Goal: Task Accomplishment & Management: Complete application form

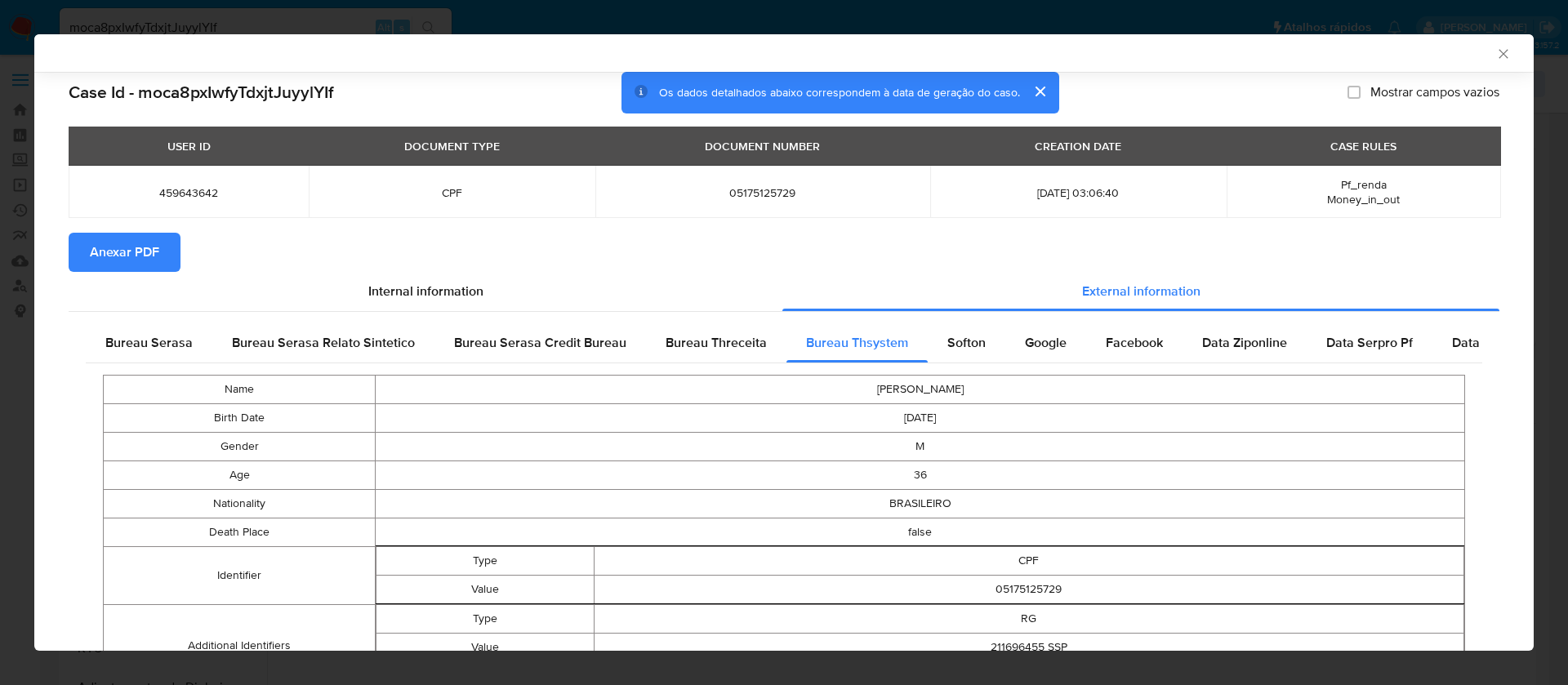
select select "10"
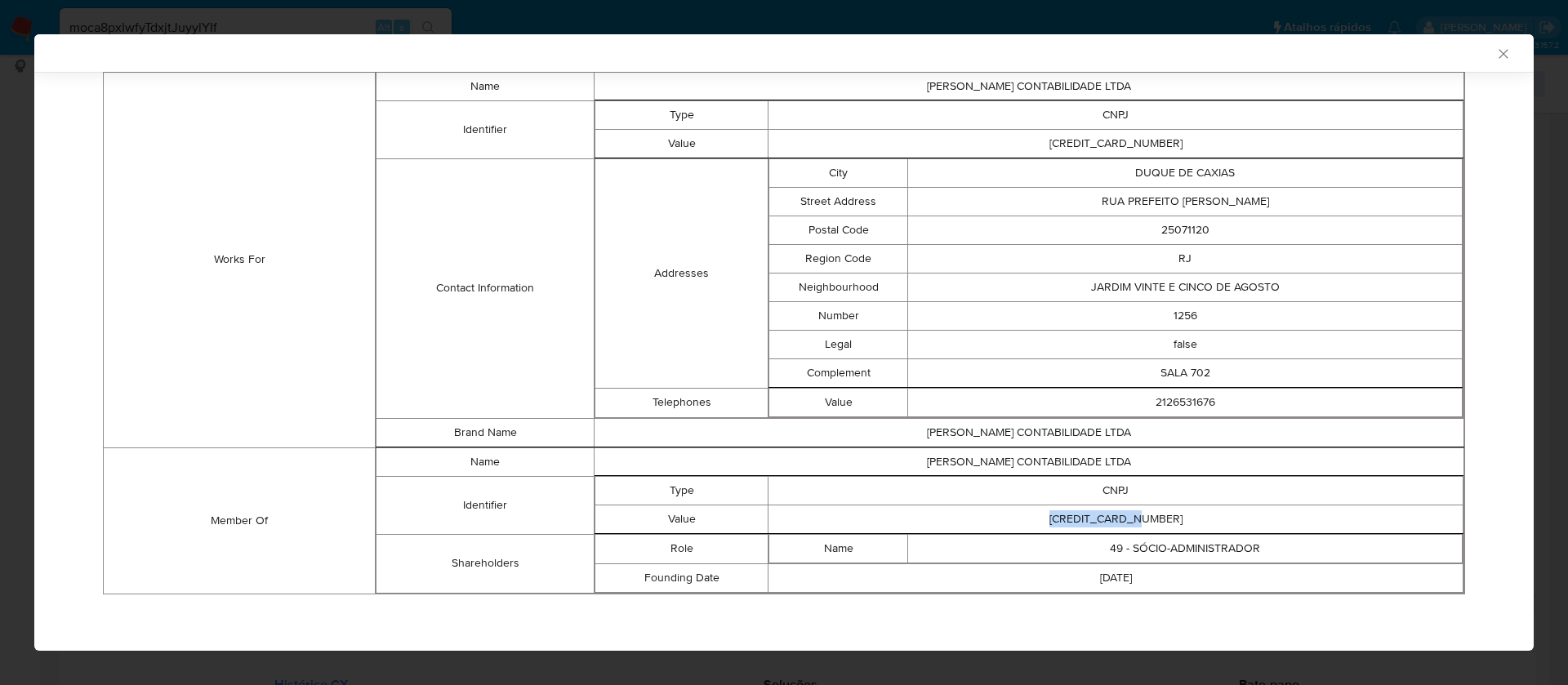
click at [1495, 50] on icon "Fechar a janela" at bounding box center [1502, 53] width 16 height 16
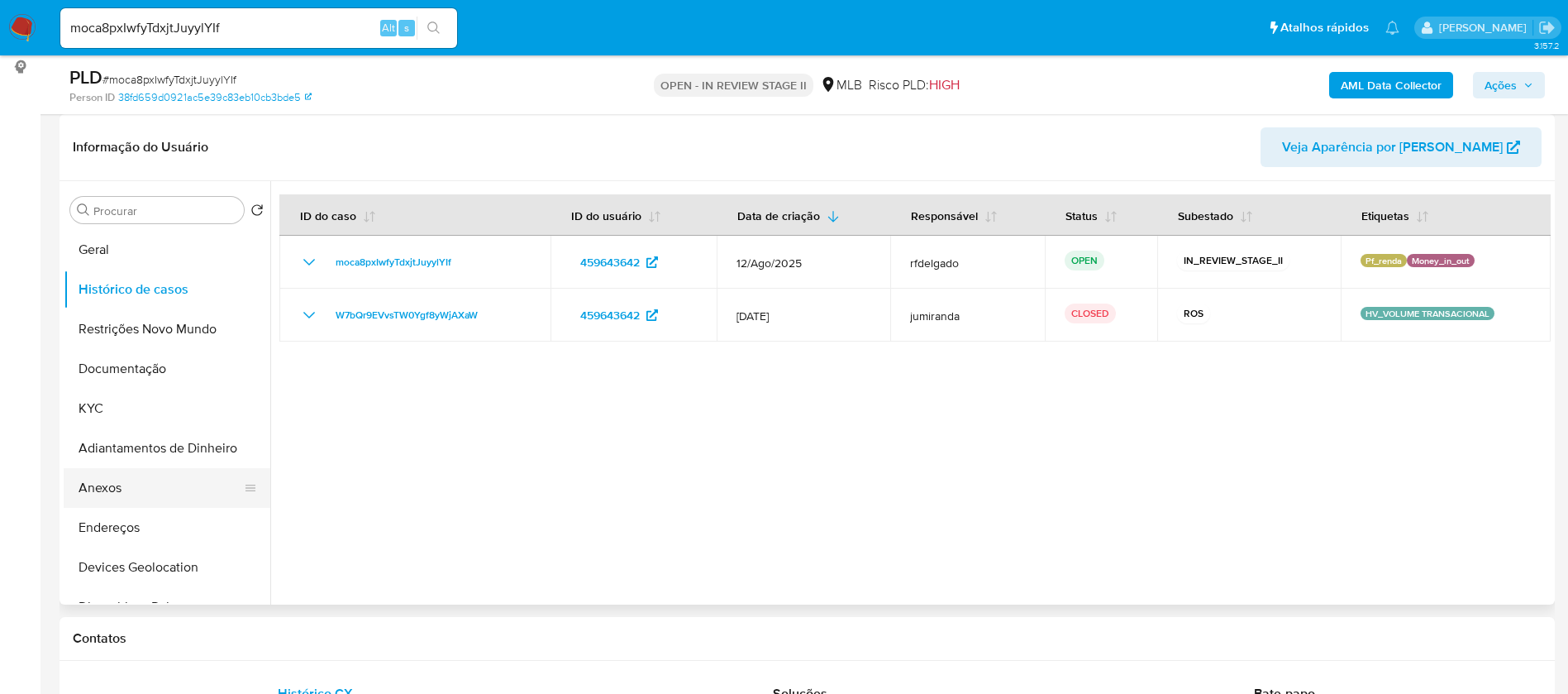
click at [142, 499] on button "Anexos" at bounding box center [160, 488] width 193 height 39
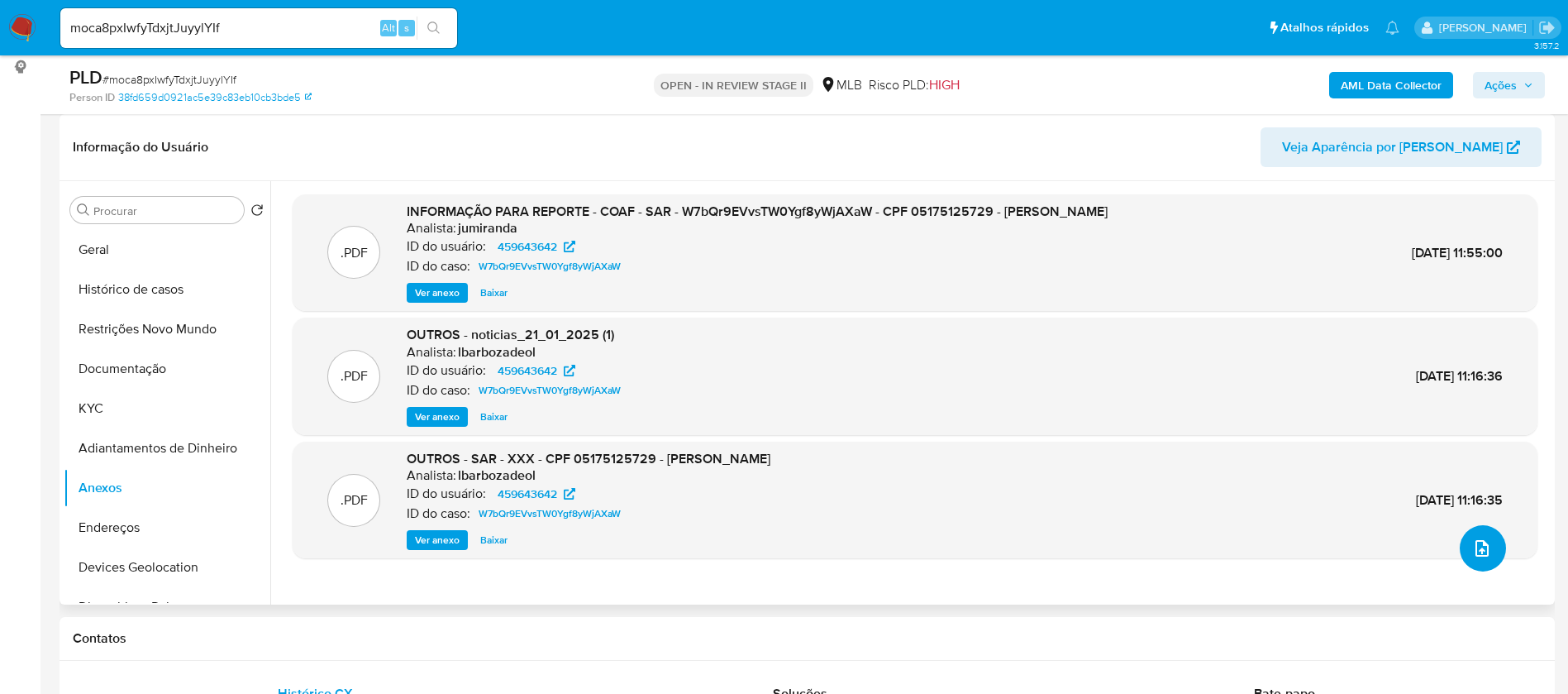
click at [1472, 550] on icon "upload-file" at bounding box center [1482, 548] width 20 height 20
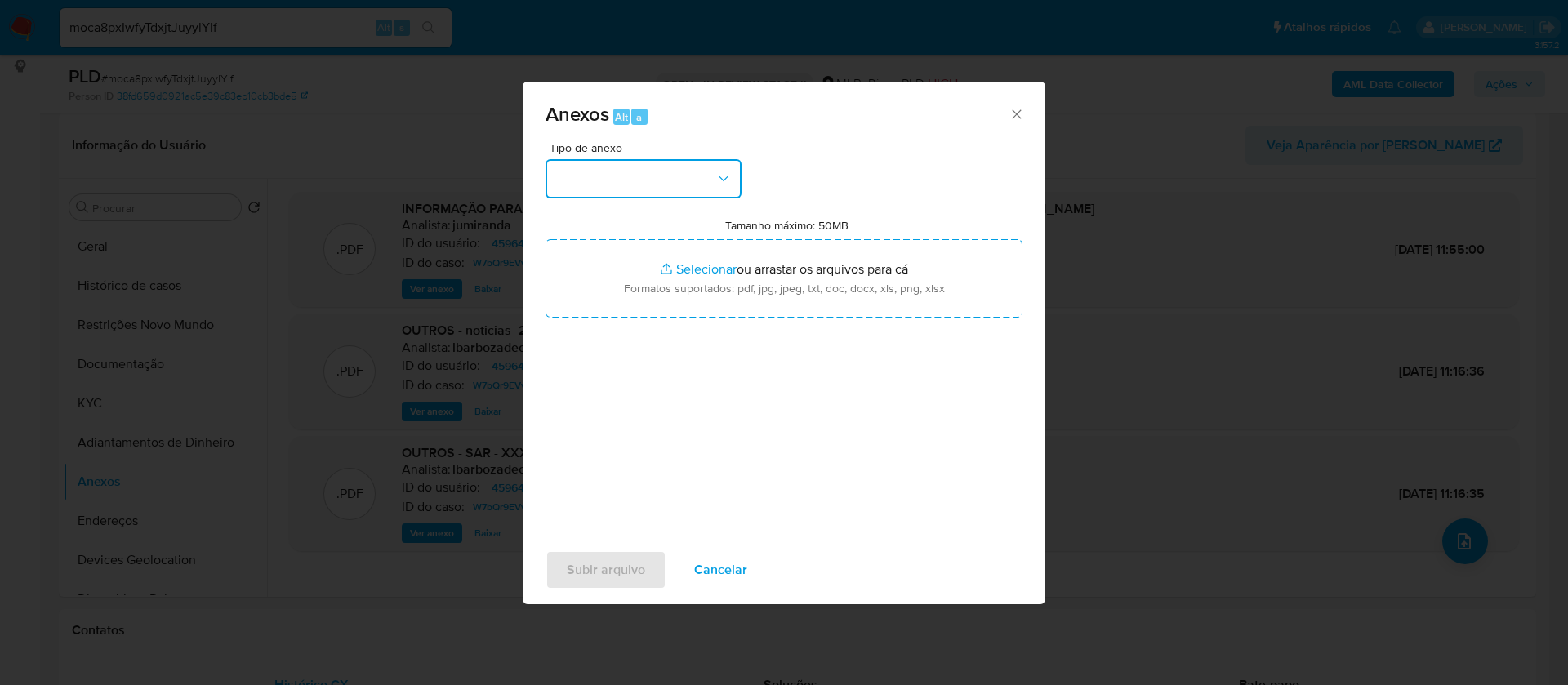
click at [702, 175] on button "button" at bounding box center [643, 179] width 196 height 39
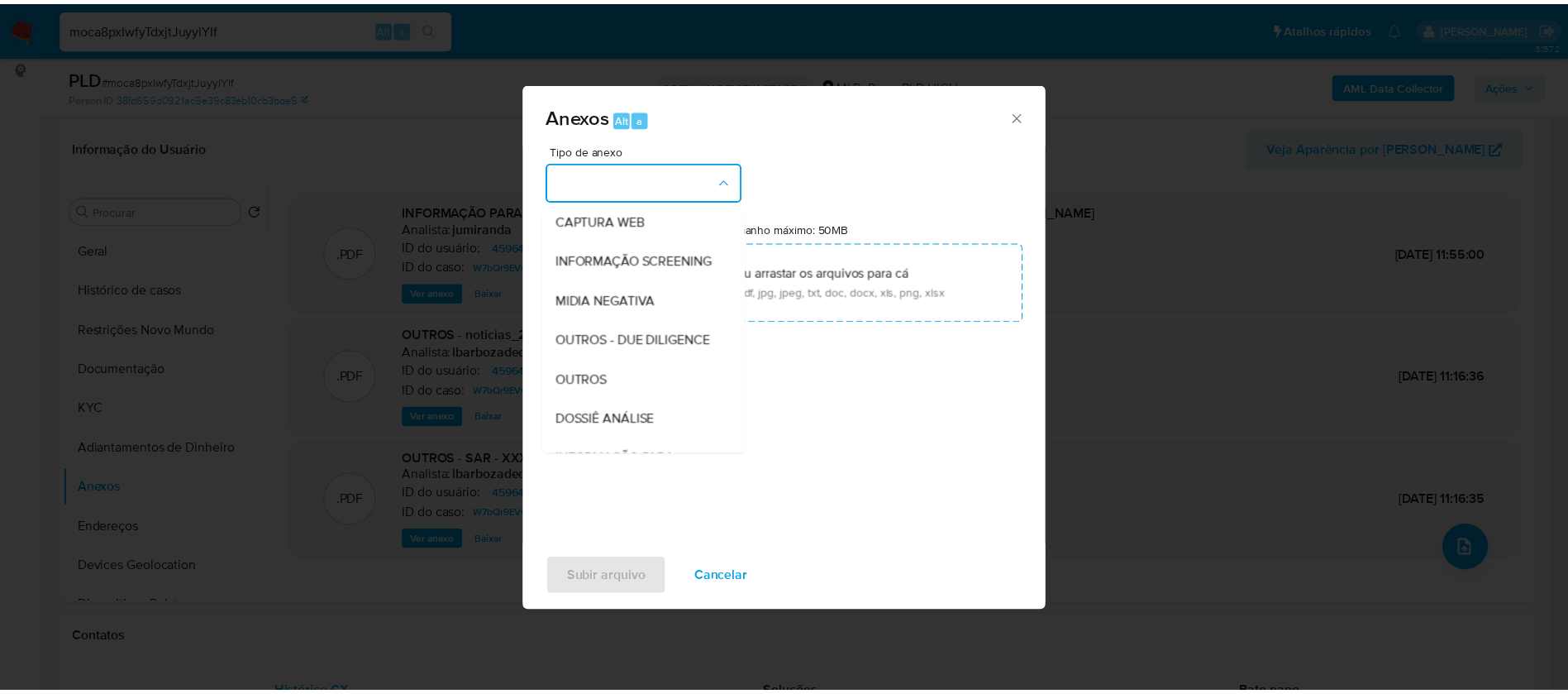
scroll to position [248, 0]
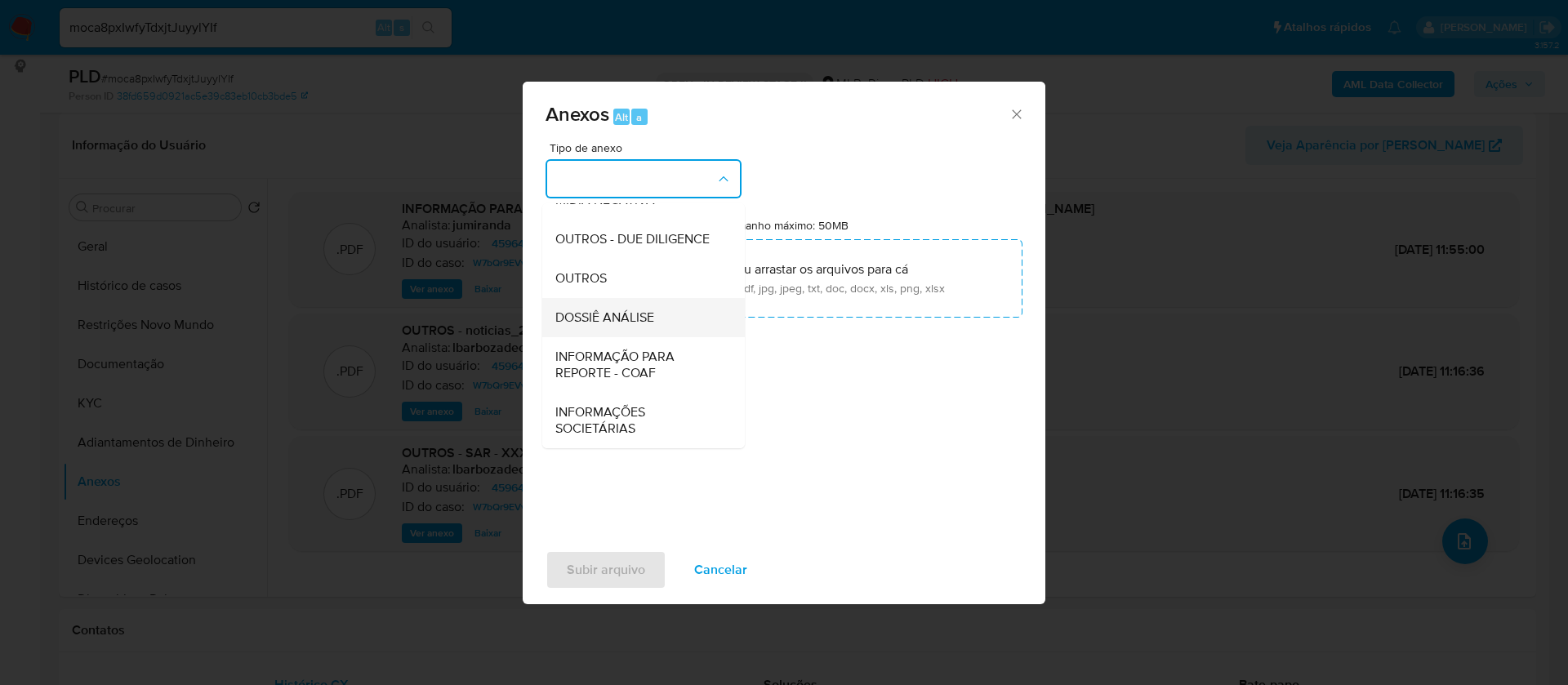
click at [660, 332] on div "DOSSIÊ ANÁLISE" at bounding box center [638, 317] width 166 height 39
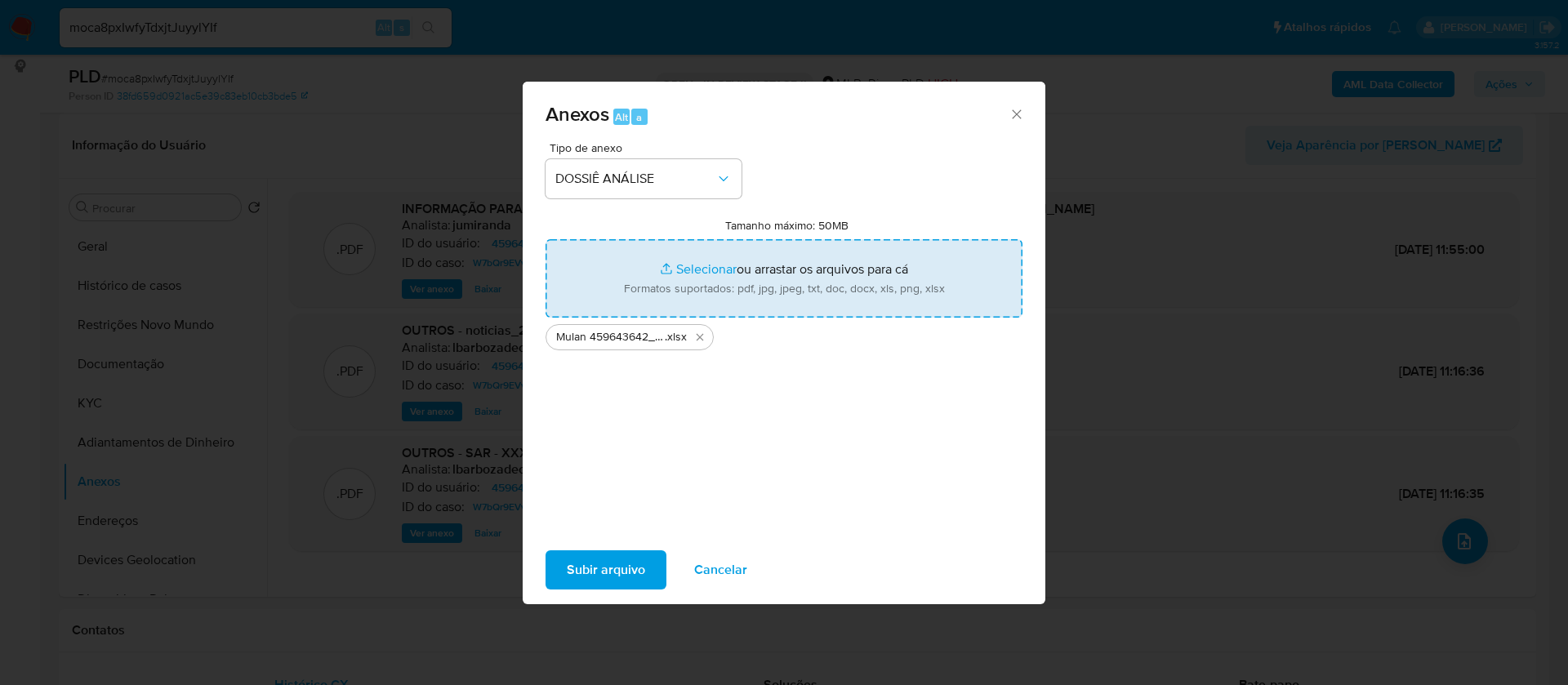
type input "C:\fakepath\2° SAR - - CPF 05175125729 - TIAGO SOUZA SILVEIRA.pdf"
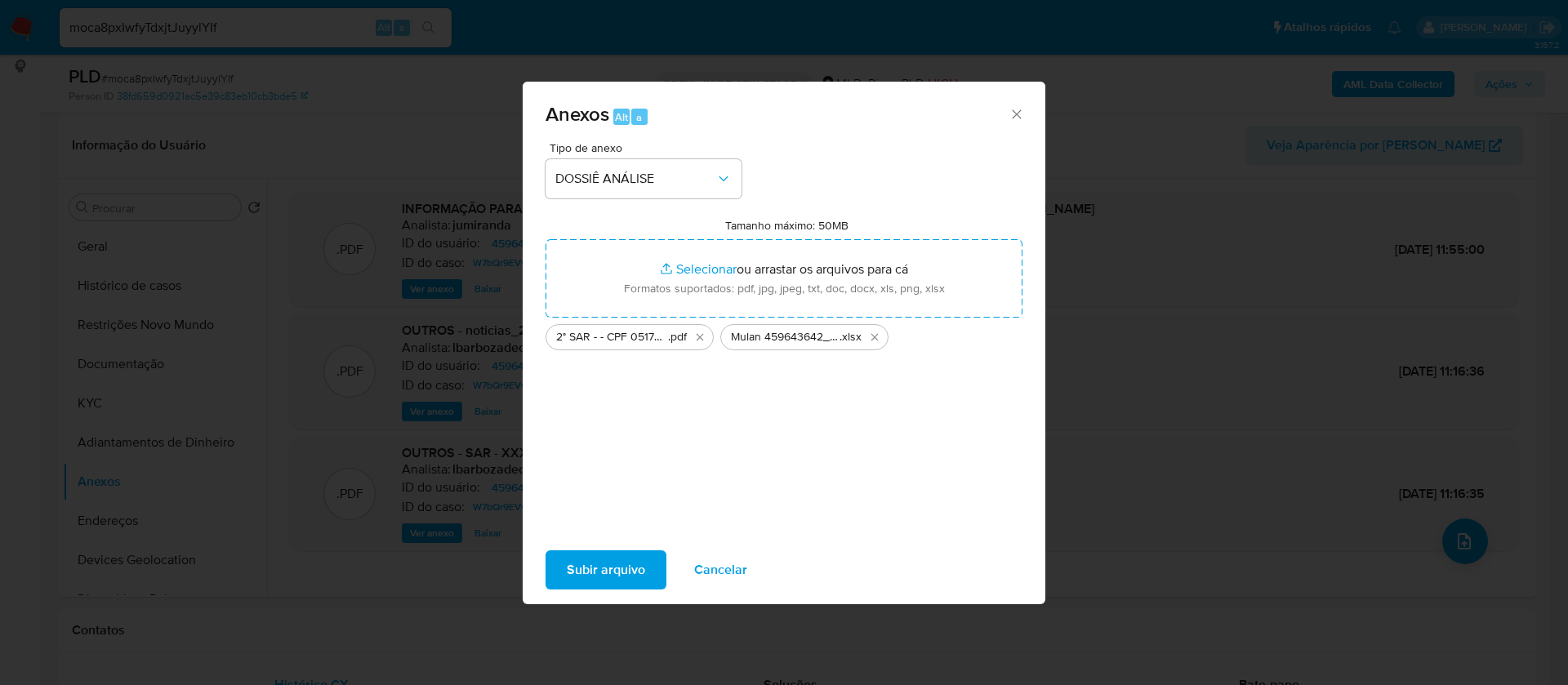
click at [632, 555] on span "Subir arquivo" at bounding box center [605, 569] width 78 height 36
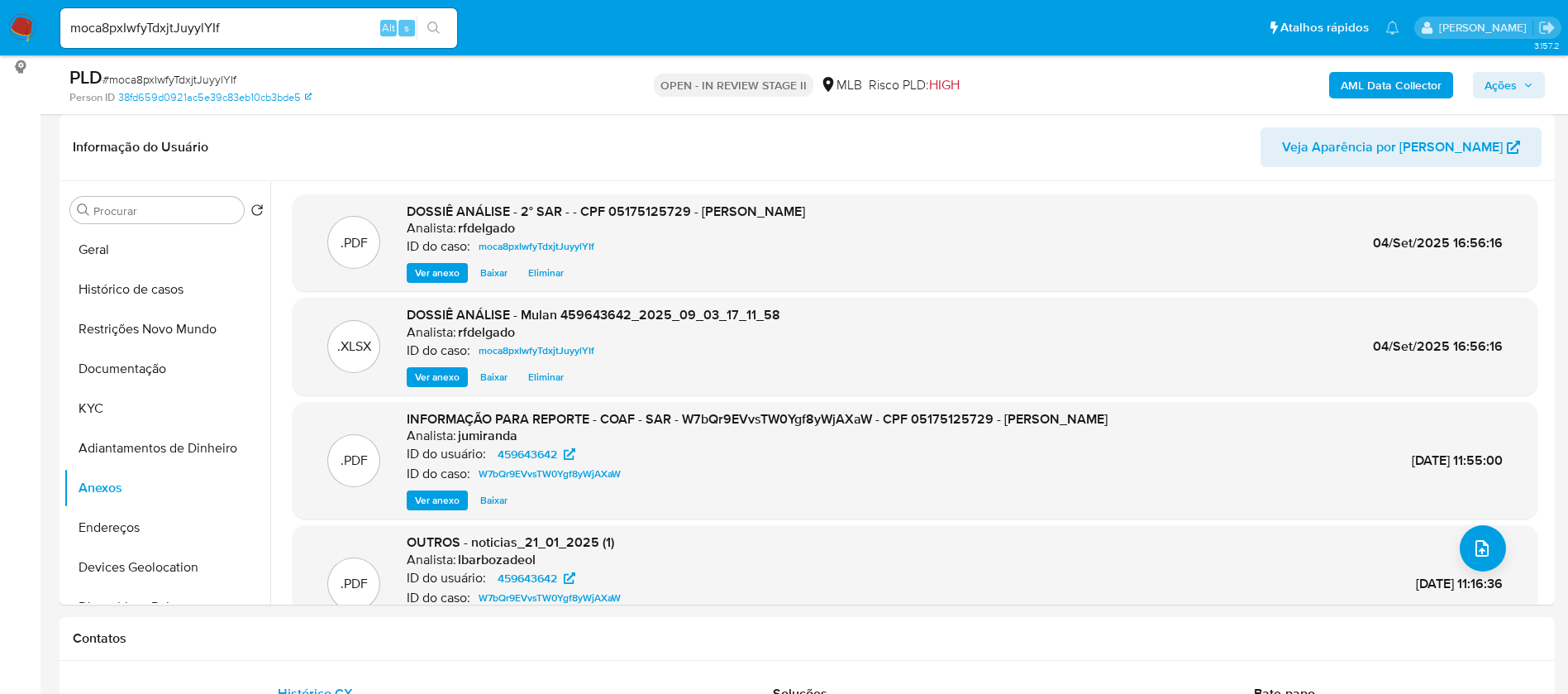
click at [1516, 80] on span "Ações" at bounding box center [1501, 85] width 32 height 26
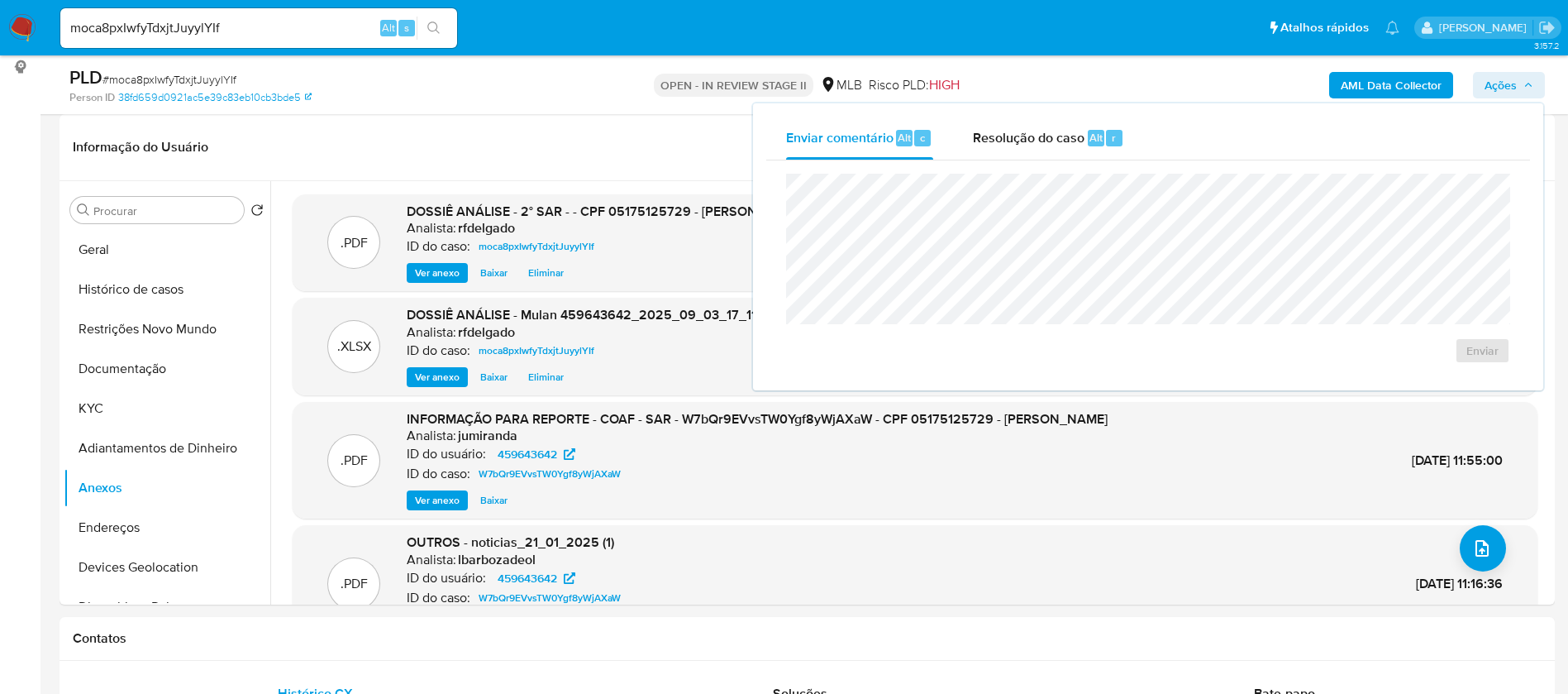
drag, startPoint x: 1078, startPoint y: 138, endPoint x: 1101, endPoint y: 167, distance: 37.0
click at [1078, 138] on span "Resolução do caso" at bounding box center [1029, 137] width 112 height 19
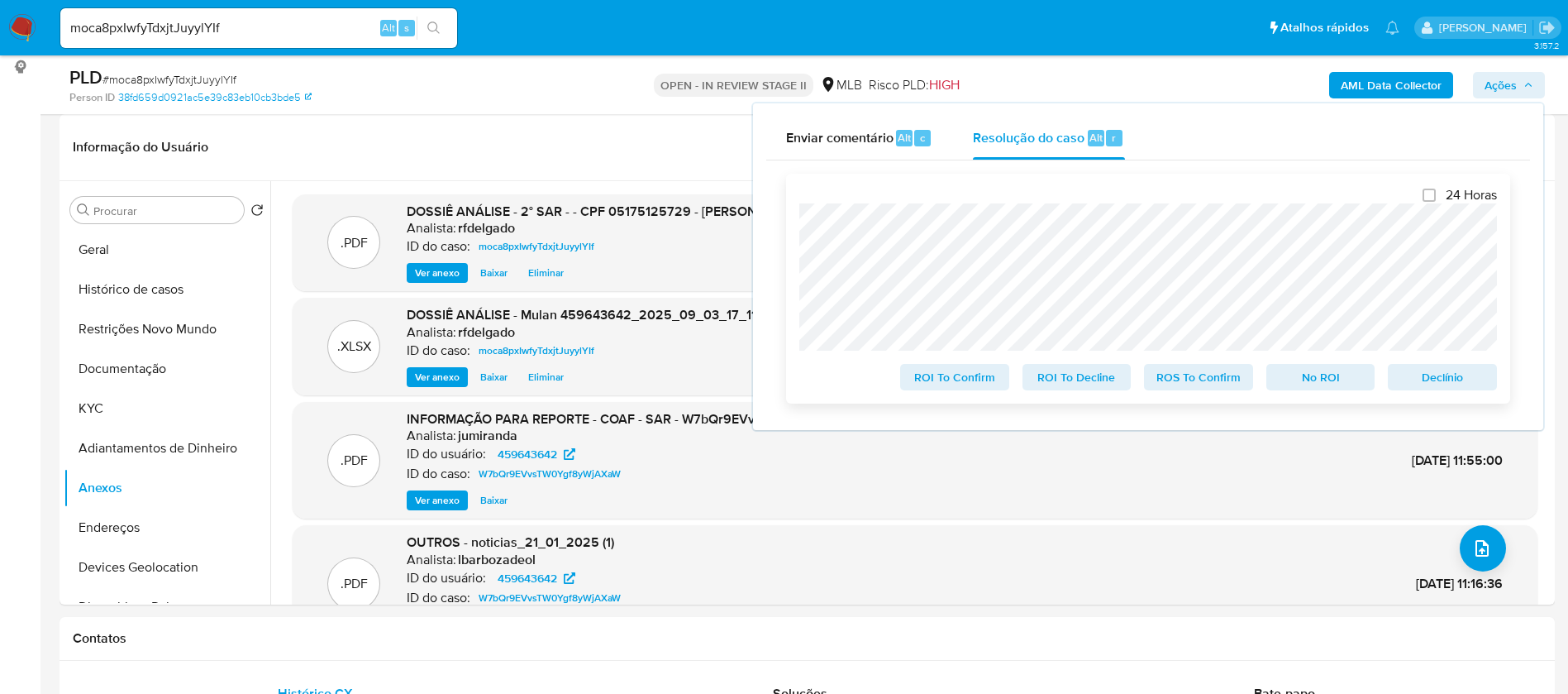
click at [1443, 367] on span "Declínio" at bounding box center [1442, 377] width 86 height 23
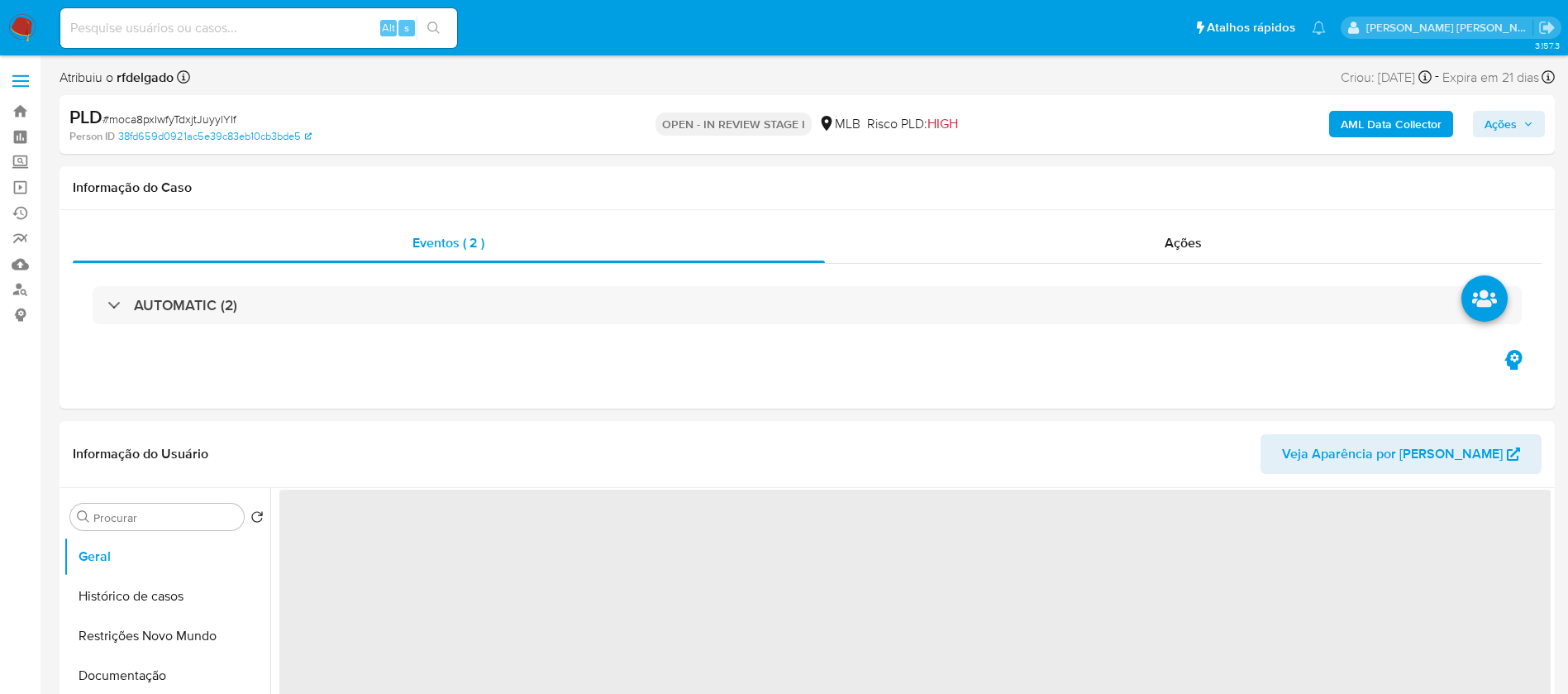
click at [1506, 121] on span "Ações" at bounding box center [1501, 124] width 32 height 26
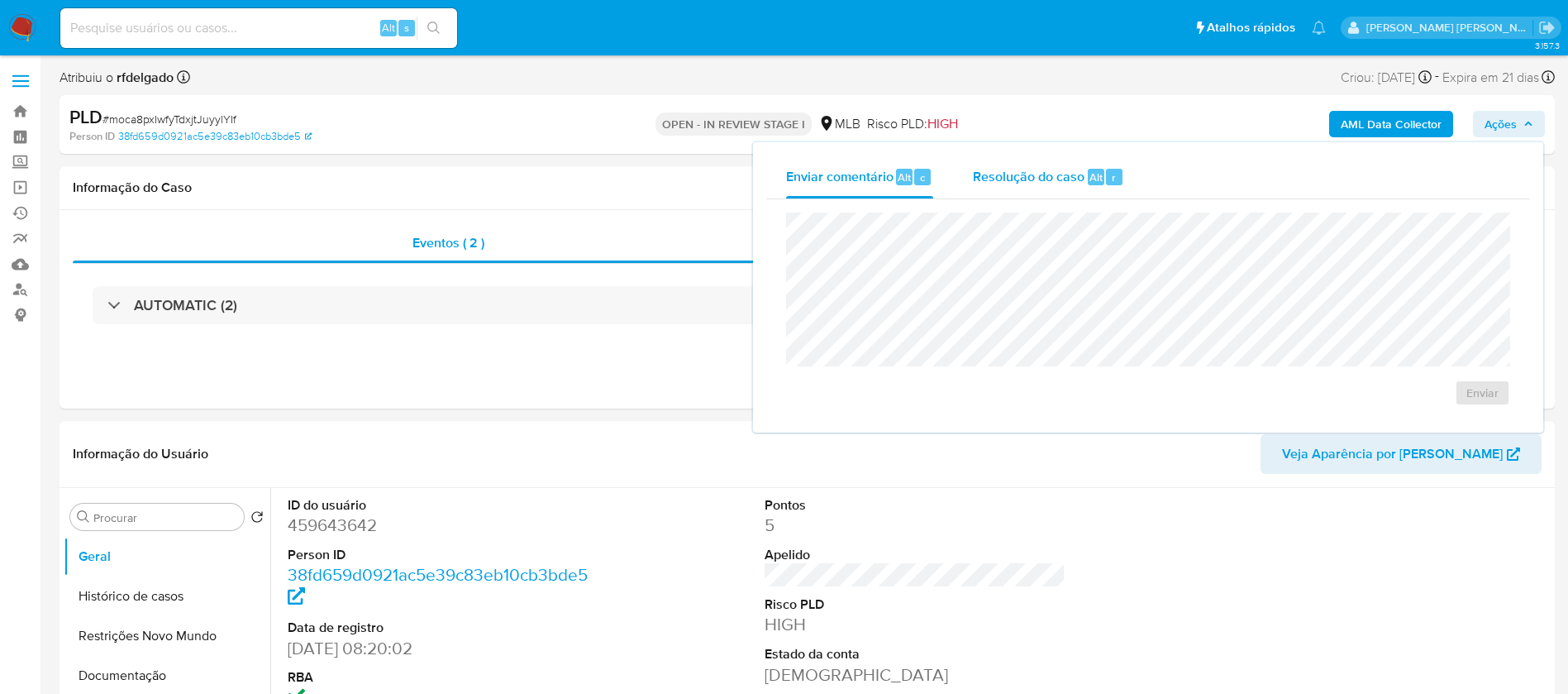
click at [1061, 172] on span "Resolução do caso" at bounding box center [1029, 176] width 112 height 19
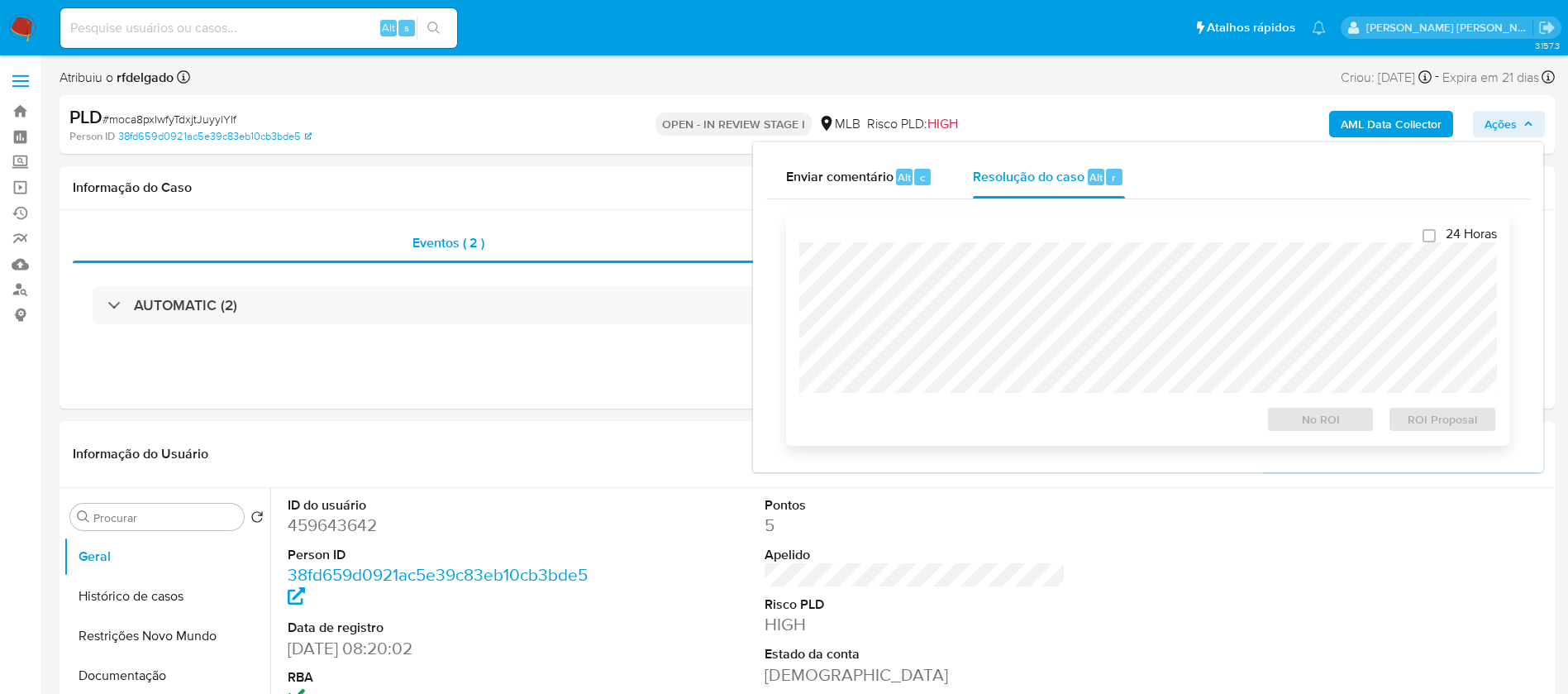
select select "10"
click at [1465, 427] on span "ROI Proposal" at bounding box center [1442, 419] width 86 height 23
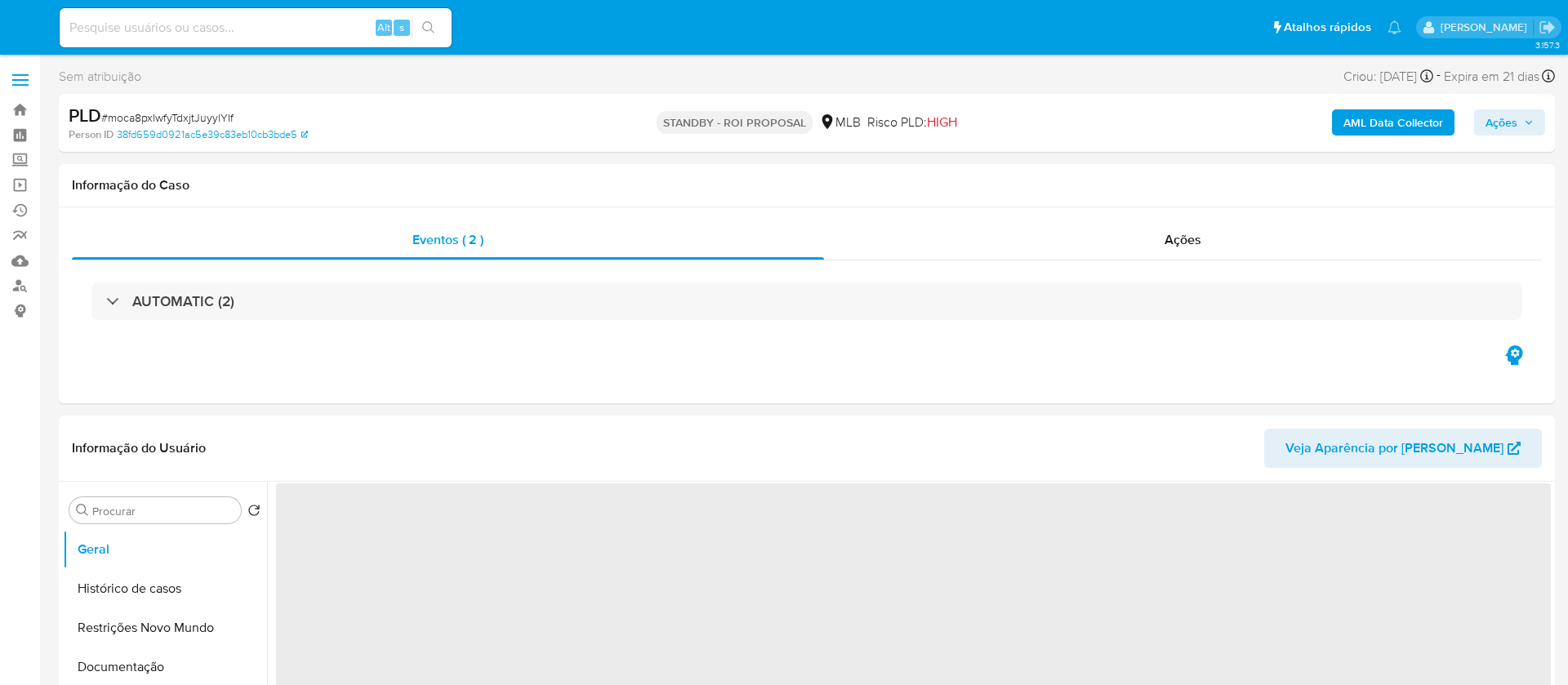
select select "10"
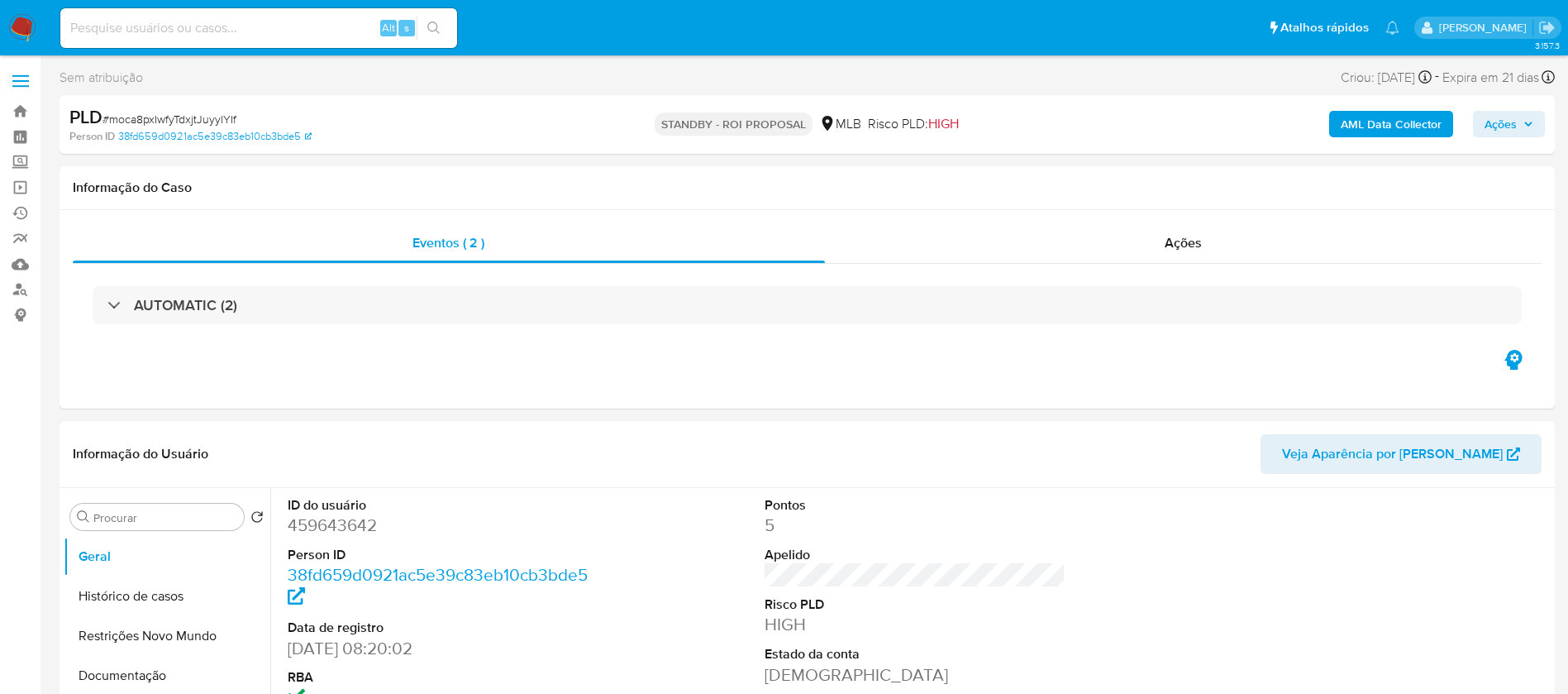
click at [272, 27] on input at bounding box center [259, 27] width 396 height 21
paste input "6QOVaqhKg31vxKiEGds50Rf4"
type input "6QOVaqhKg31vxKiEGds50Rf4"
click at [437, 34] on icon "search-icon" at bounding box center [433, 27] width 13 height 13
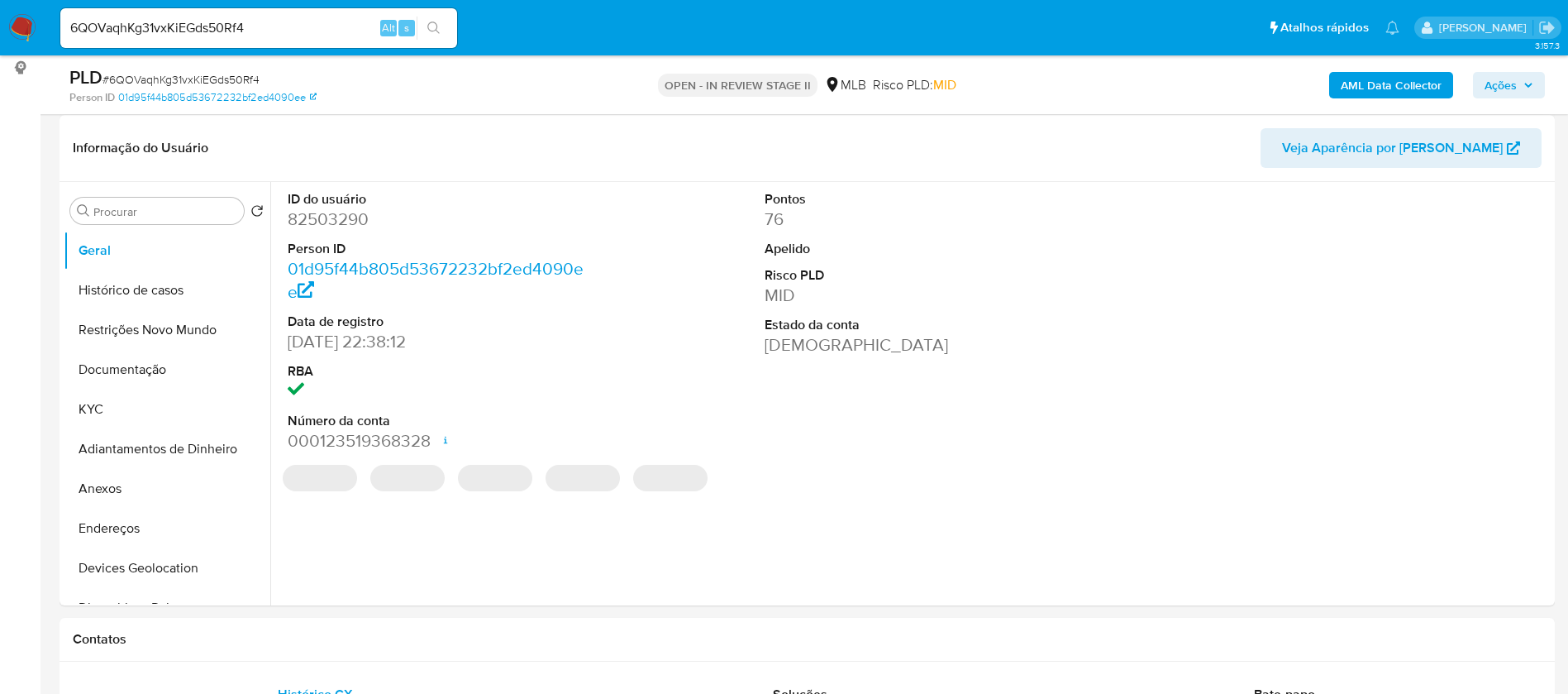
scroll to position [248, 0]
select select "10"
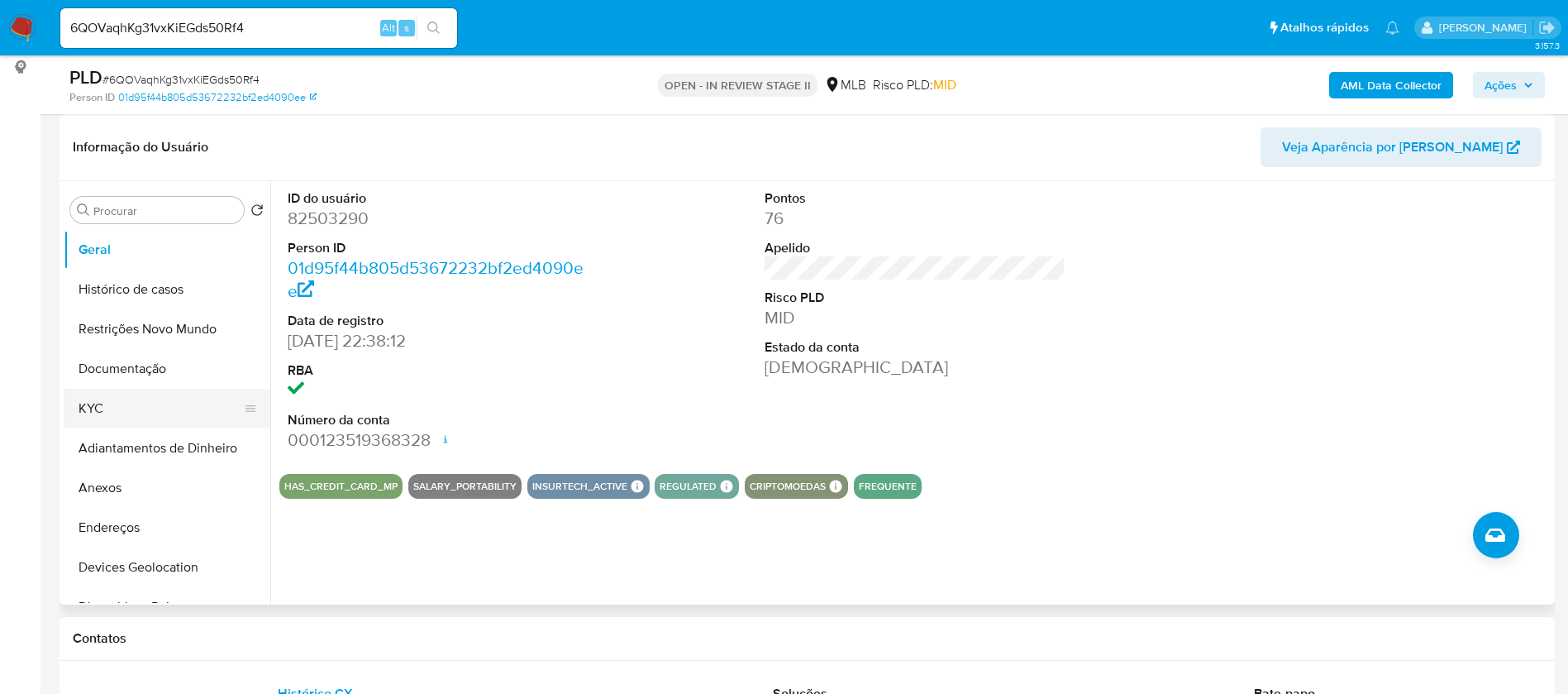
click at [155, 399] on button "KYC" at bounding box center [160, 409] width 193 height 39
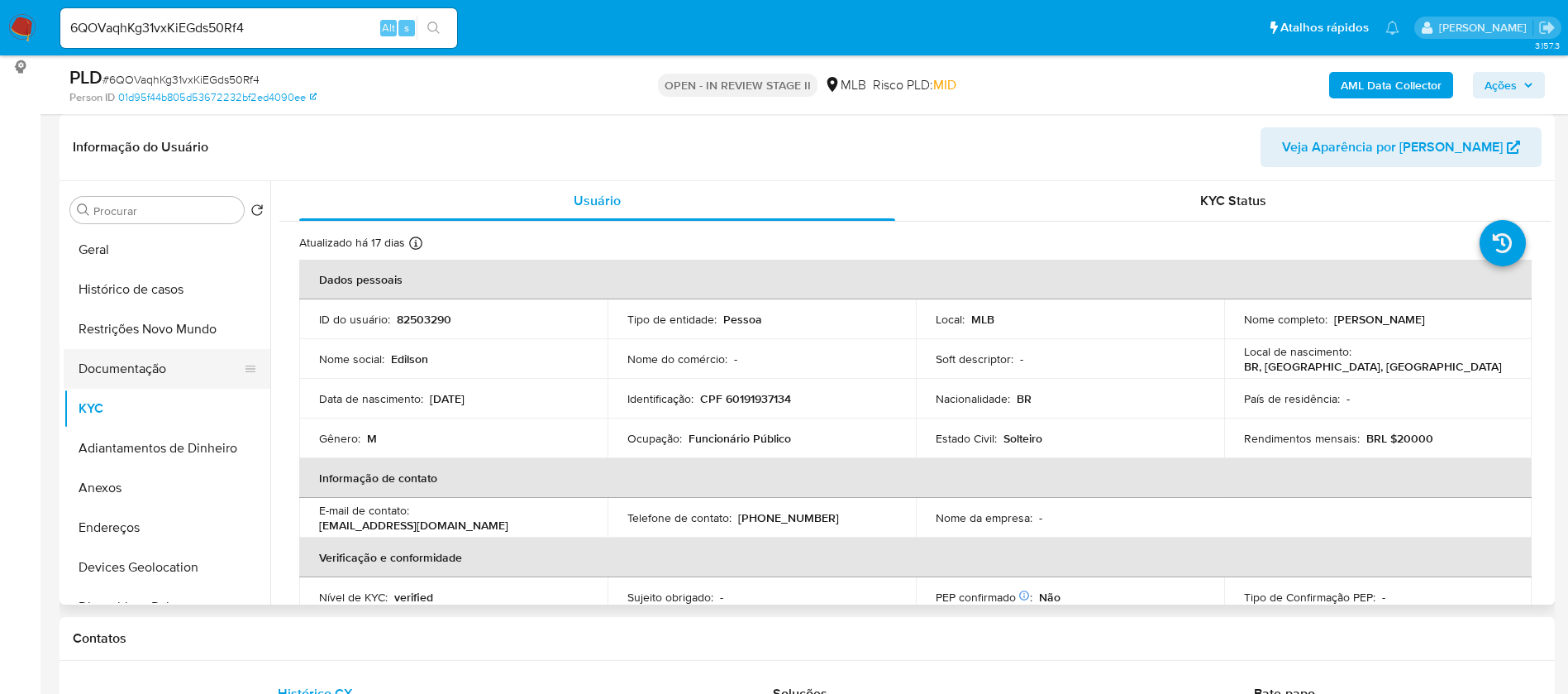
click at [158, 367] on button "Documentação" at bounding box center [160, 368] width 193 height 39
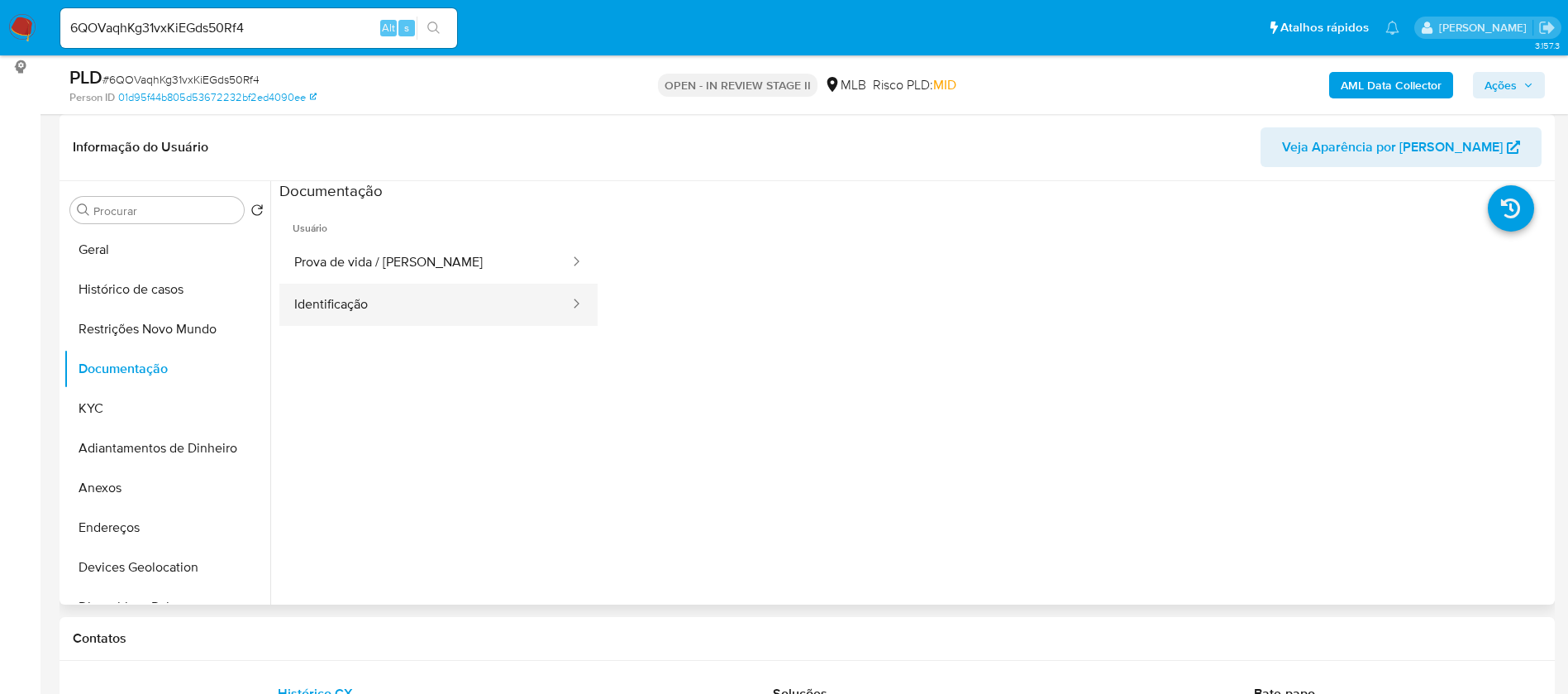
click at [297, 318] on button "Identificação" at bounding box center [426, 304] width 292 height 42
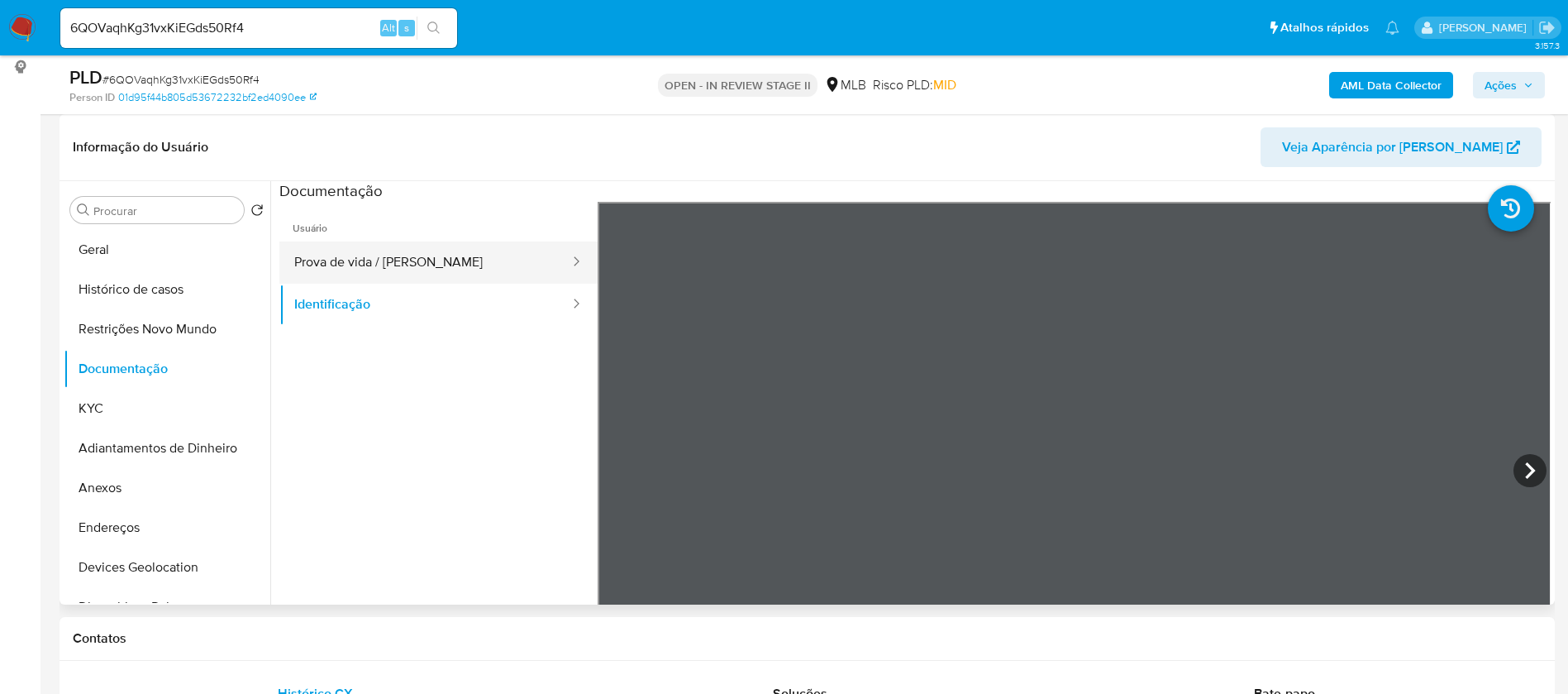
click at [373, 251] on button "Prova de vida / Selfie" at bounding box center [426, 262] width 292 height 42
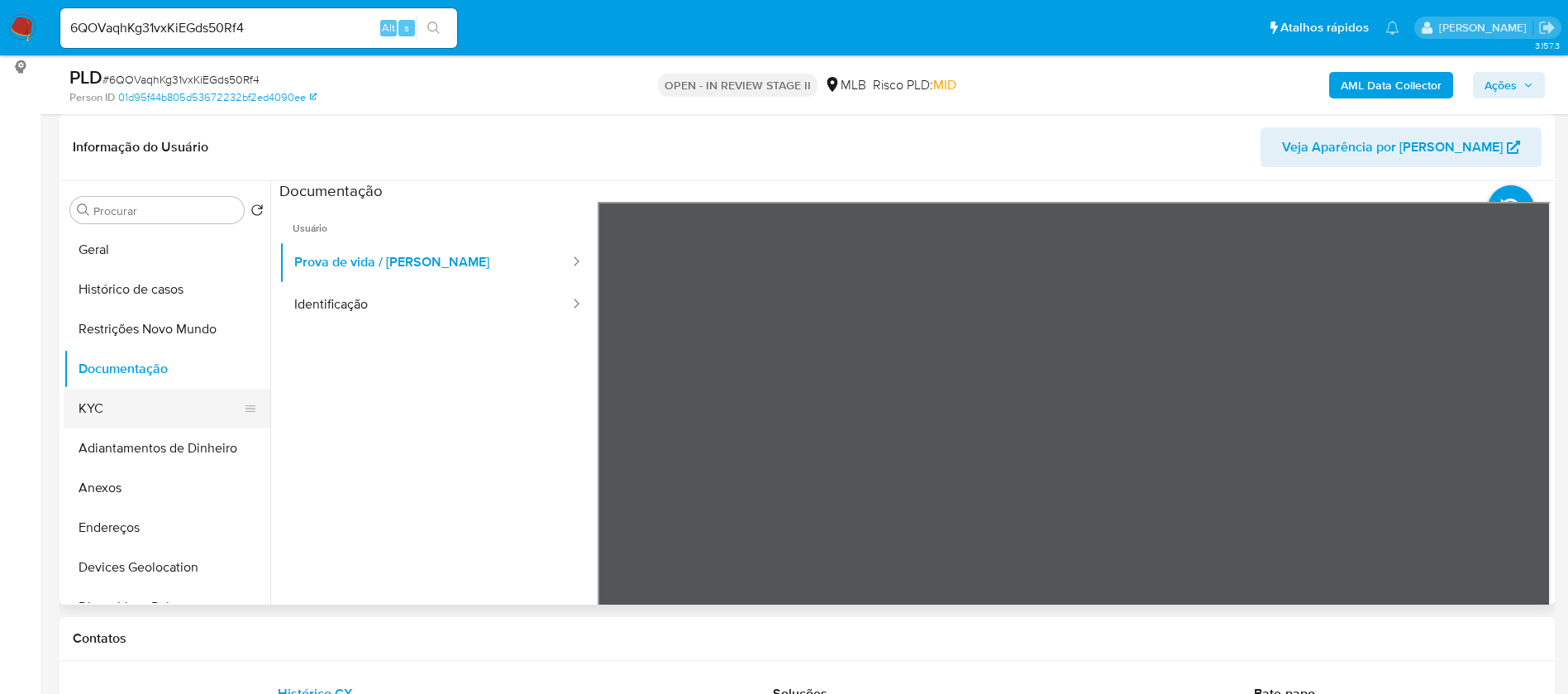
click at [166, 408] on button "KYC" at bounding box center [160, 409] width 193 height 39
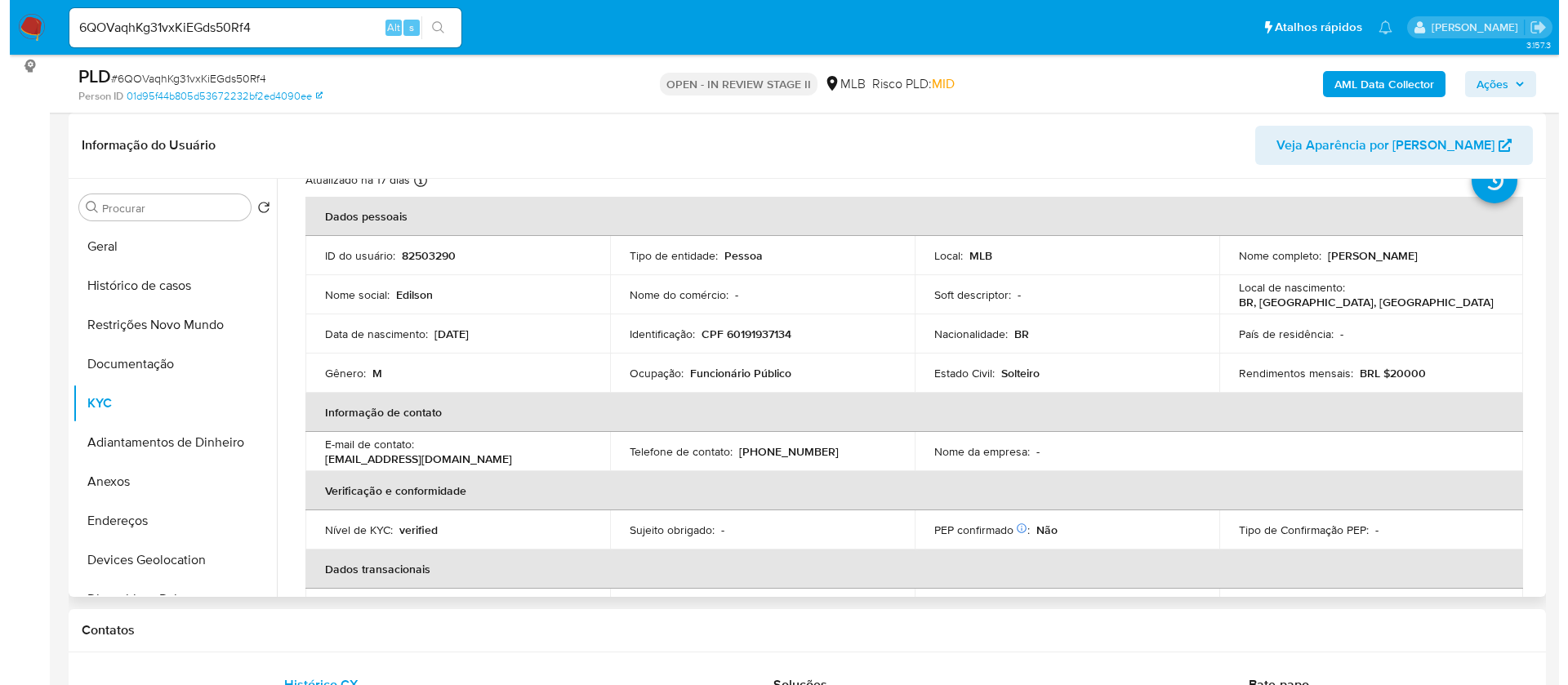
scroll to position [0, 0]
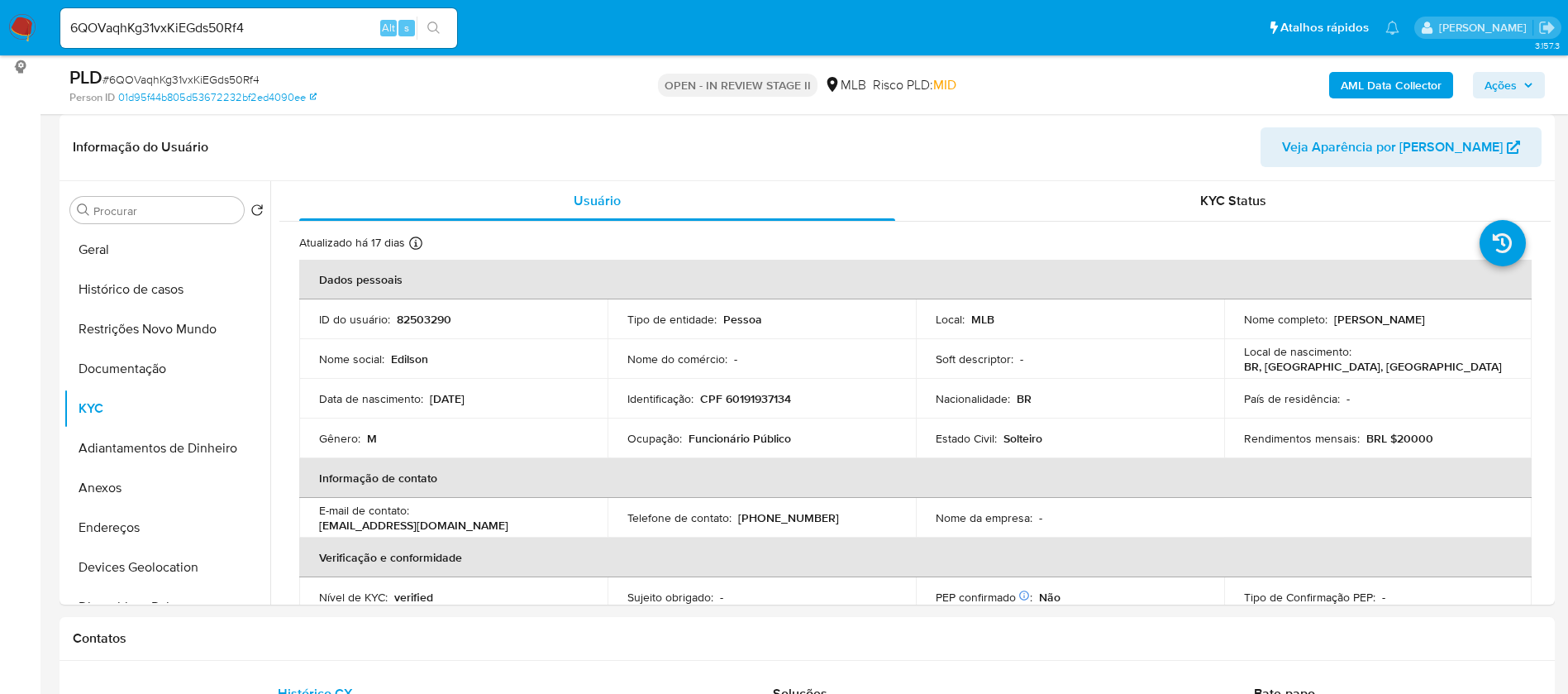
click at [1358, 78] on b "AML Data Collector" at bounding box center [1391, 85] width 101 height 26
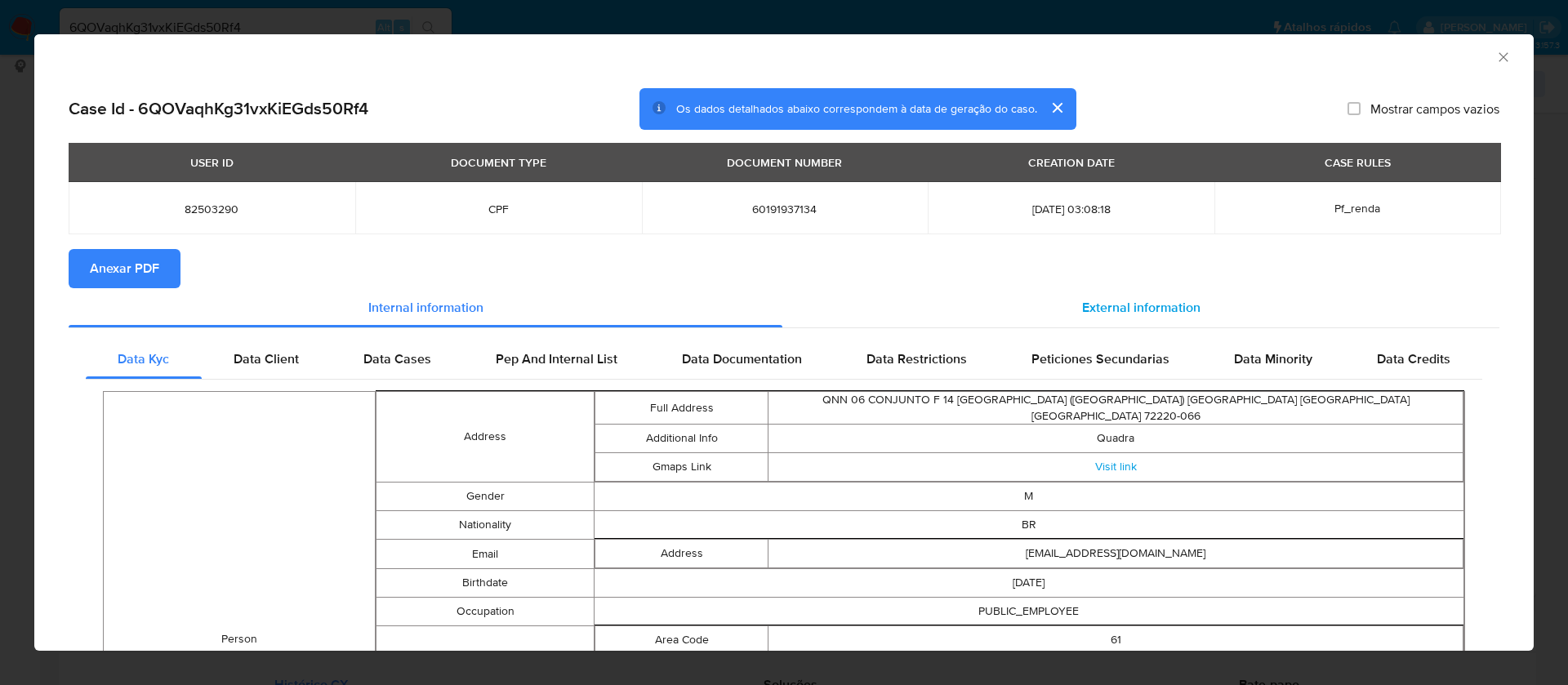
click at [1107, 294] on div "External information" at bounding box center [1140, 308] width 716 height 39
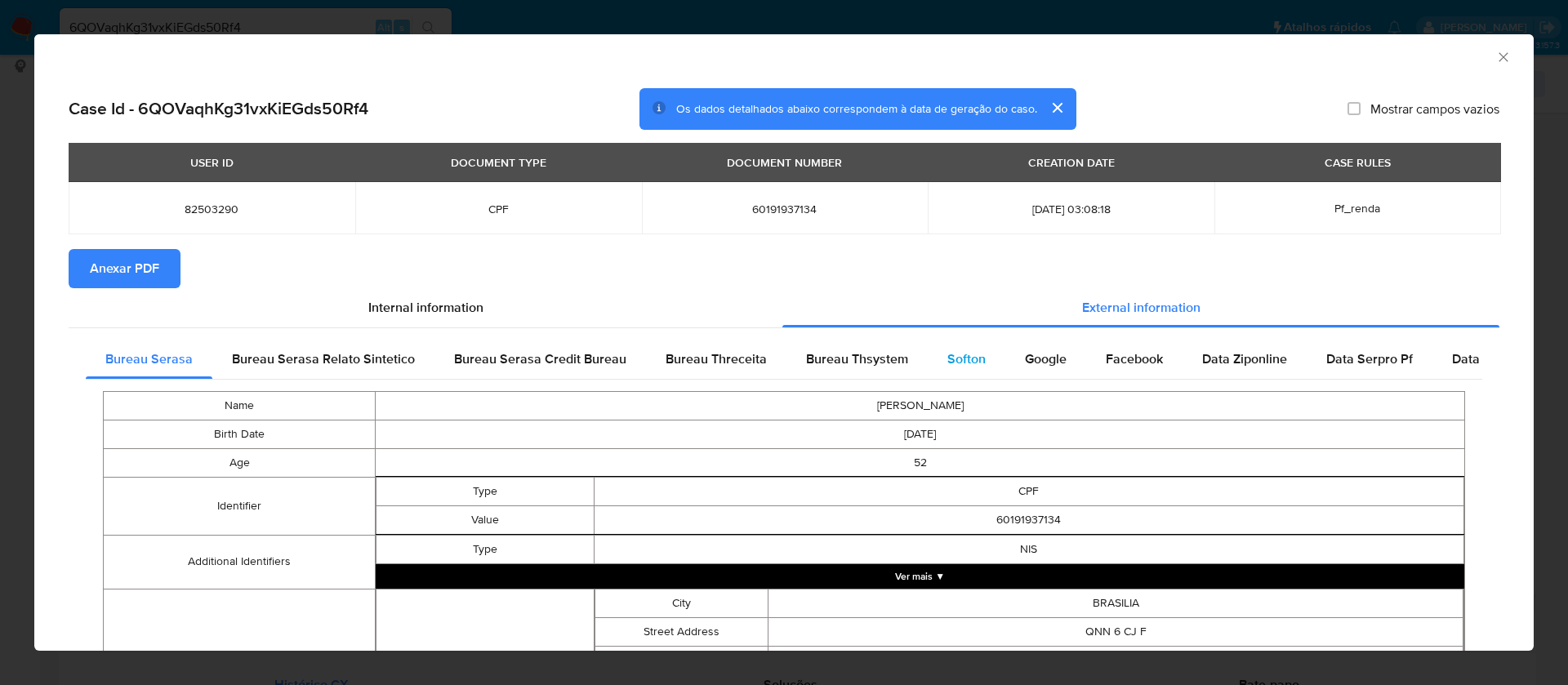
click at [953, 358] on span "Softon" at bounding box center [965, 359] width 38 height 19
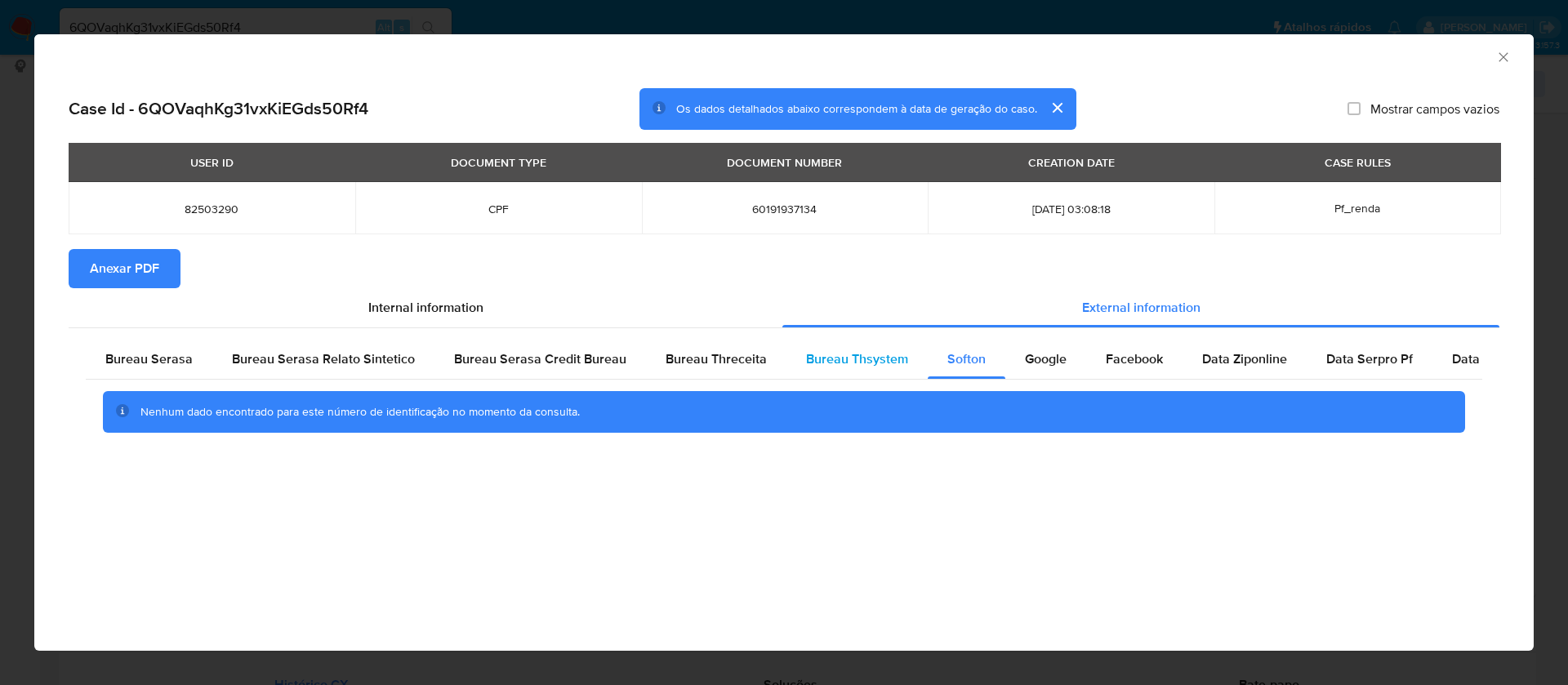
click at [857, 356] on span "Bureau Thsystem" at bounding box center [857, 359] width 102 height 19
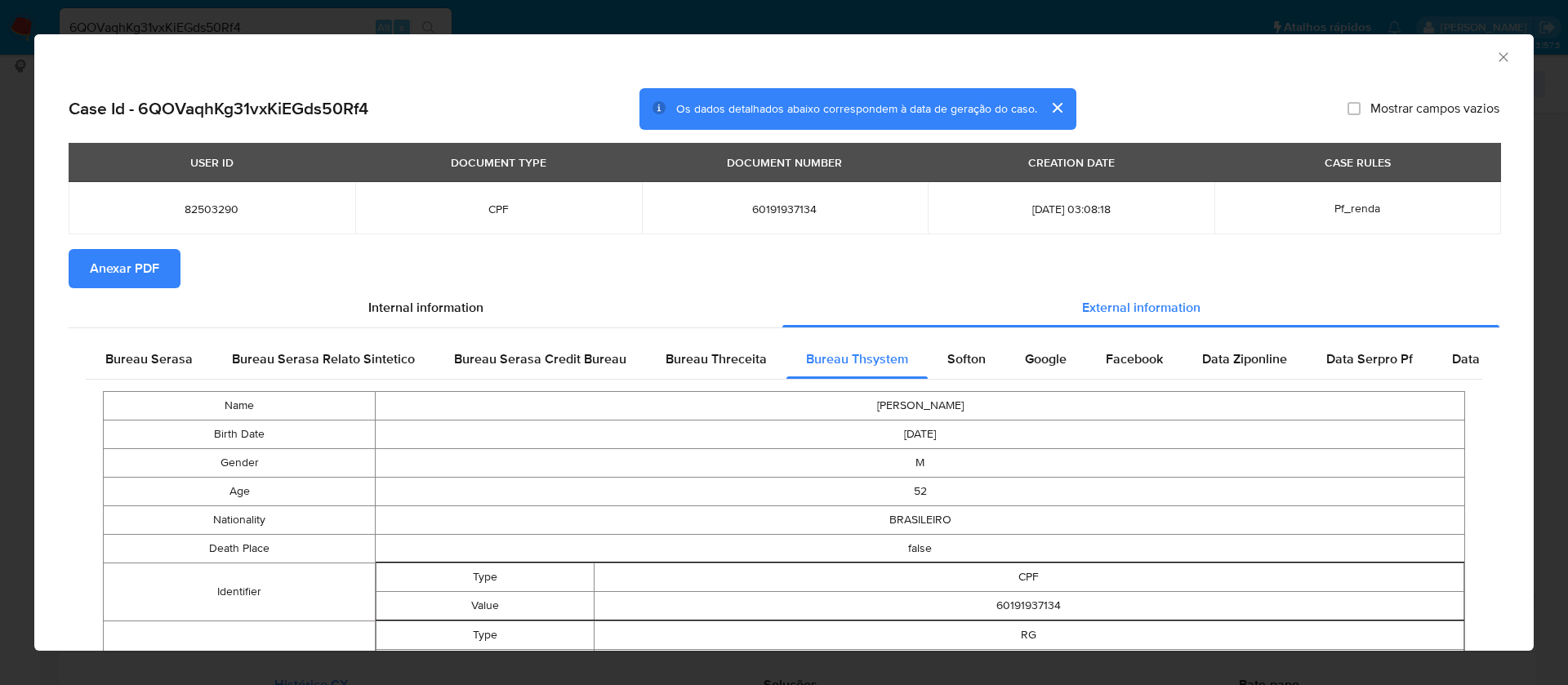
click at [165, 263] on button "Anexar PDF" at bounding box center [124, 268] width 112 height 39
click at [1495, 53] on icon "Fechar a janela" at bounding box center [1502, 57] width 16 height 16
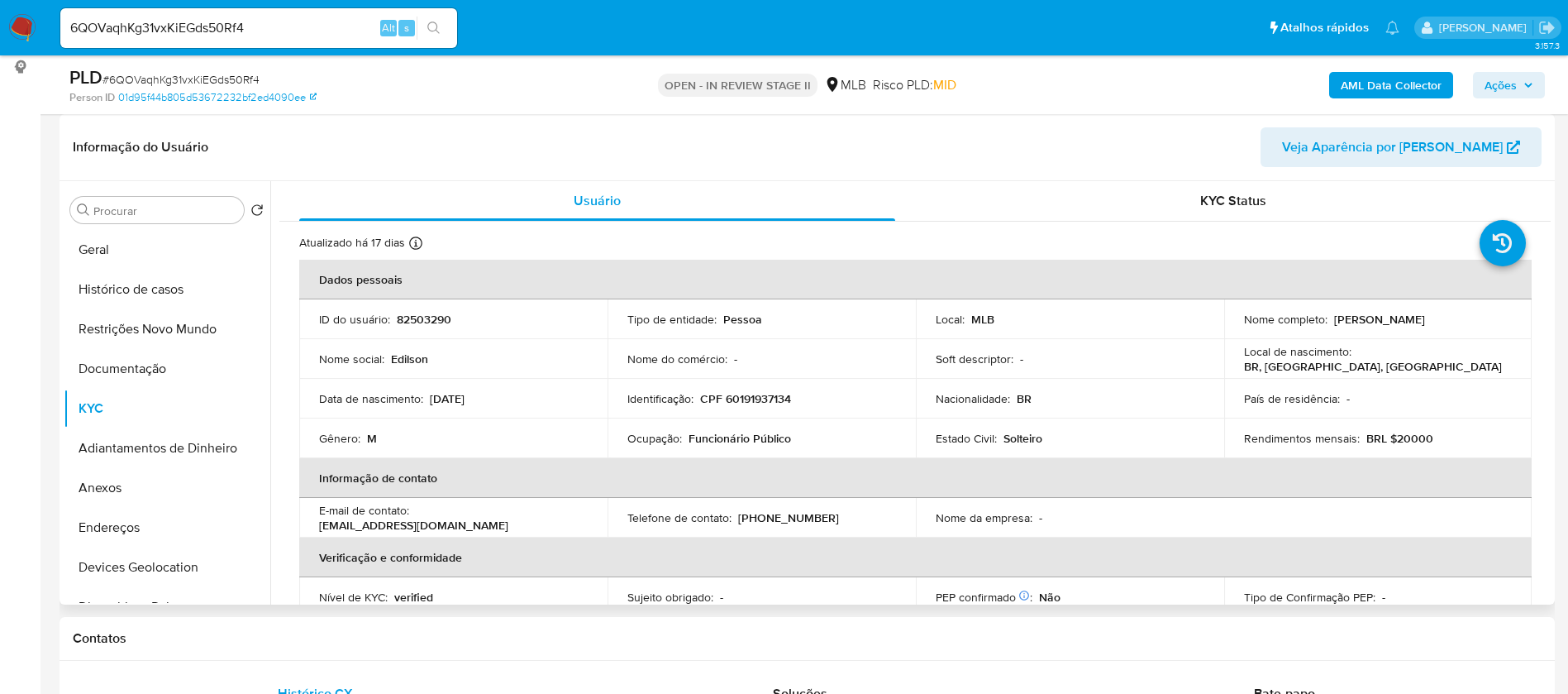
drag, startPoint x: 1472, startPoint y: 315, endPoint x: 1331, endPoint y: 318, distance: 141.0
click at [1331, 318] on div "Nome completo : Edilson Pereira Dos Santos" at bounding box center [1378, 319] width 268 height 15
click at [749, 398] on p "CPF 60191937134" at bounding box center [745, 398] width 91 height 15
click at [749, 397] on p "CPF 60191937134" at bounding box center [745, 398] width 91 height 15
copy p "60191937134"
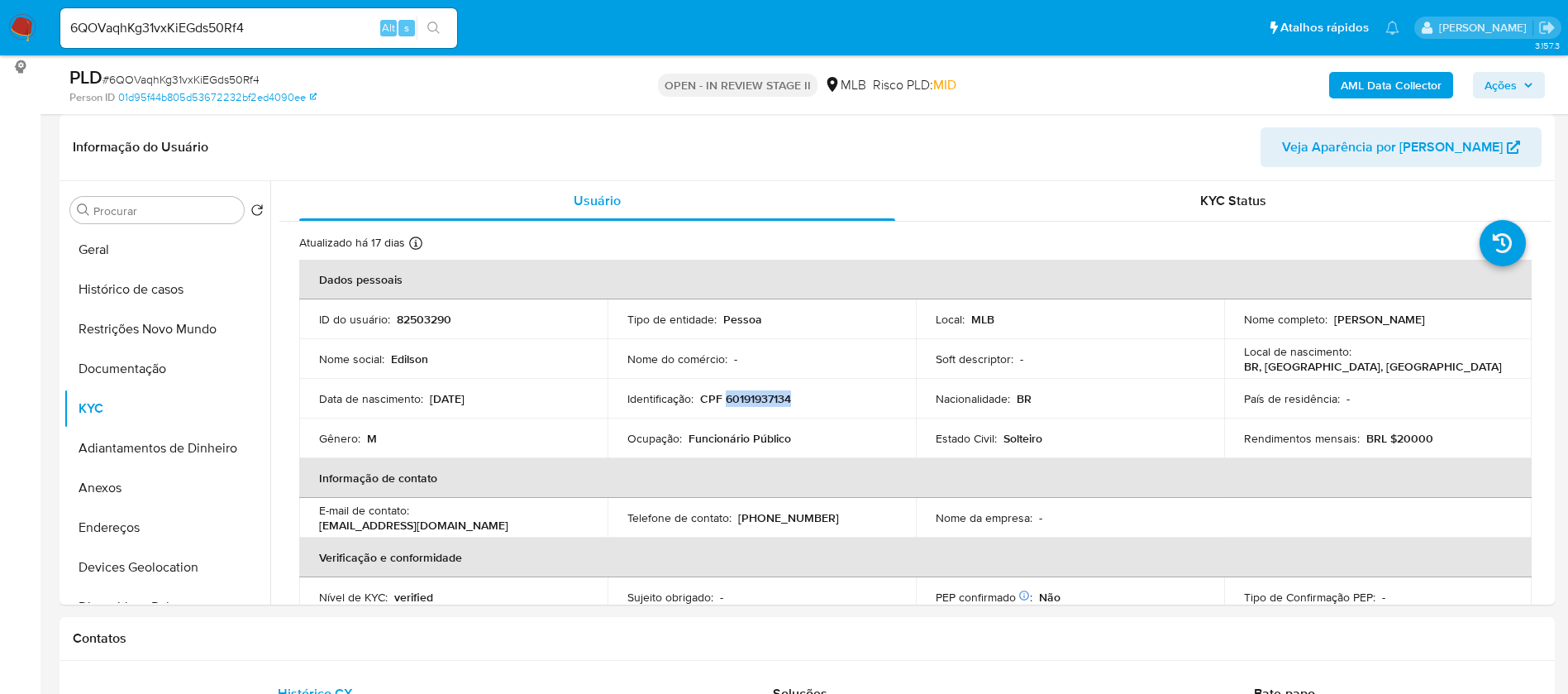
copy p "60191937134"
click at [431, 312] on p "82503290" at bounding box center [424, 319] width 55 height 15
copy p "82503290"
click at [132, 246] on button "Geral" at bounding box center [160, 250] width 193 height 39
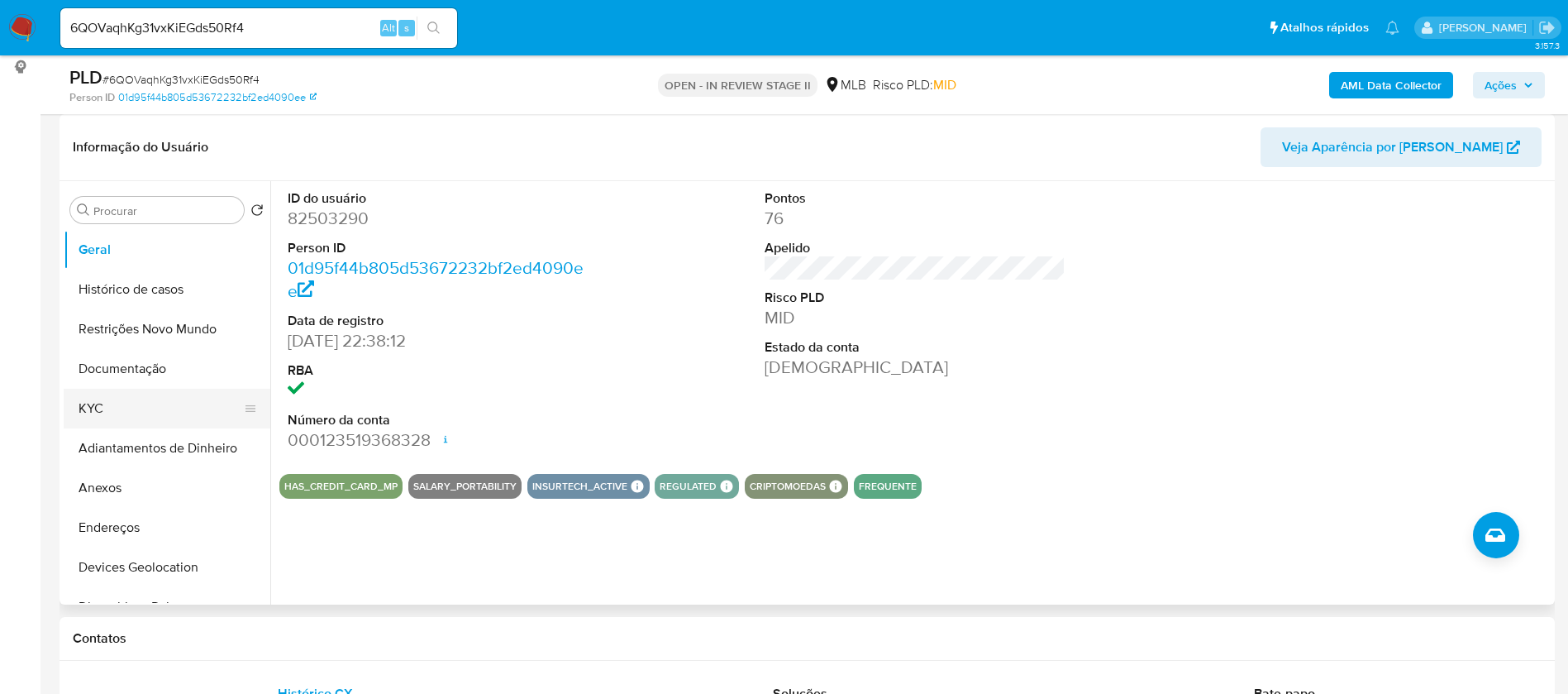
click at [165, 404] on button "KYC" at bounding box center [160, 409] width 193 height 39
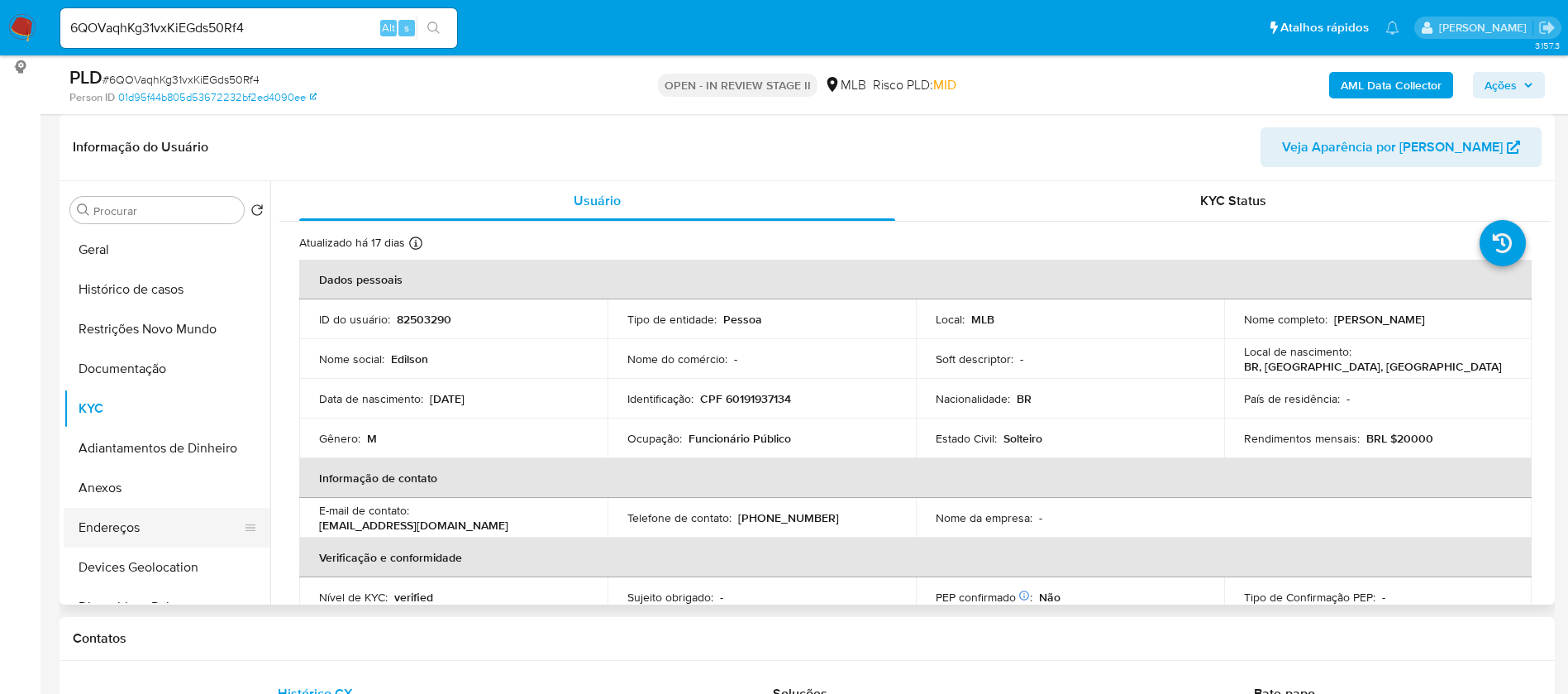
click at [149, 534] on button "Endereços" at bounding box center [160, 527] width 193 height 39
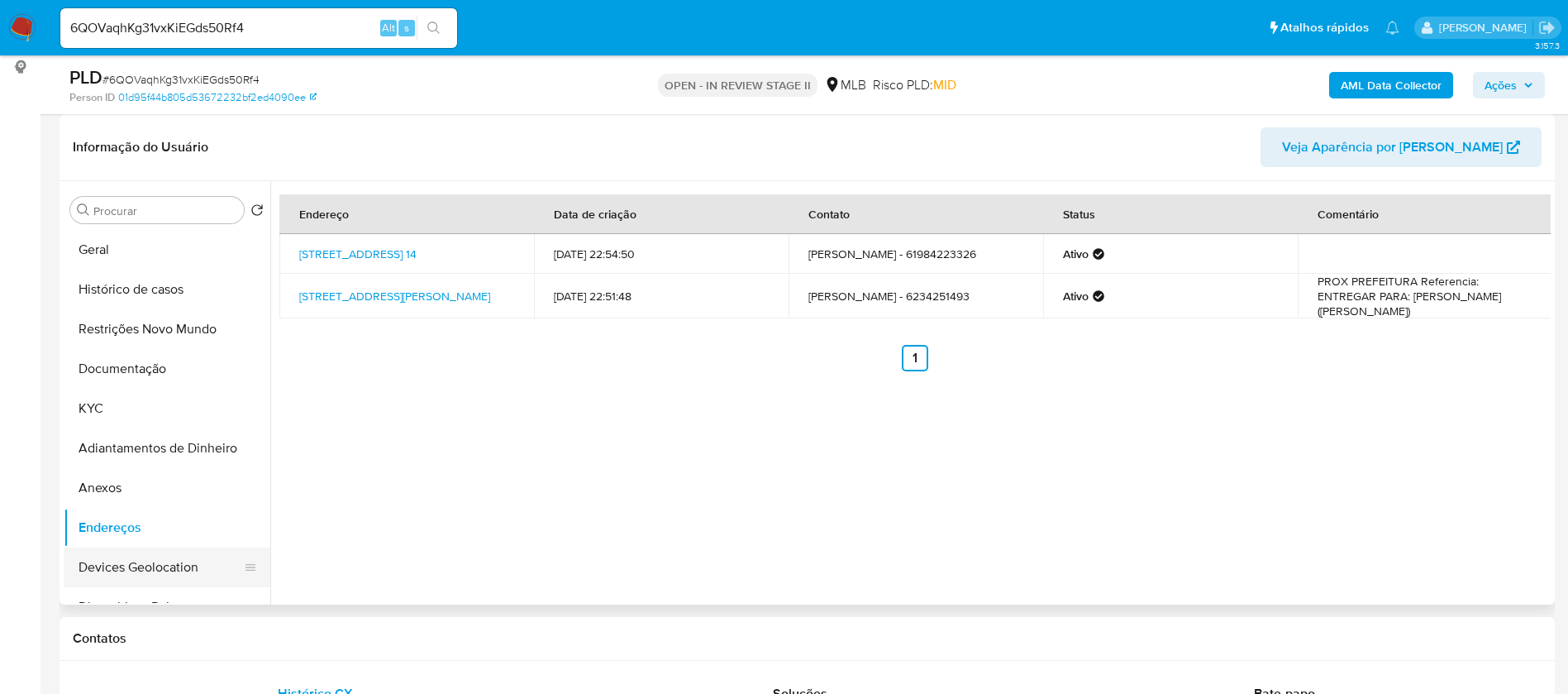
click at [163, 570] on button "Devices Geolocation" at bounding box center [160, 567] width 193 height 39
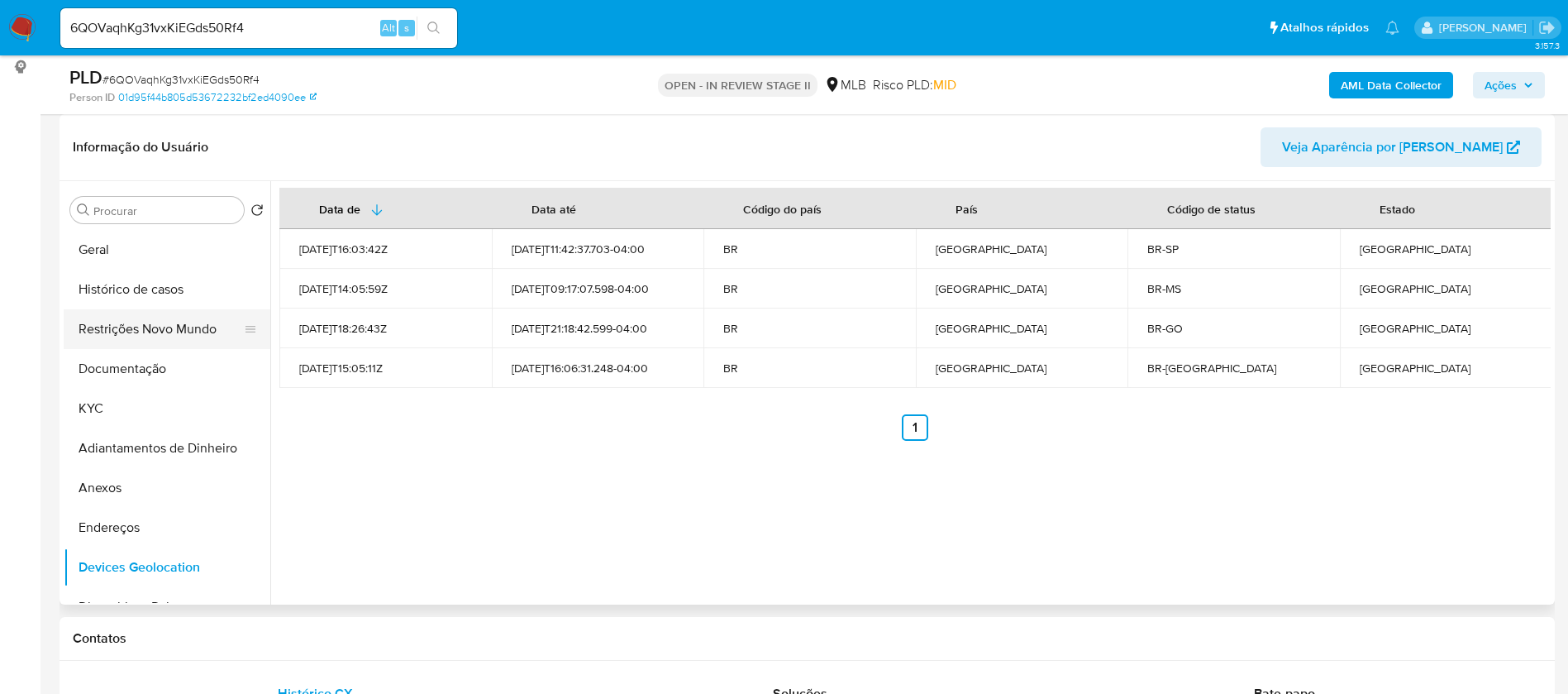
click at [194, 318] on button "Restrições Novo Mundo" at bounding box center [160, 329] width 193 height 39
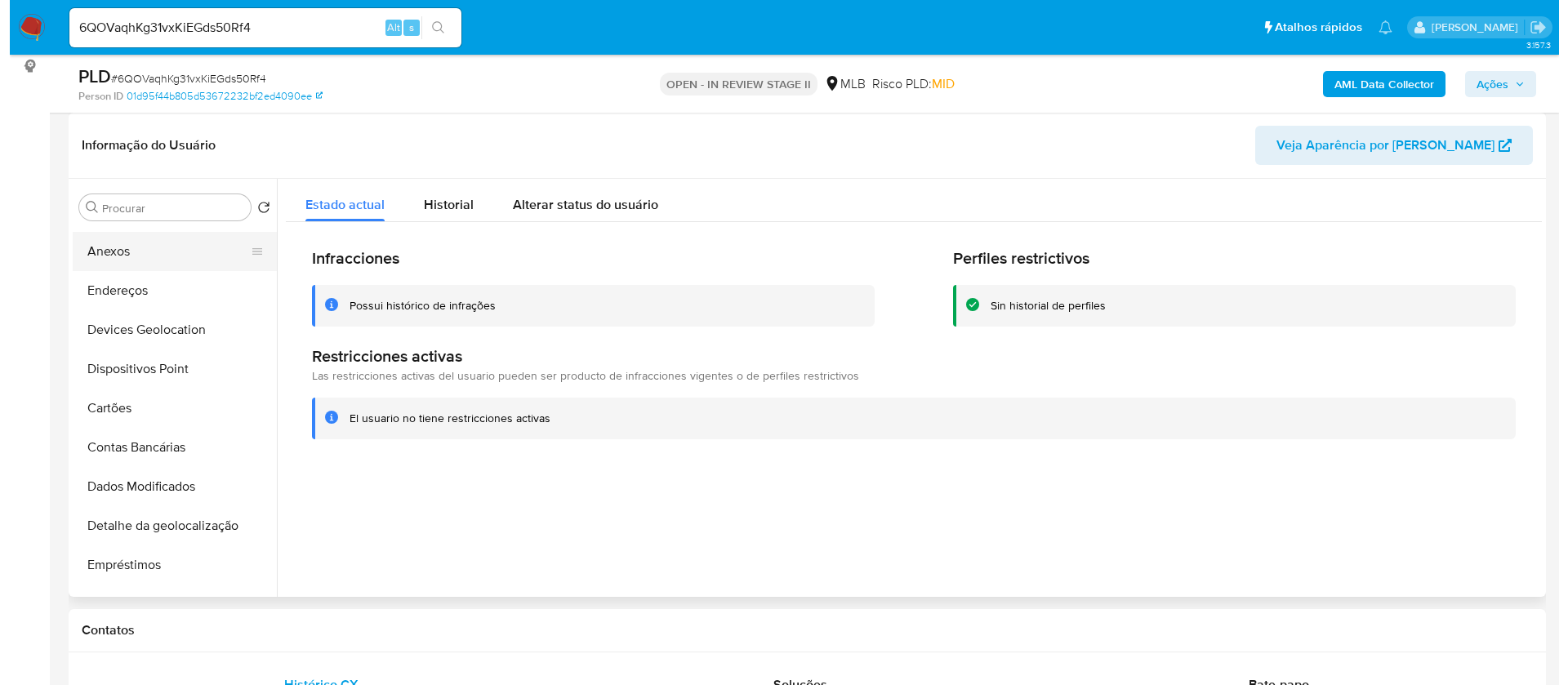
scroll to position [245, 0]
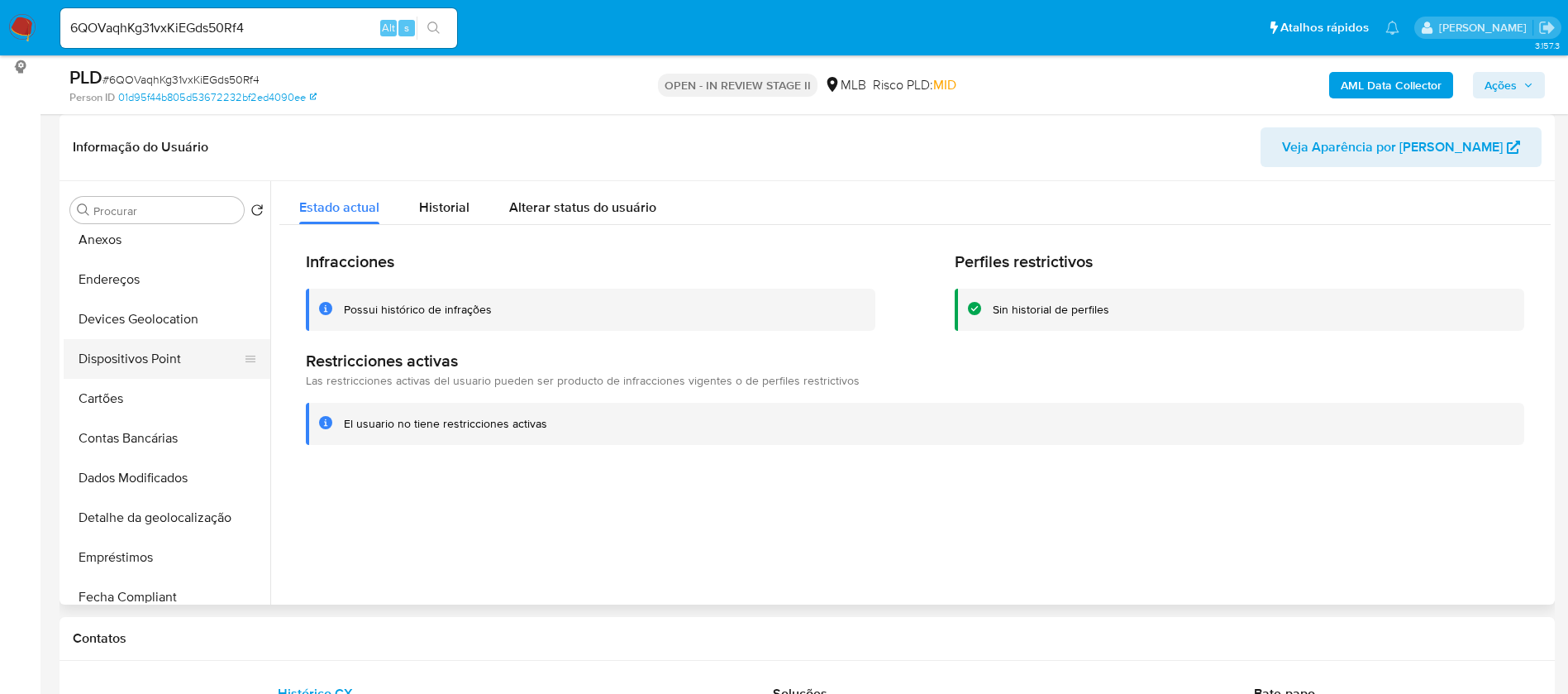
click at [181, 355] on button "Dispositivos Point" at bounding box center [160, 359] width 193 height 39
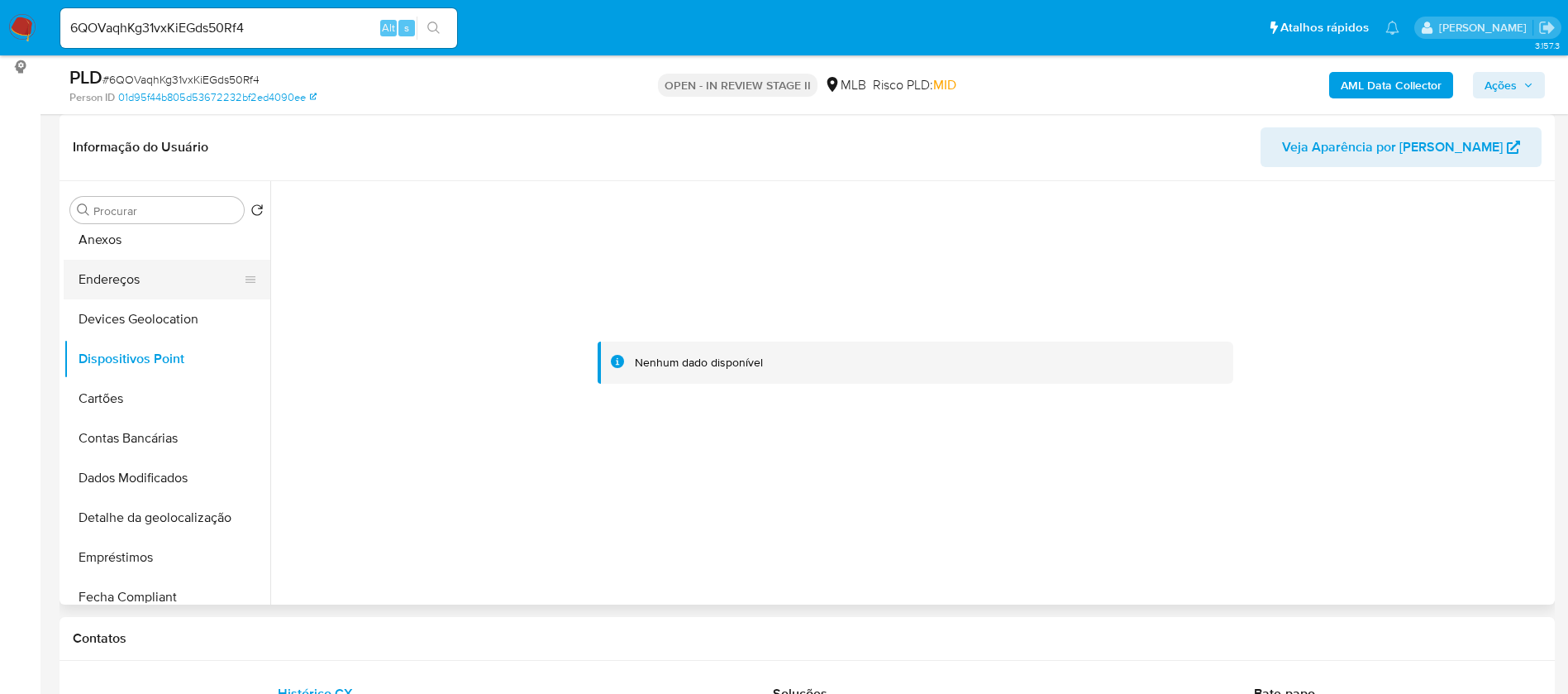
click at [150, 276] on button "Endereços" at bounding box center [160, 279] width 193 height 39
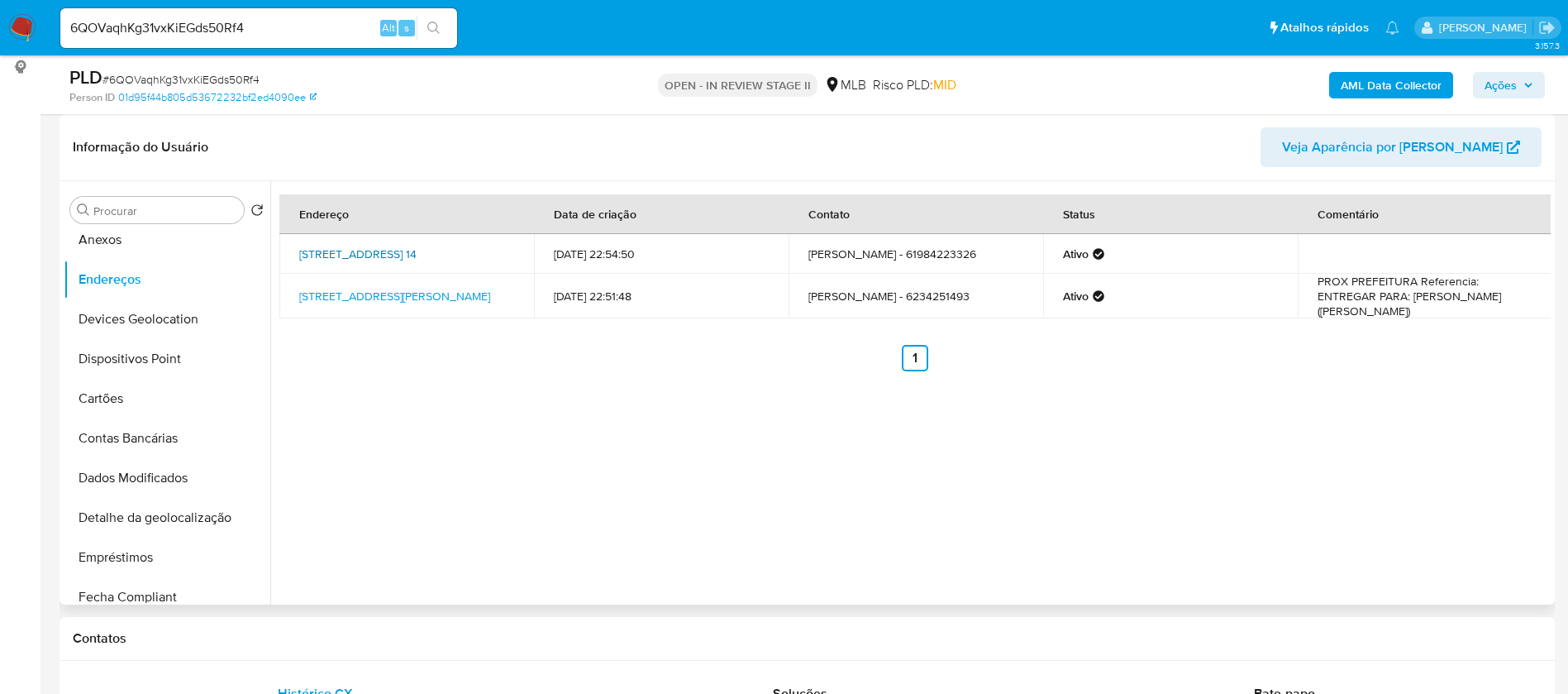
click at [417, 250] on link "Quadra Qnn 6 Conjunto F 14, Brasília, Distrito Federal, 72220066, Brasil 14" at bounding box center [357, 253] width 117 height 16
click at [134, 249] on button "Anexos" at bounding box center [160, 239] width 193 height 39
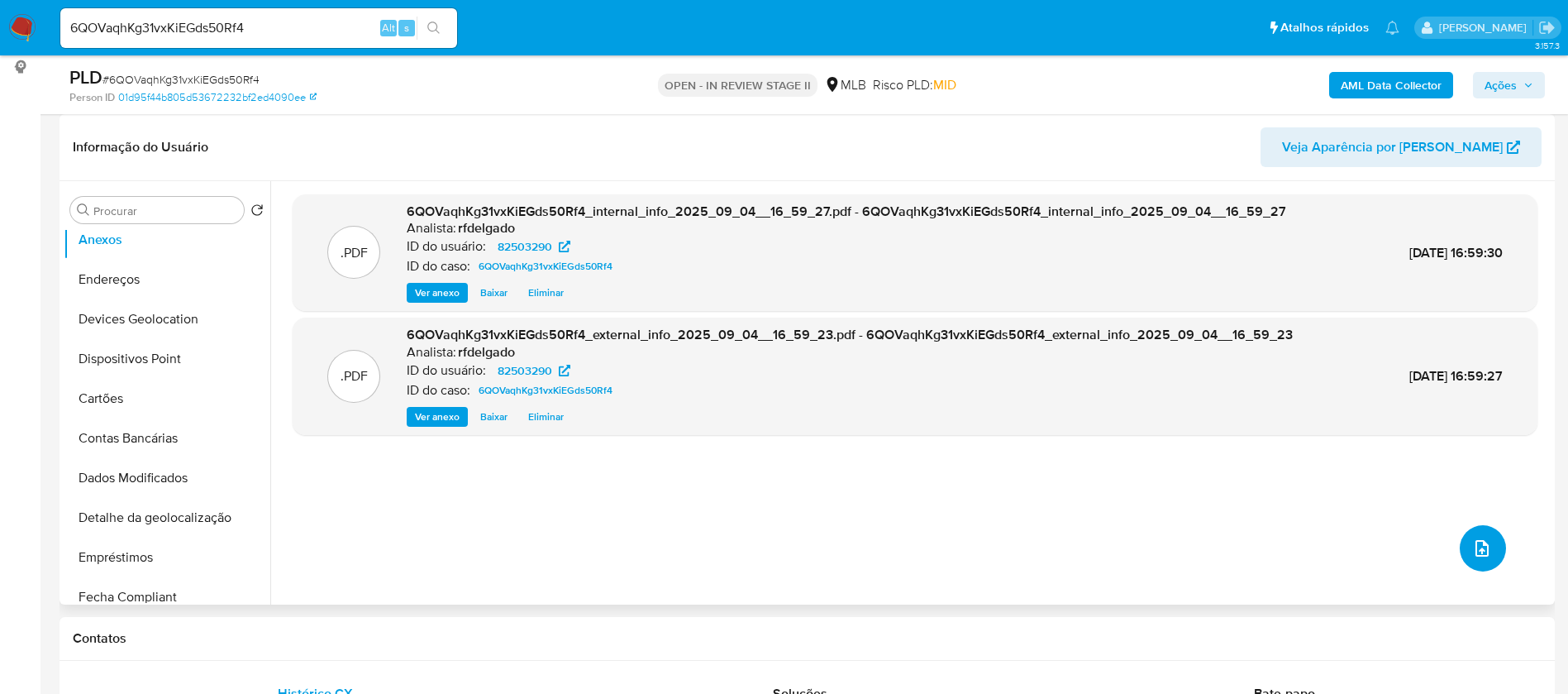
click at [1487, 550] on button "upload-file" at bounding box center [1483, 548] width 46 height 46
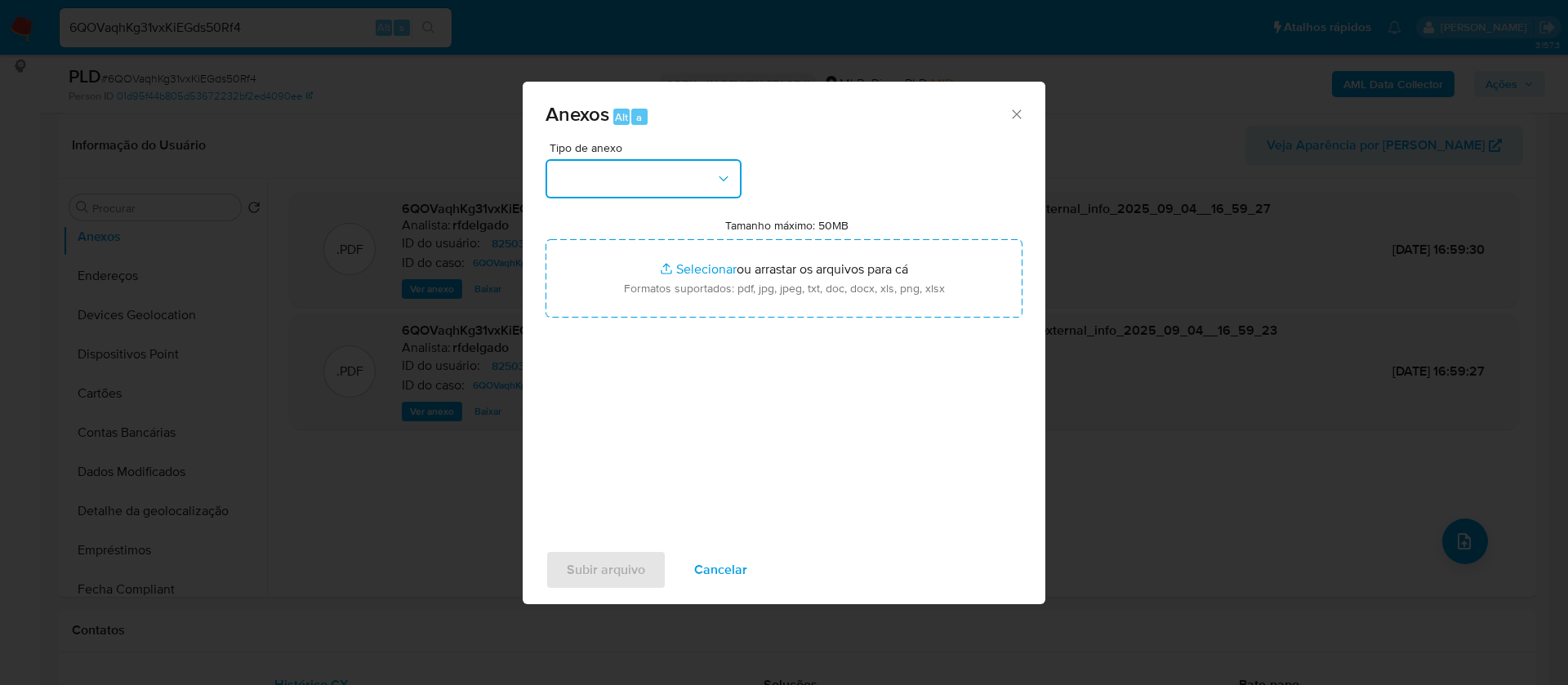
click at [711, 165] on button "button" at bounding box center [643, 179] width 196 height 39
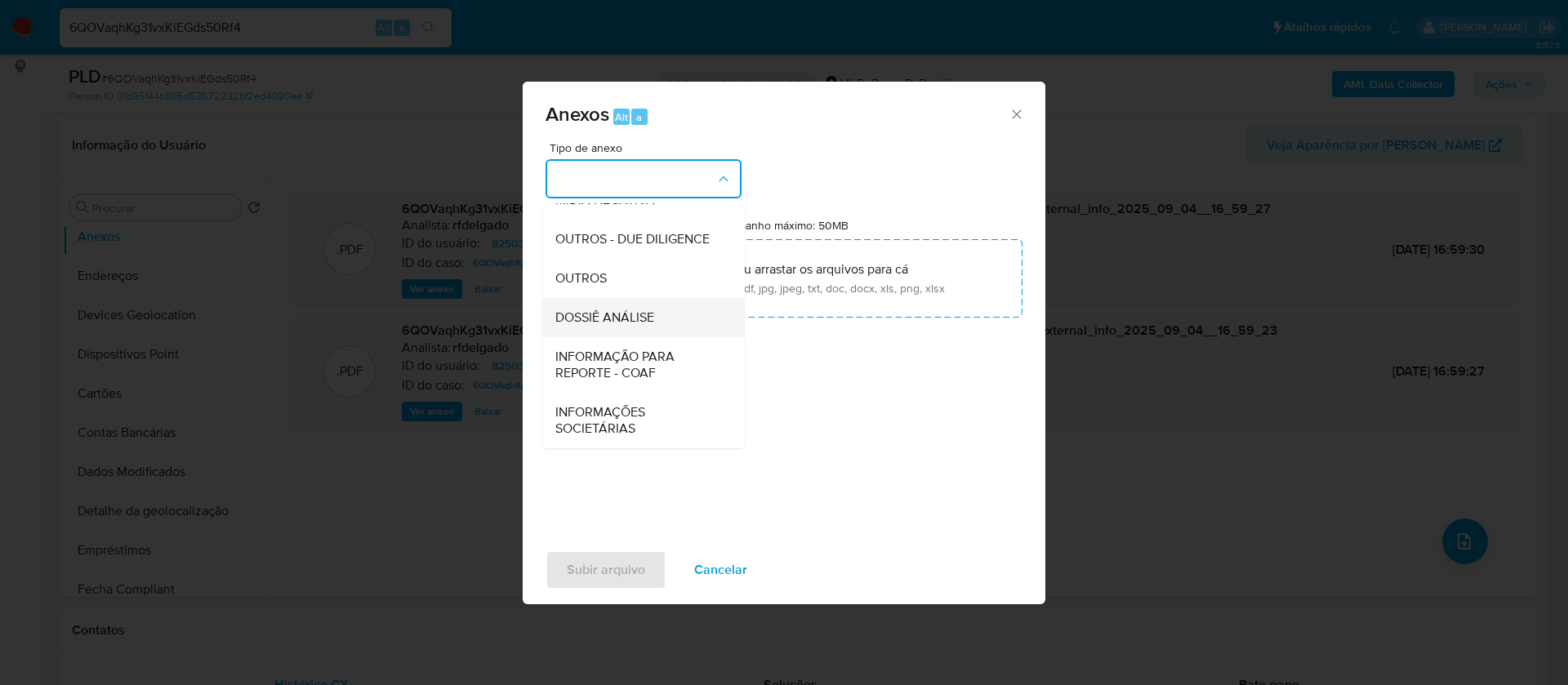
click at [657, 315] on div "DOSSIÊ ANÁLISE" at bounding box center [638, 317] width 166 height 39
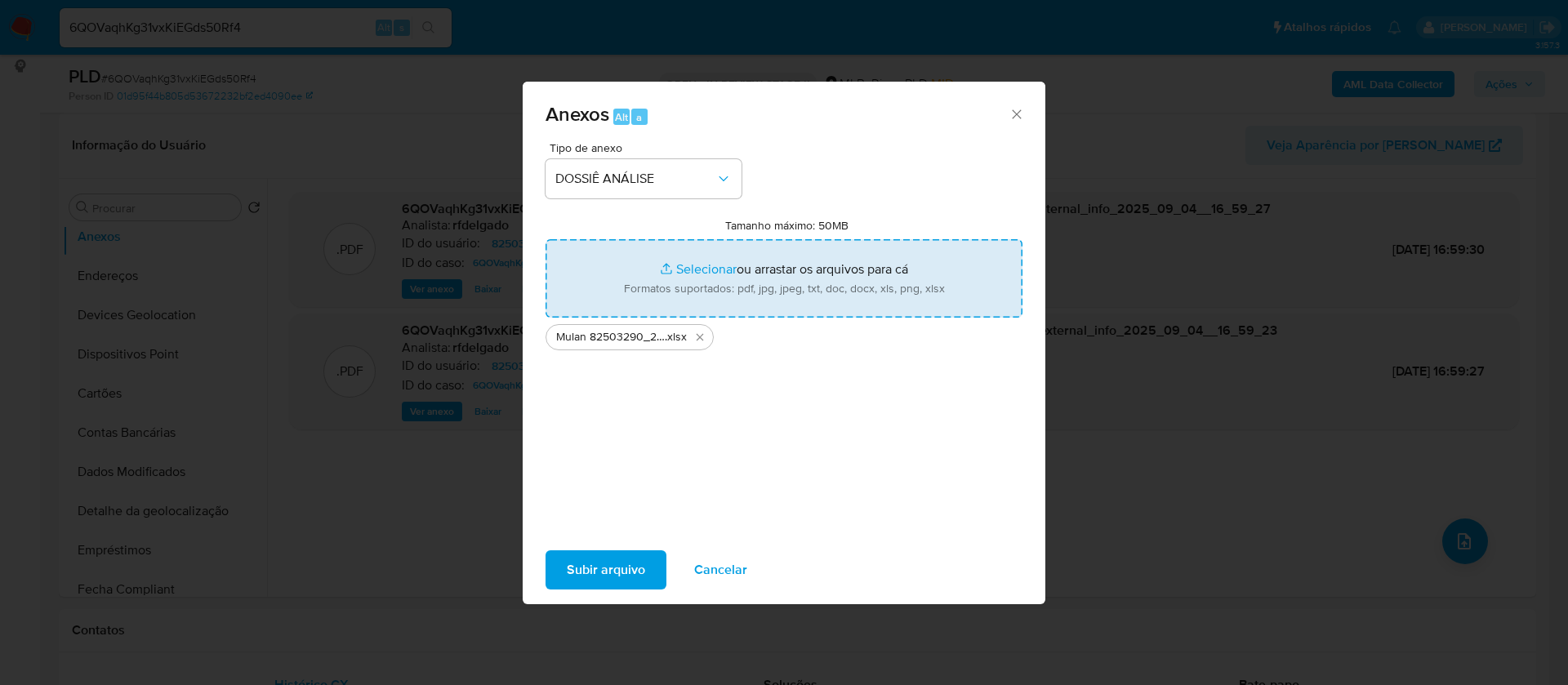
type input "C:\fakepath\SAR - - CPF 60191937134 - EDILSON PEREIRA DOS SANTOS.pdf"
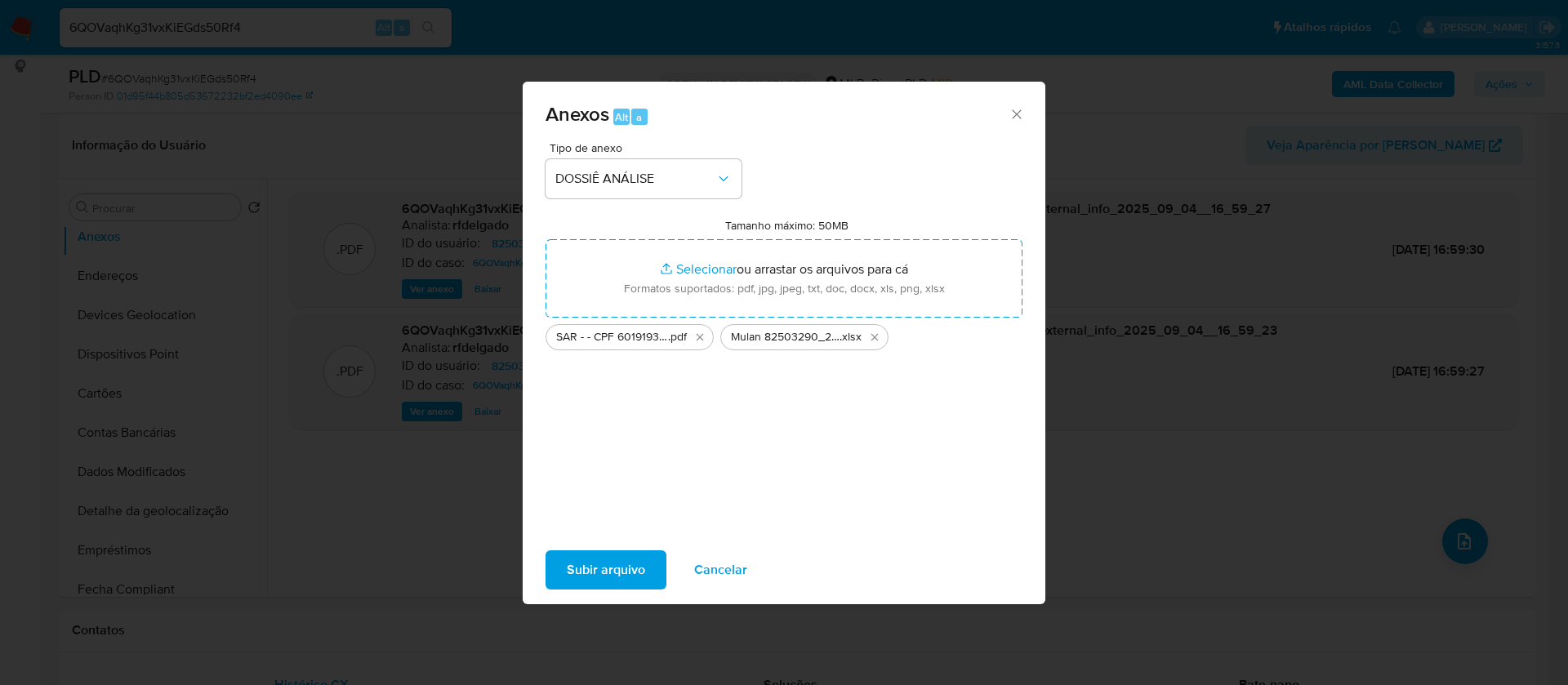
click at [621, 556] on span "Subir arquivo" at bounding box center [605, 569] width 78 height 36
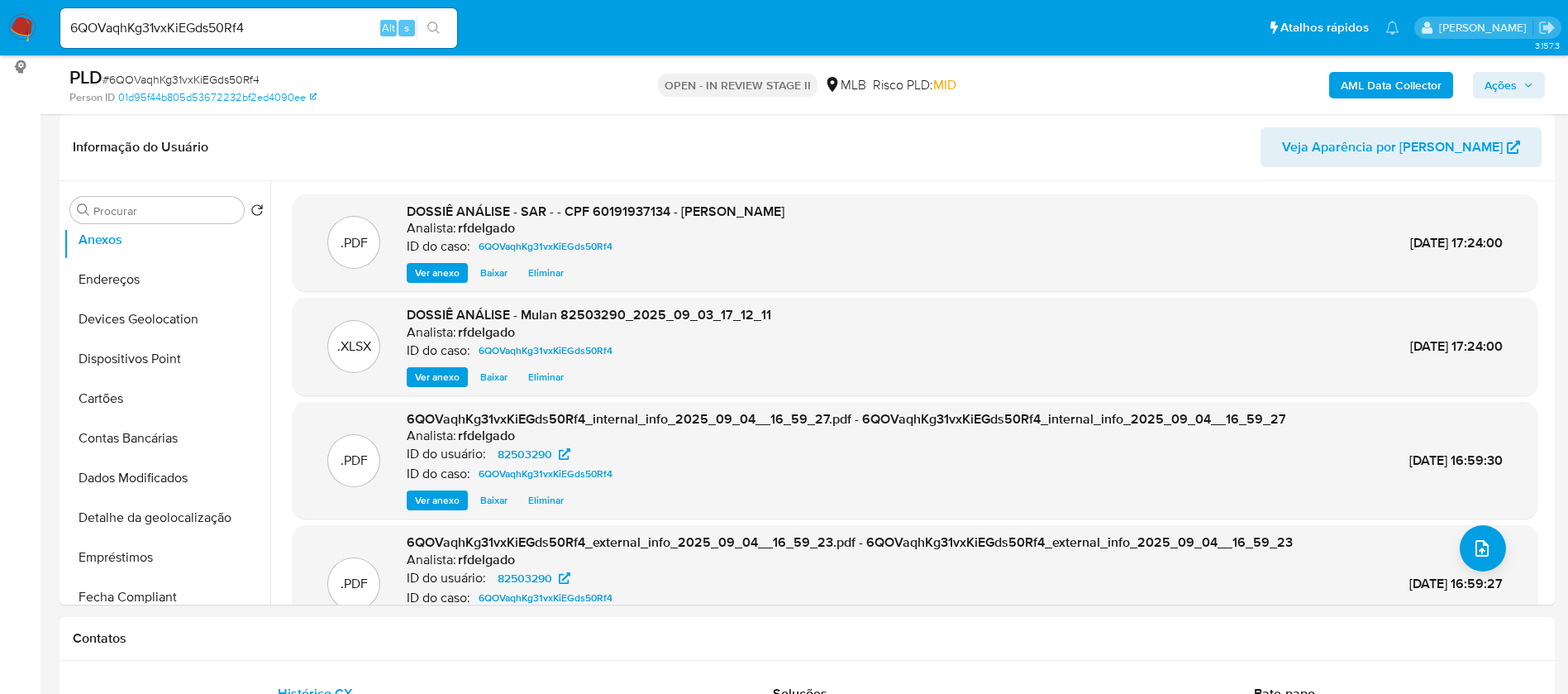
click at [1491, 81] on span "Ações" at bounding box center [1501, 85] width 32 height 26
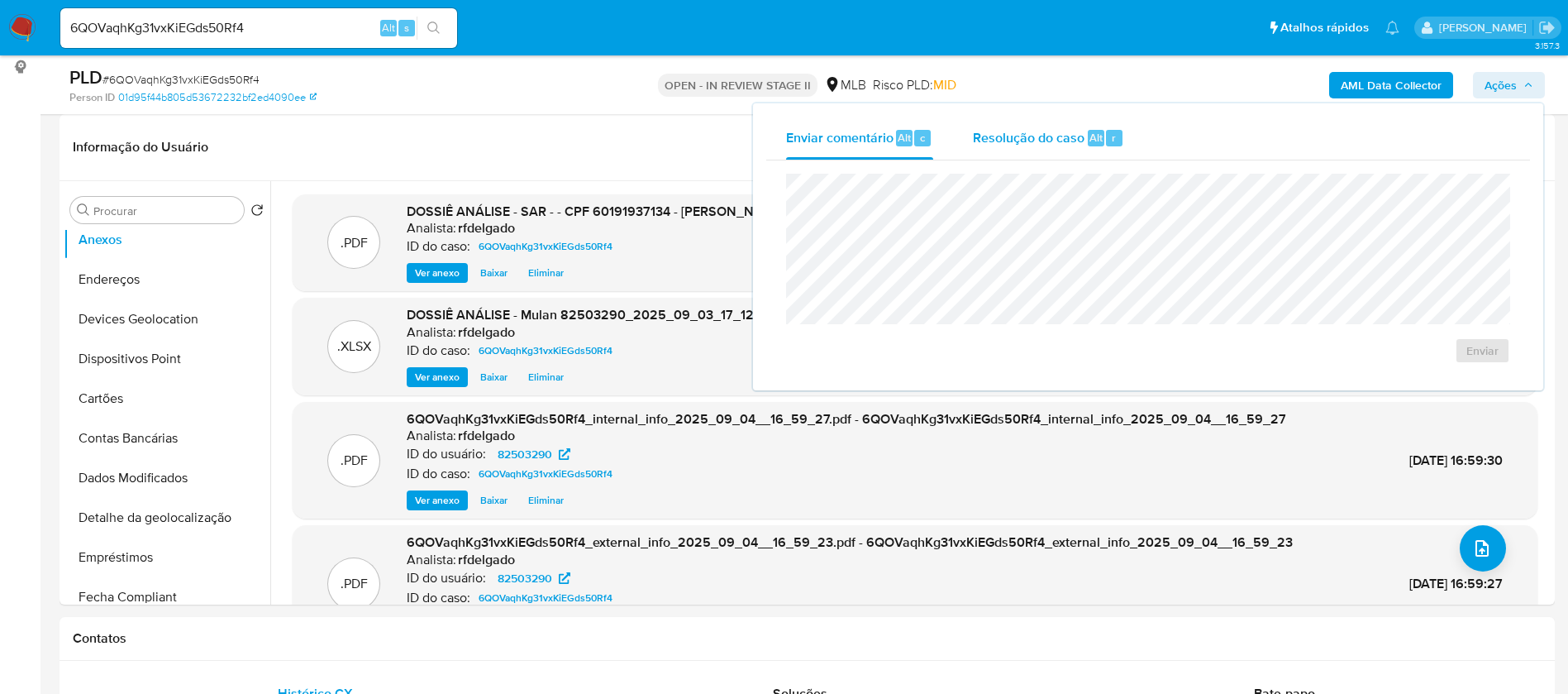
click at [1035, 133] on span "Resolução do caso" at bounding box center [1029, 137] width 112 height 19
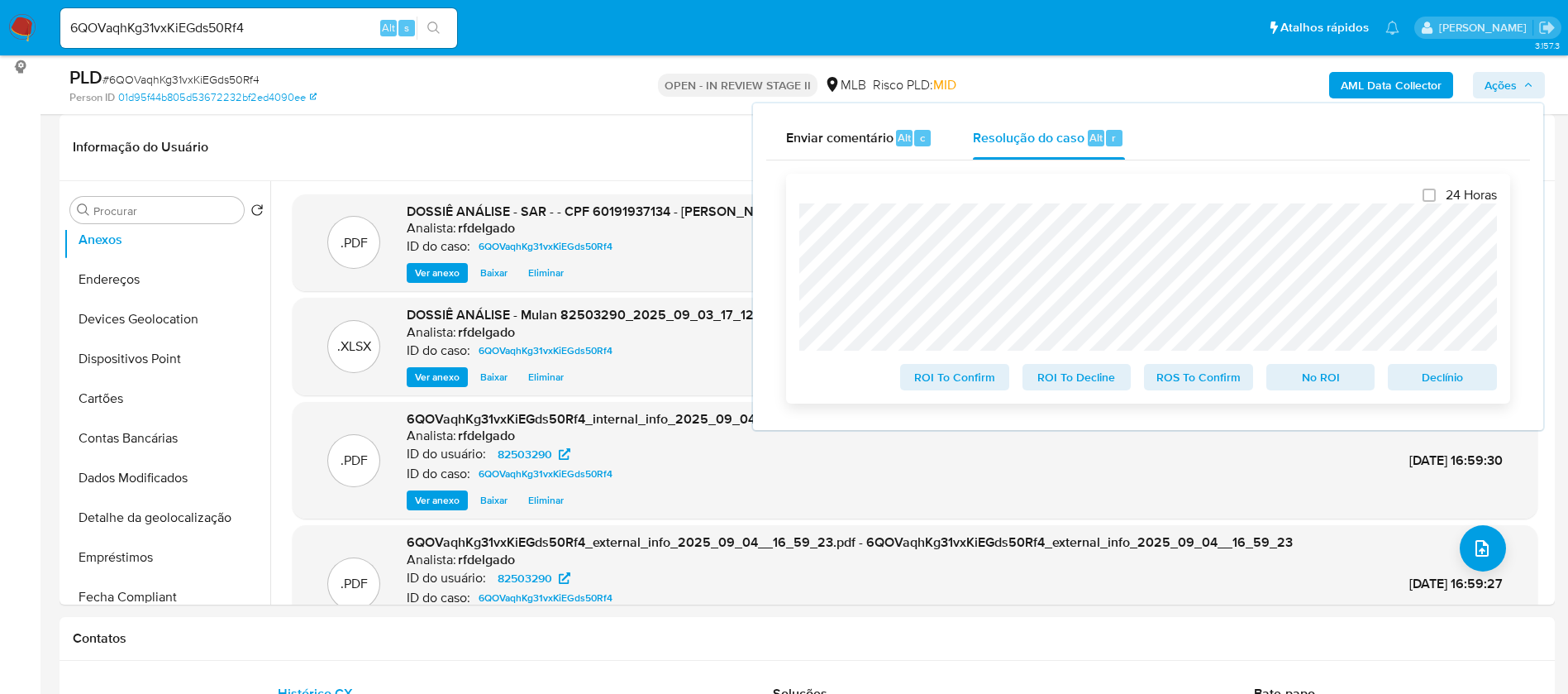
click at [1442, 373] on span "Declínio" at bounding box center [1442, 377] width 86 height 23
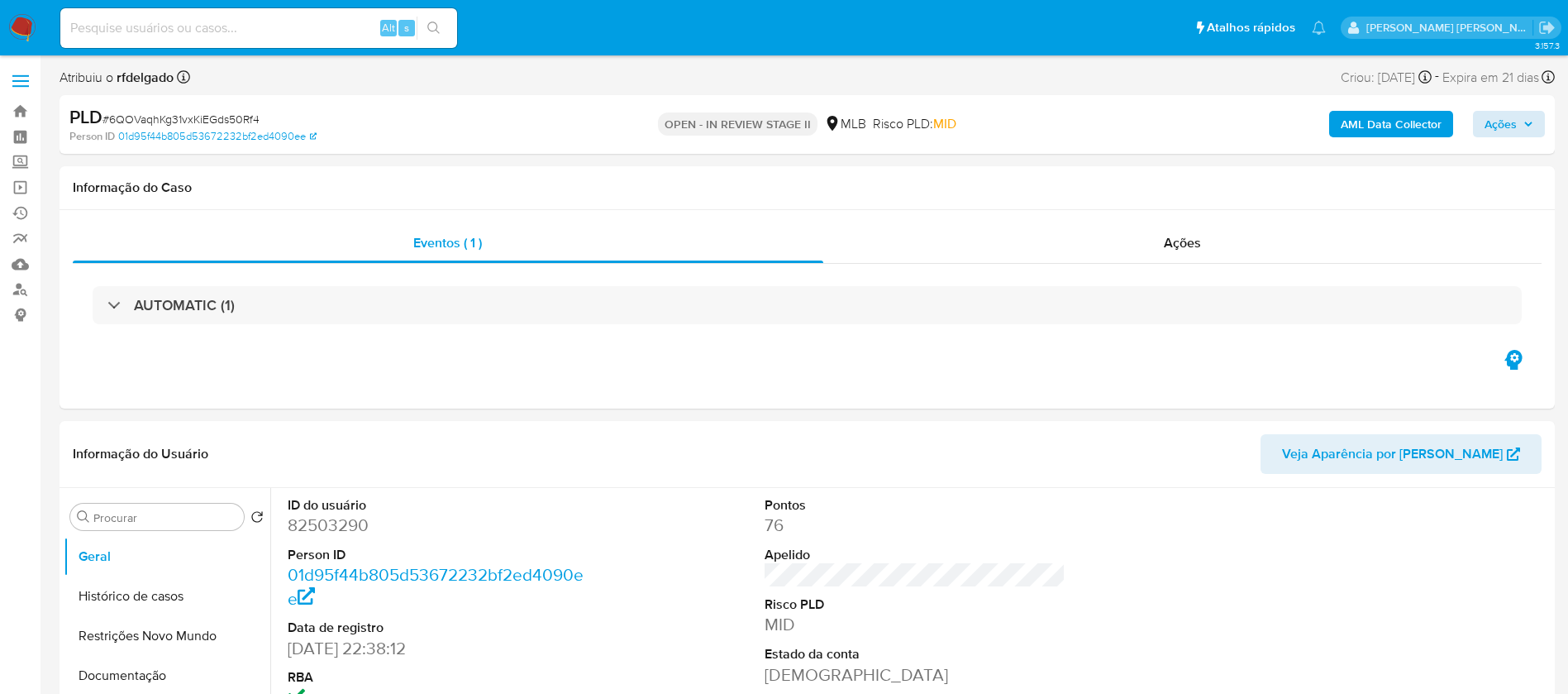
select select "10"
click at [1514, 123] on span "Ações" at bounding box center [1501, 124] width 32 height 26
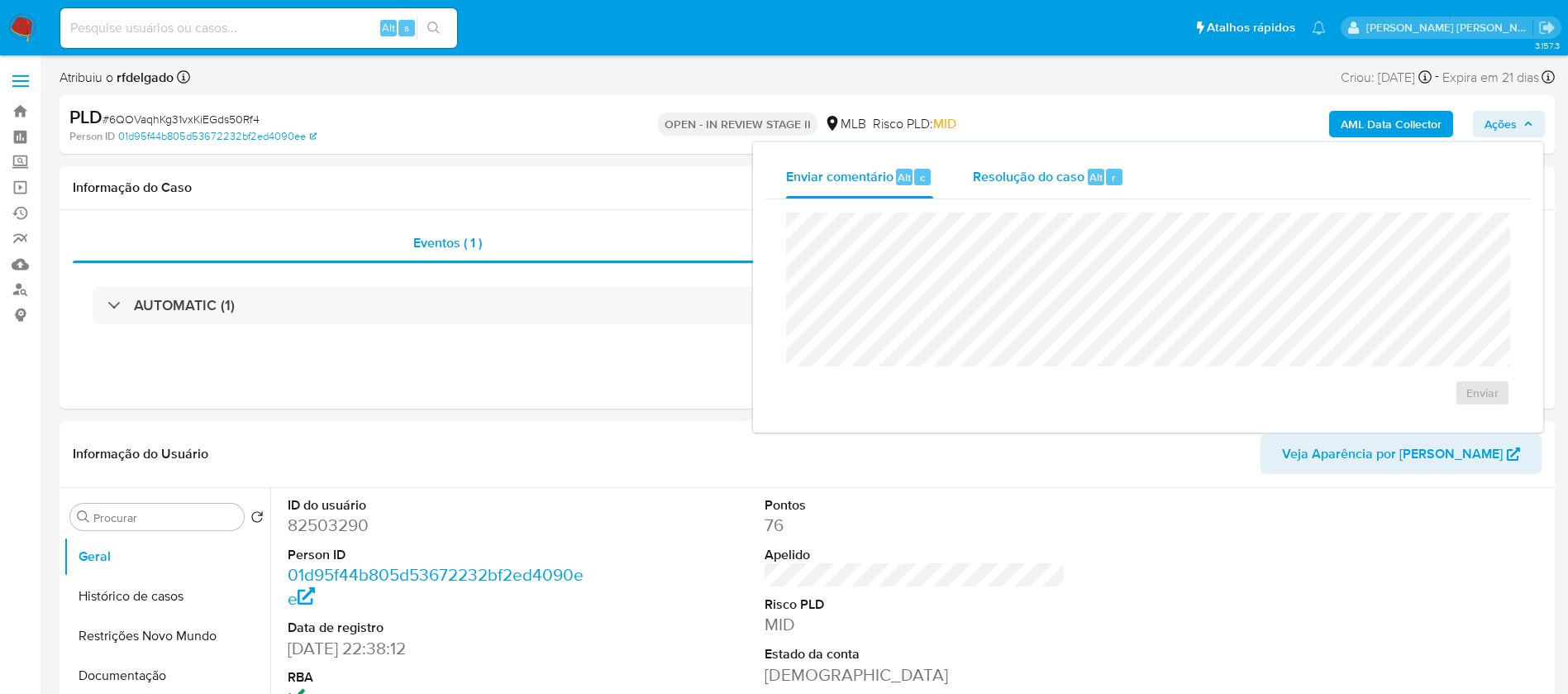
click at [1021, 170] on span "Resolução do caso" at bounding box center [1029, 176] width 112 height 19
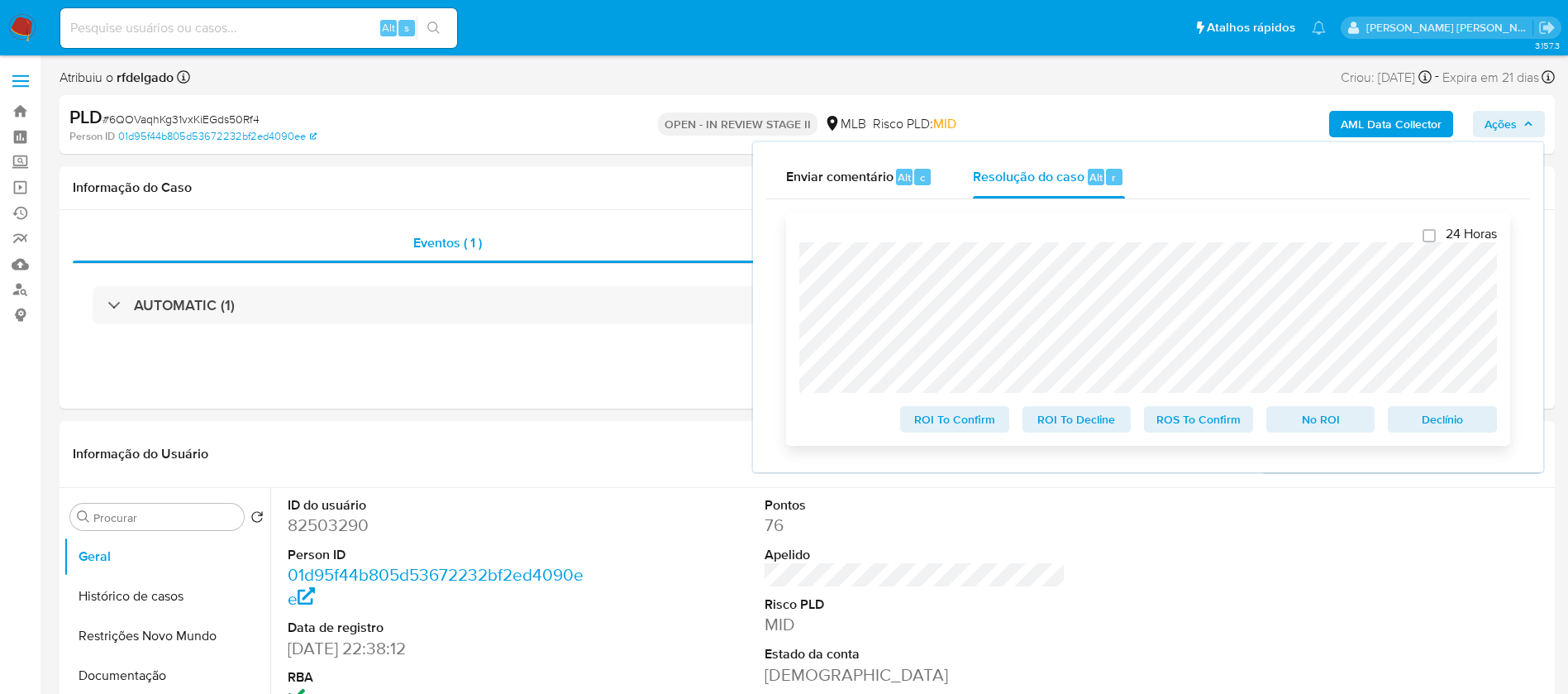
click at [1456, 420] on span "Declínio" at bounding box center [1442, 419] width 86 height 23
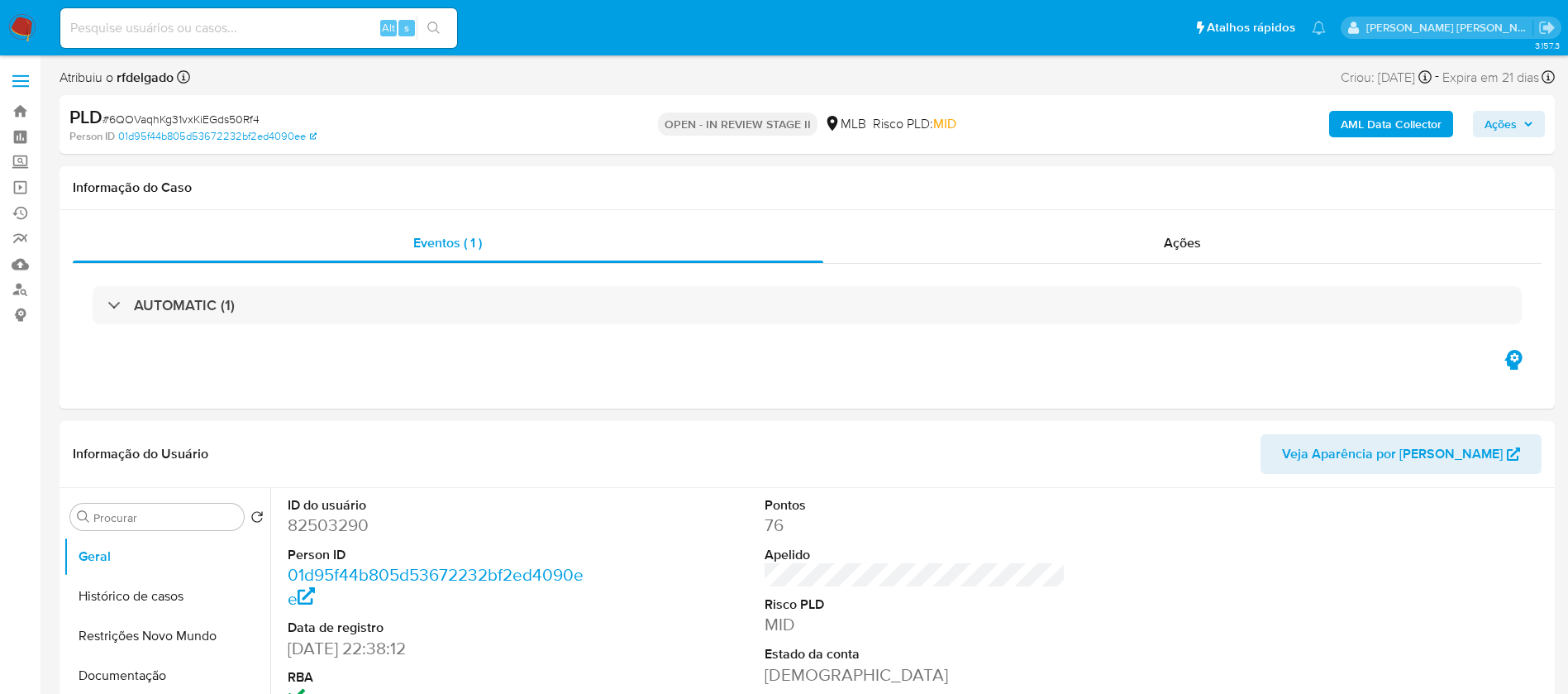
select select "10"
click at [1522, 128] on span "Ações" at bounding box center [1509, 124] width 49 height 23
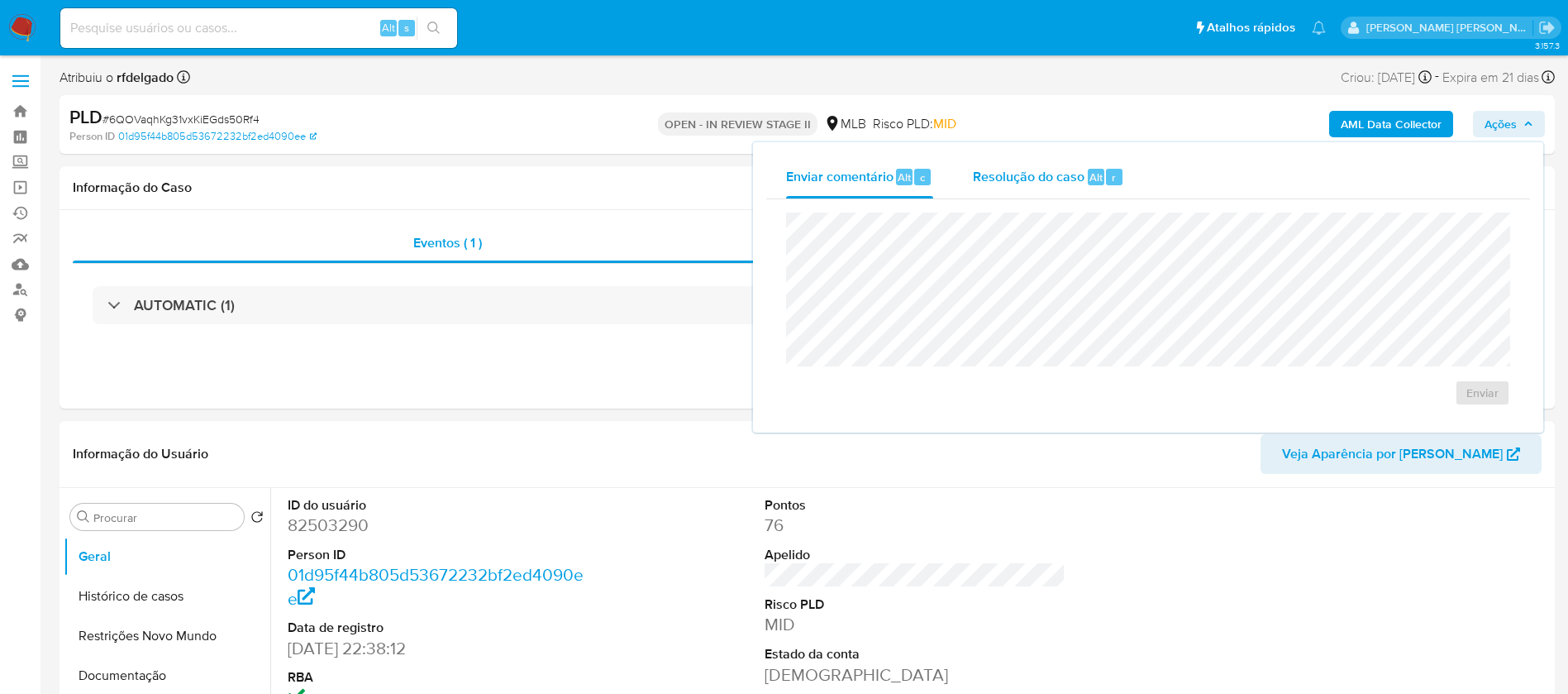
drag, startPoint x: 975, startPoint y: 179, endPoint x: 992, endPoint y: 182, distance: 17.3
click at [975, 178] on span "Resolução do caso" at bounding box center [1029, 176] width 112 height 19
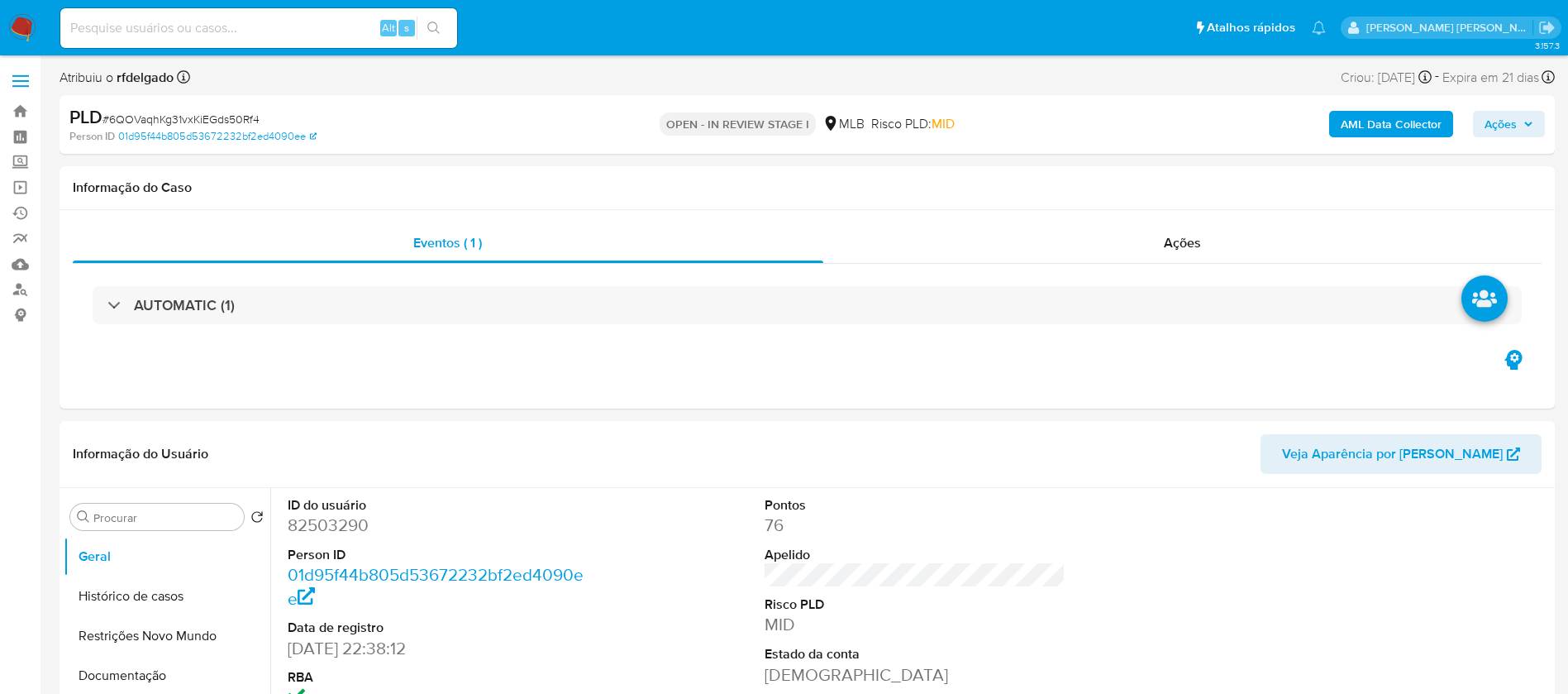
select select "10"
click at [1526, 127] on span "Ações" at bounding box center [1509, 124] width 49 height 23
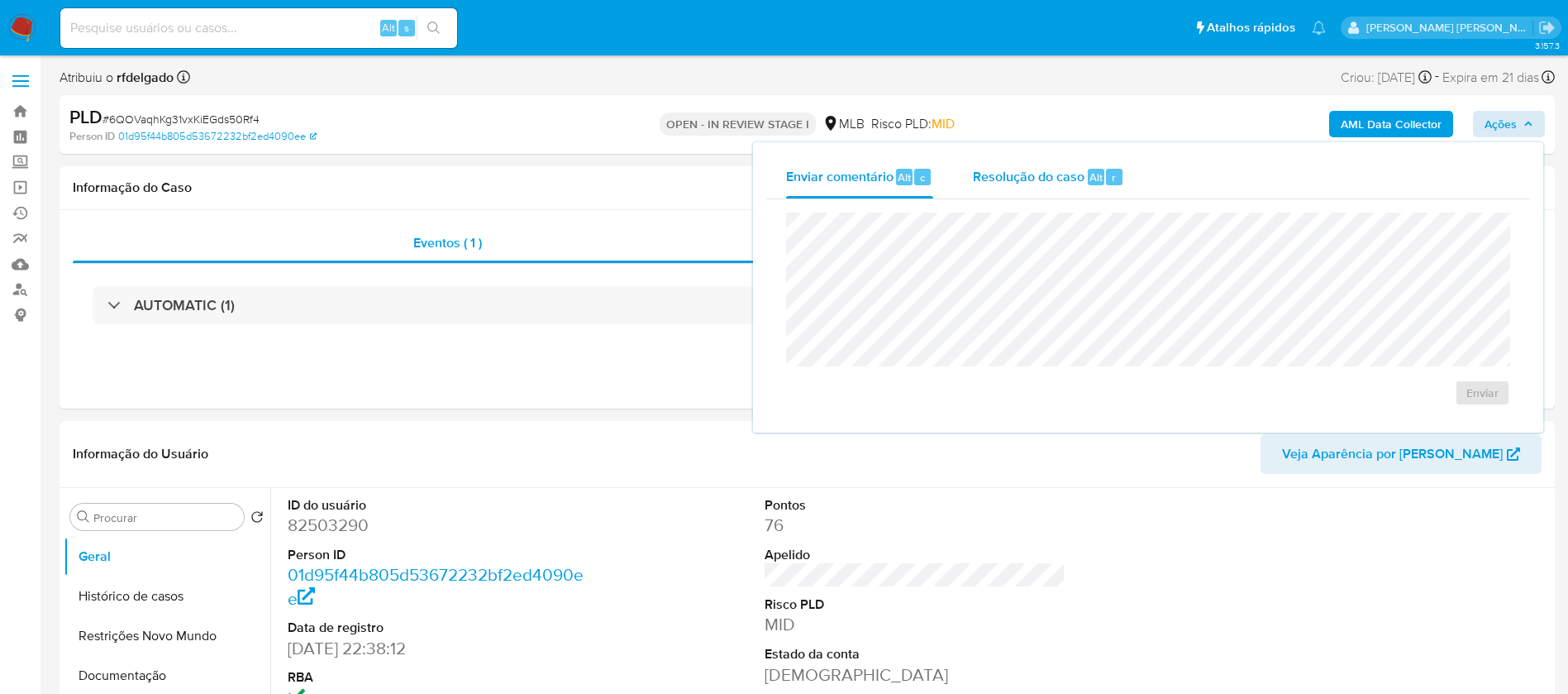
click at [1033, 185] on div "Resolução do caso Alt r" at bounding box center [1048, 177] width 151 height 43
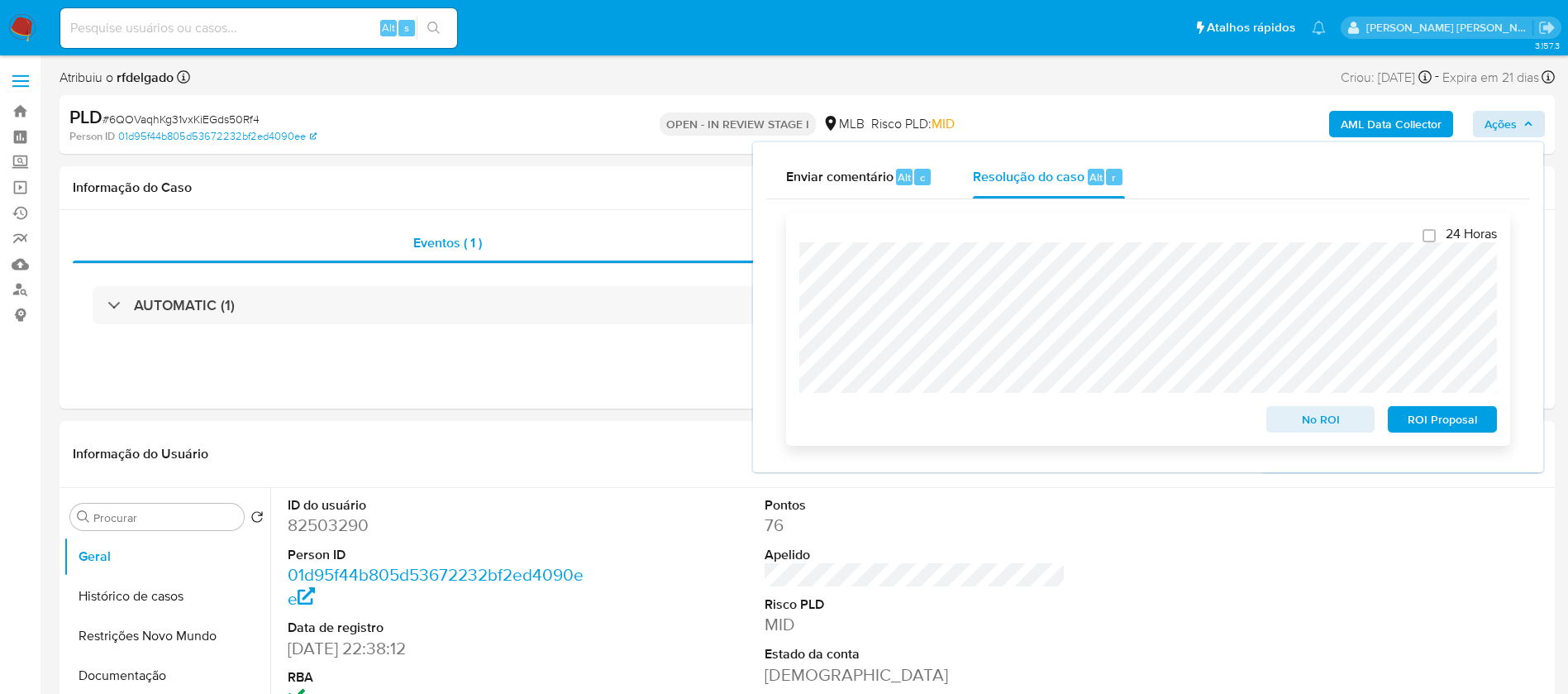
click at [1462, 422] on span "ROI Proposal" at bounding box center [1442, 419] width 86 height 23
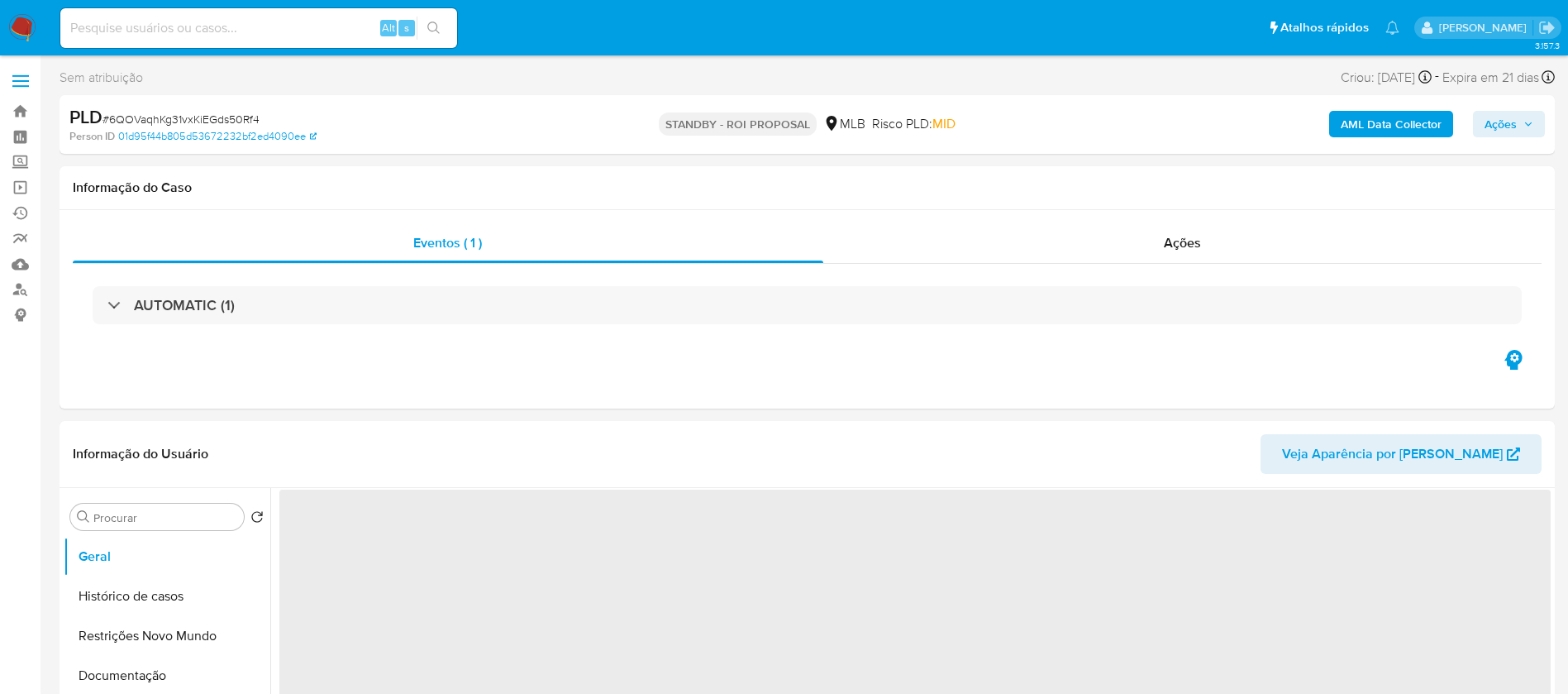
select select "10"
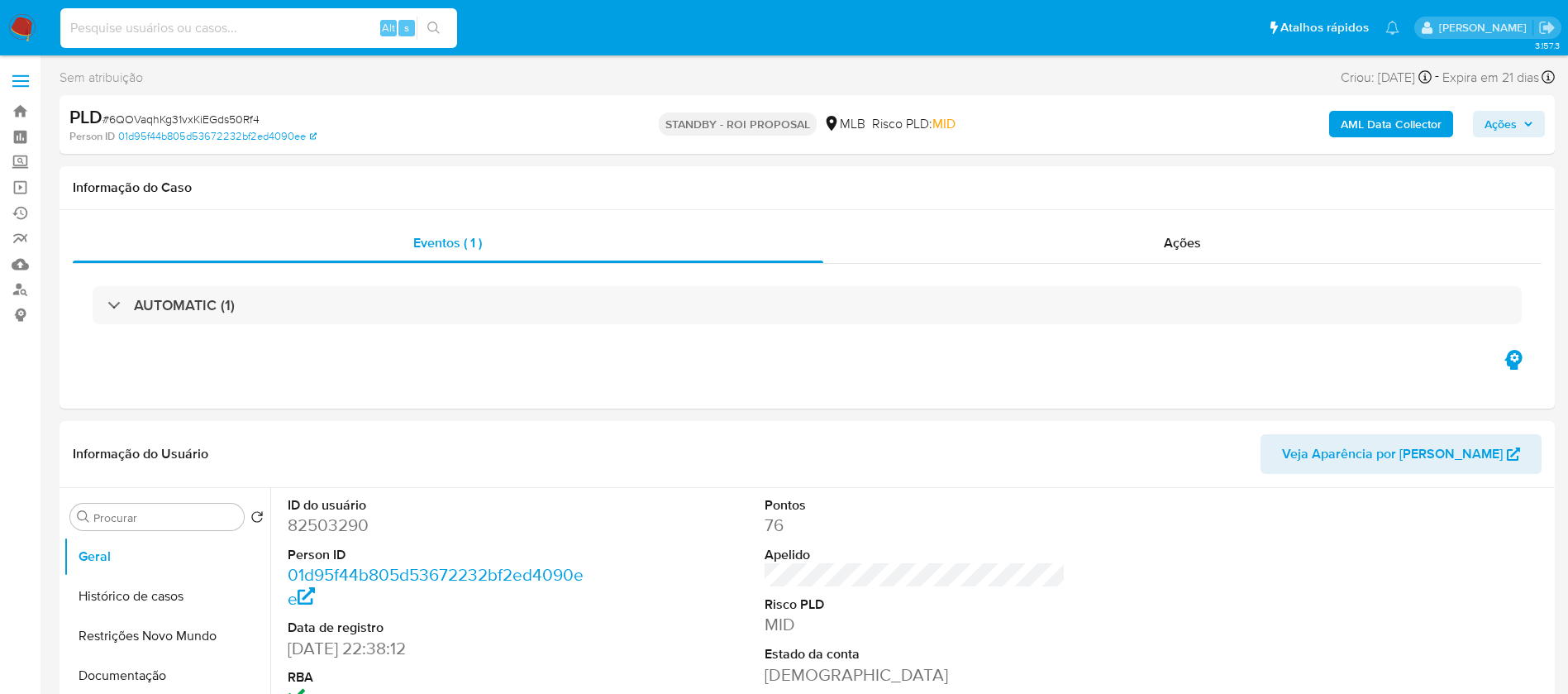
click at [275, 31] on input at bounding box center [259, 27] width 396 height 21
paste input "GXCmErGceHLGaEcnMox9AJhR"
type input "GXCmErGceHLGaEcnMox9AJhR"
click at [438, 26] on icon "search-icon" at bounding box center [433, 27] width 13 height 13
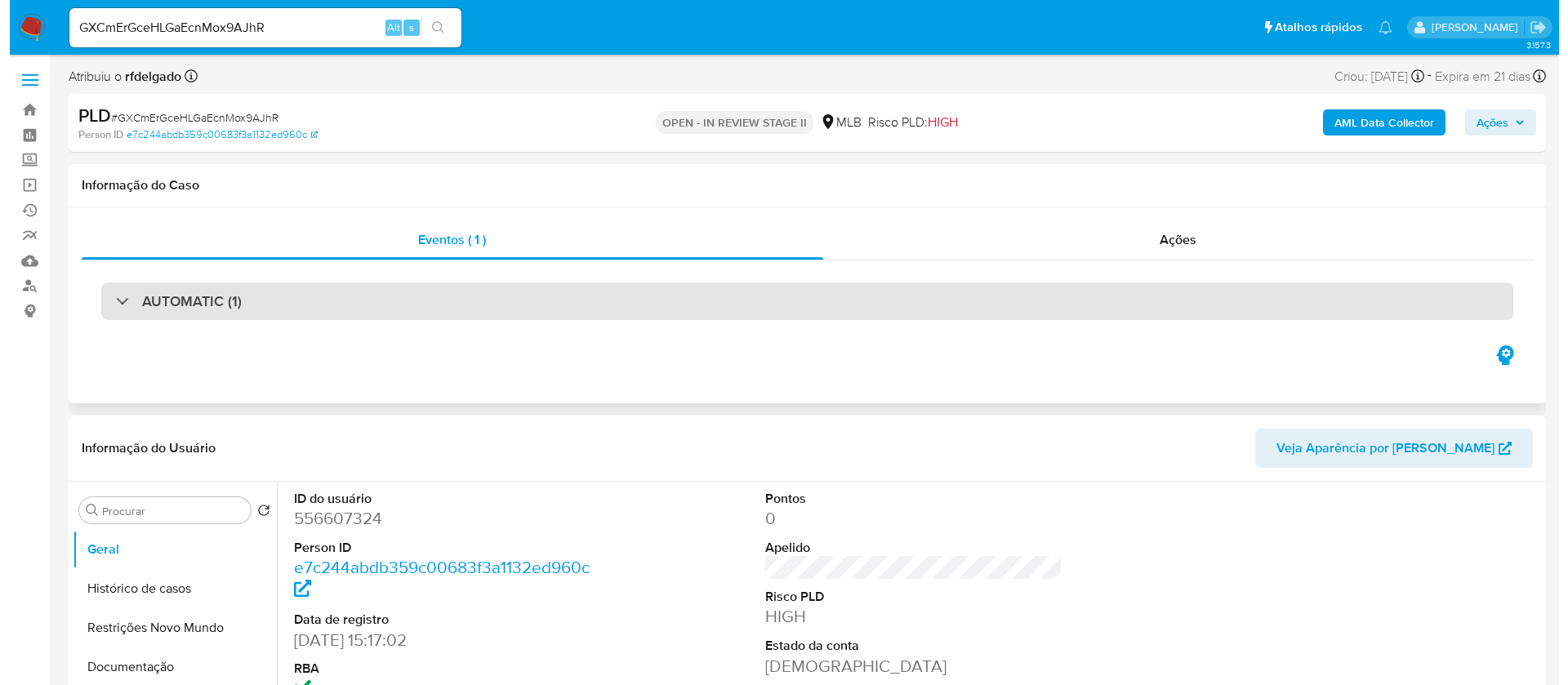
scroll to position [245, 0]
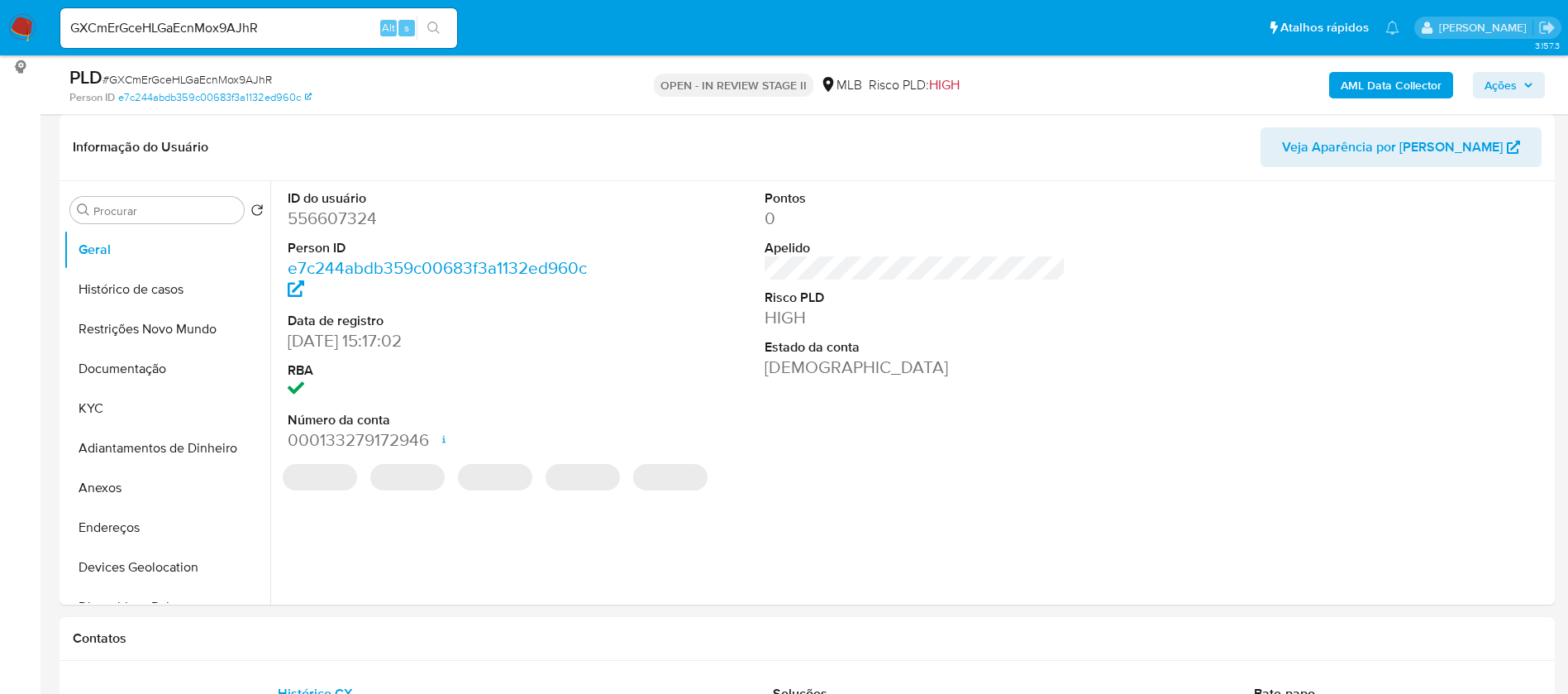
select select "10"
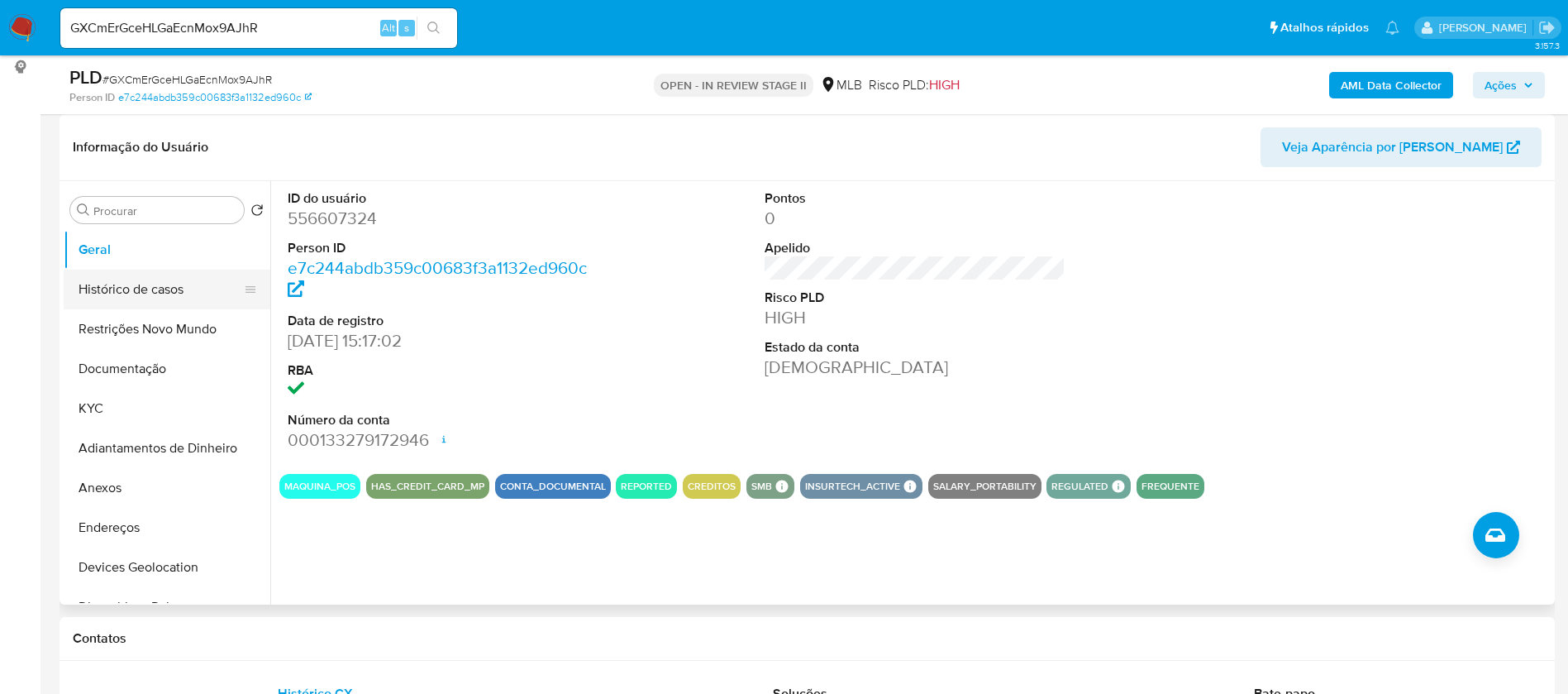
click at [156, 288] on button "Histórico de casos" at bounding box center [160, 289] width 193 height 39
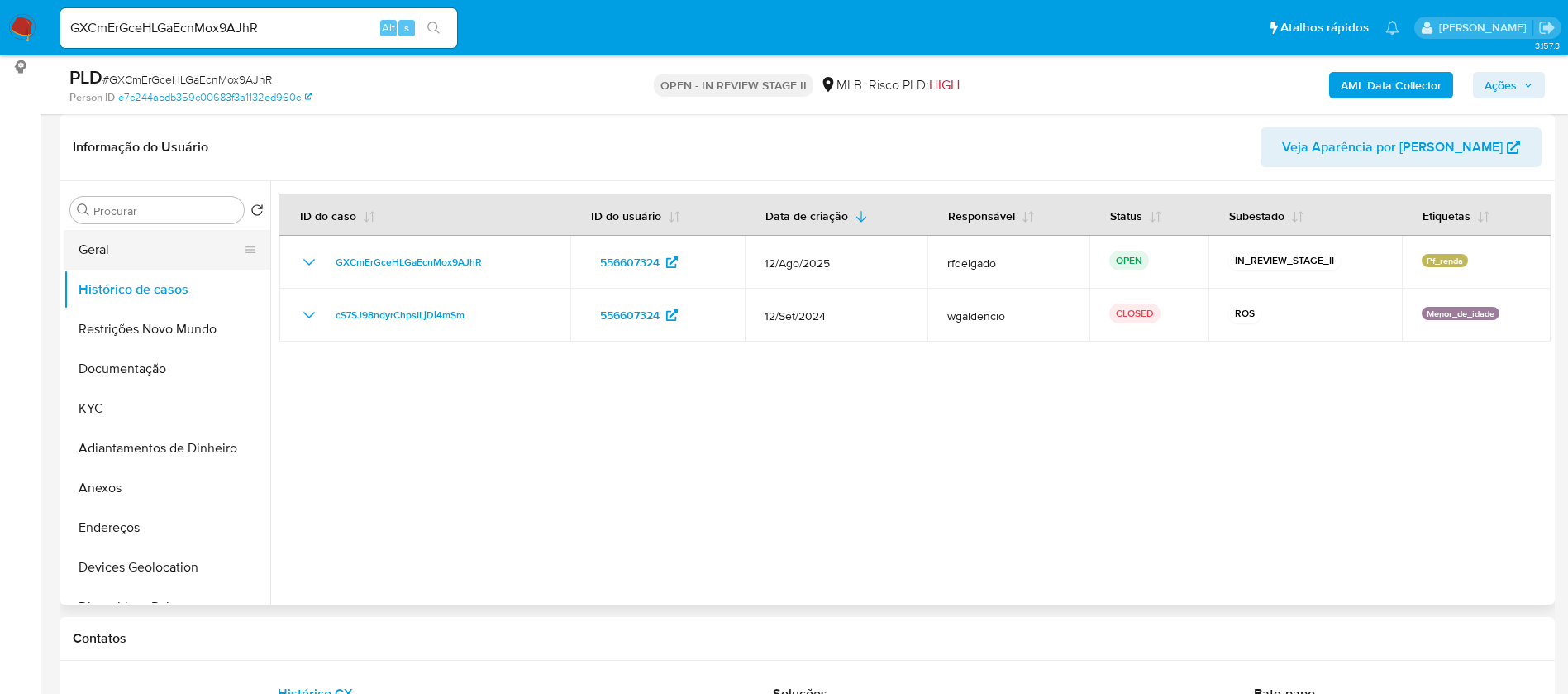
click at [114, 249] on button "Geral" at bounding box center [160, 250] width 193 height 39
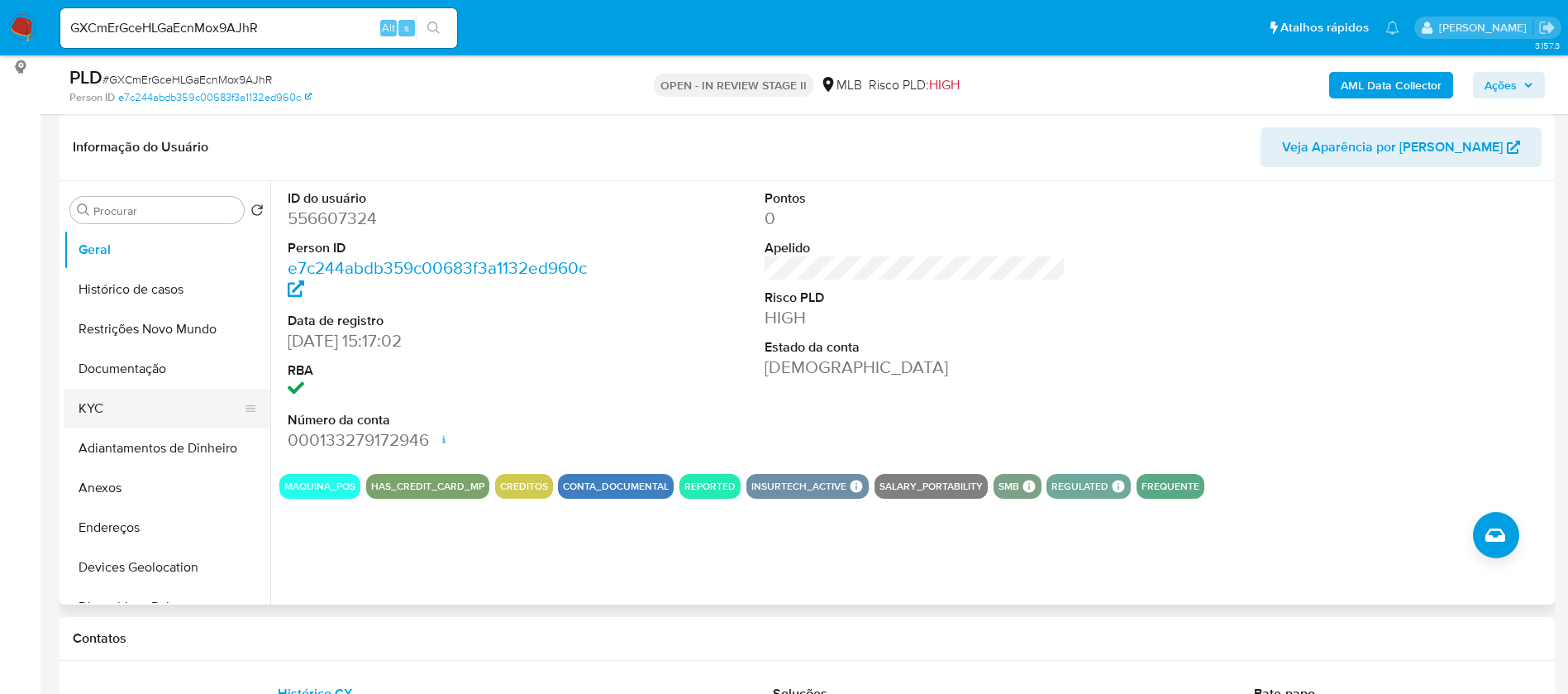
click at [160, 418] on button "KYC" at bounding box center [160, 409] width 193 height 39
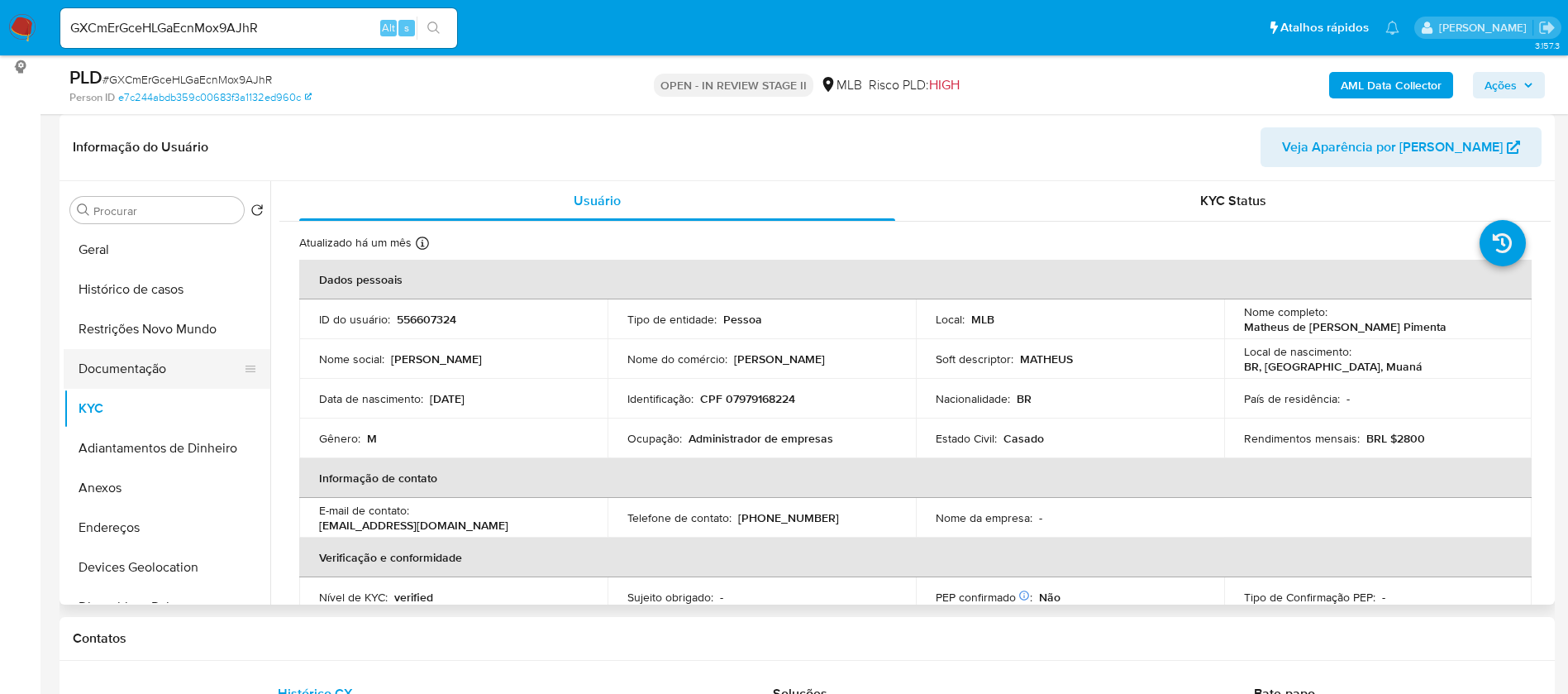
click at [140, 362] on button "Documentação" at bounding box center [160, 368] width 193 height 39
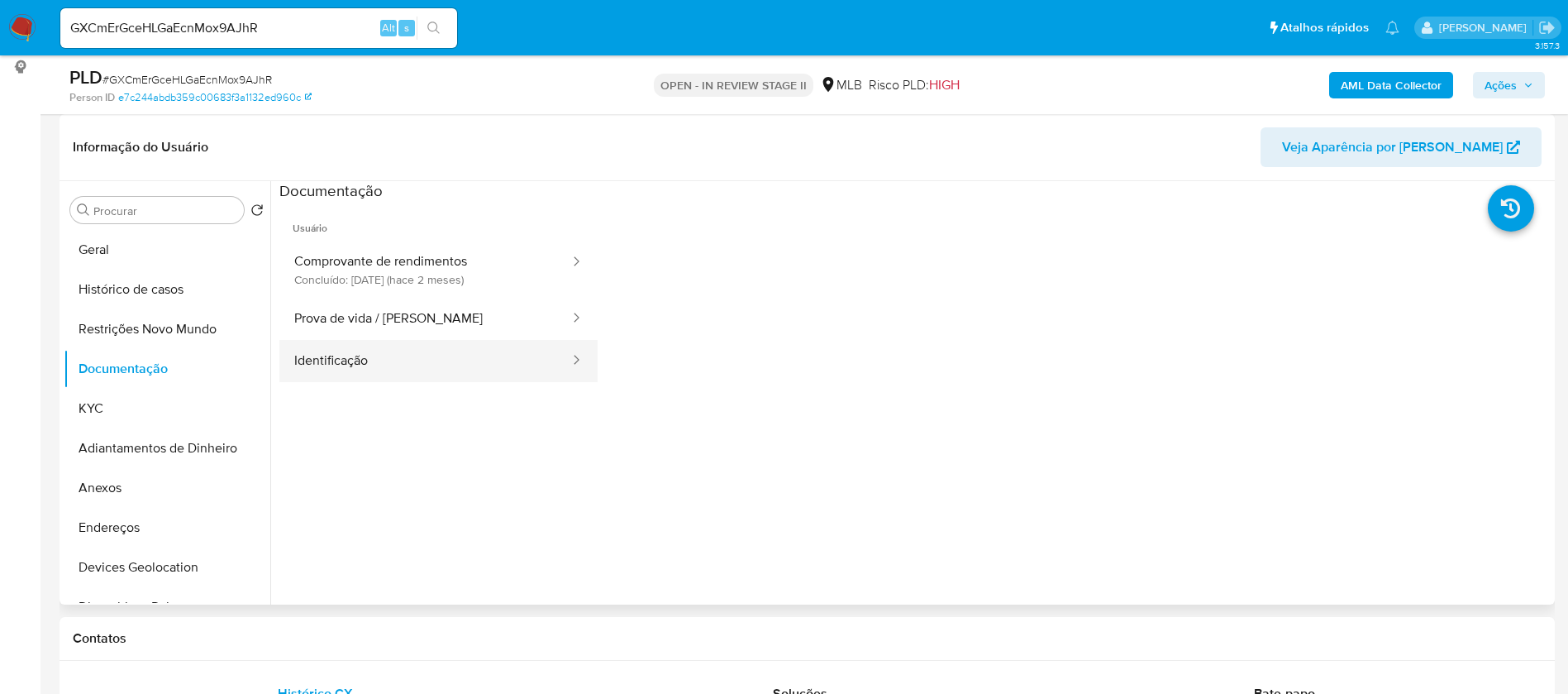
click at [359, 358] on button "Identificação" at bounding box center [426, 361] width 292 height 42
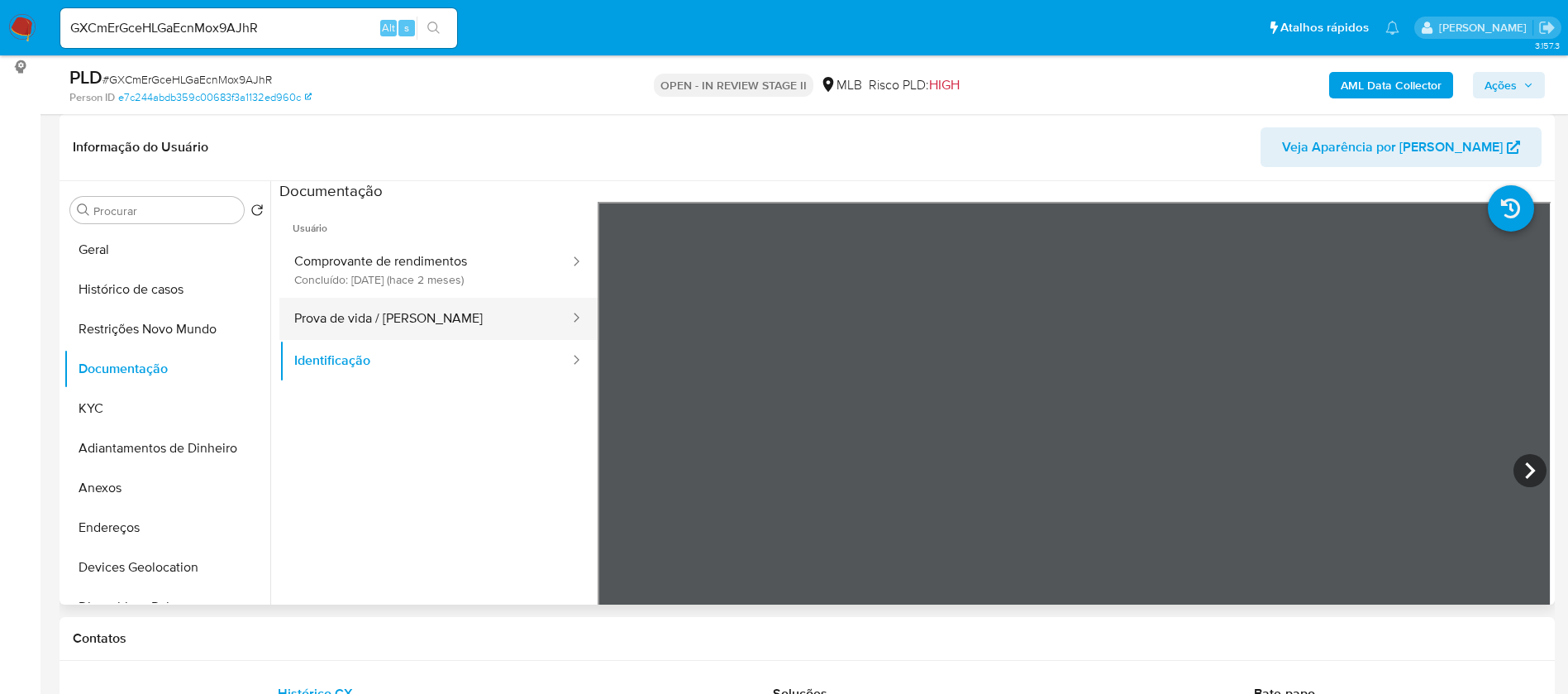
click at [399, 320] on button "Prova de vida / Selfie" at bounding box center [426, 318] width 292 height 42
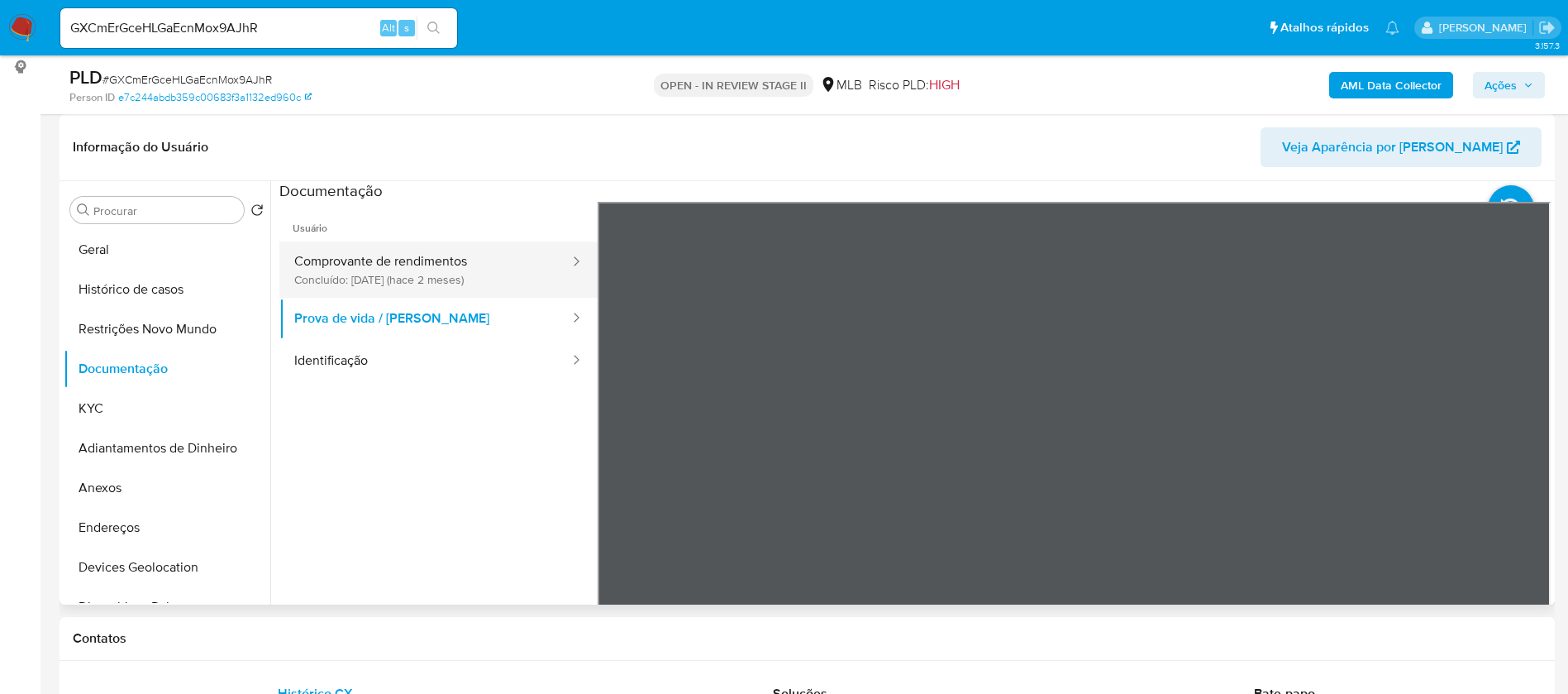
click at [431, 273] on button "Comprovante de rendimentos Concluído: 11/07/2025 (hace 2 meses)" at bounding box center [426, 270] width 292 height 56
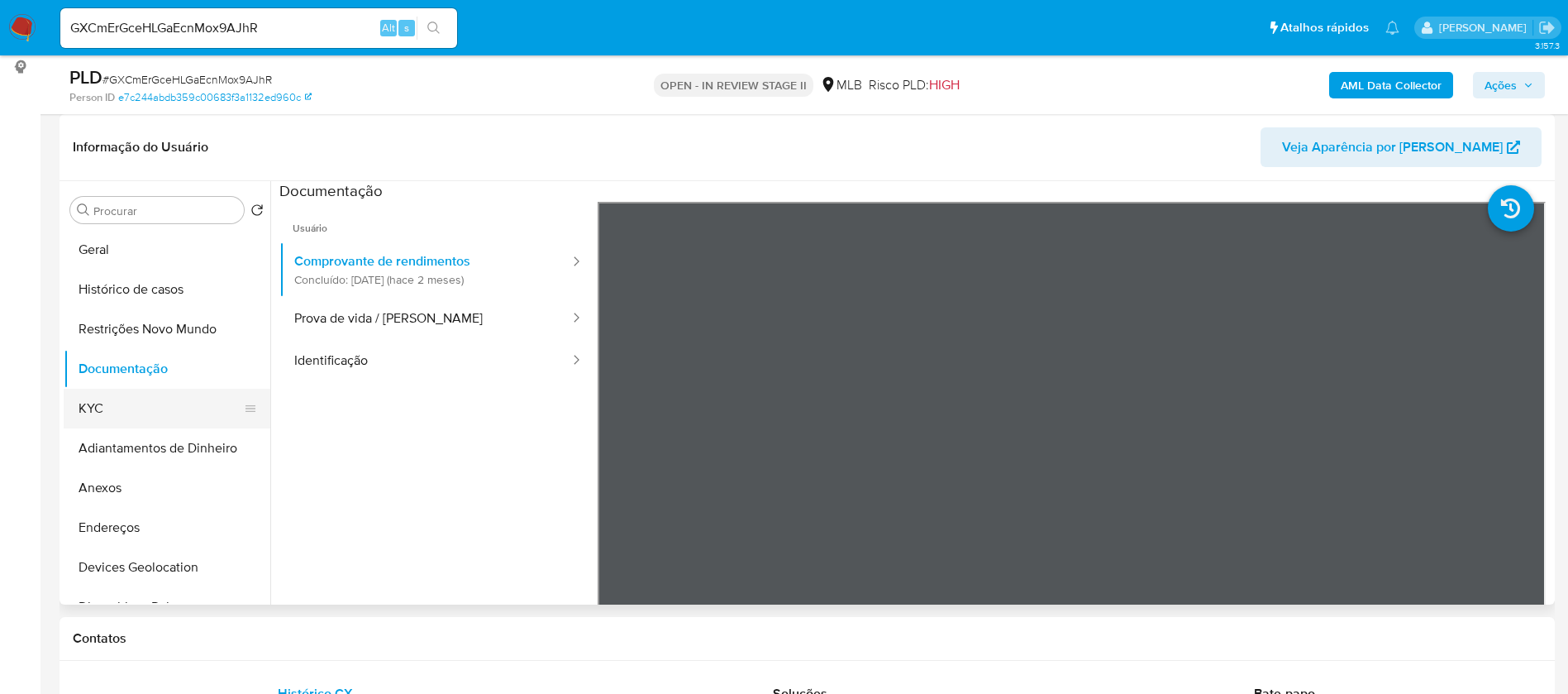
click at [145, 411] on button "KYC" at bounding box center [160, 409] width 193 height 39
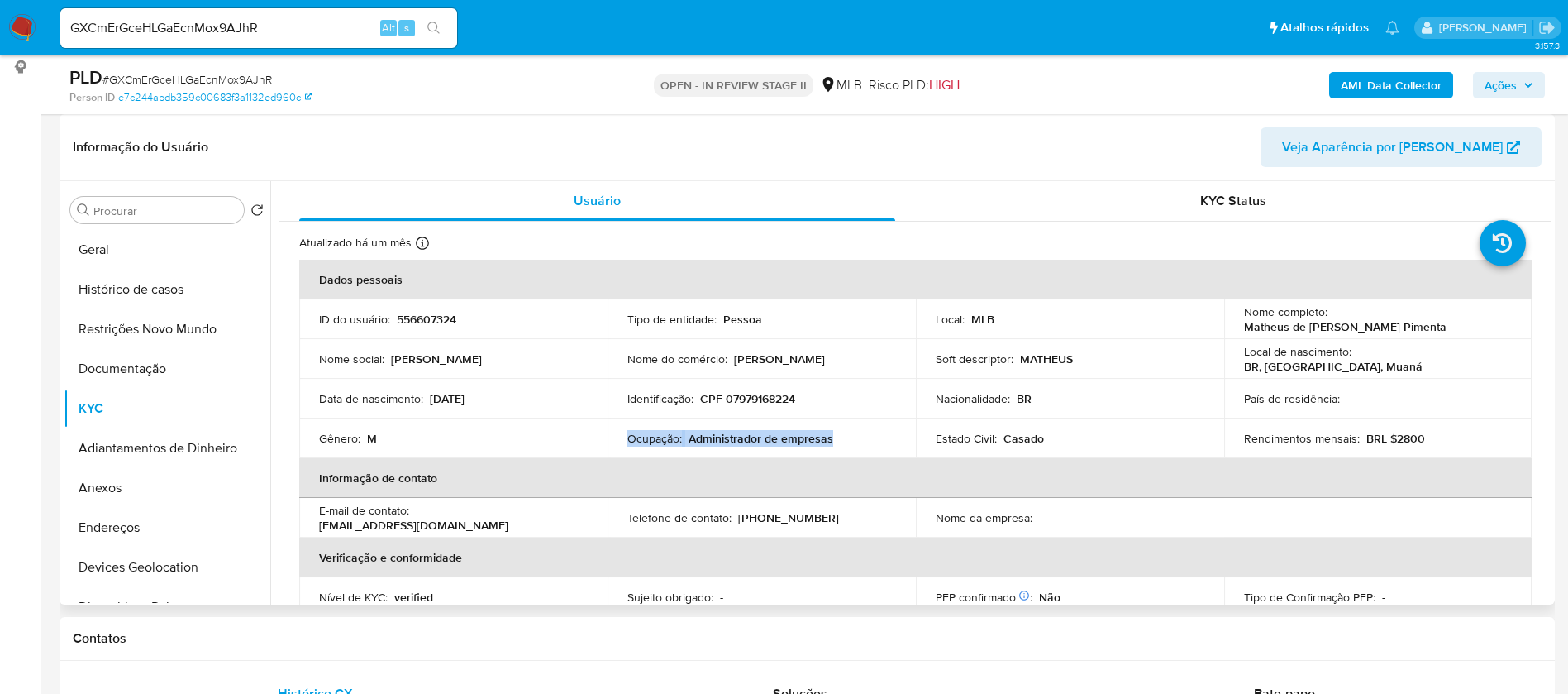
drag, startPoint x: 830, startPoint y: 438, endPoint x: 624, endPoint y: 442, distance: 206.0
click at [624, 442] on td "Ocupação : Administrador de empresas" at bounding box center [761, 438] width 308 height 39
copy div "Ocupação : Administrador de empresas"
click at [1412, 91] on b "AML Data Collector" at bounding box center [1391, 85] width 101 height 26
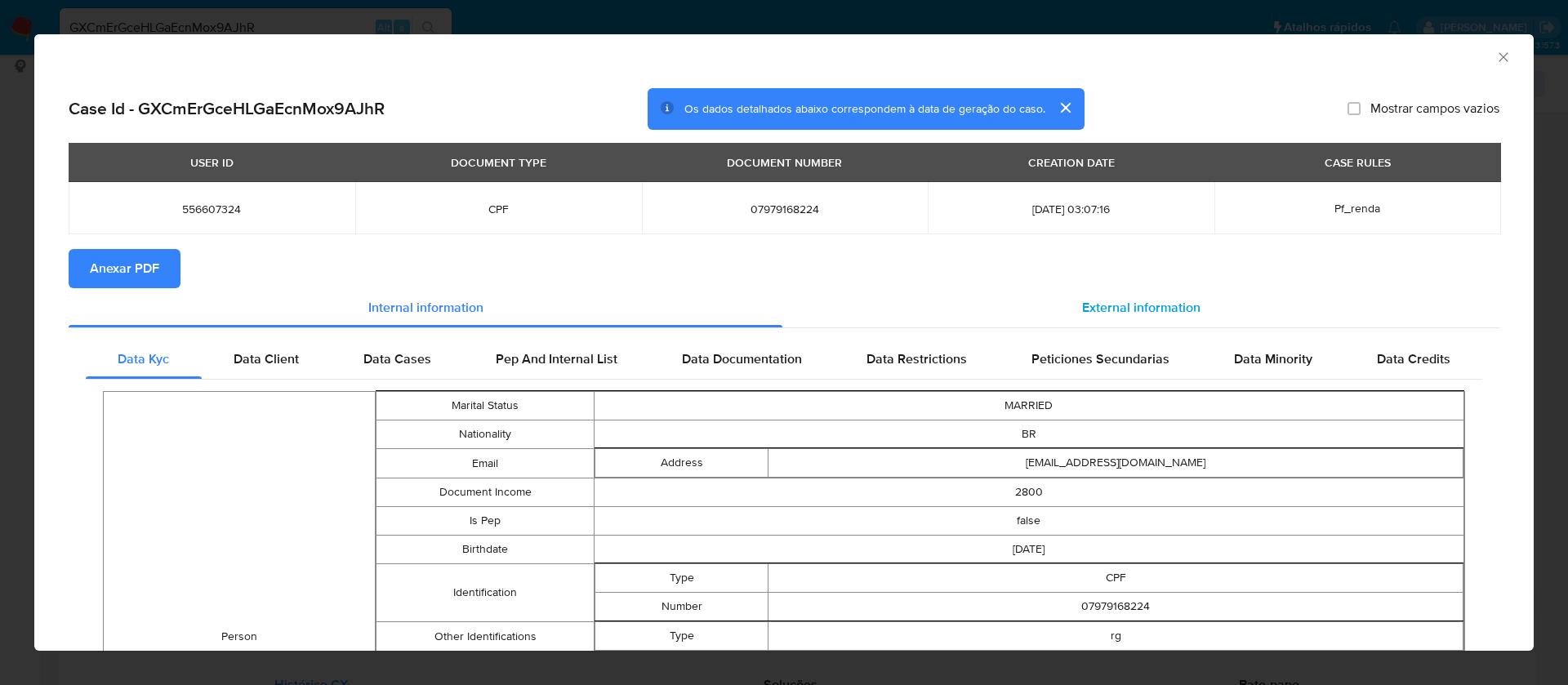
click at [1082, 299] on span "External information" at bounding box center [1141, 307] width 118 height 19
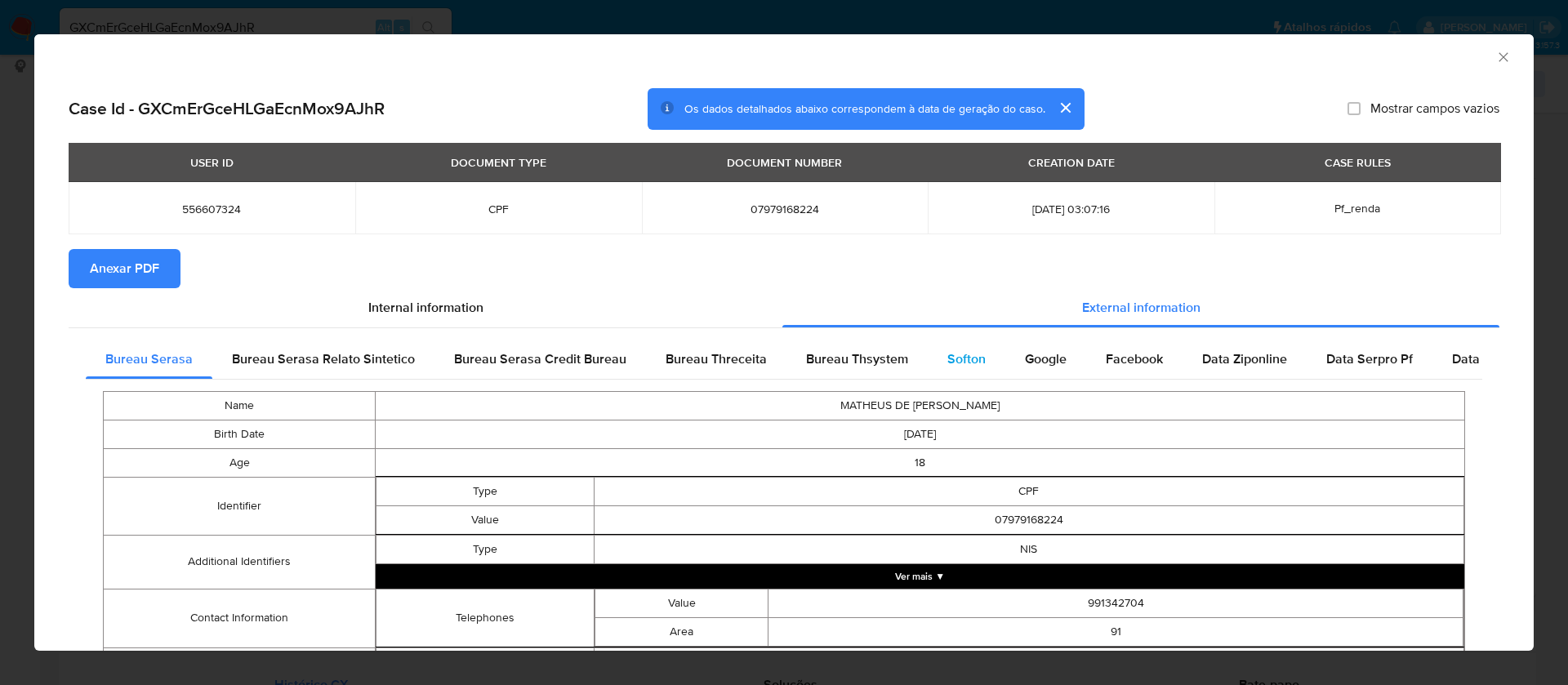
click at [961, 360] on span "Softon" at bounding box center [965, 359] width 38 height 19
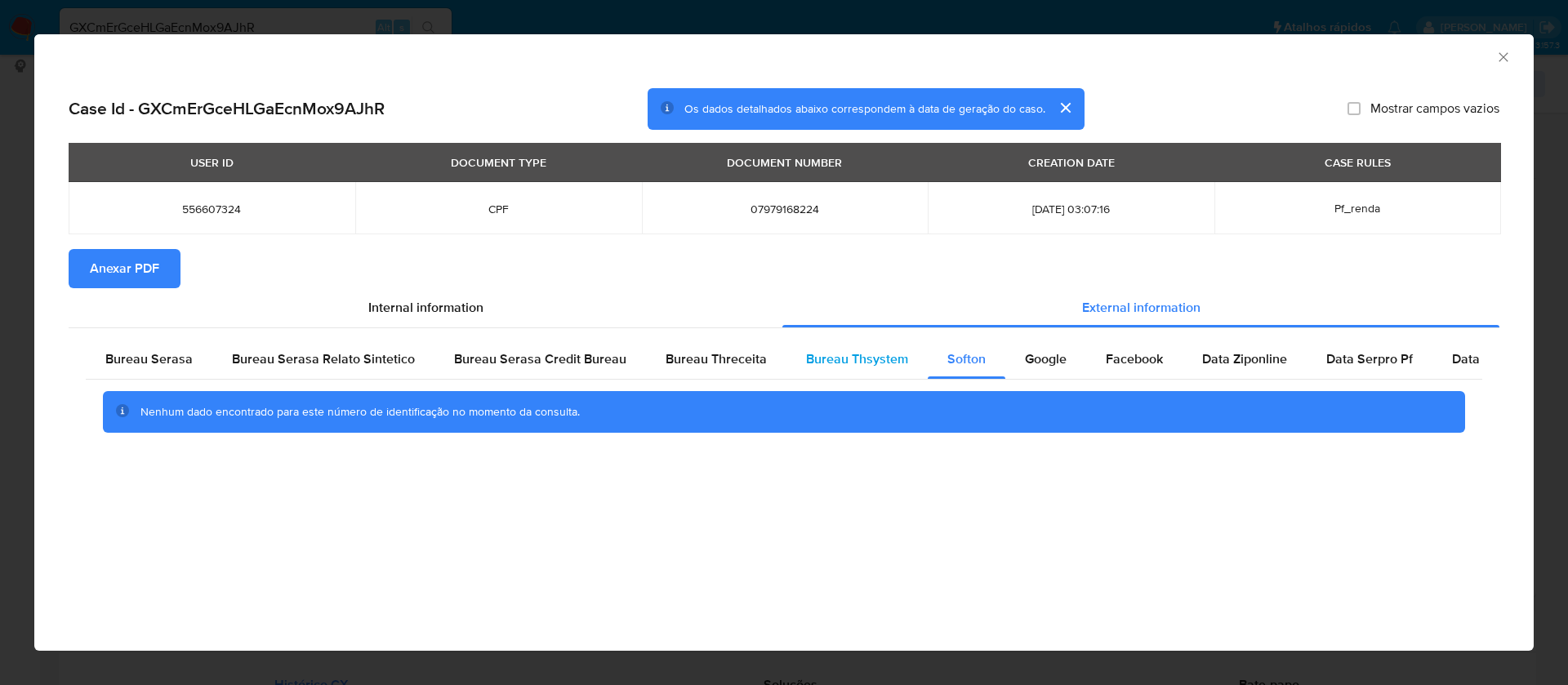
click at [833, 353] on span "Bureau Thsystem" at bounding box center [857, 359] width 102 height 19
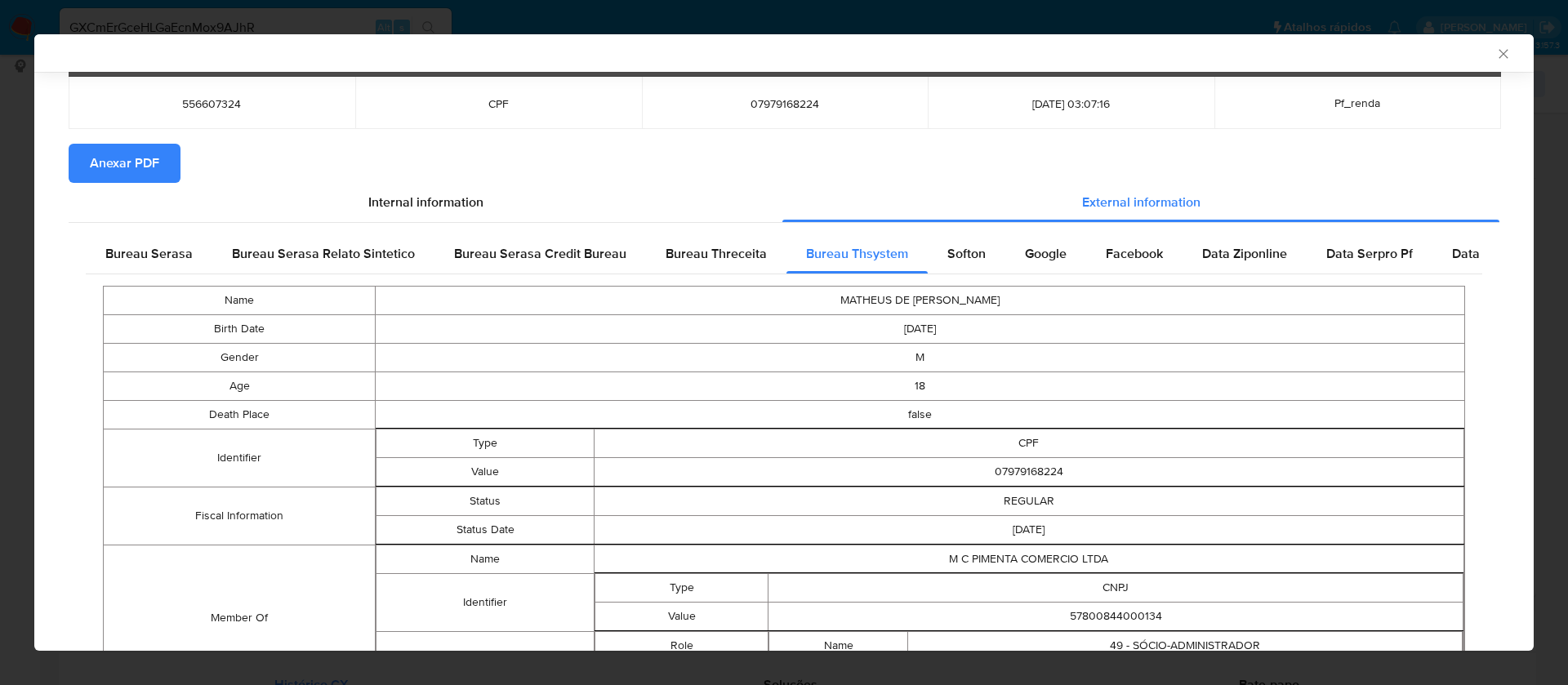
scroll to position [199, 0]
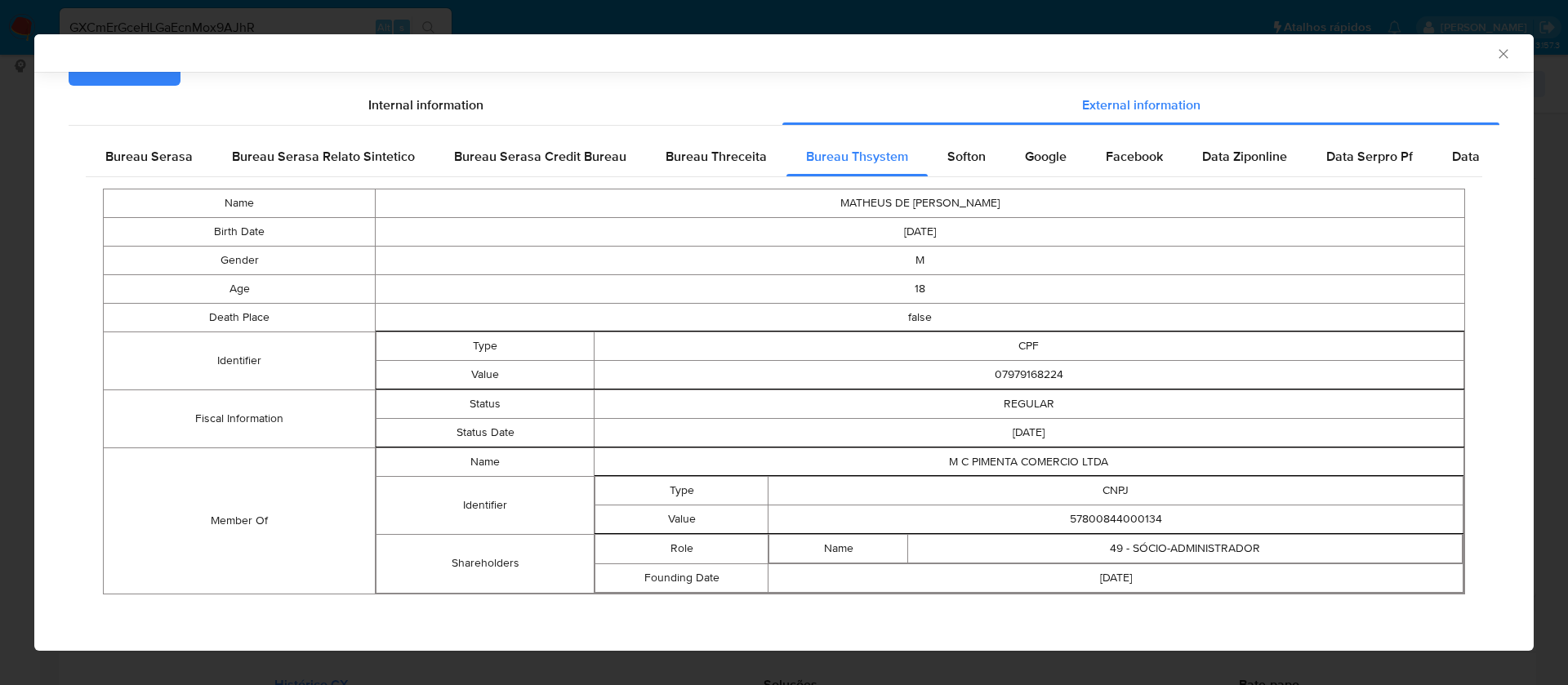
click at [1068, 515] on td "57800844000134" at bounding box center [1115, 519] width 695 height 29
click at [1068, 515] on td "57800844000134" at bounding box center [1115, 519] width 695 height 29
copy td "57800844000134"
click at [1045, 463] on td "M C PIMENTA COMERCIO LTDA" at bounding box center [1028, 461] width 869 height 29
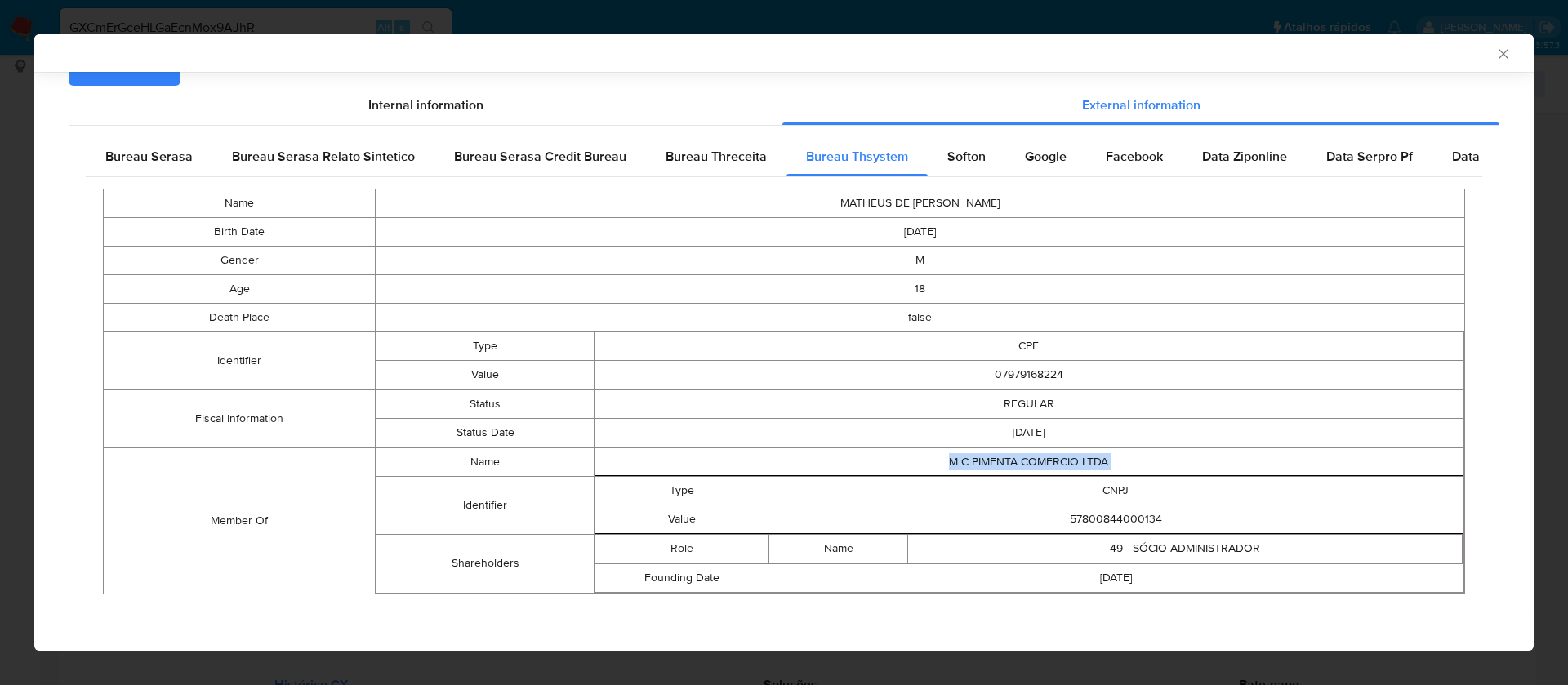
click at [1045, 463] on td "M C PIMENTA COMERCIO LTDA" at bounding box center [1028, 461] width 869 height 29
copy td "M C PIMENTA COMERCIO LTDA"
click at [1123, 516] on td "57800844000134" at bounding box center [1115, 519] width 695 height 29
click at [1122, 516] on td "57800844000134" at bounding box center [1115, 519] width 695 height 29
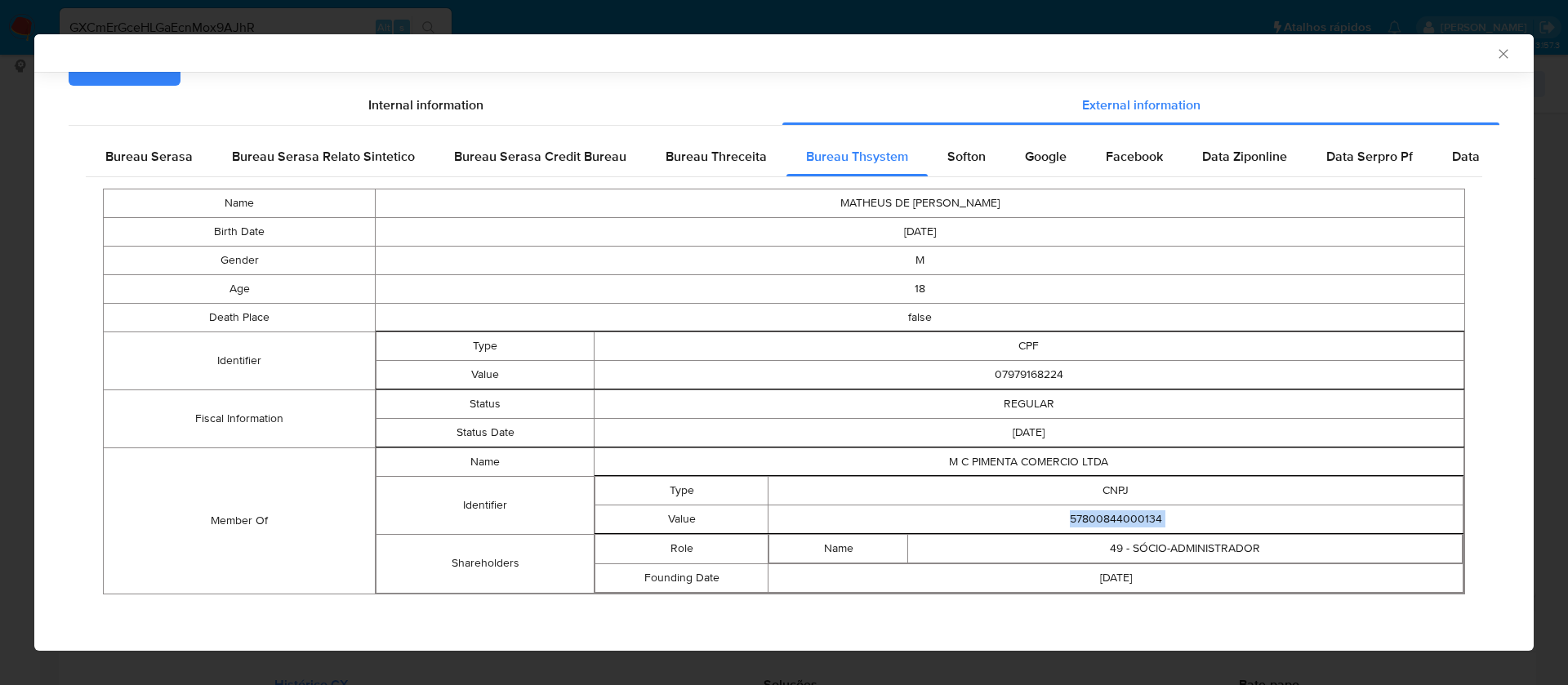
copy td "57800844000134"
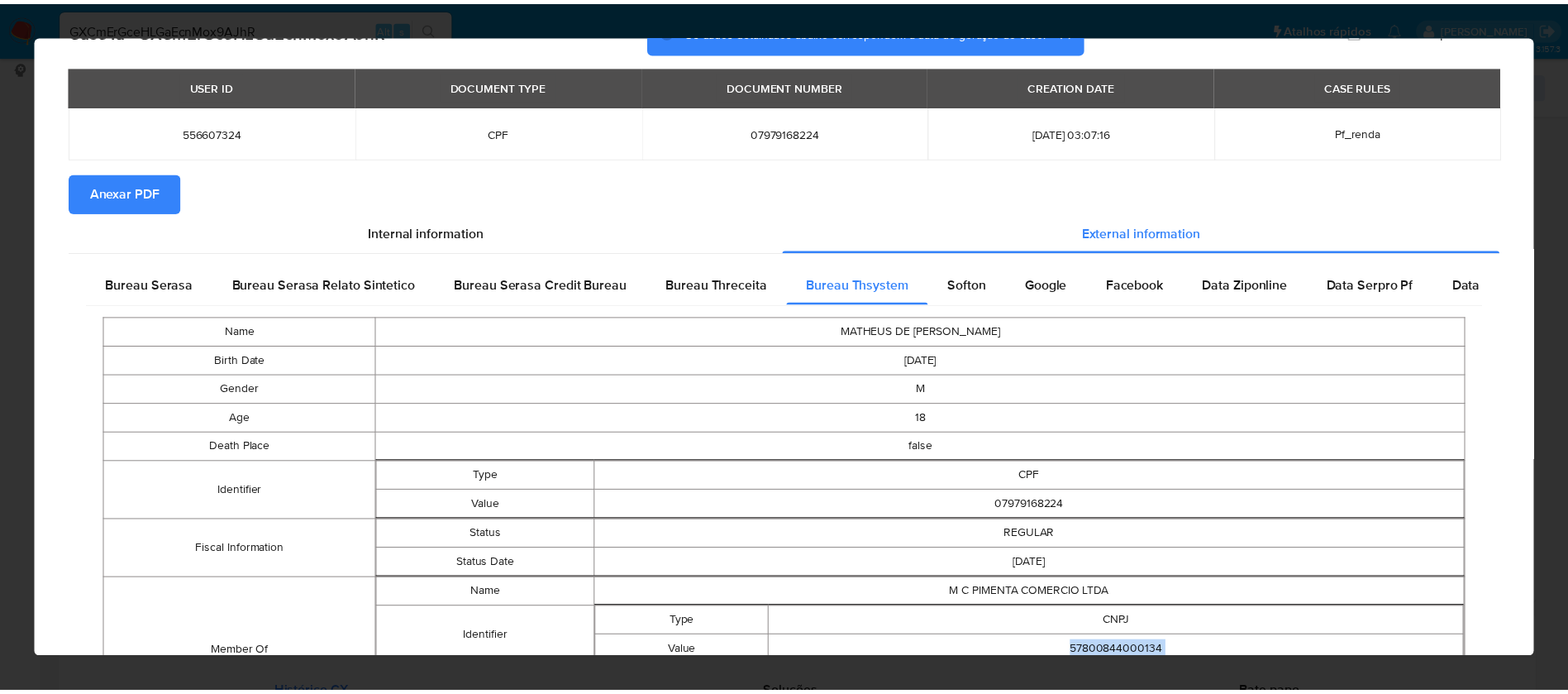
scroll to position [0, 0]
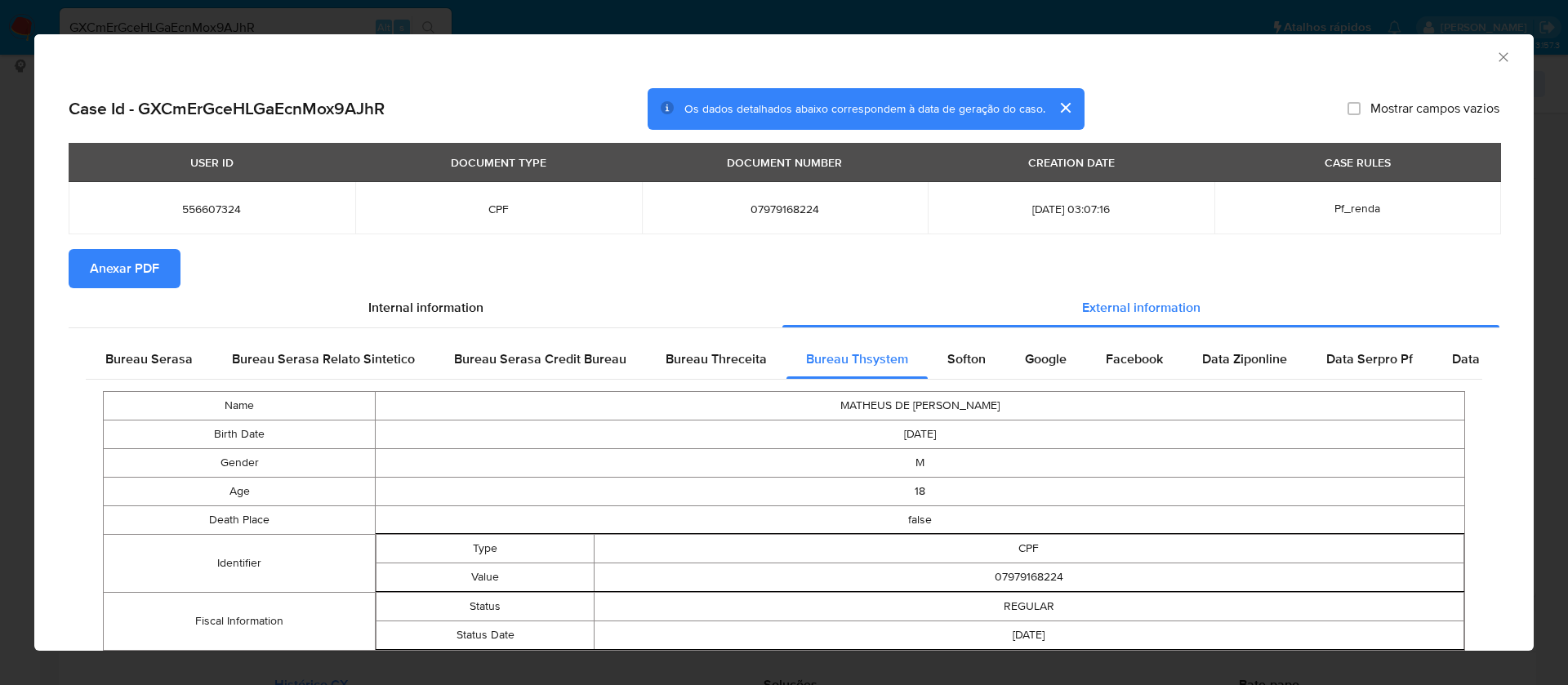
click at [137, 268] on span "Anexar PDF" at bounding box center [124, 268] width 69 height 36
click at [1495, 59] on icon "Fechar a janela" at bounding box center [1502, 57] width 16 height 16
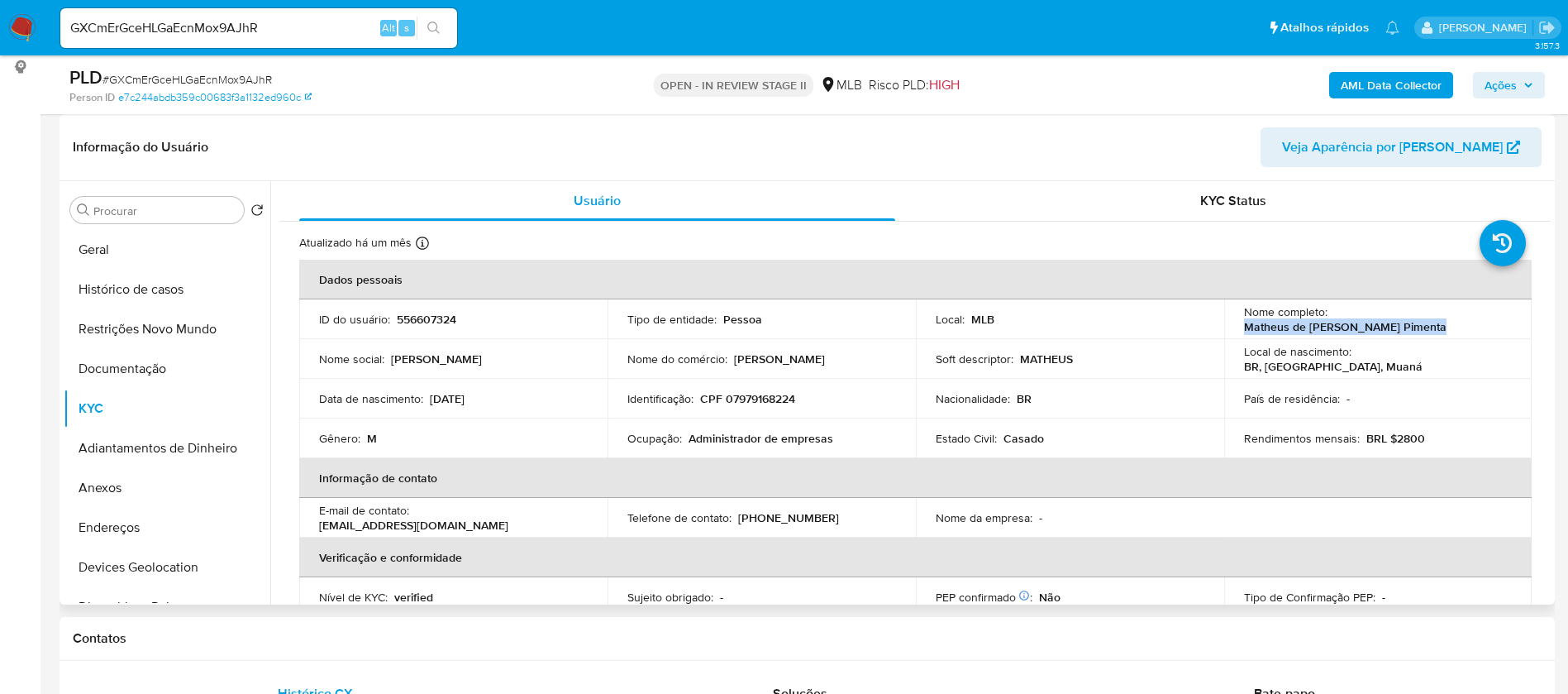
drag, startPoint x: 1432, startPoint y: 322, endPoint x: 1234, endPoint y: 329, distance: 198.1
click at [1234, 329] on td "Nome completo : Matheus de Jesus Cardoso Pimenta" at bounding box center [1378, 319] width 308 height 39
copy p "Matheus de Jesus Cardoso Pimenta"
click at [426, 315] on p "556607324" at bounding box center [426, 319] width 60 height 15
click at [426, 315] on p "556607324" at bounding box center [426, 319] width 60 height 15
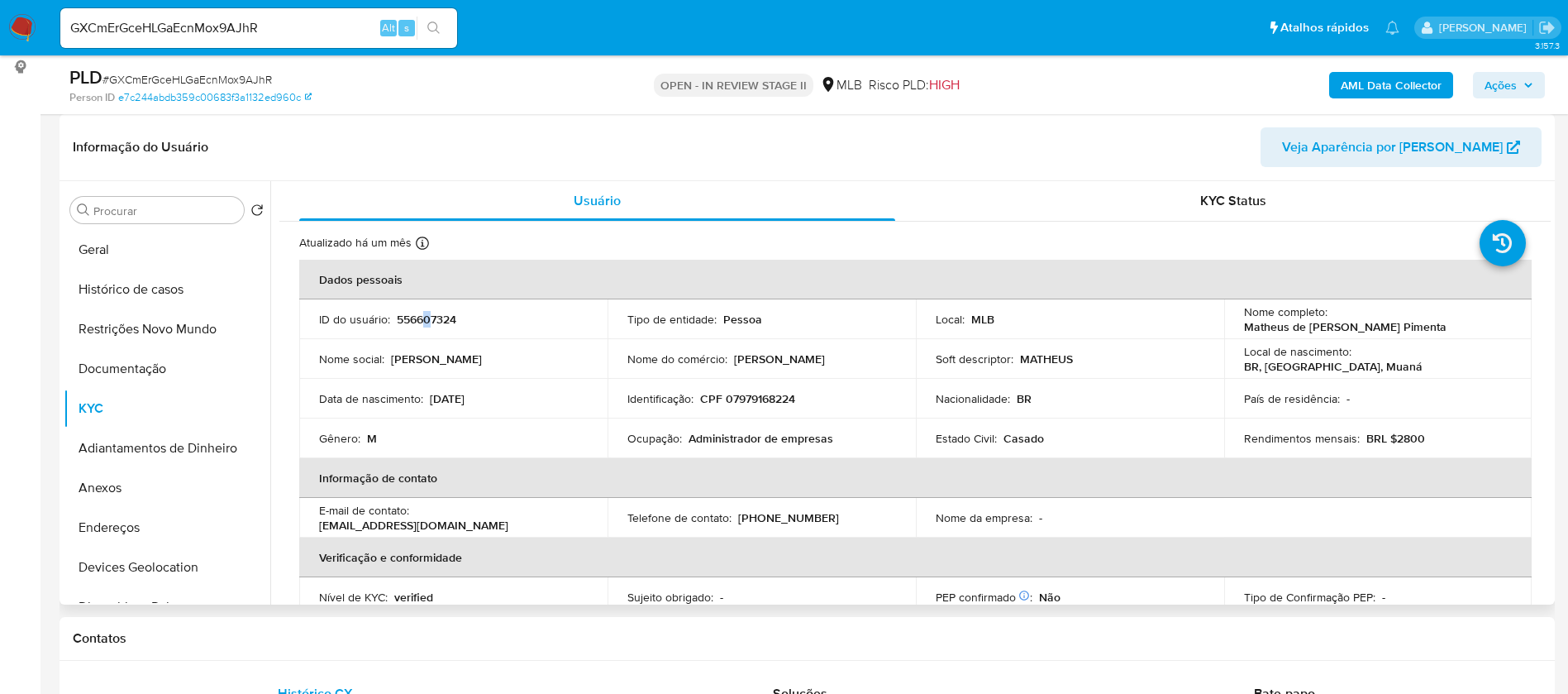
copy p "0"
click at [445, 321] on p "556607324" at bounding box center [426, 319] width 60 height 15
copy p "556607324"
click at [137, 251] on button "Geral" at bounding box center [160, 250] width 193 height 39
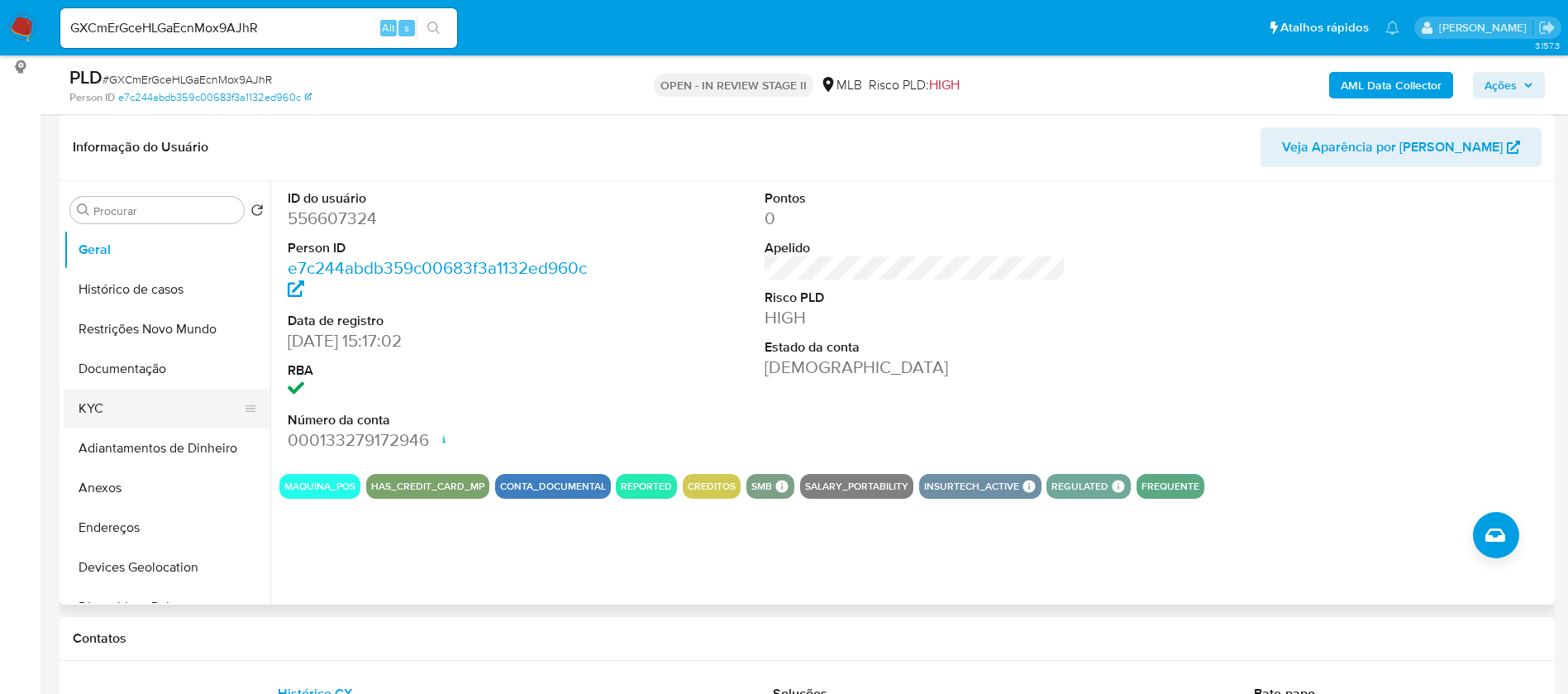
click at [96, 402] on button "KYC" at bounding box center [160, 409] width 193 height 39
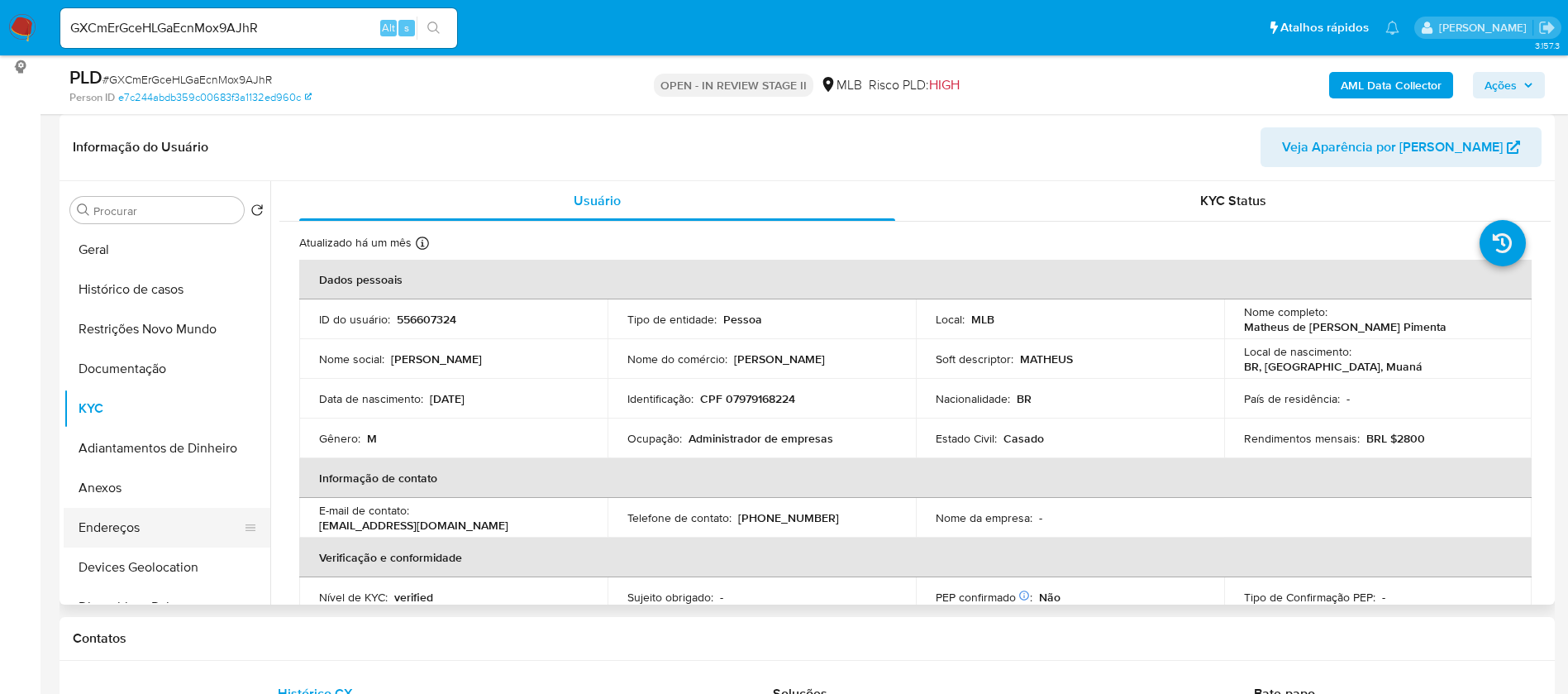
click at [125, 523] on button "Endereços" at bounding box center [160, 527] width 193 height 39
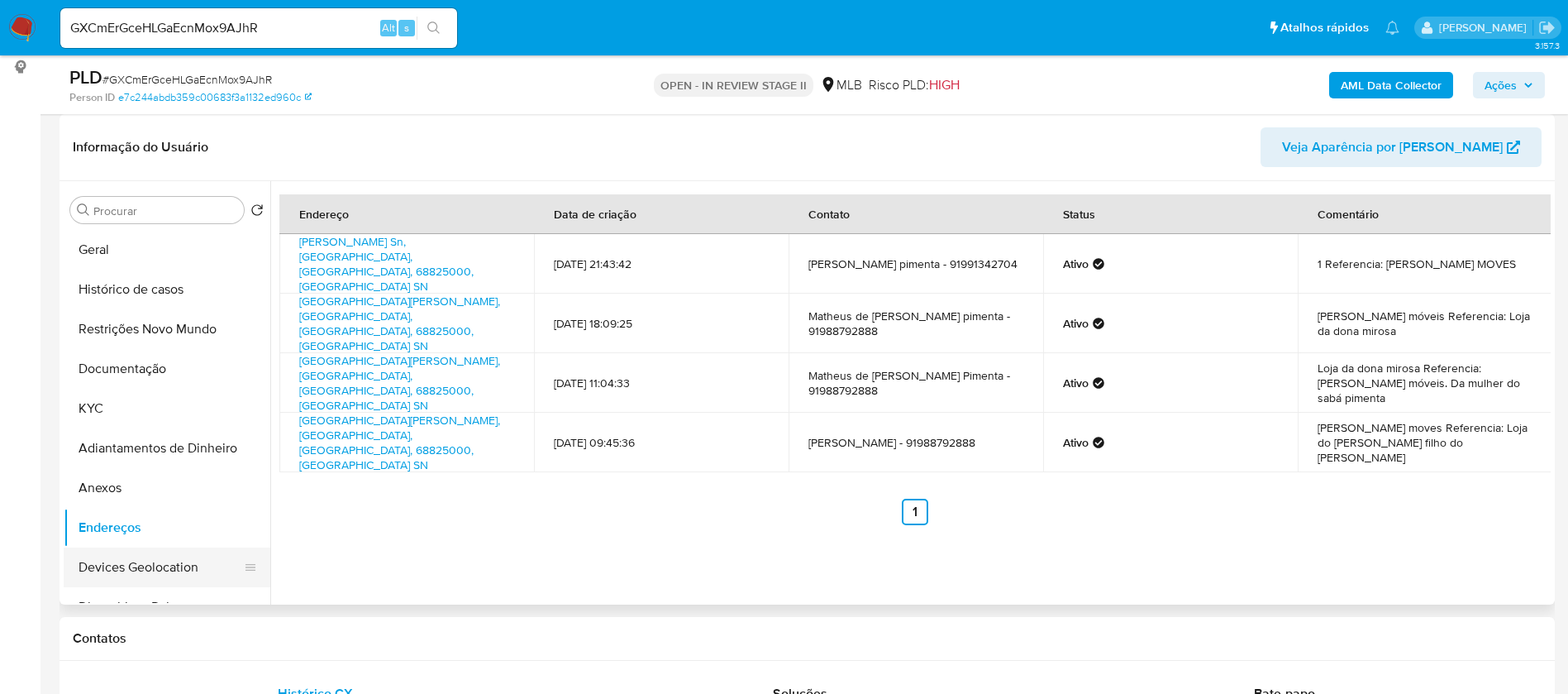
click at [136, 562] on button "Devices Geolocation" at bounding box center [160, 567] width 193 height 39
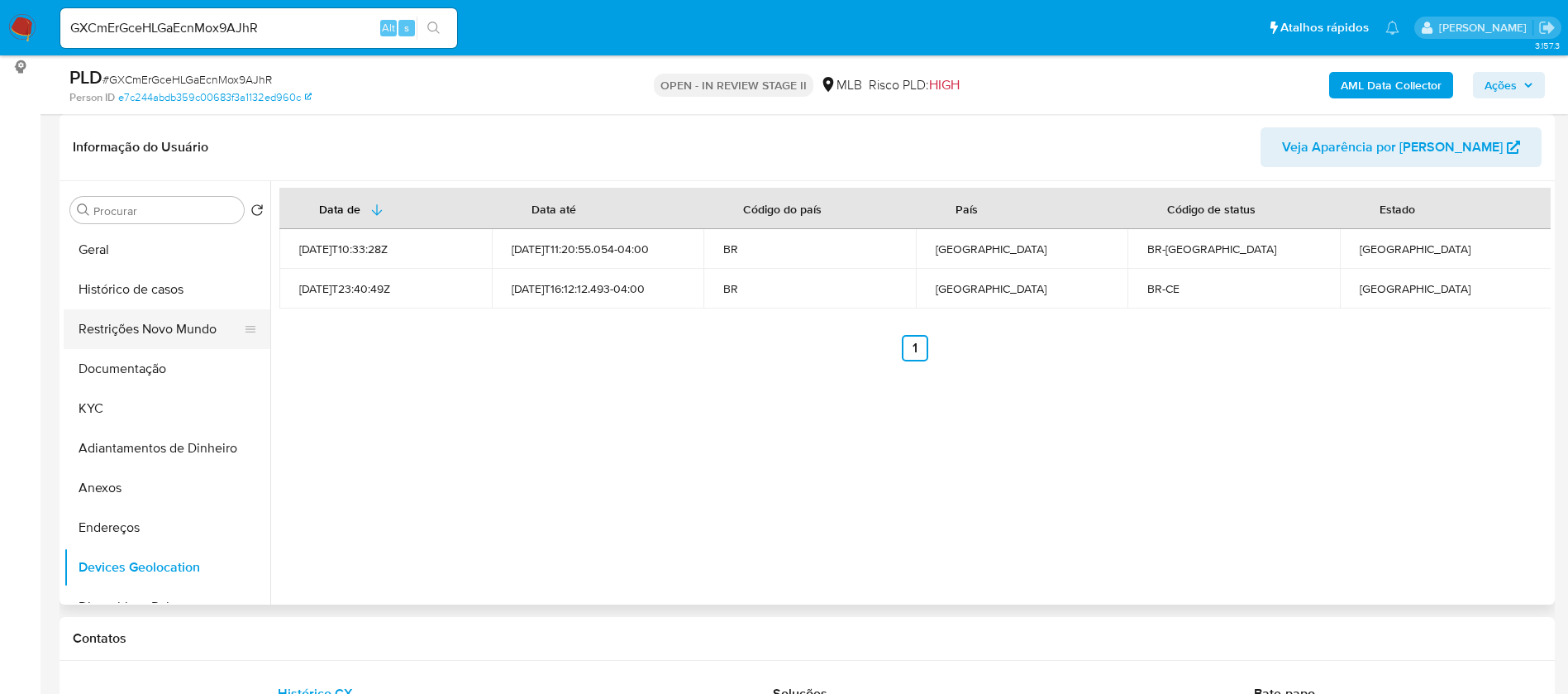
click at [147, 324] on button "Restrições Novo Mundo" at bounding box center [160, 329] width 193 height 39
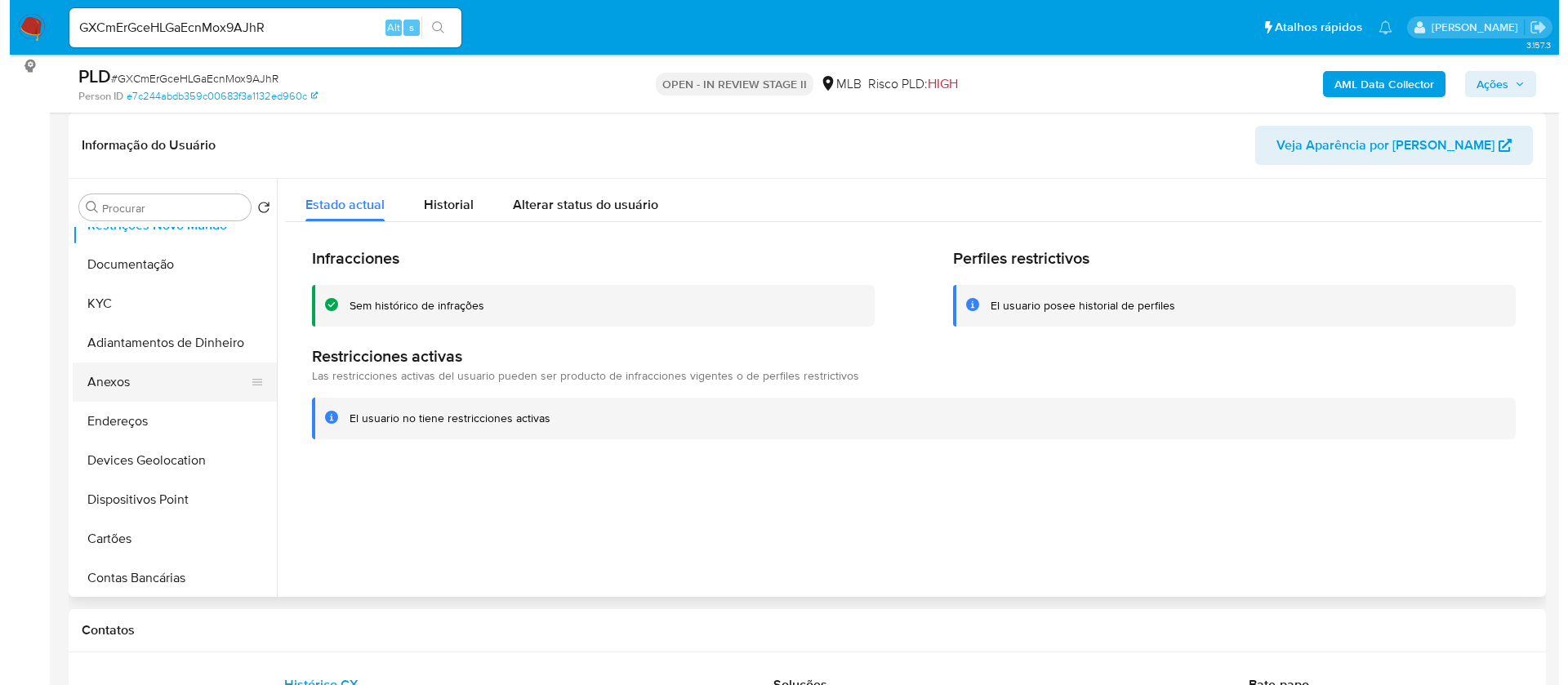
scroll to position [122, 0]
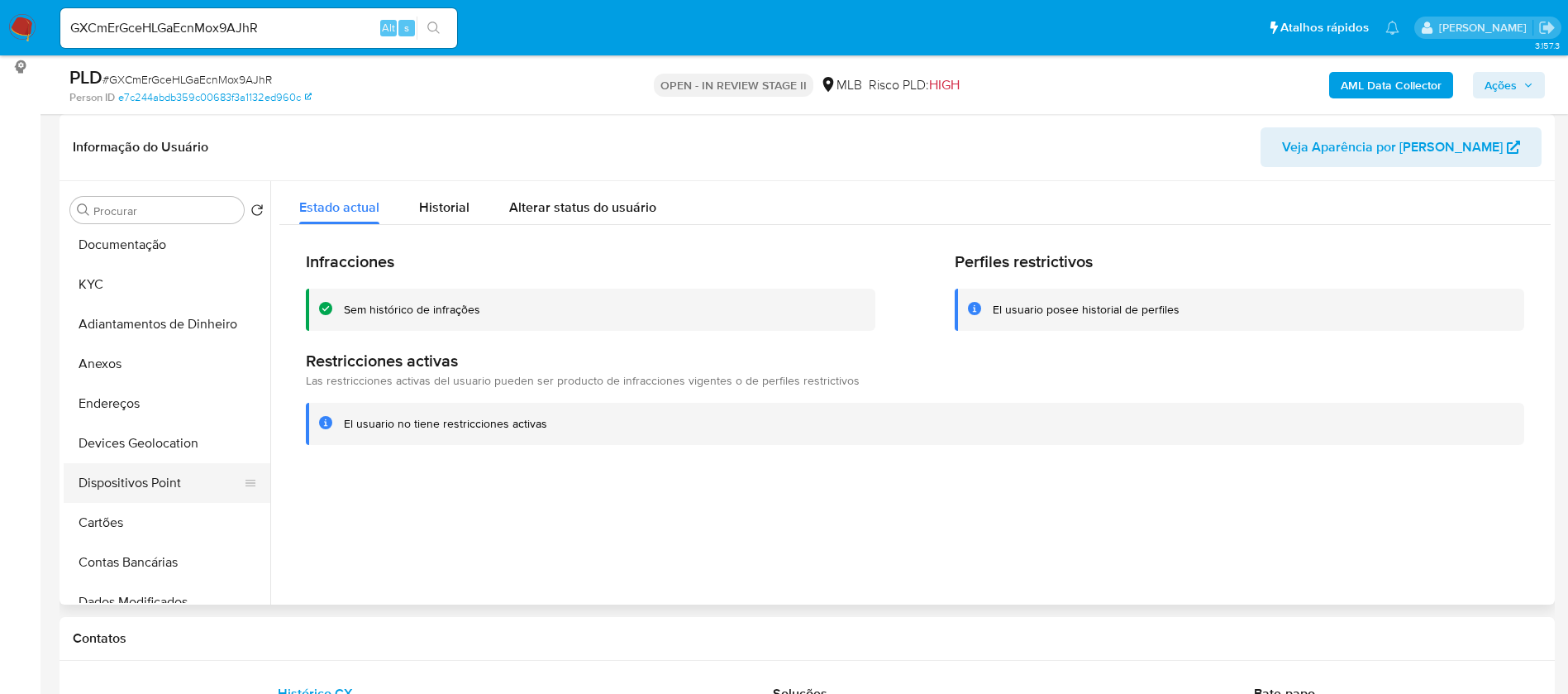
click at [174, 492] on button "Dispositivos Point" at bounding box center [160, 483] width 193 height 39
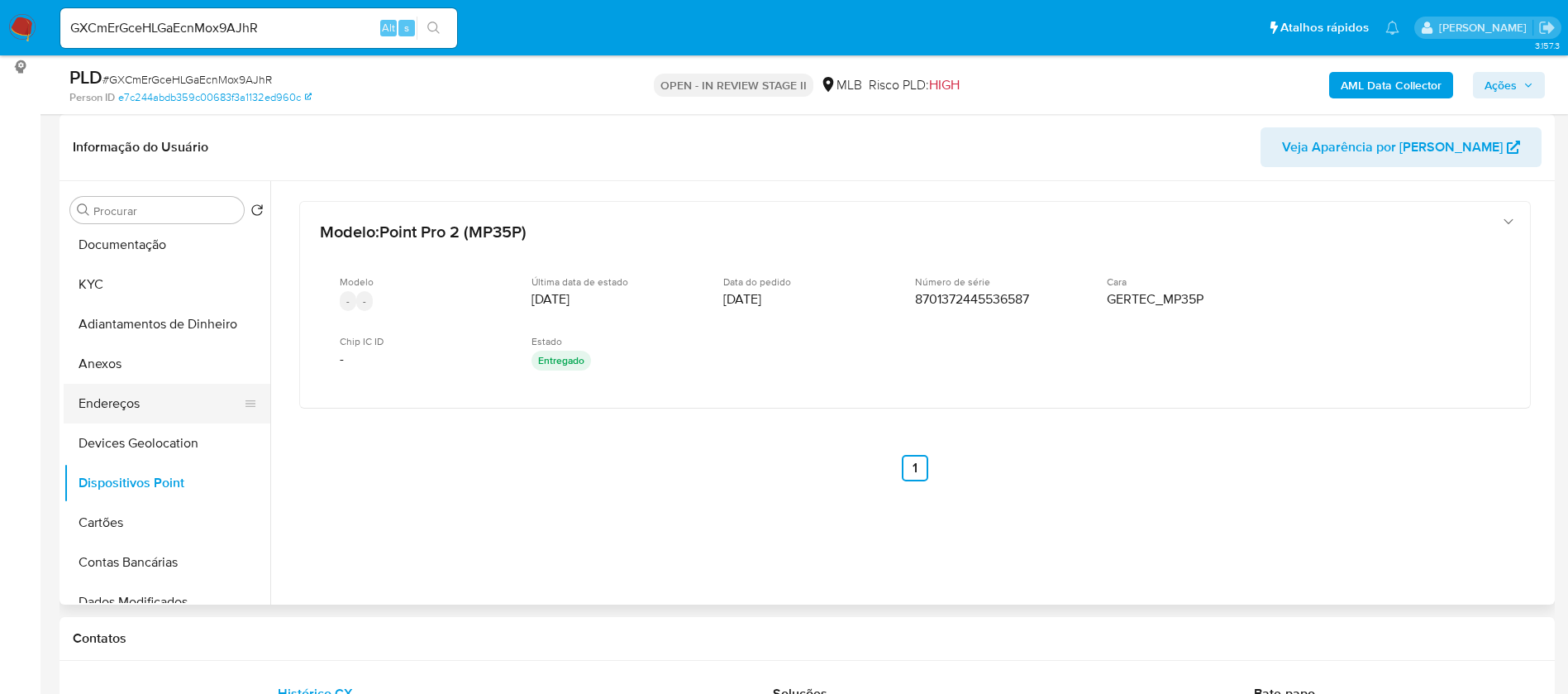
click at [115, 412] on button "Endereços" at bounding box center [160, 403] width 193 height 39
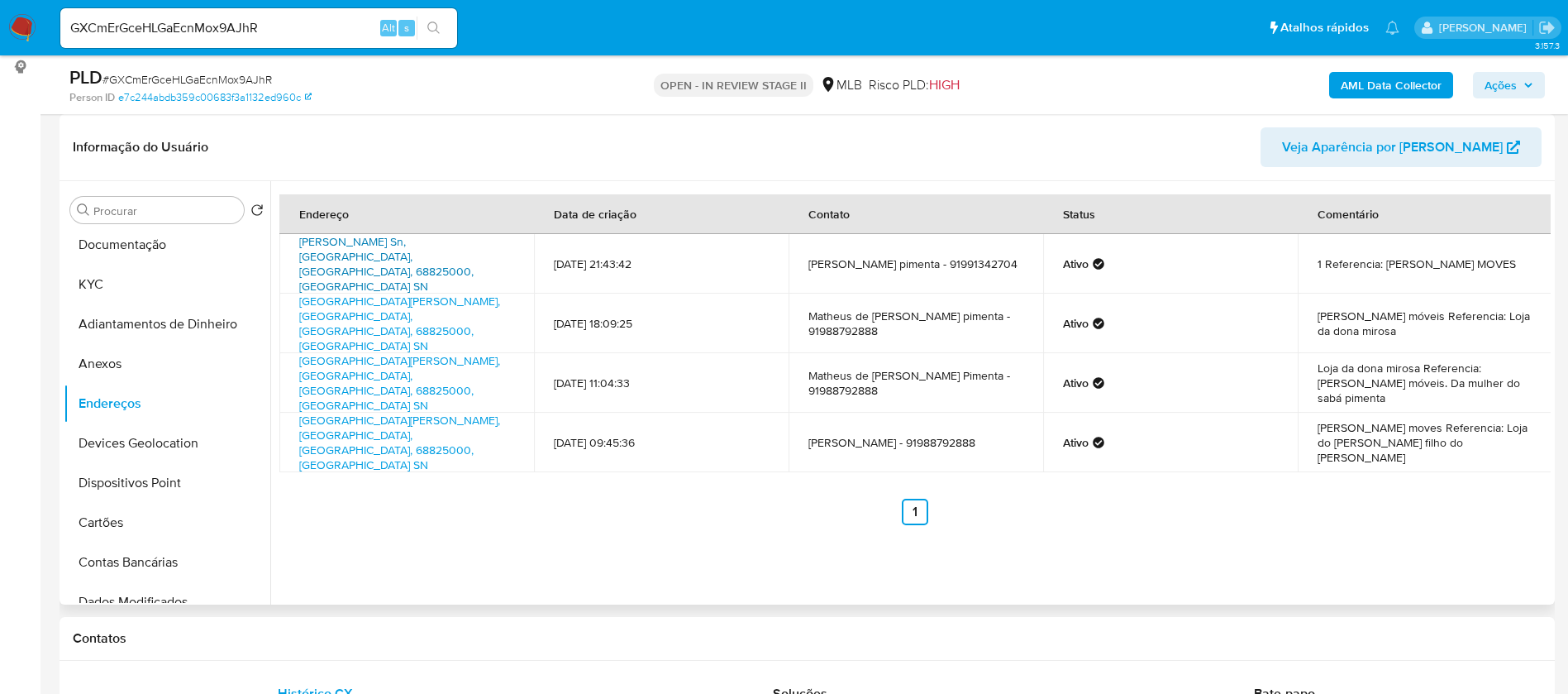
click at [410, 253] on link "Rua Rodrigues Lopes De Azevedo Sn, Muaná, Pará, 68825000, Brasil SN" at bounding box center [386, 264] width 174 height 62
click at [358, 299] on link "Avenida Rodrigo Lopes De Azevedo Sn, Muaná, Pará, 68825000, Brasil SN" at bounding box center [399, 323] width 201 height 62
click at [149, 370] on button "Anexos" at bounding box center [160, 363] width 193 height 39
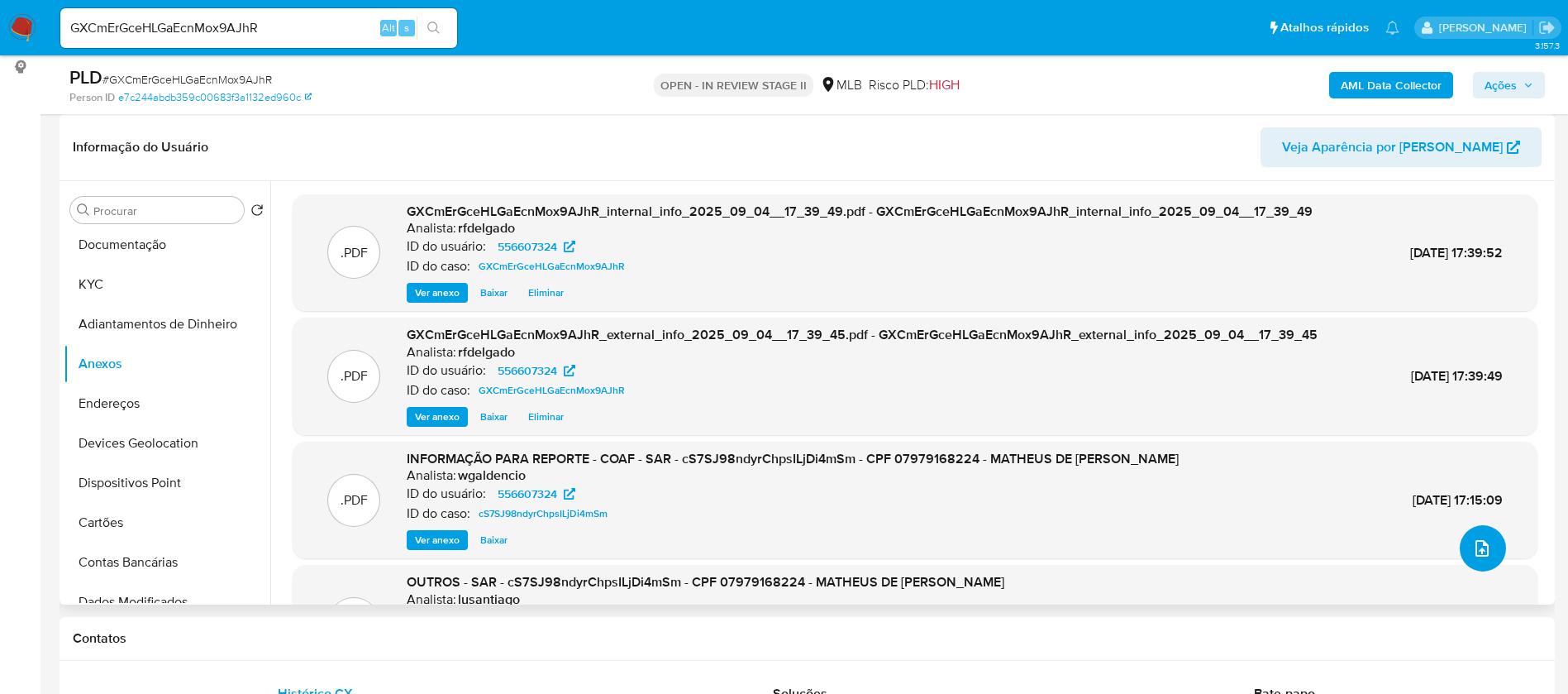
click at [1472, 544] on icon "upload-file" at bounding box center [1482, 548] width 20 height 20
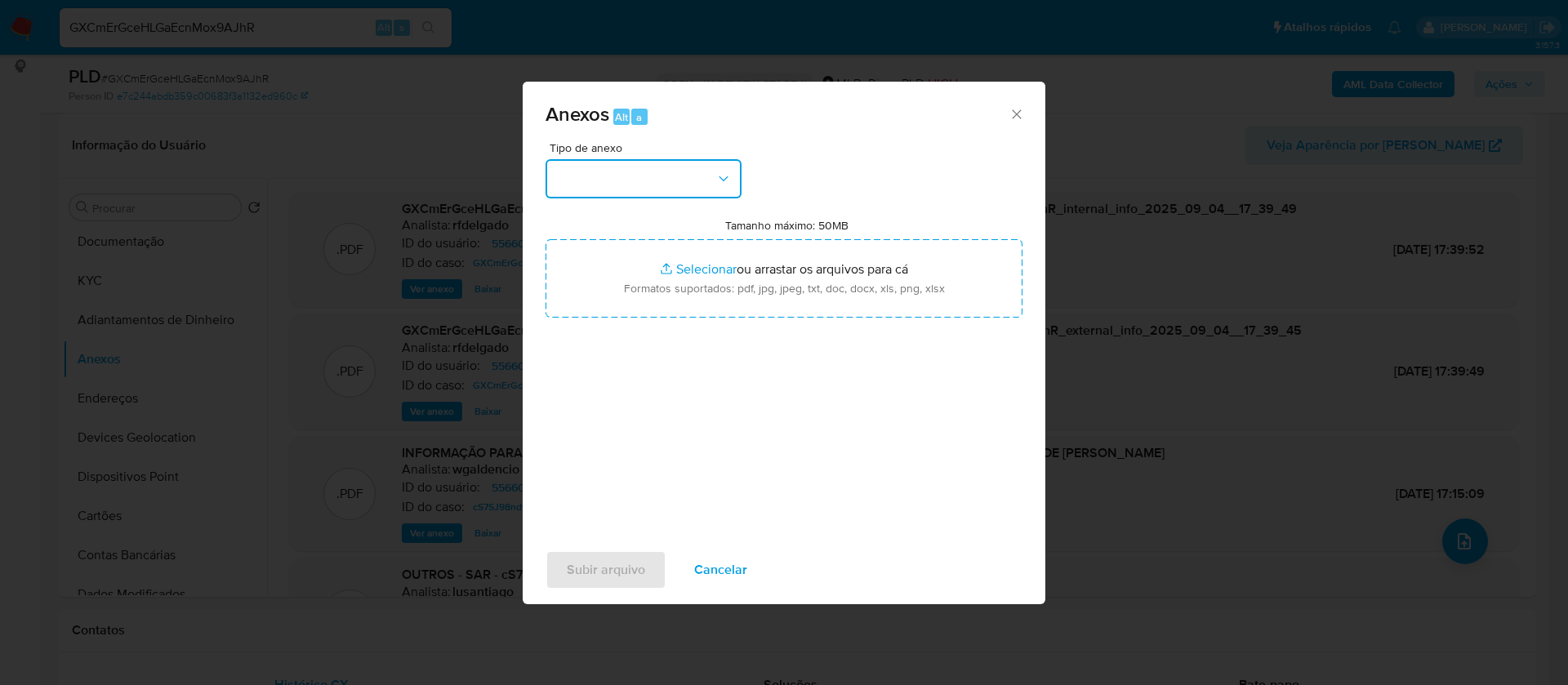
click at [690, 191] on button "button" at bounding box center [643, 179] width 196 height 39
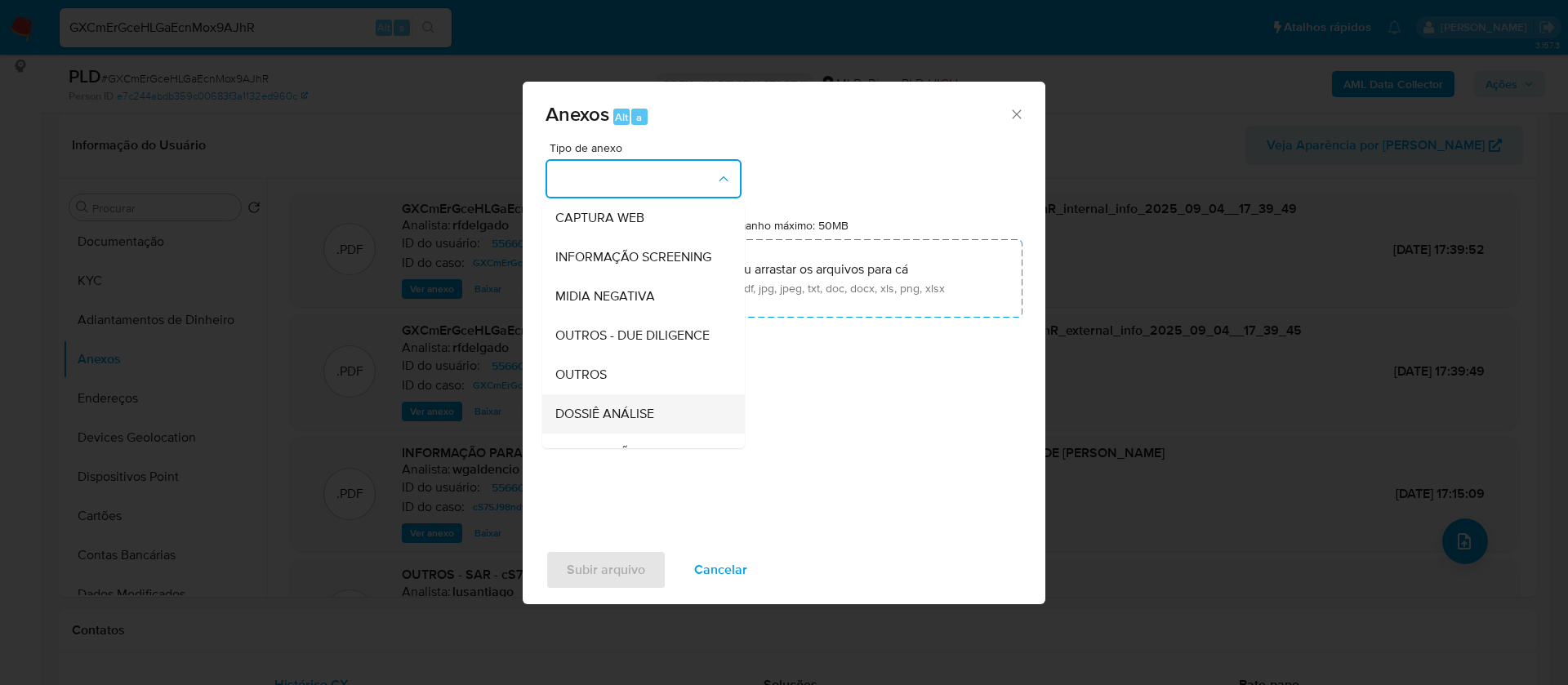
click at [610, 422] on span "DOSSIÊ ANÁLISE" at bounding box center [604, 413] width 99 height 16
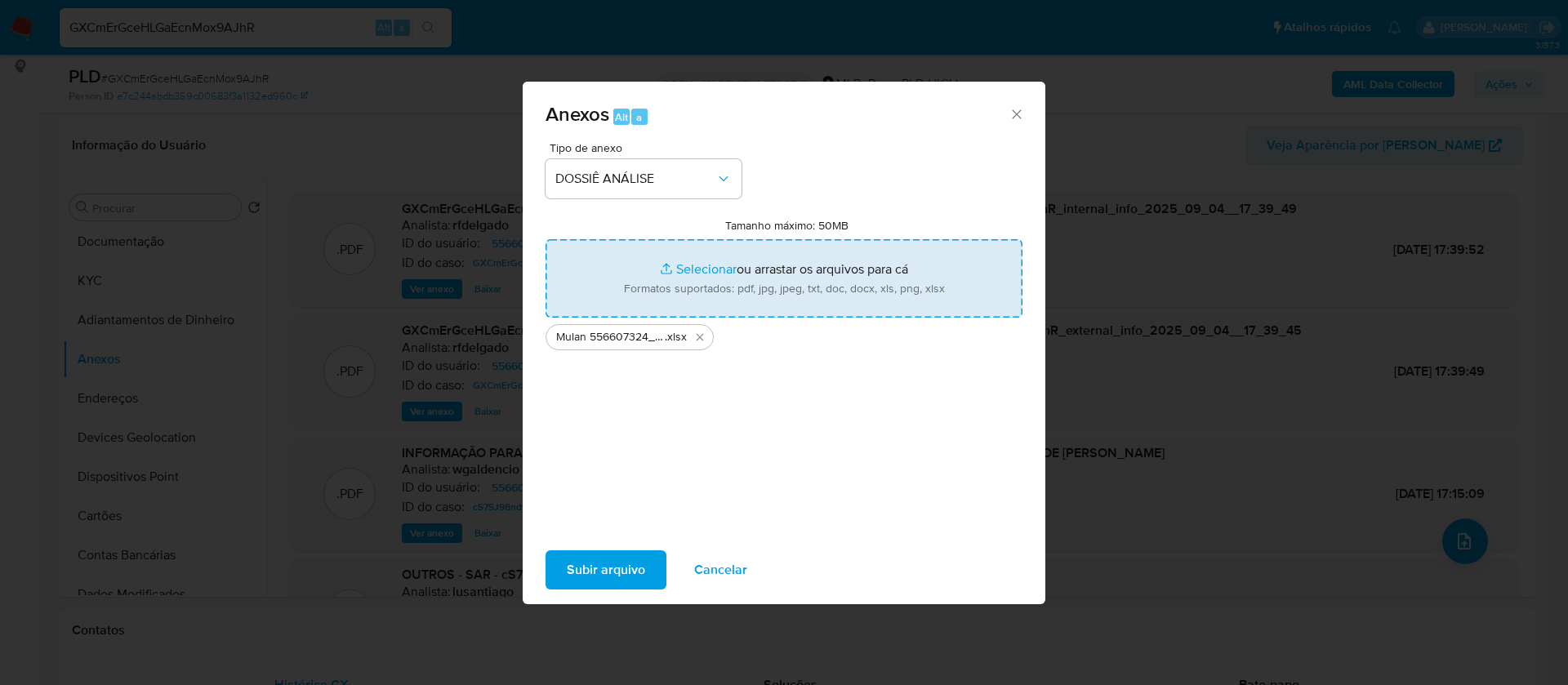
type input "C:\fakepath\2° SAR - - CPF 07979168224 - MATHEUS DE JESUS CARDOSO PIMENTA.pdf"
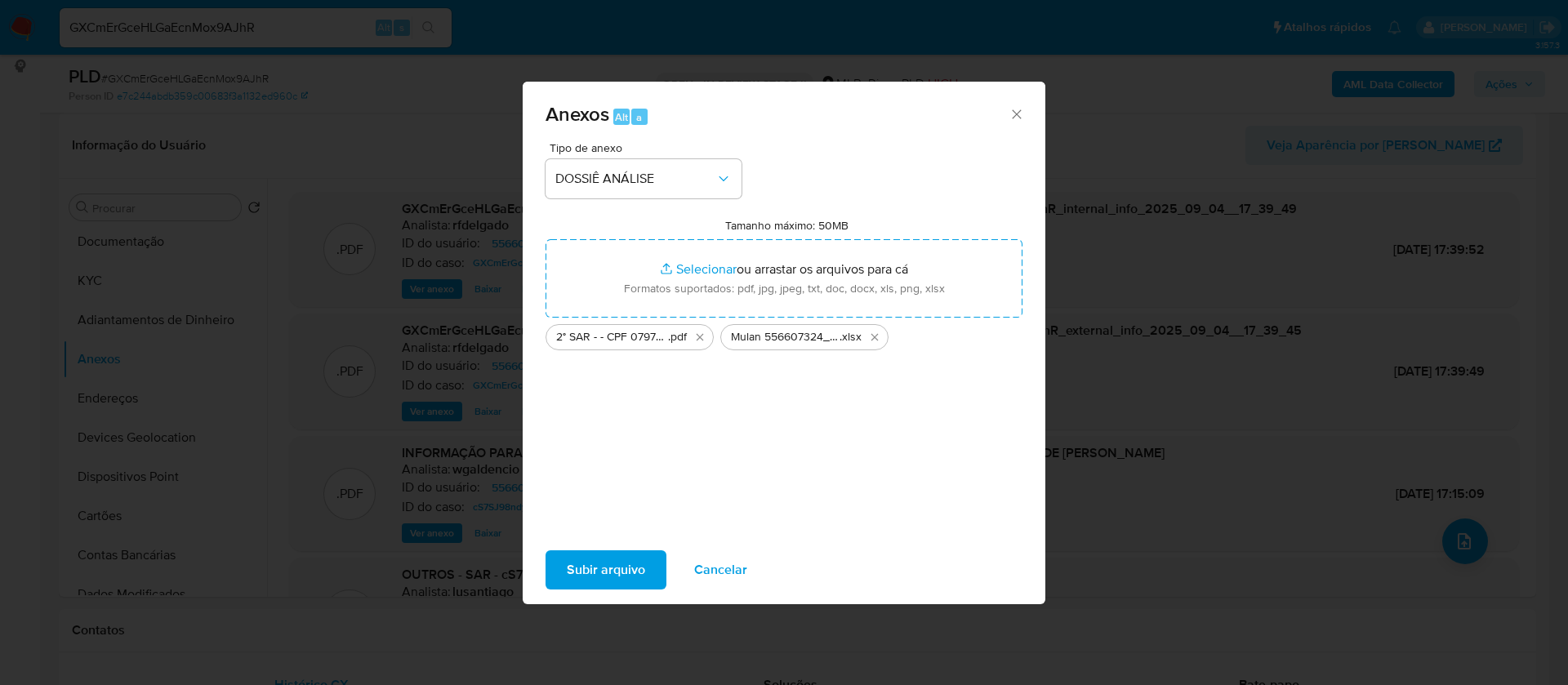
click at [620, 569] on span "Subir arquivo" at bounding box center [605, 569] width 78 height 36
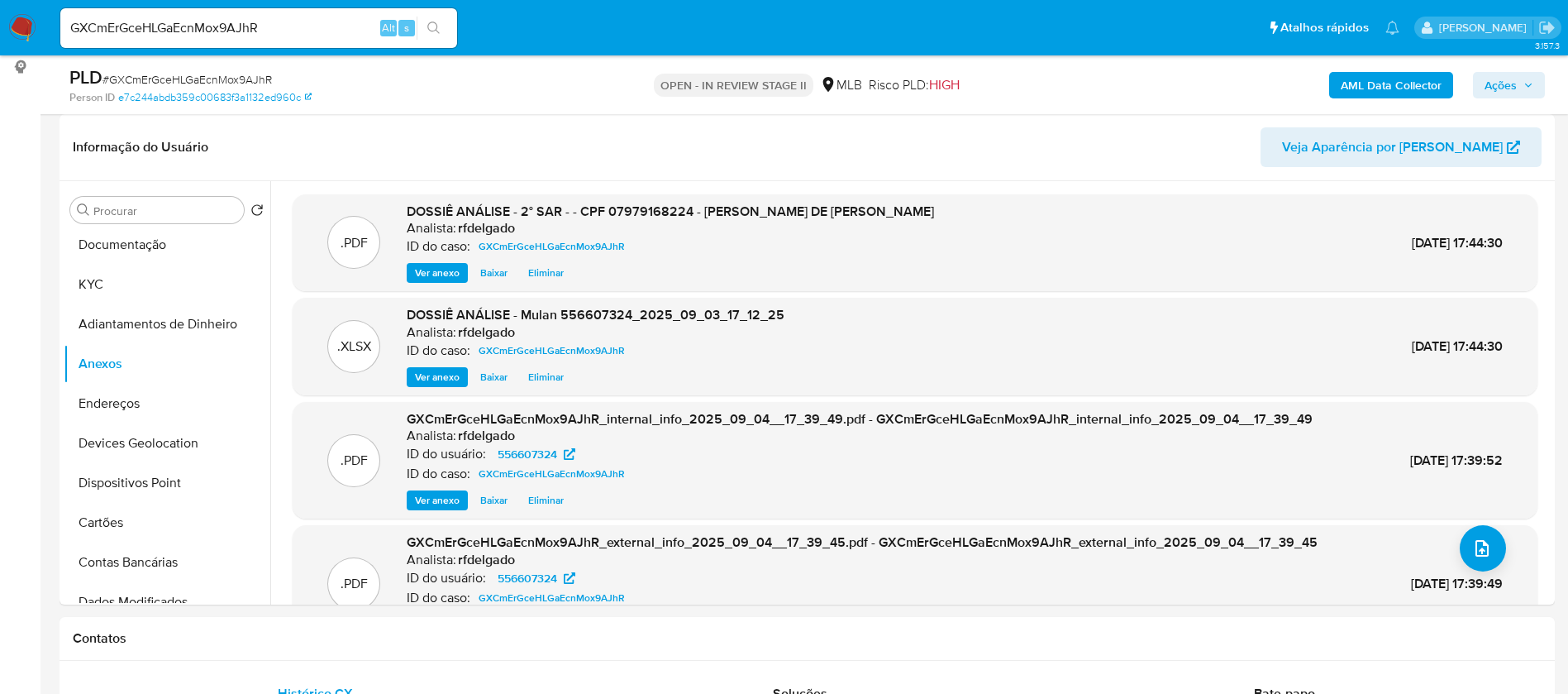
click at [1512, 76] on span "Ações" at bounding box center [1501, 85] width 32 height 26
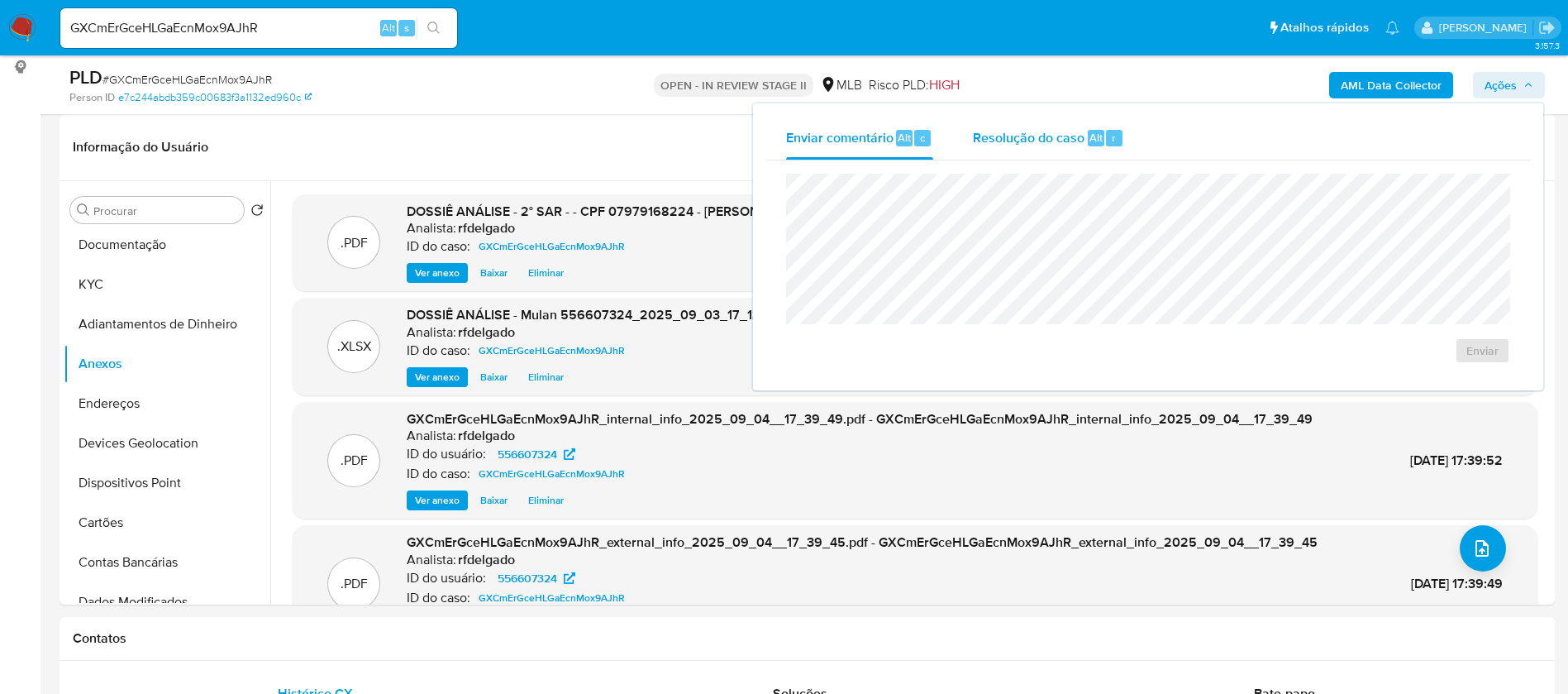
click at [986, 118] on div "Resolução do caso Alt r" at bounding box center [1048, 138] width 151 height 43
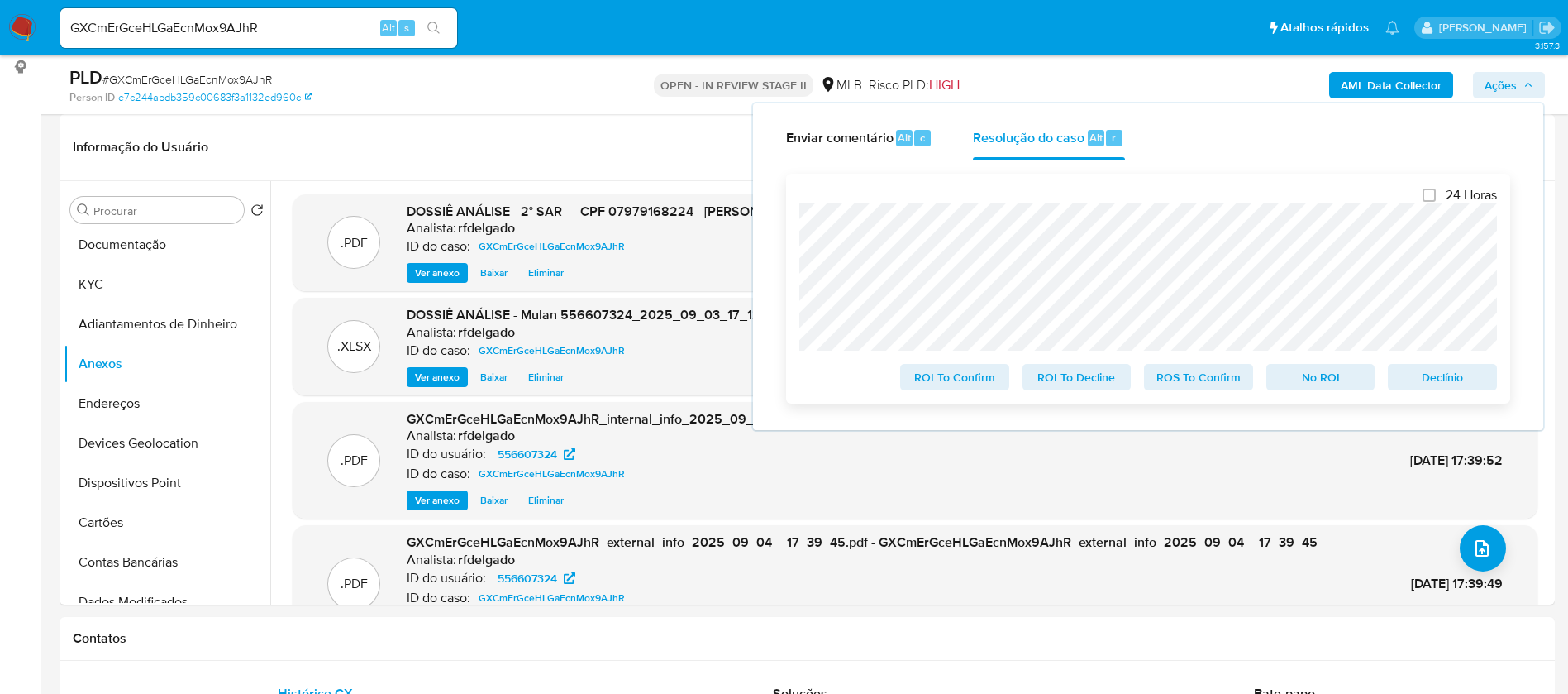
click at [1467, 377] on span "Declínio" at bounding box center [1442, 377] width 86 height 23
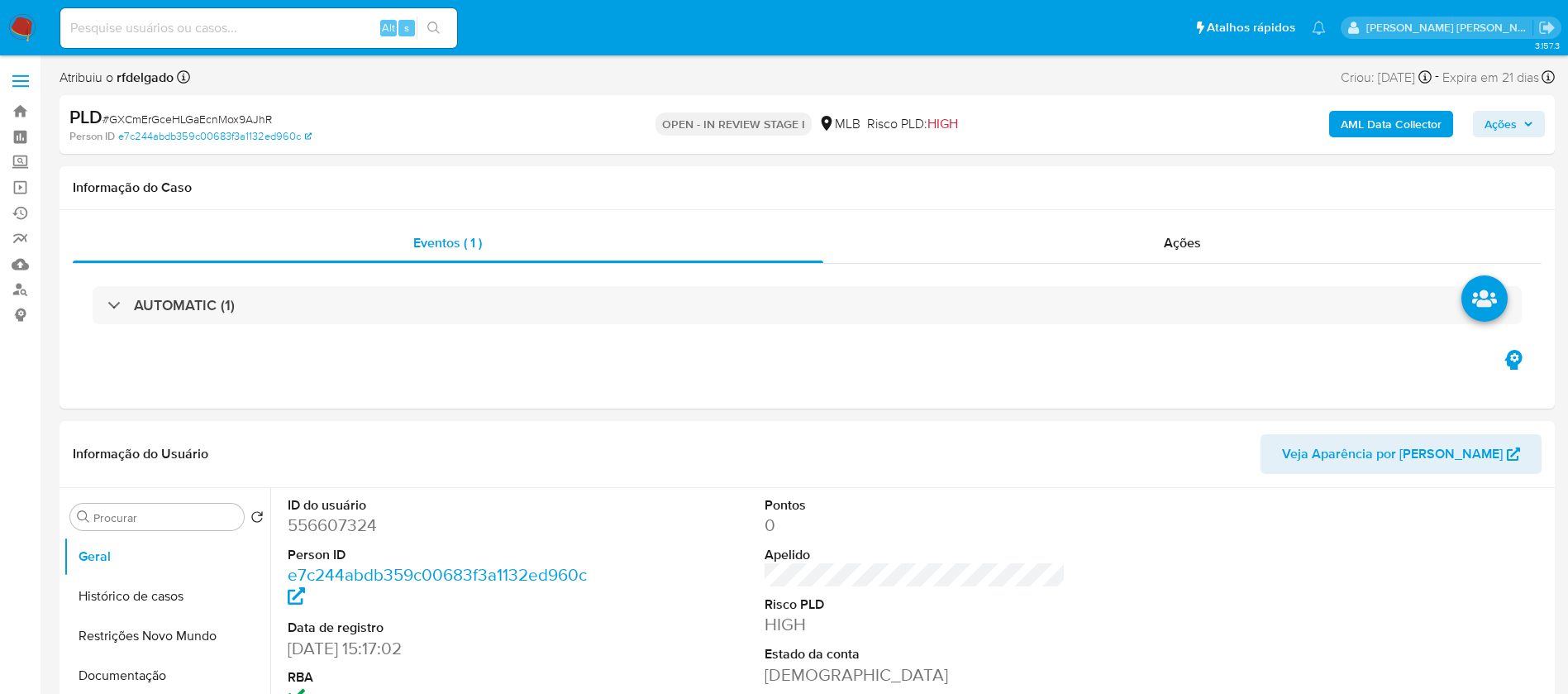
select select "10"
click at [1512, 121] on span "Ações" at bounding box center [1501, 124] width 32 height 26
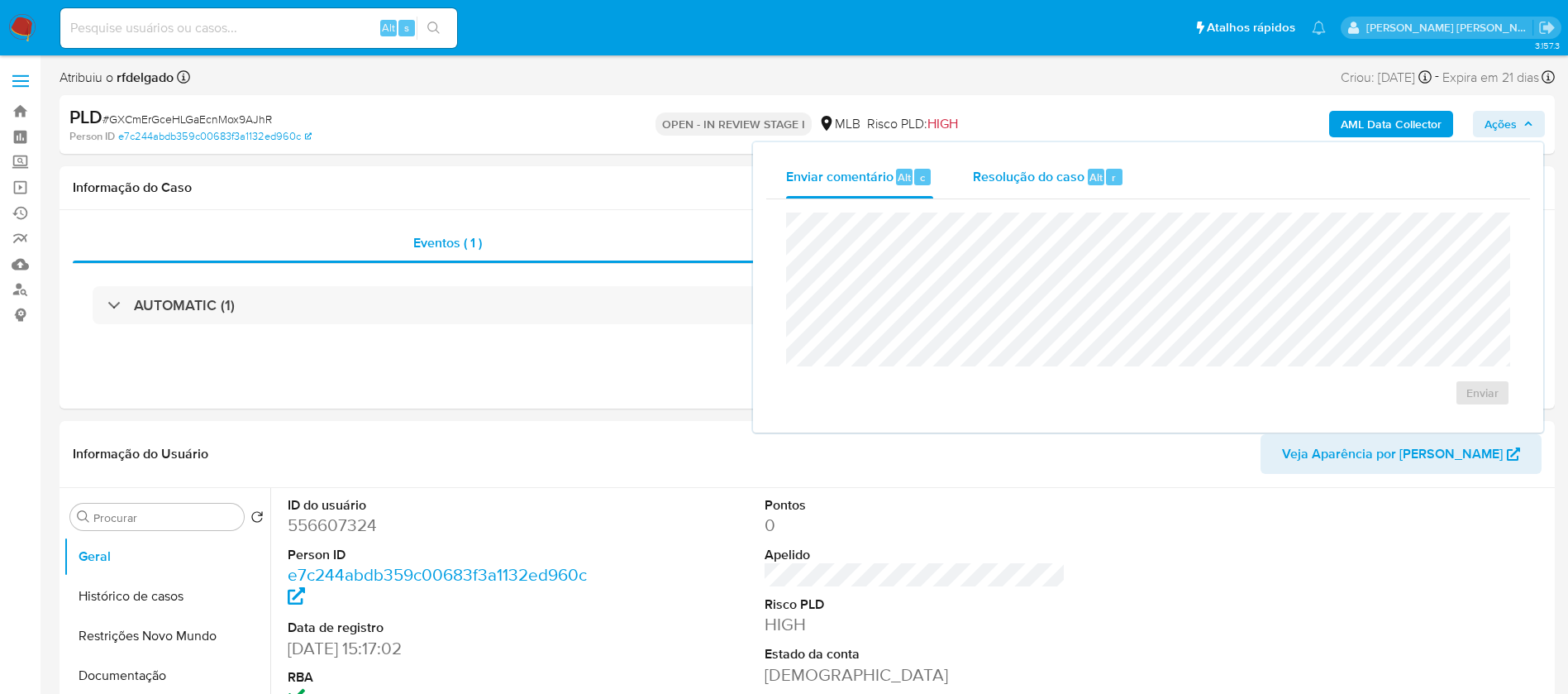
click at [986, 176] on span "Resolução do caso" at bounding box center [1029, 176] width 112 height 19
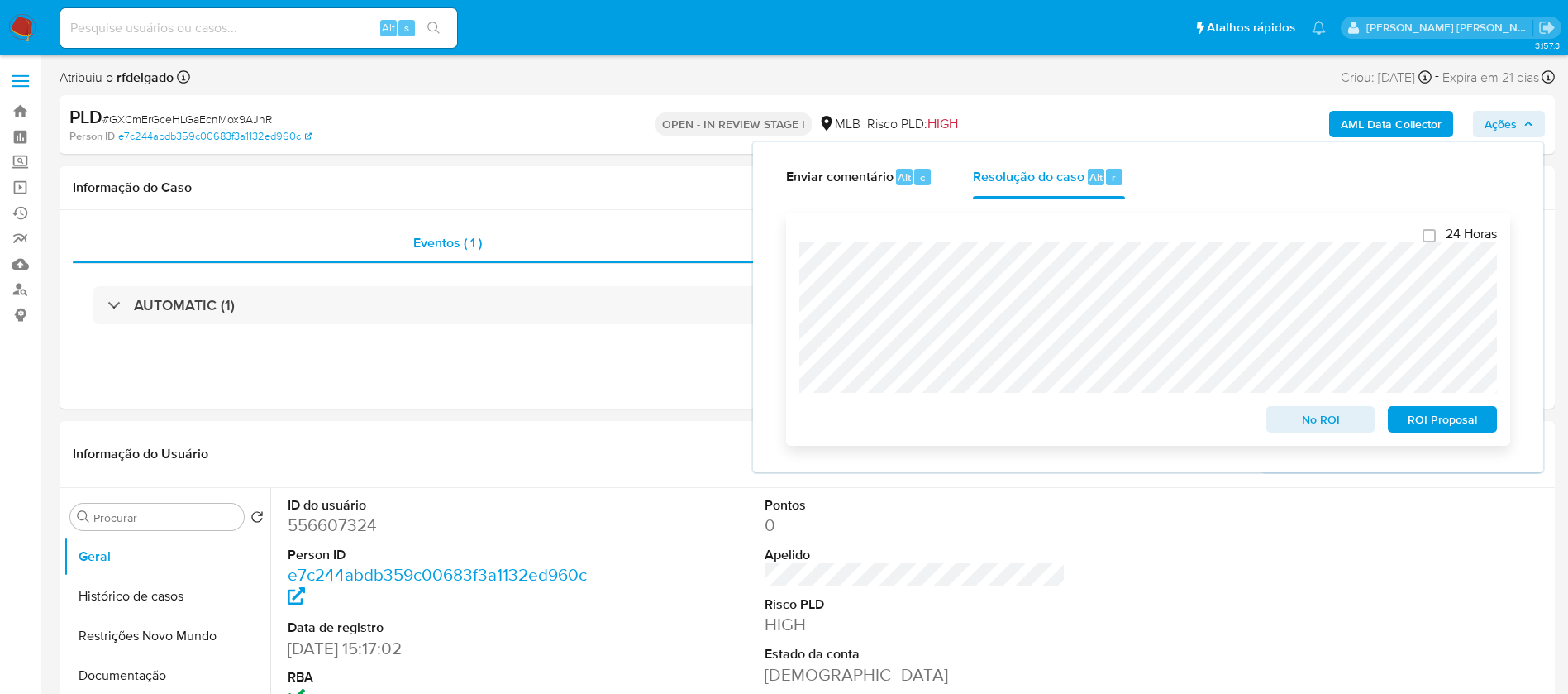
click at [1465, 424] on span "ROI Proposal" at bounding box center [1442, 419] width 86 height 23
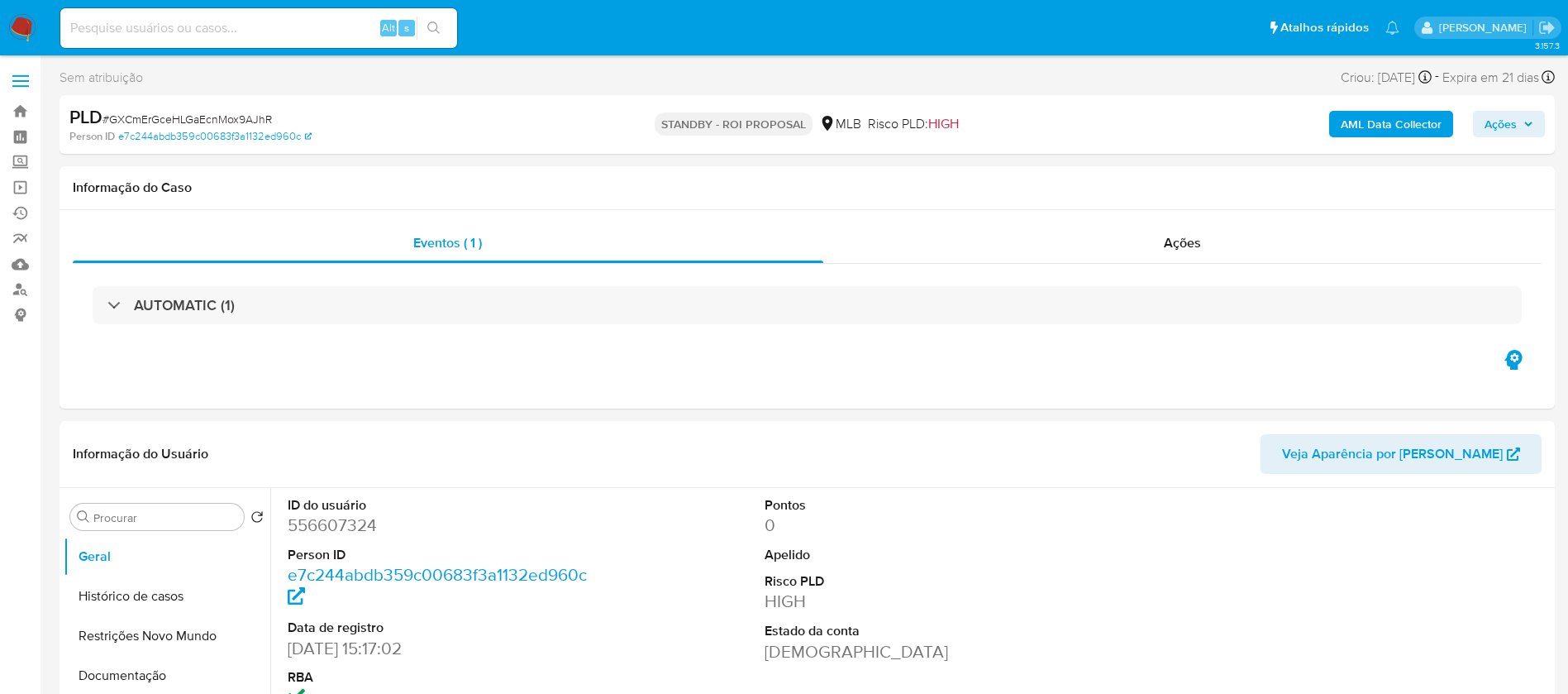
select select "10"
click at [322, 34] on input at bounding box center [259, 27] width 396 height 21
paste input "pUKaMIDPl1S0snAM3Z6cgVzi"
type input "pUKaMIDPl1S0snAM3Z6cgVzi"
click at [443, 33] on button "search-icon" at bounding box center [434, 27] width 34 height 23
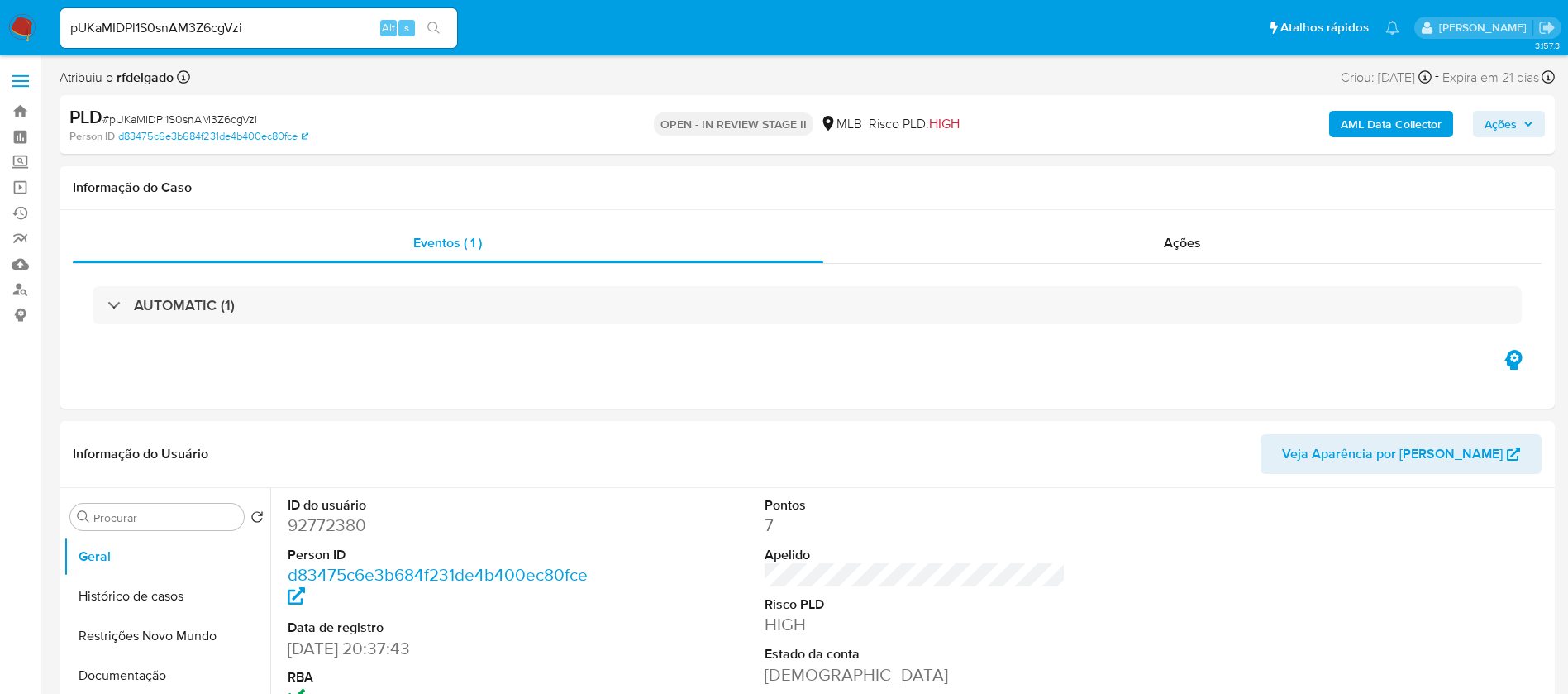
select select "10"
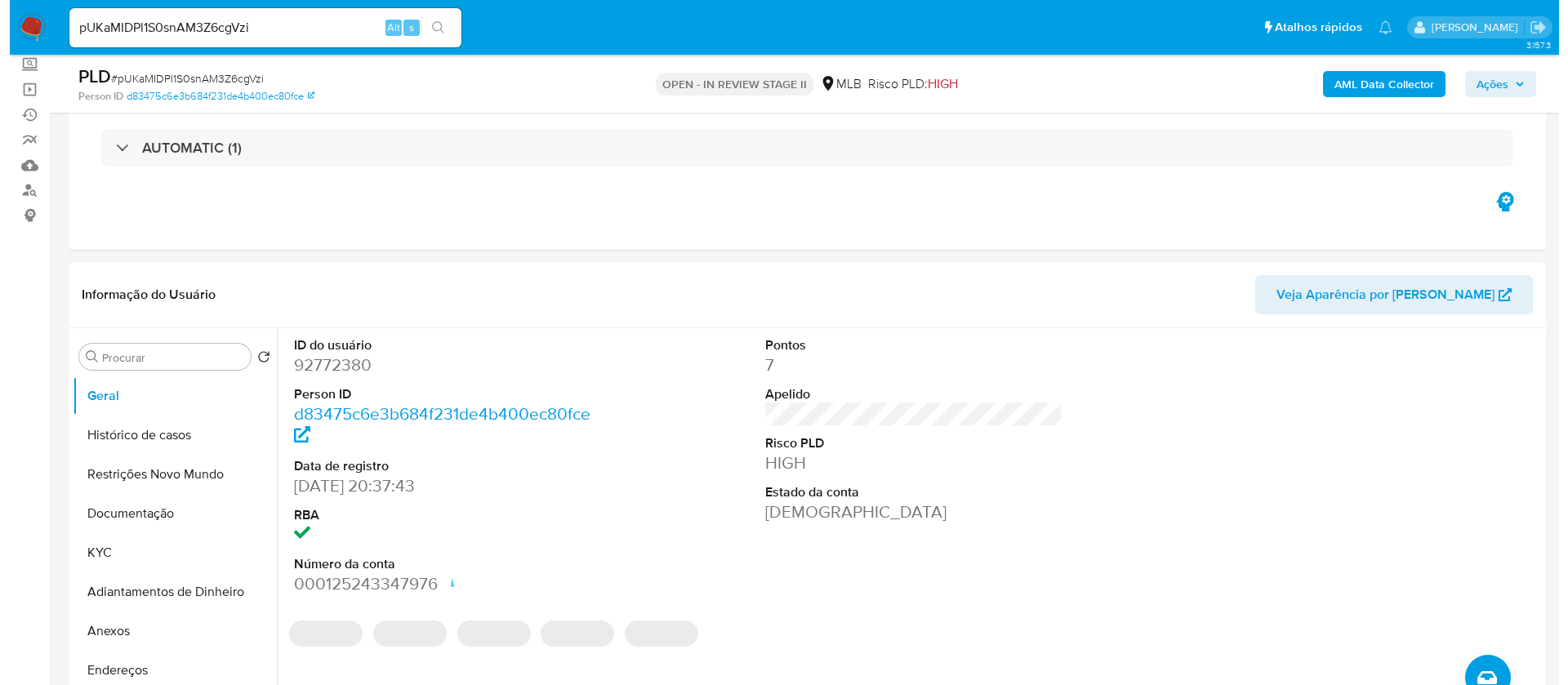
scroll to position [245, 0]
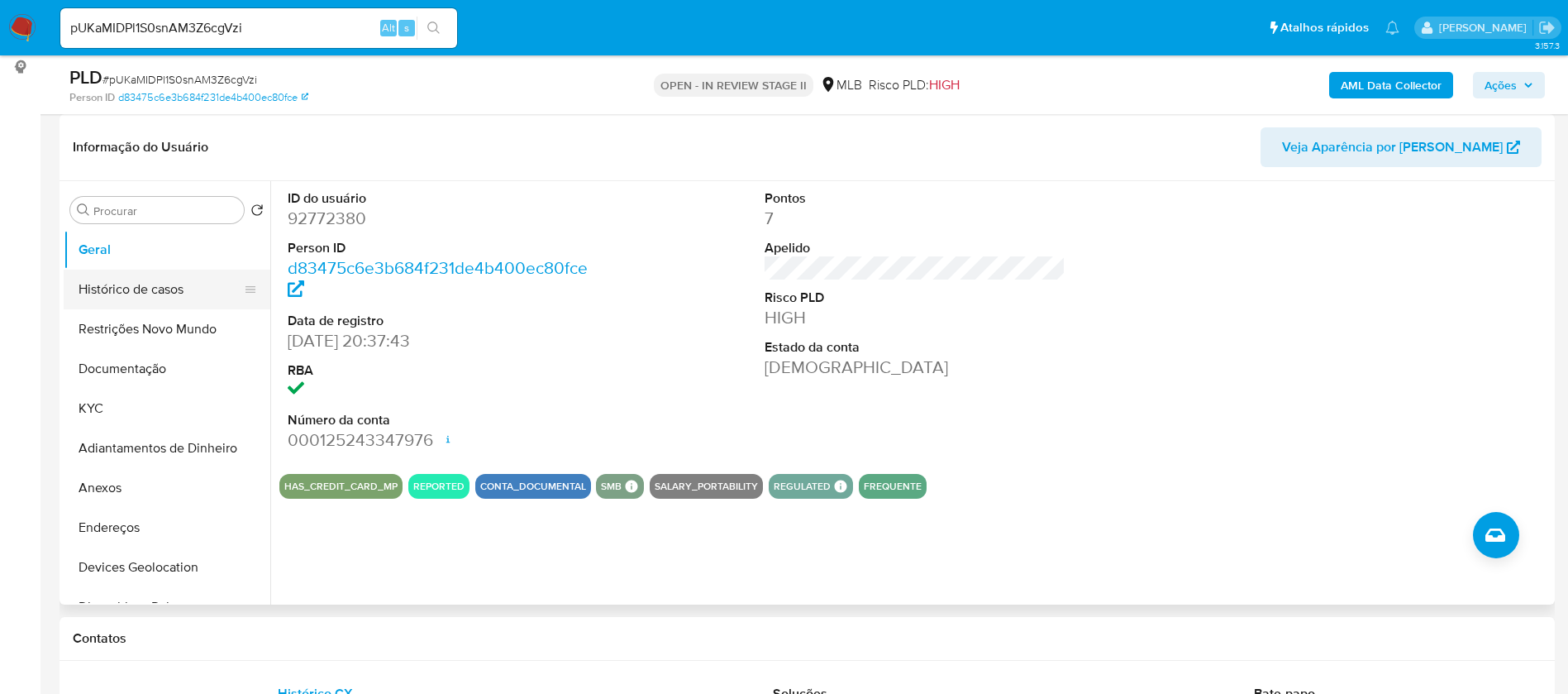
click at [134, 281] on button "Histórico de casos" at bounding box center [160, 289] width 193 height 39
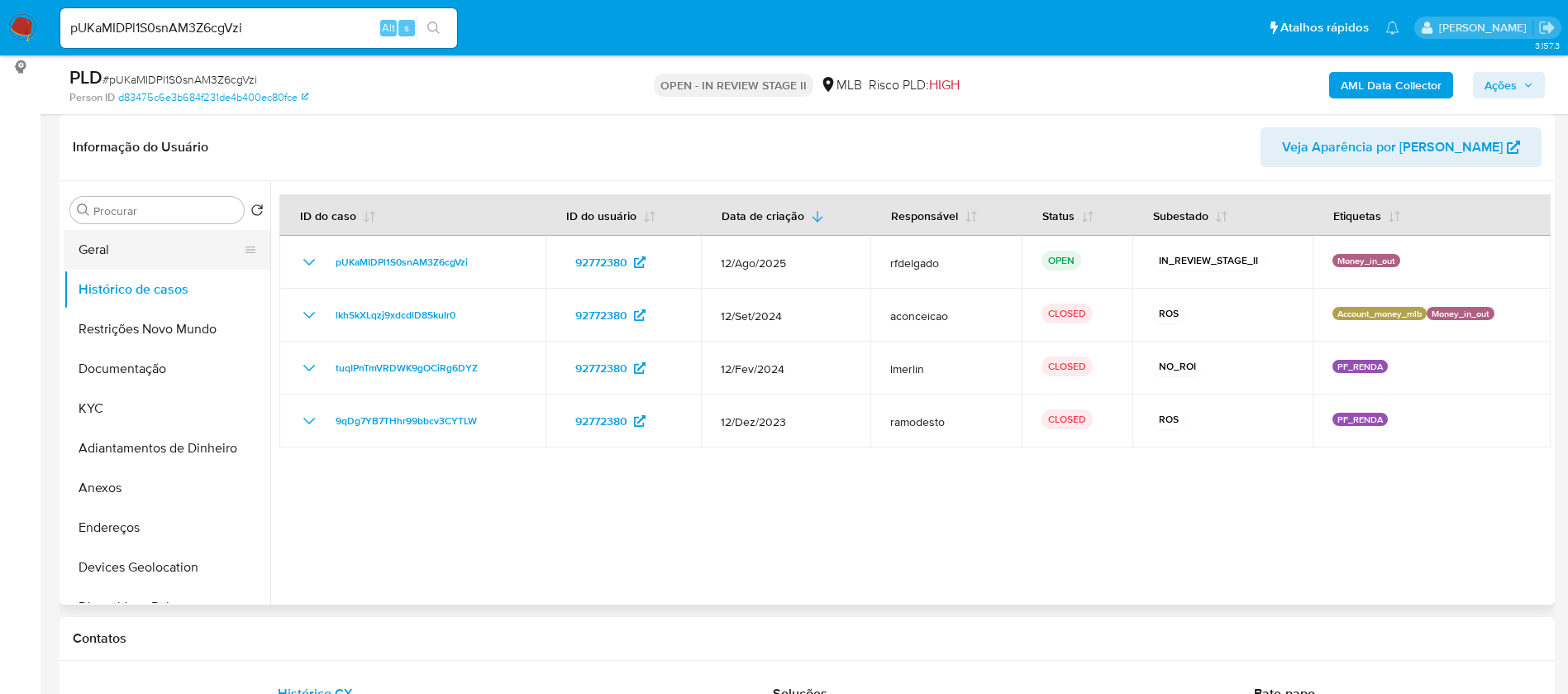
click at [147, 239] on button "Geral" at bounding box center [160, 250] width 193 height 39
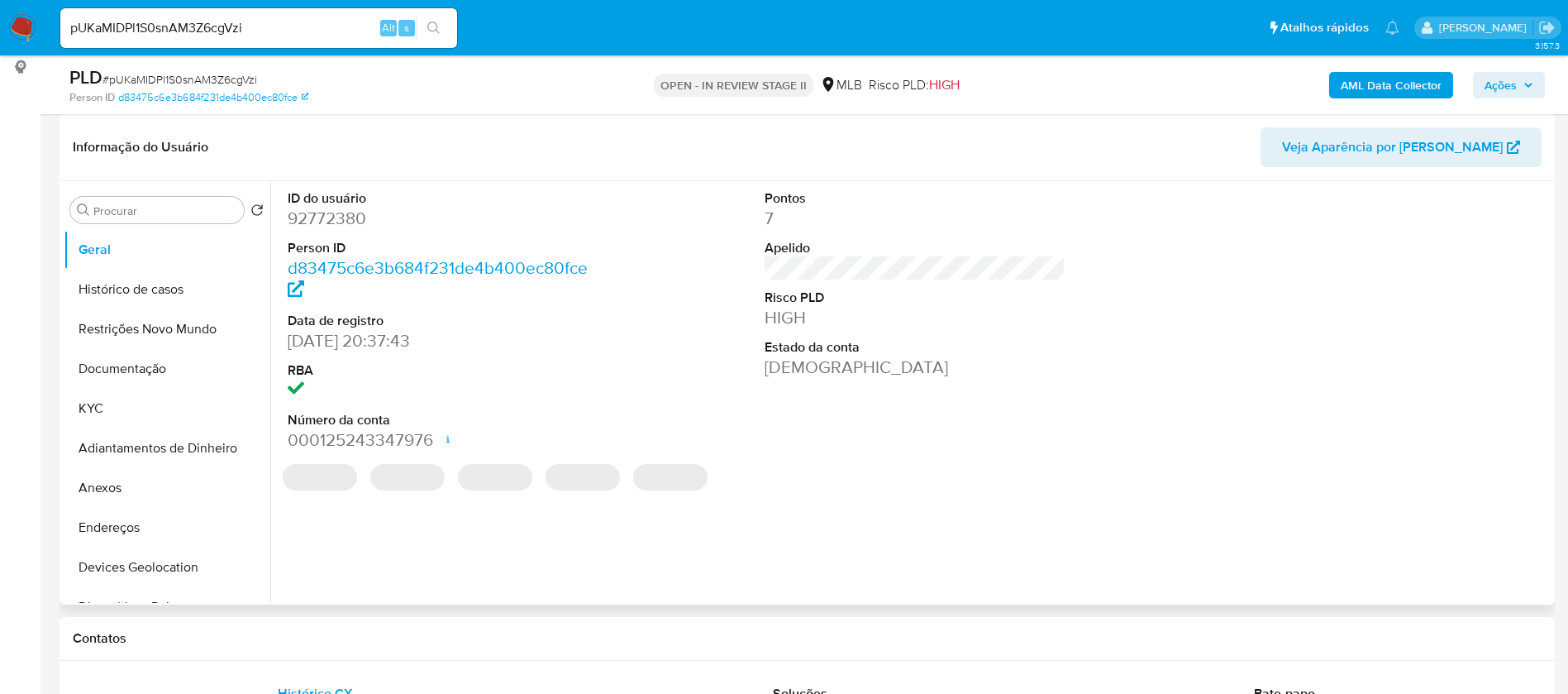
click at [337, 221] on dd "92772380" at bounding box center [438, 218] width 302 height 23
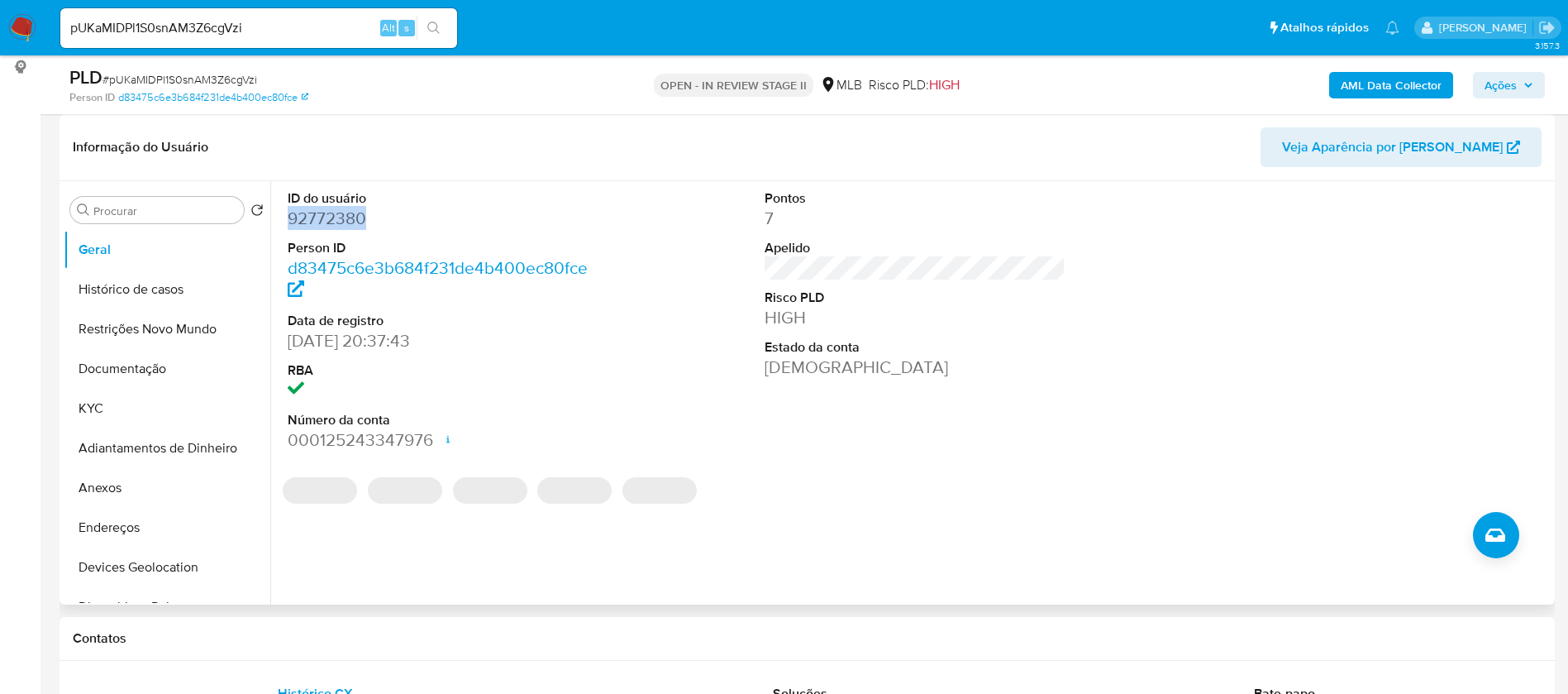
click at [336, 221] on dd "92772380" at bounding box center [438, 218] width 302 height 23
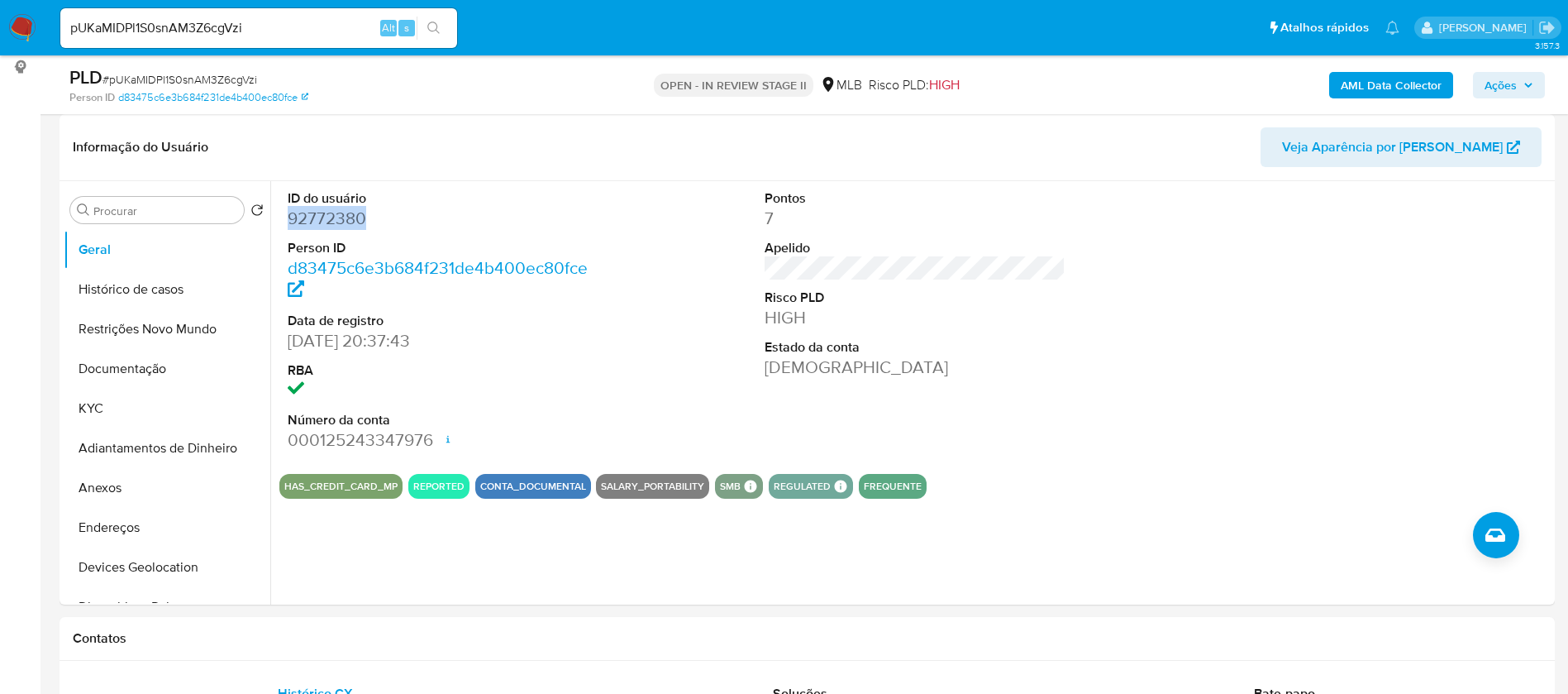
copy dd "92772380"
click at [154, 379] on button "Documentação" at bounding box center [160, 368] width 193 height 39
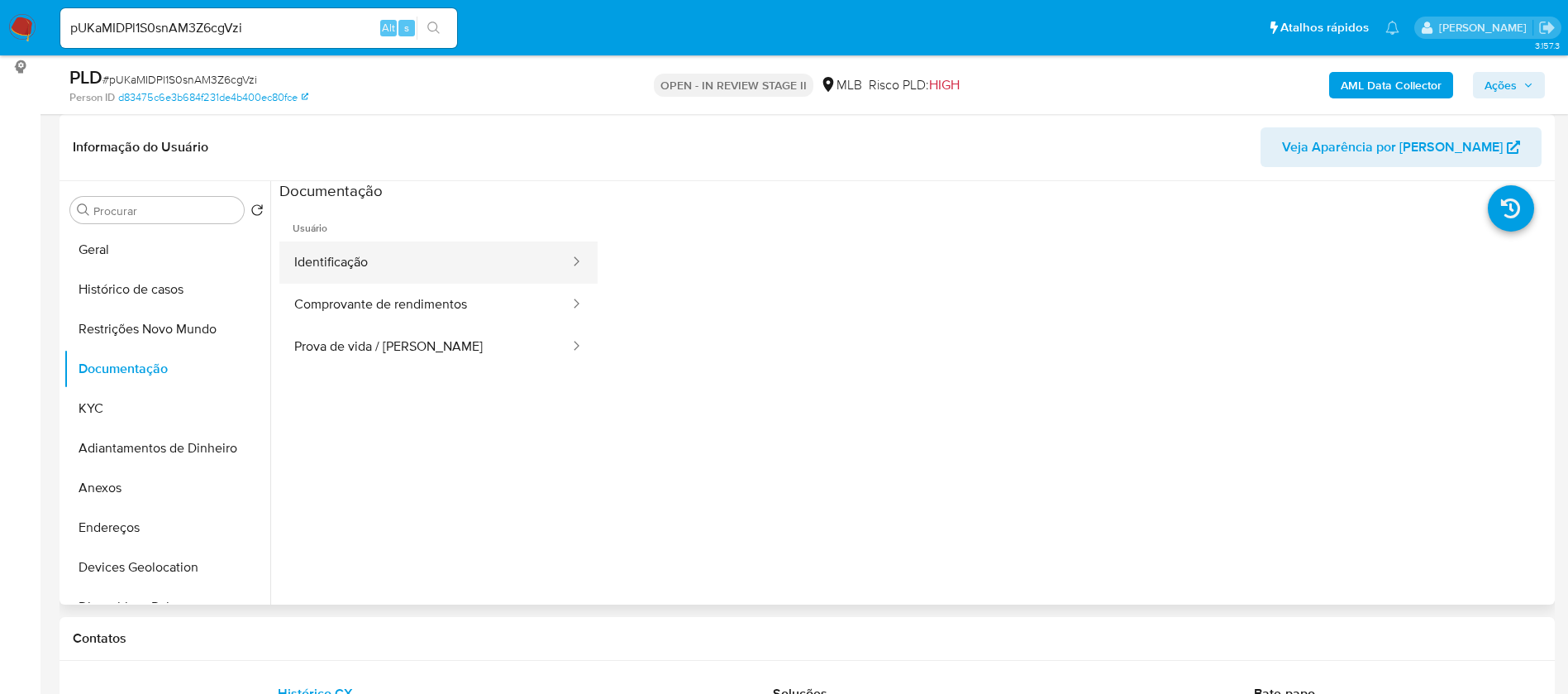
click at [402, 261] on button "Identificação" at bounding box center [426, 262] width 292 height 42
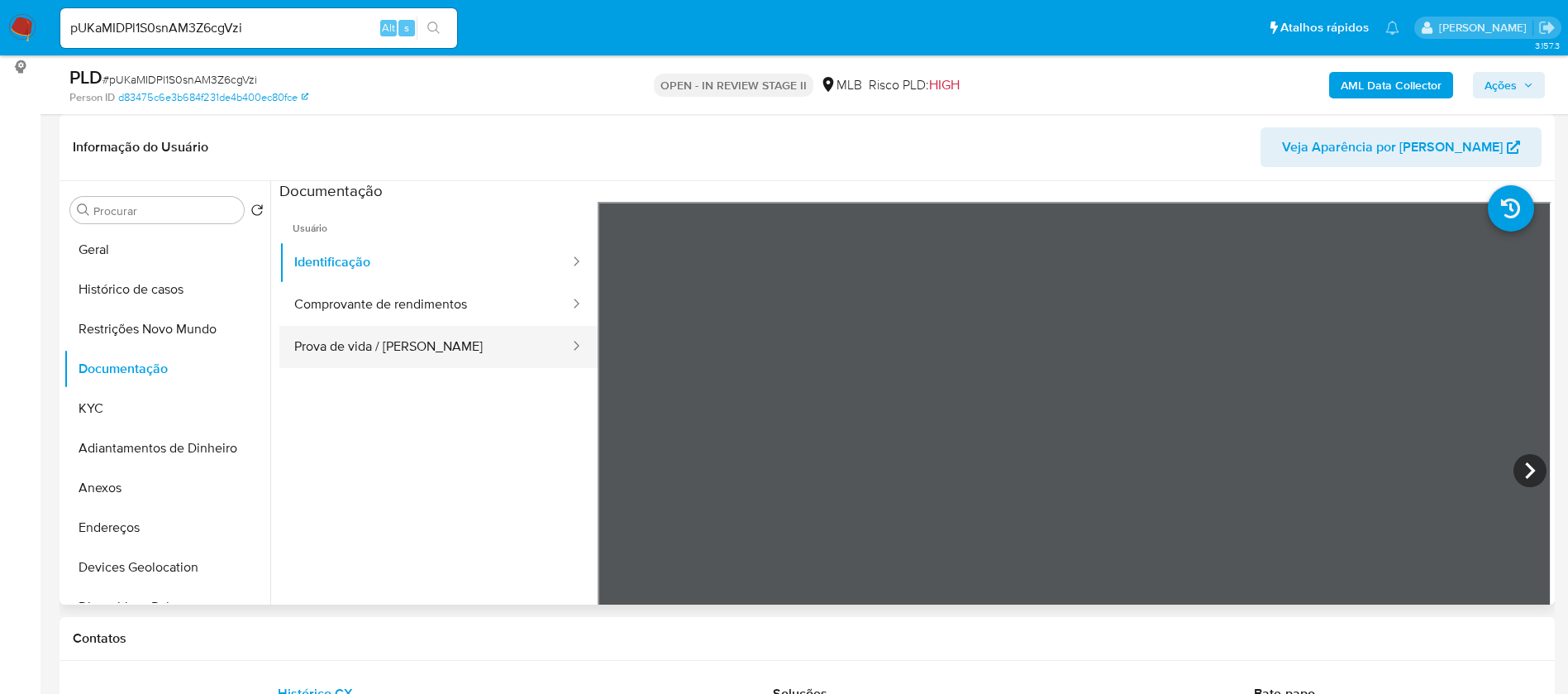
click at [408, 350] on button "Prova de vida / Selfie" at bounding box center [426, 346] width 292 height 42
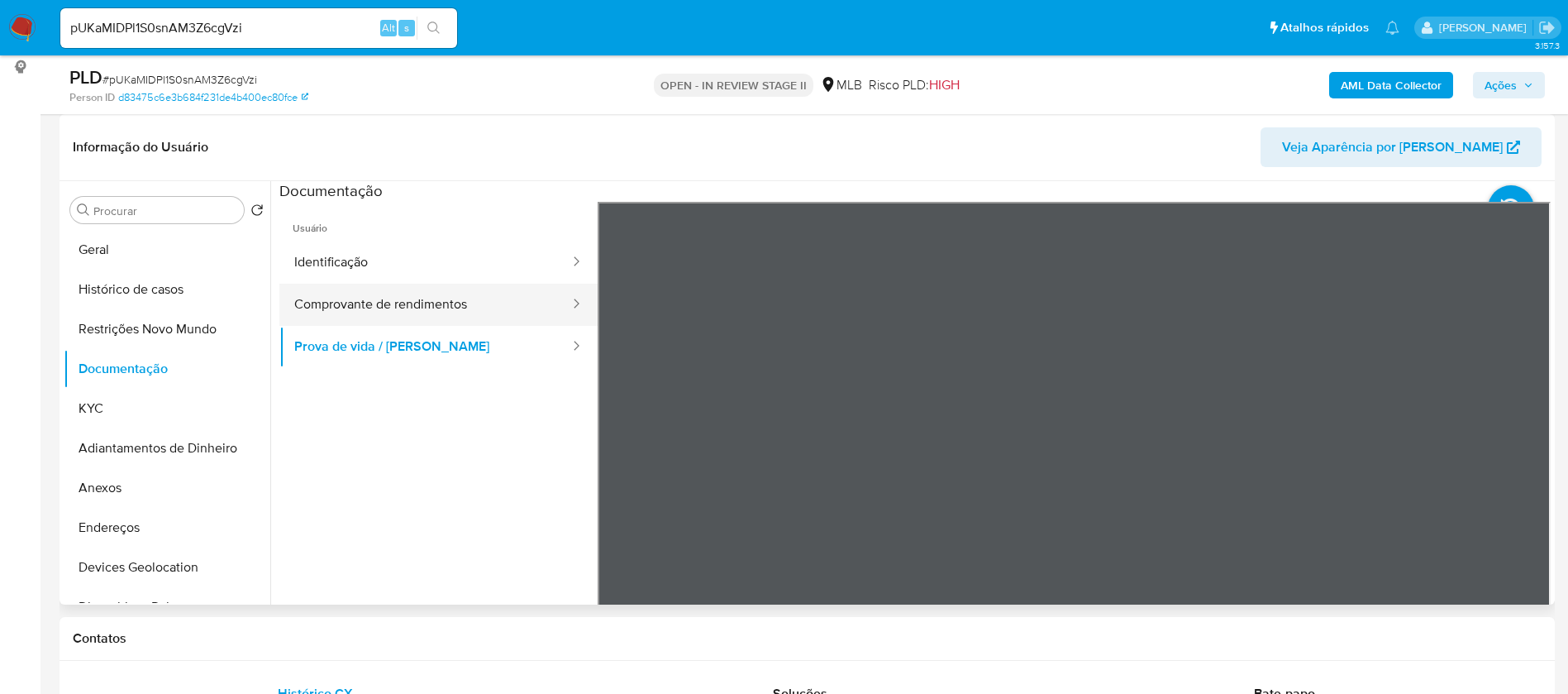
click at [418, 297] on button "Comprovante de rendimentos" at bounding box center [426, 304] width 292 height 42
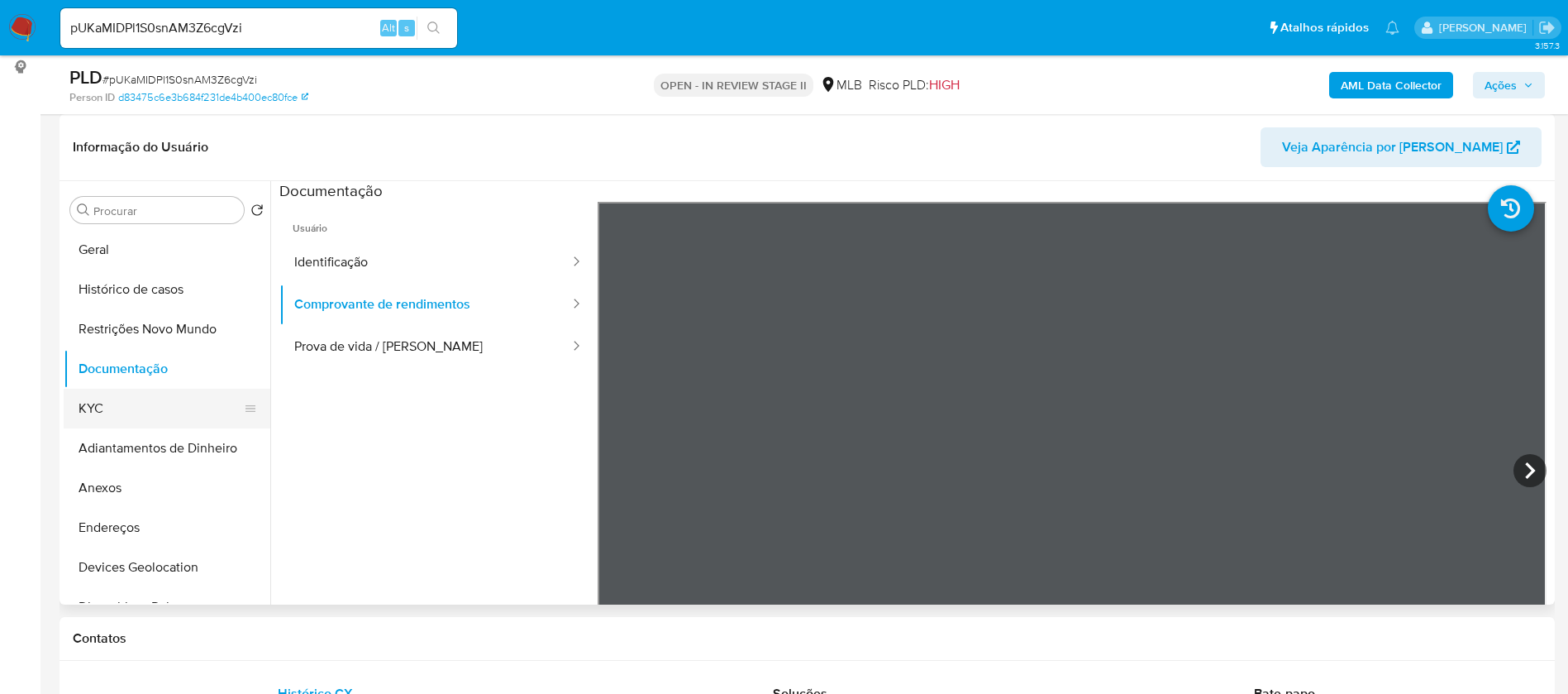
click at [110, 415] on button "KYC" at bounding box center [160, 409] width 193 height 39
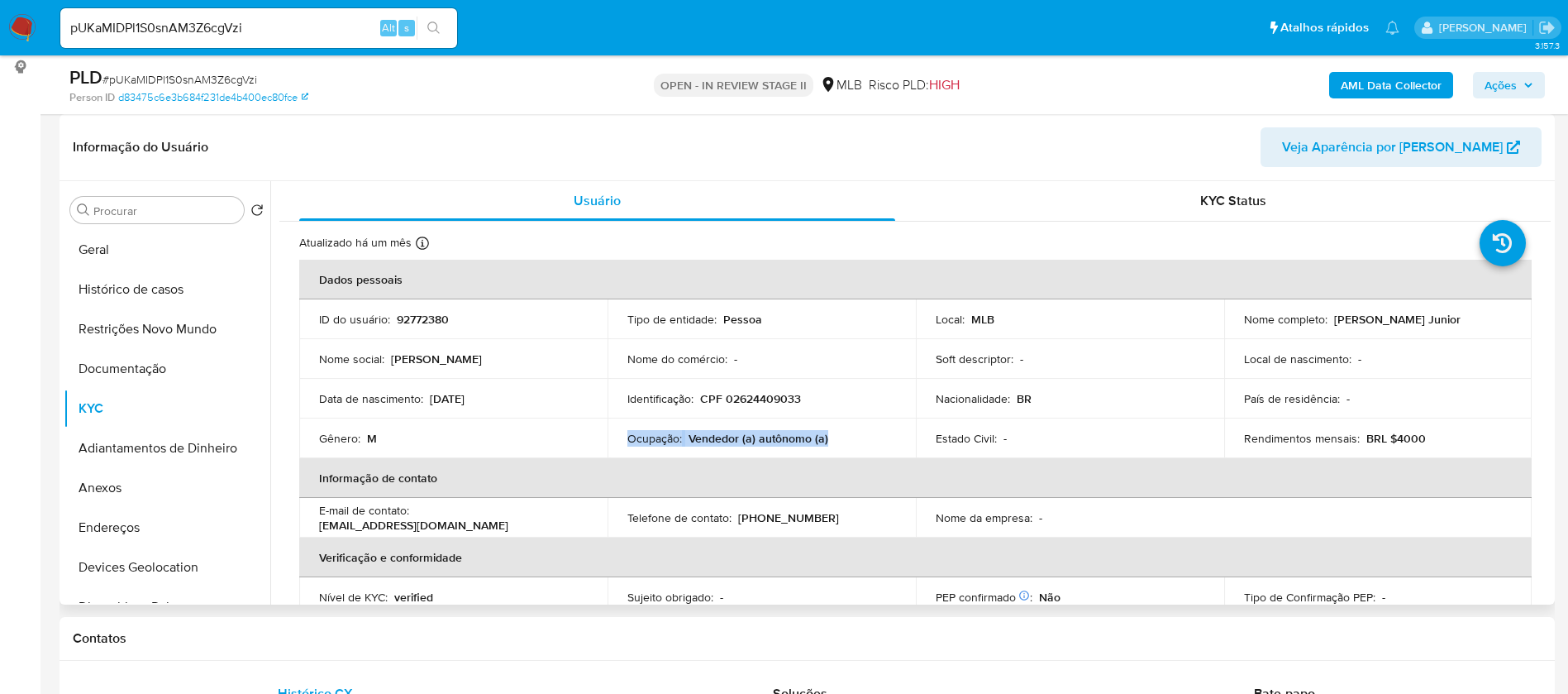
drag, startPoint x: 831, startPoint y: 438, endPoint x: 633, endPoint y: 437, distance: 198.0
click at [627, 438] on div "Ocupação : Vendedor (a) autônomo (a)" at bounding box center [761, 438] width 268 height 15
copy div "Ocupação : Vendedor (a) autônomo (a)"
click at [1385, 74] on b "AML Data Collector" at bounding box center [1391, 85] width 101 height 26
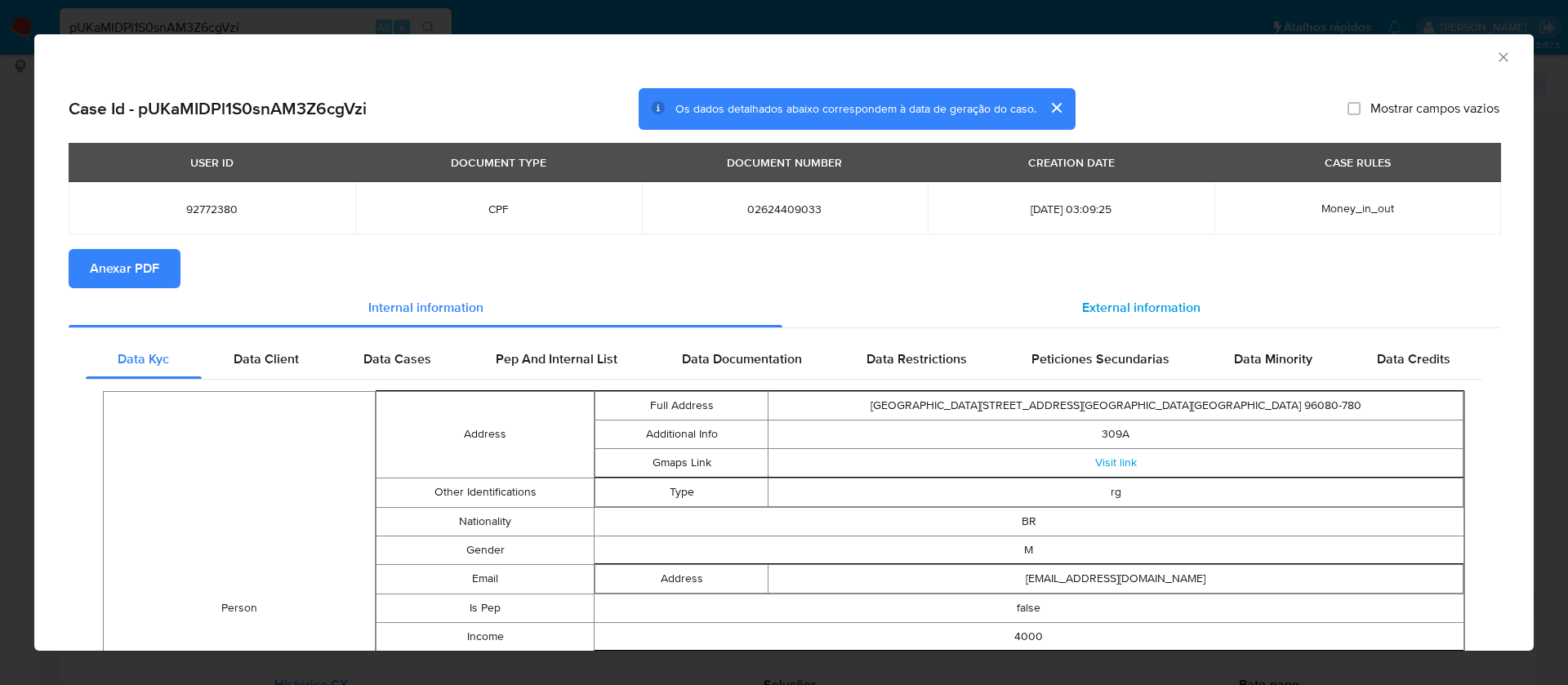
click at [1090, 308] on span "External information" at bounding box center [1141, 307] width 118 height 19
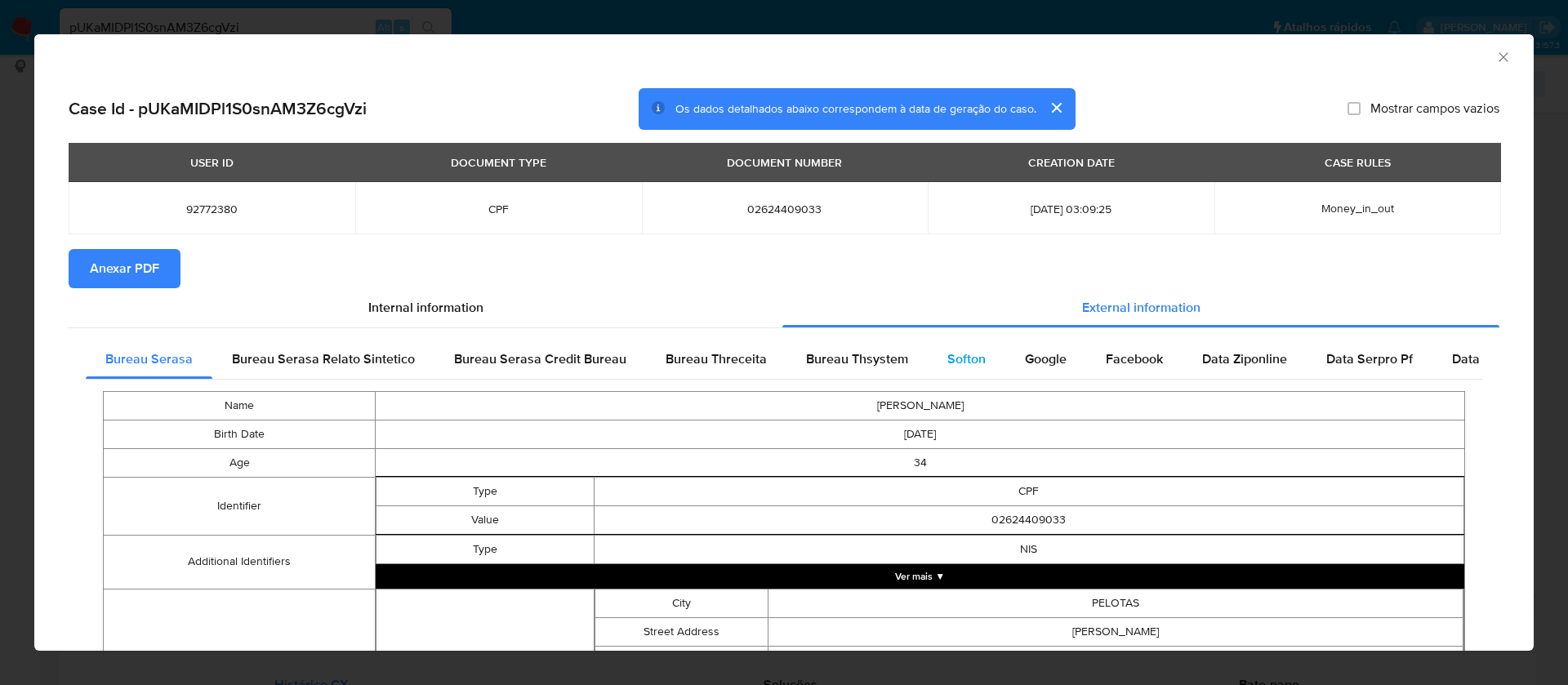
click at [959, 354] on span "Softon" at bounding box center [965, 359] width 38 height 19
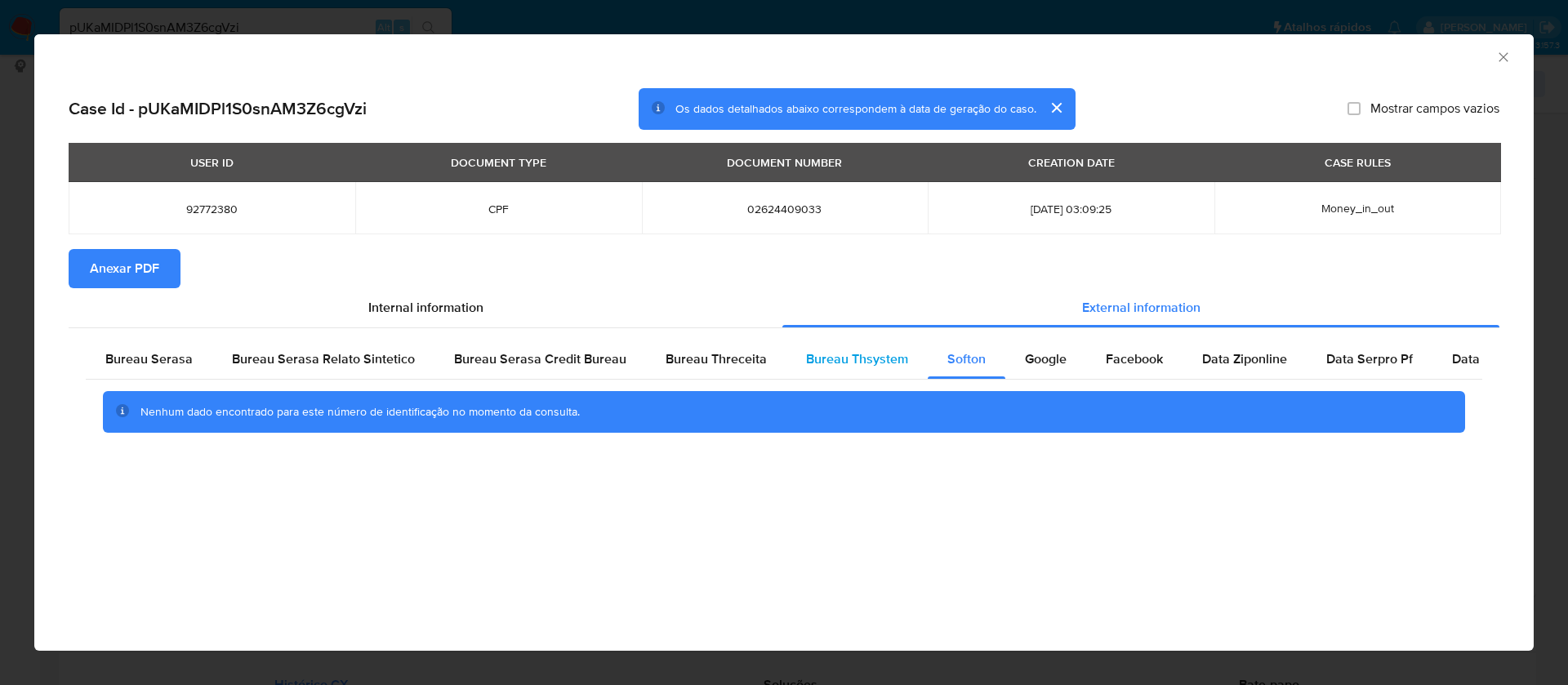
click at [836, 357] on span "Bureau Thsystem" at bounding box center [857, 359] width 102 height 19
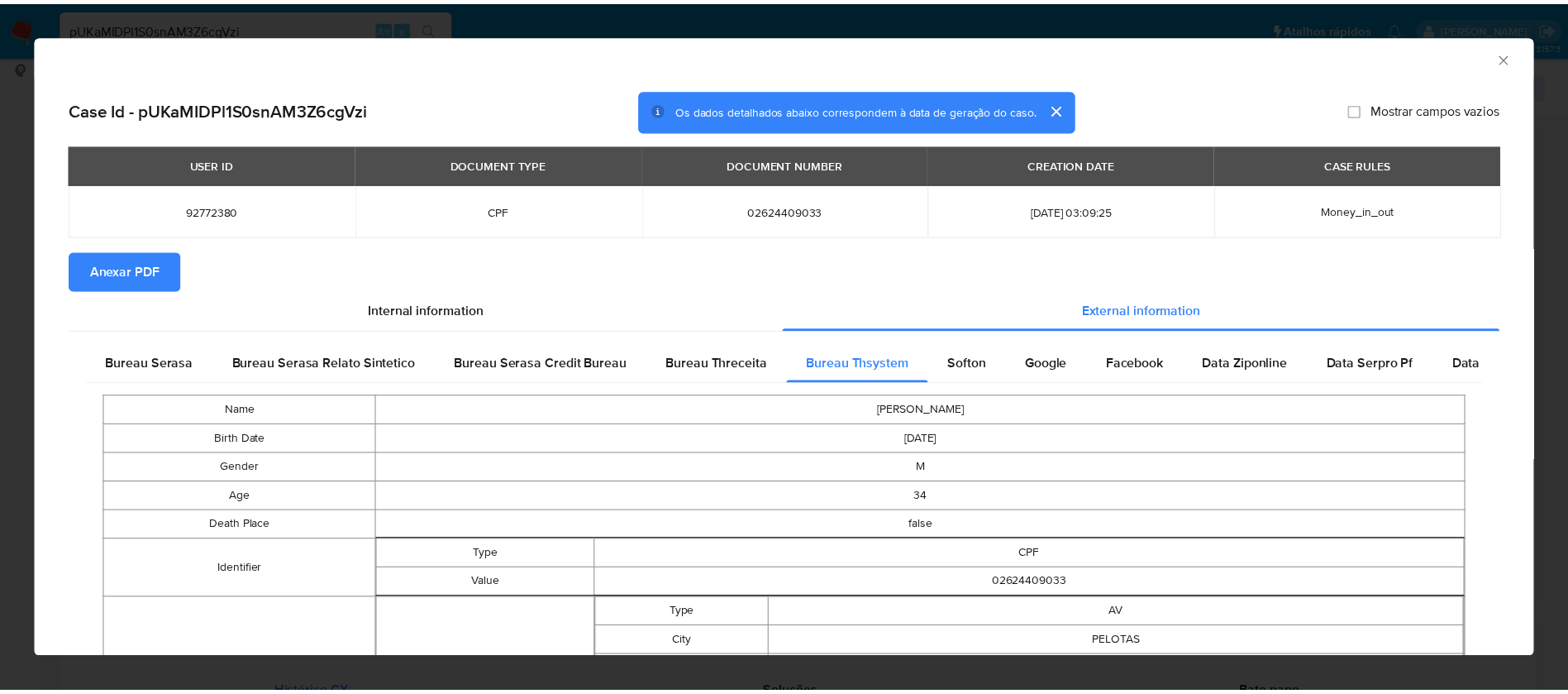
scroll to position [0, 0]
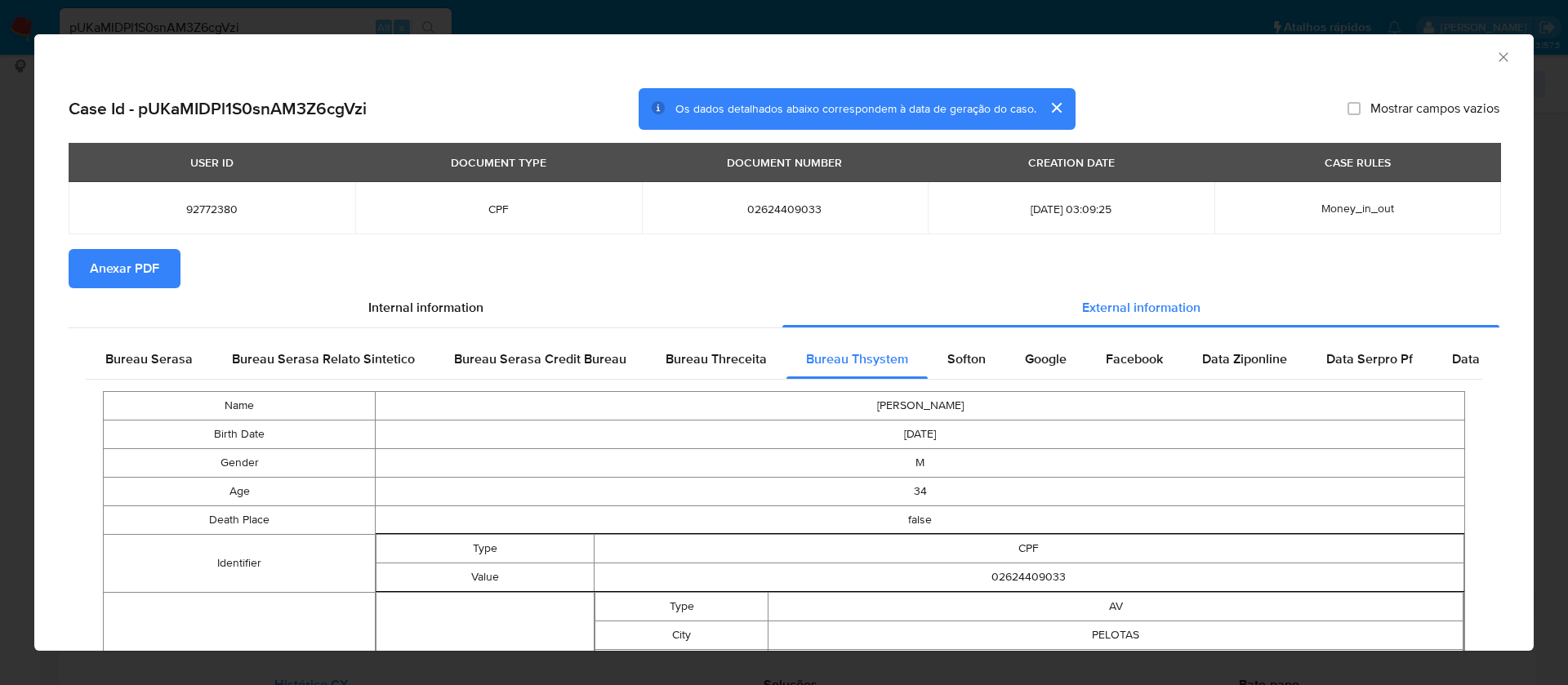
click at [125, 269] on span "Anexar PDF" at bounding box center [124, 268] width 69 height 36
click at [1495, 52] on icon "Fechar a janela" at bounding box center [1502, 57] width 16 height 16
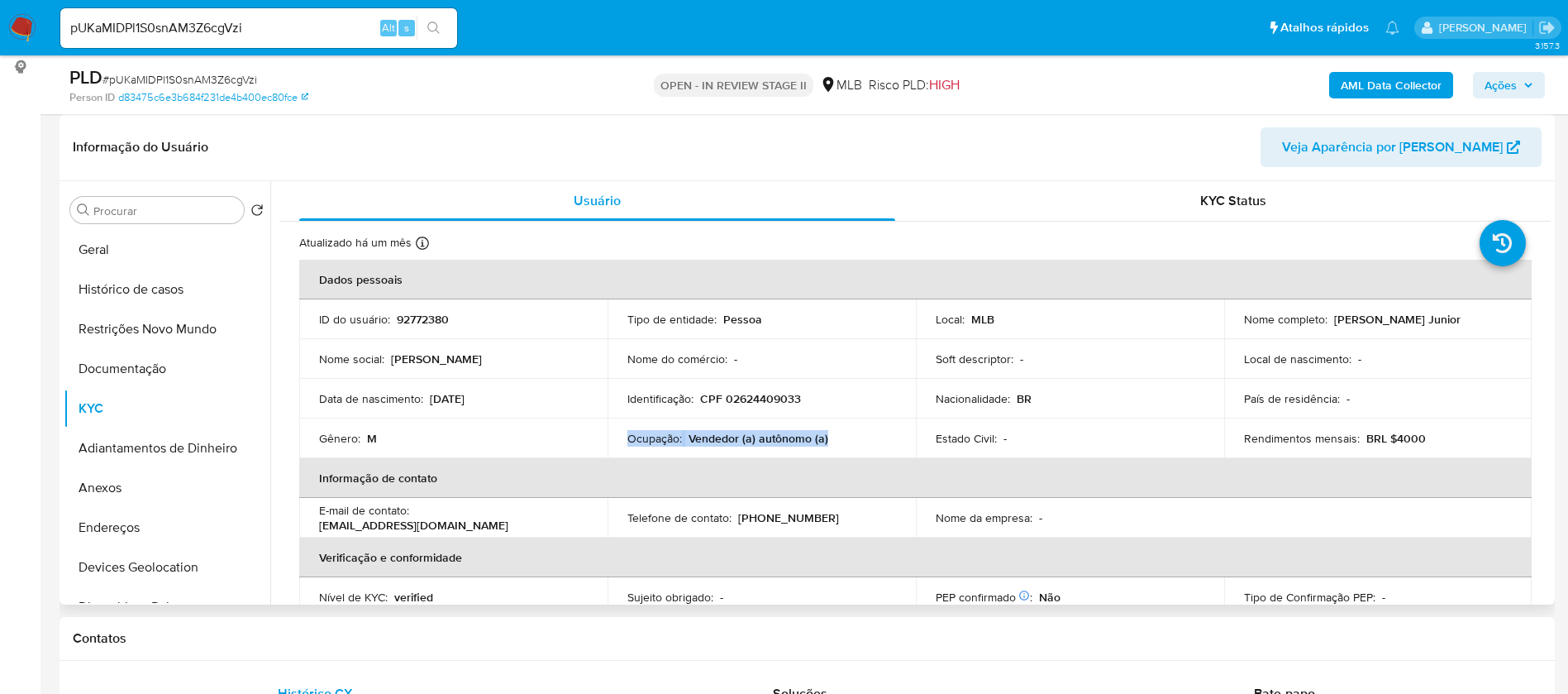
drag, startPoint x: 1476, startPoint y: 321, endPoint x: 1329, endPoint y: 325, distance: 147.1
click at [1329, 325] on div "Nome completo : Sergio Xavier Lemes Junior" at bounding box center [1378, 319] width 268 height 15
copy p "Sergio Xavier Lemes Junior"
click at [411, 319] on p "92772380" at bounding box center [422, 319] width 52 height 15
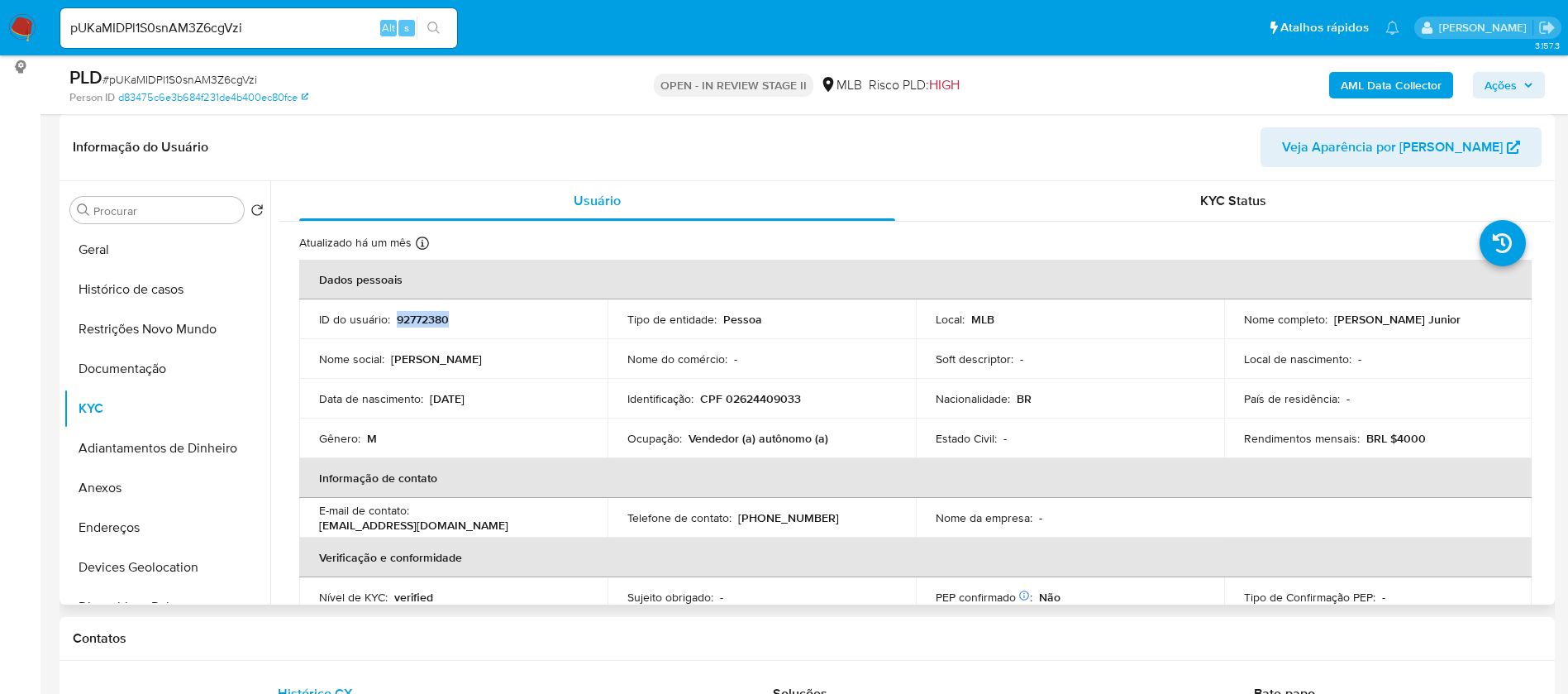
copy p "92772380"
click at [135, 247] on button "Geral" at bounding box center [160, 250] width 193 height 39
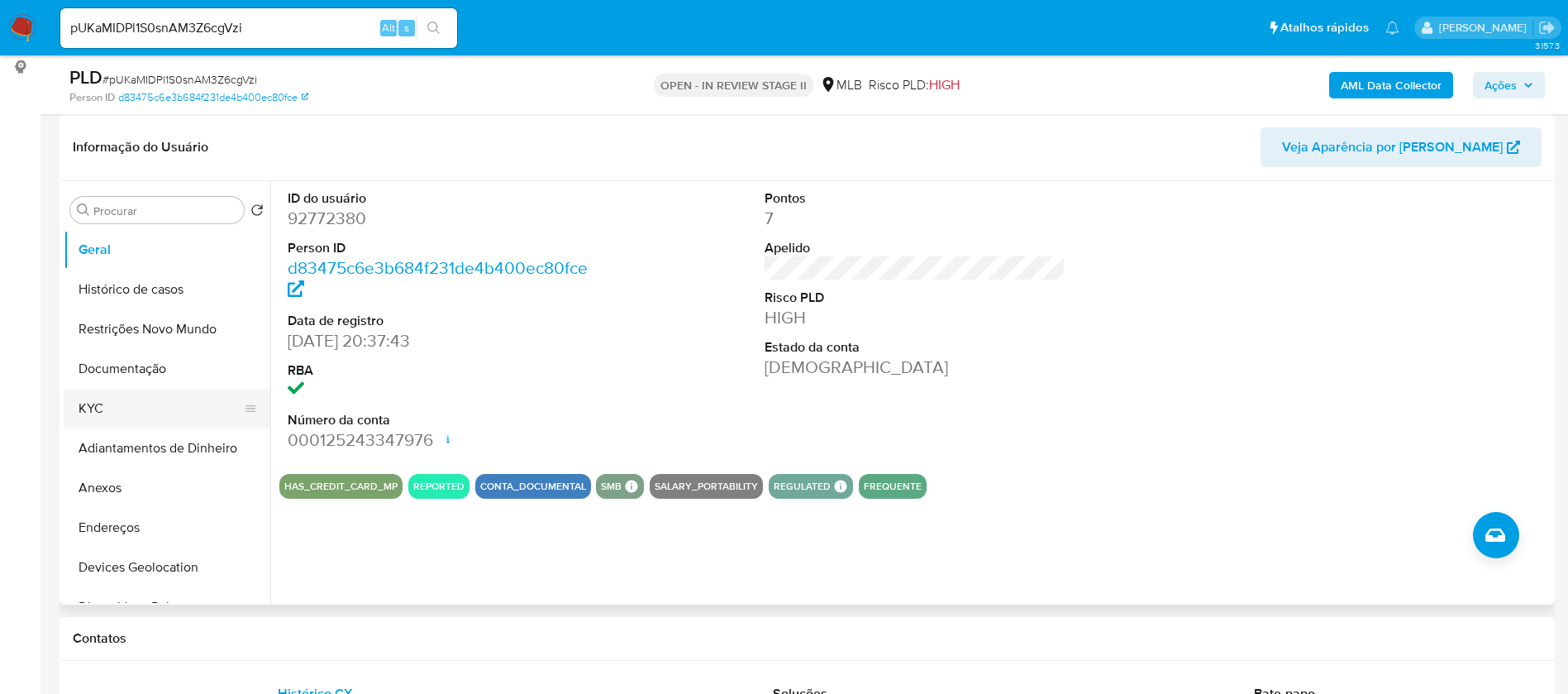
click at [152, 397] on button "KYC" at bounding box center [160, 409] width 193 height 39
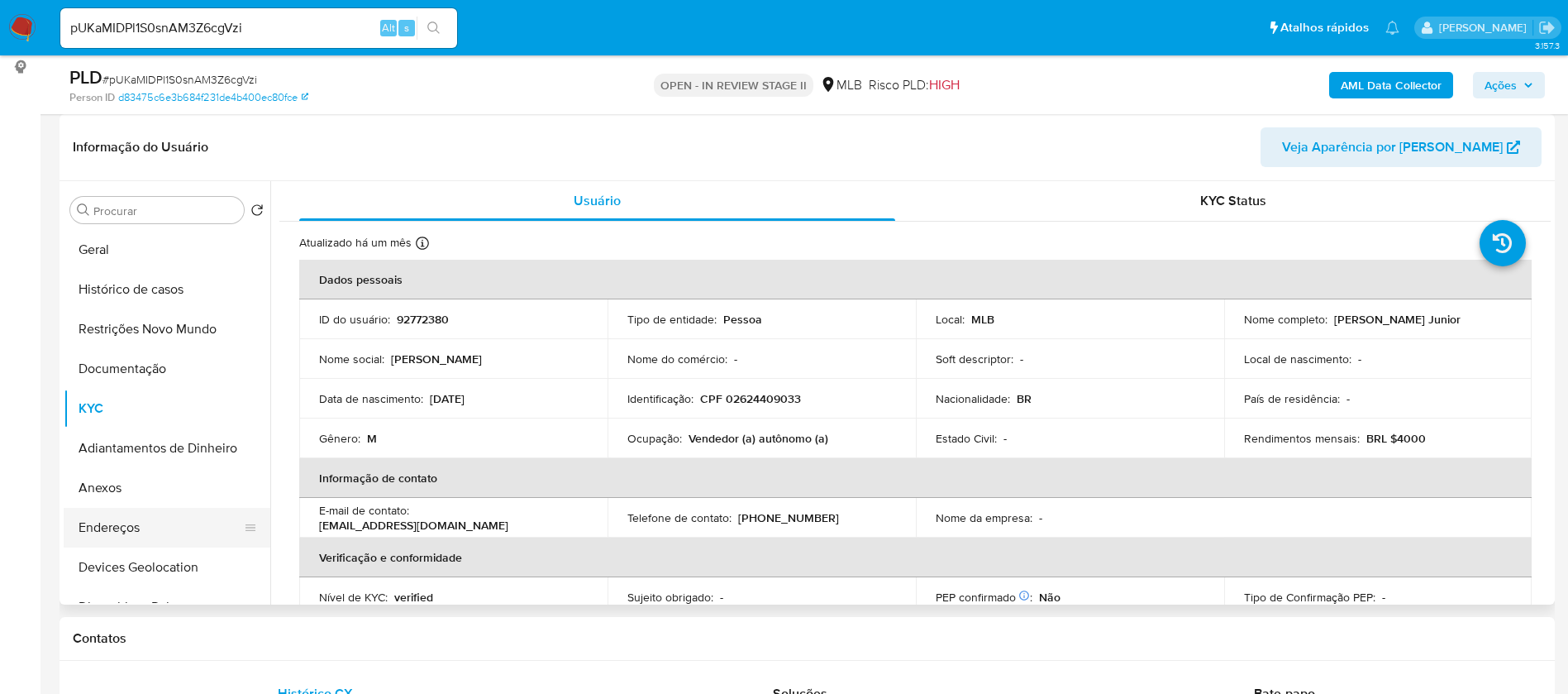
click at [150, 526] on button "Endereços" at bounding box center [160, 527] width 193 height 39
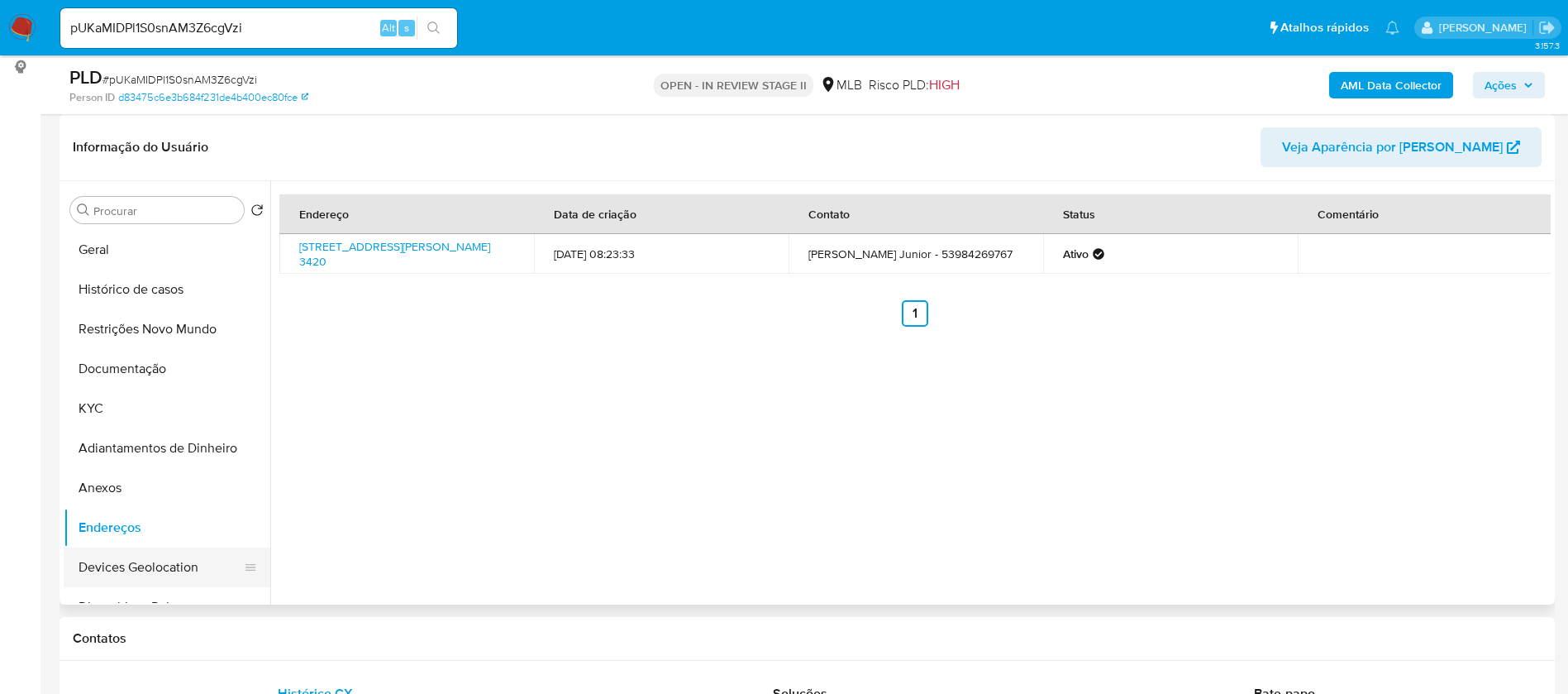
click at [161, 563] on button "Devices Geolocation" at bounding box center [160, 567] width 193 height 39
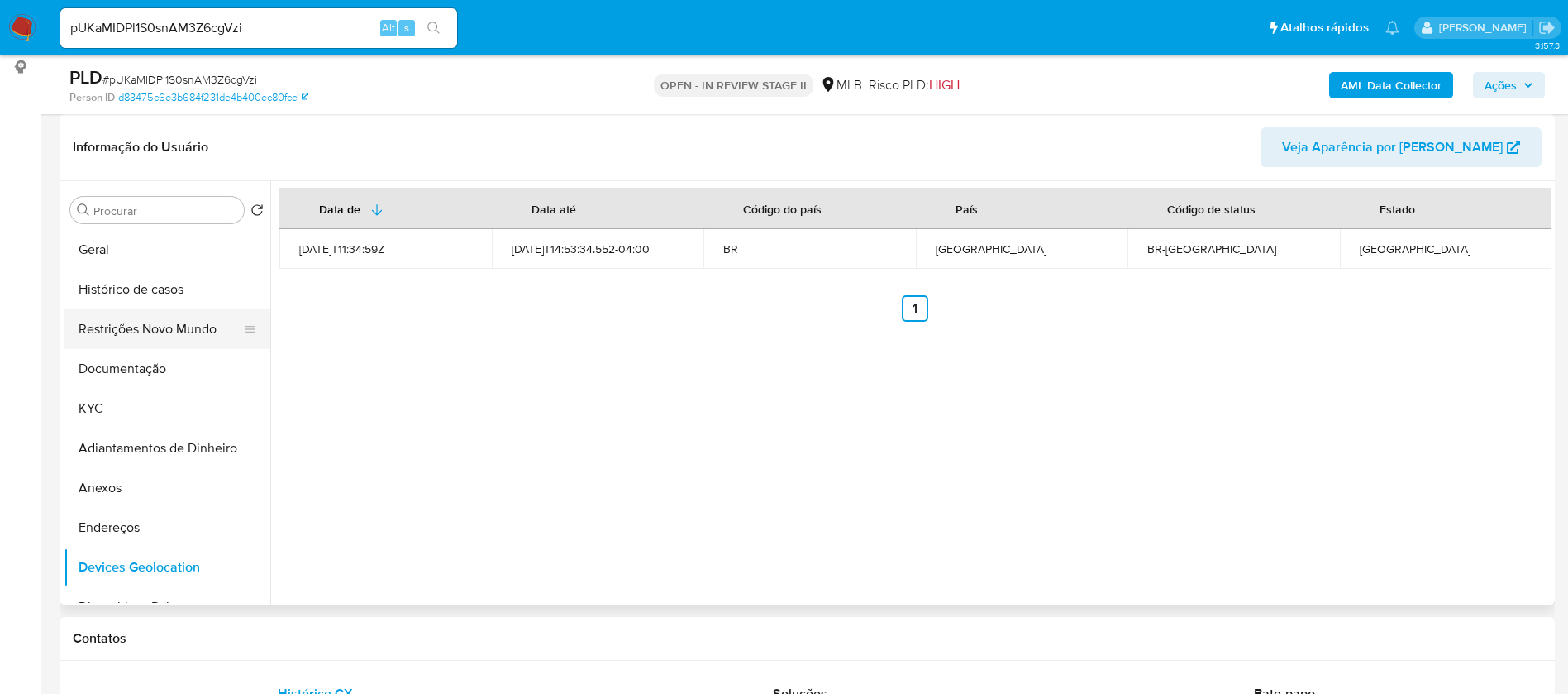
click at [185, 329] on button "Restrições Novo Mundo" at bounding box center [160, 329] width 193 height 39
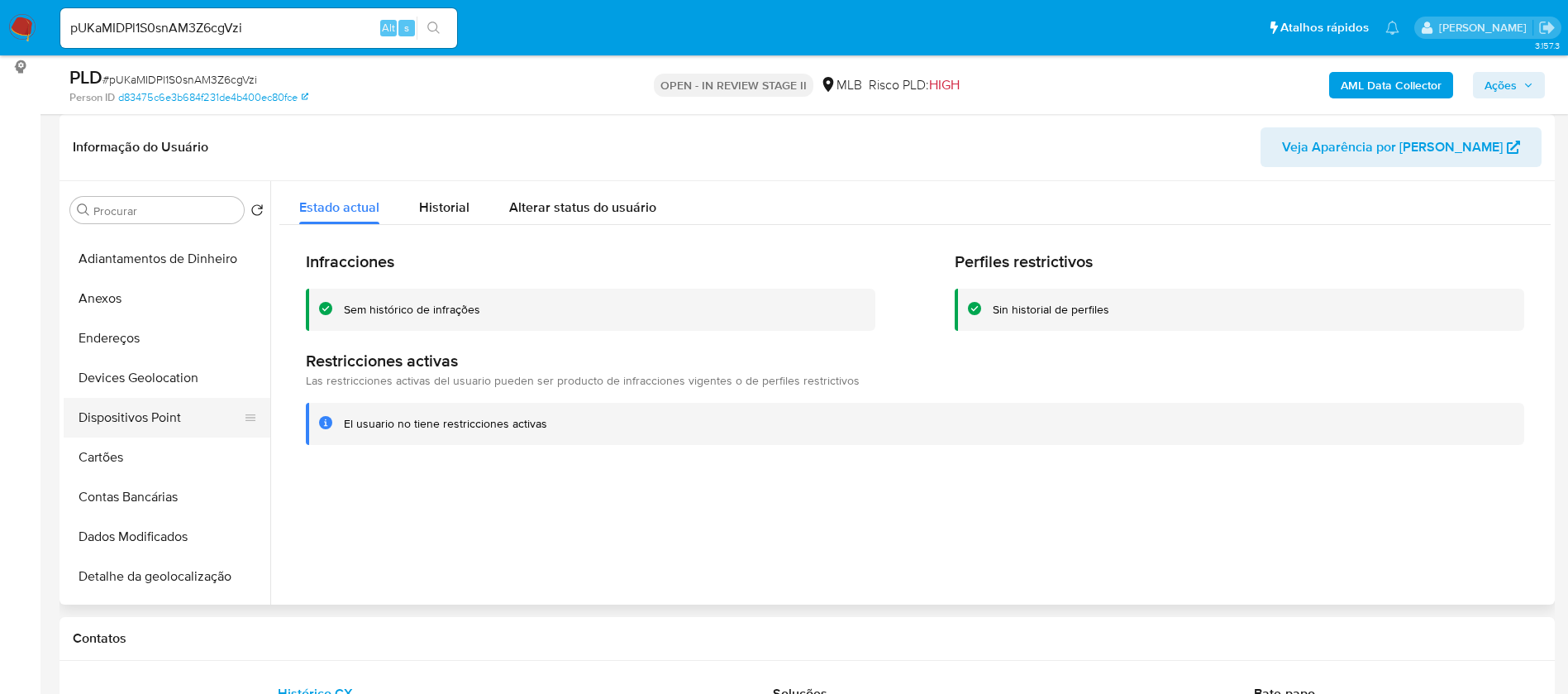
scroll to position [248, 0]
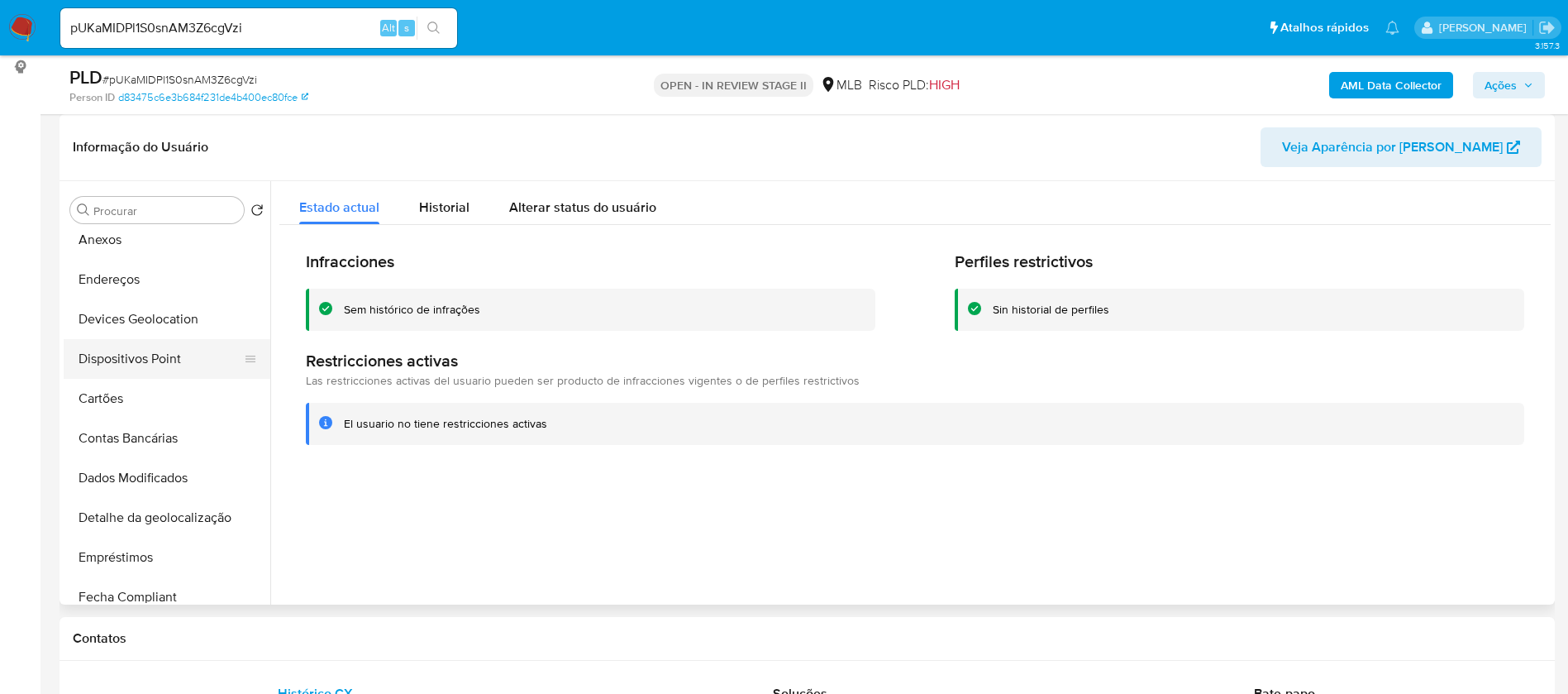
click at [161, 361] on button "Dispositivos Point" at bounding box center [160, 359] width 193 height 39
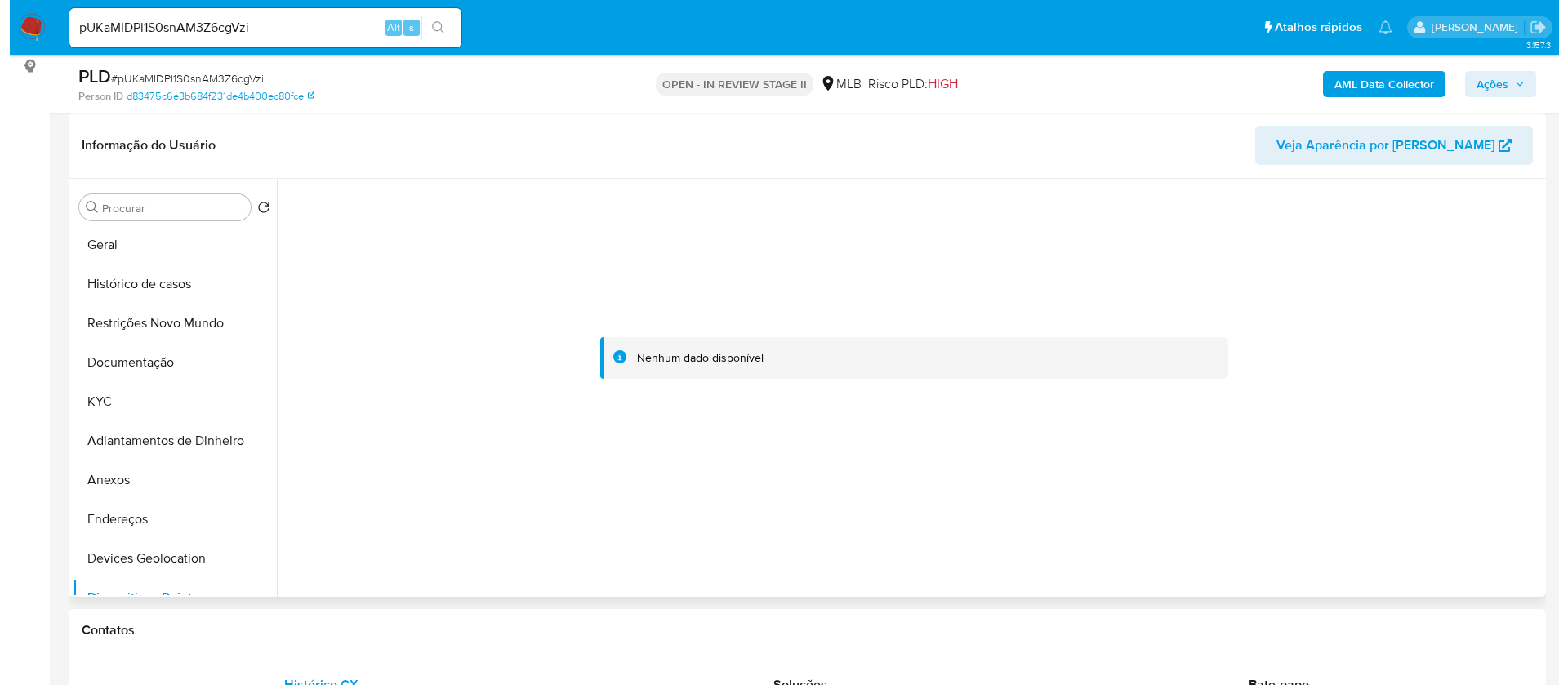
scroll to position [0, 0]
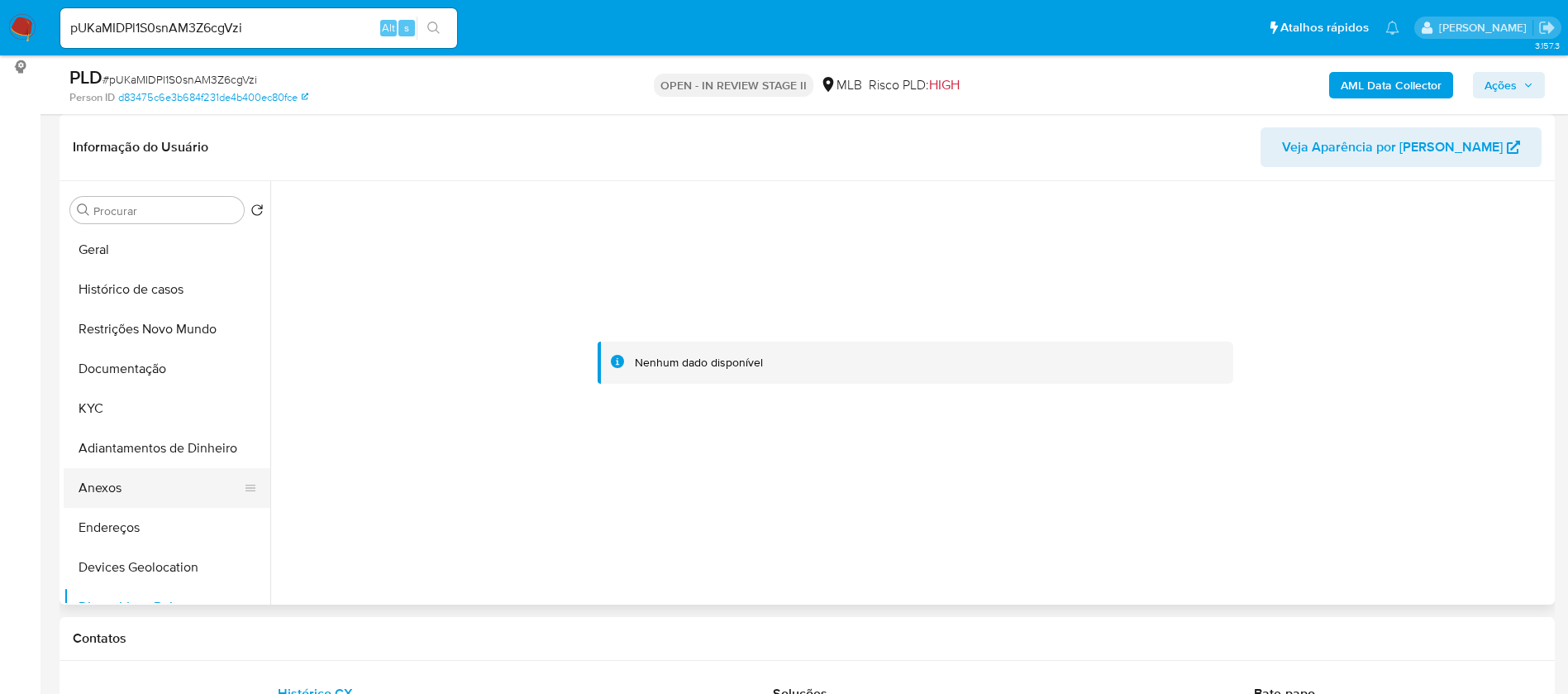
click at [134, 479] on button "Anexos" at bounding box center [160, 488] width 193 height 39
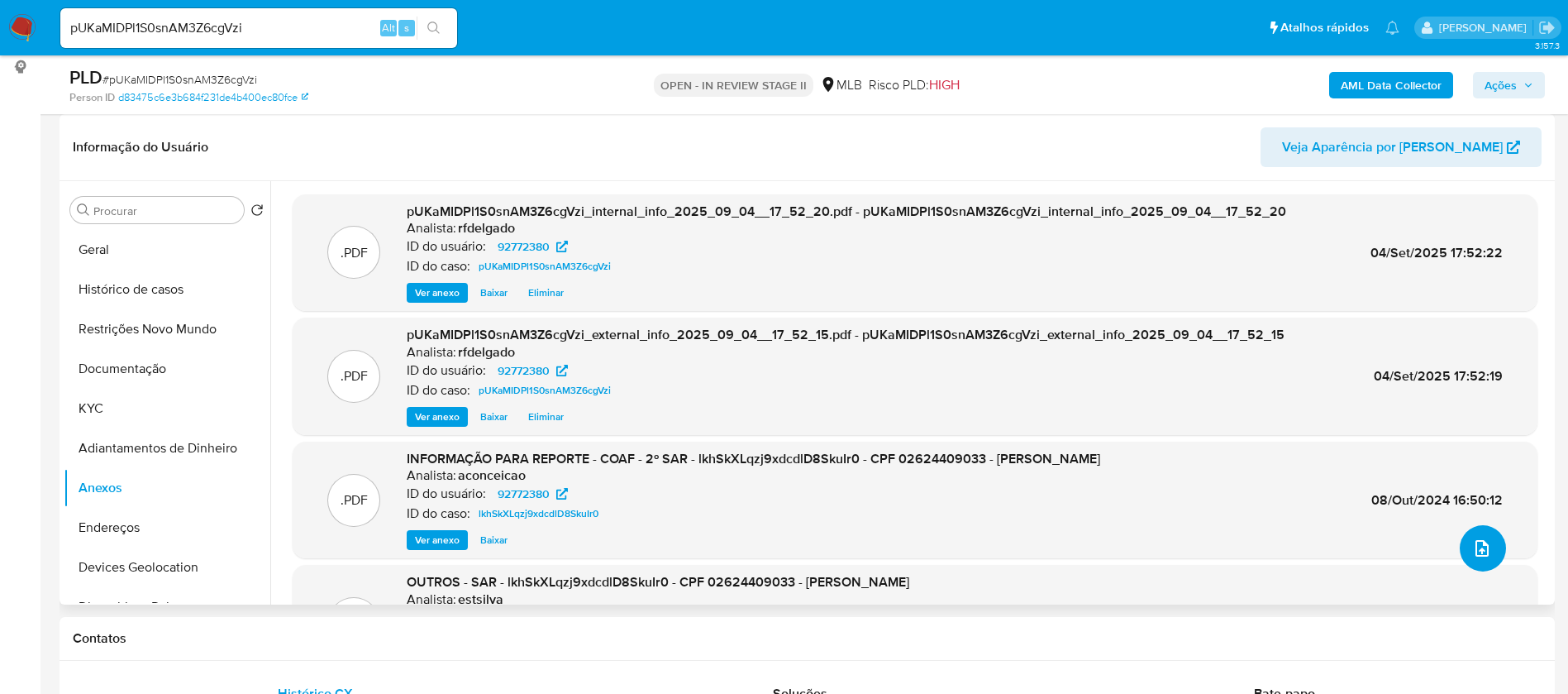
click at [1476, 548] on icon "upload-file" at bounding box center [1482, 548] width 13 height 16
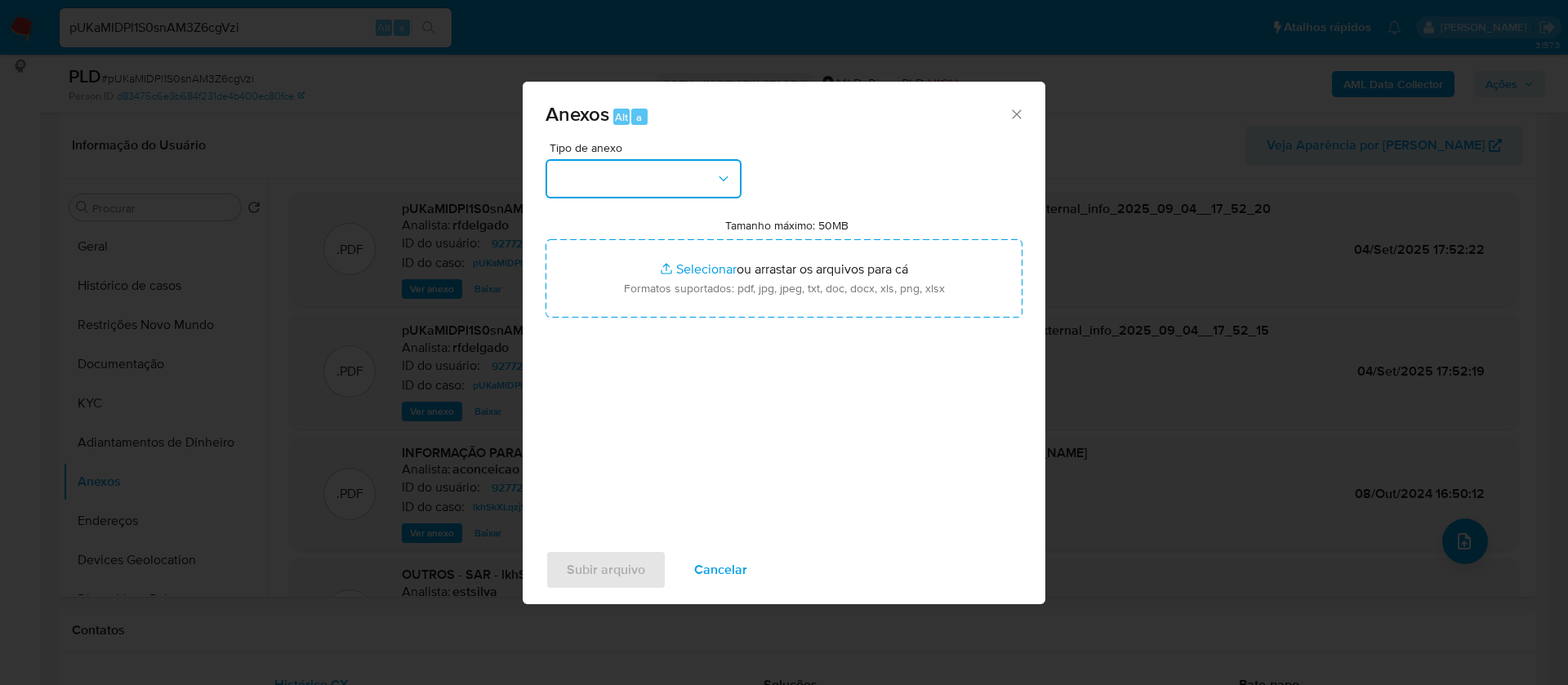
click at [685, 175] on button "button" at bounding box center [643, 179] width 196 height 39
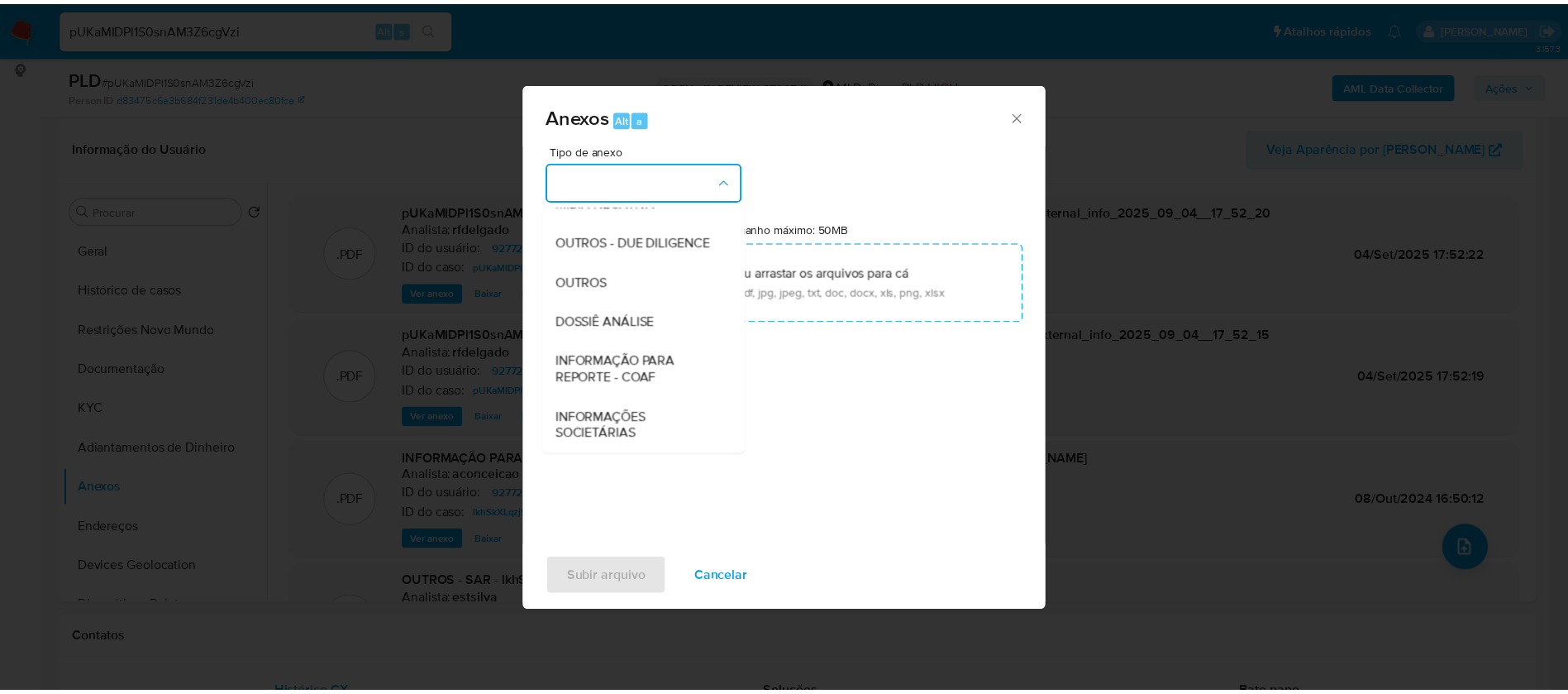
scroll to position [248, 0]
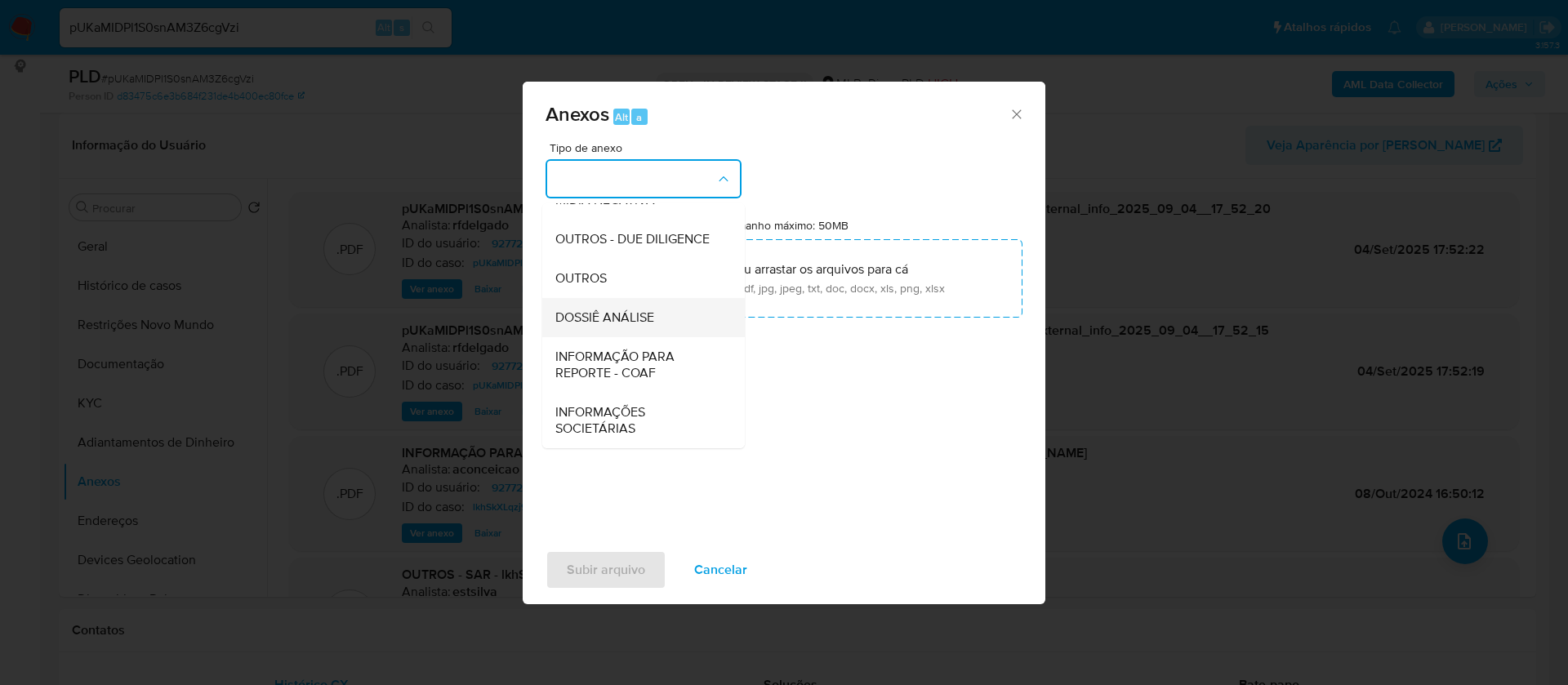
click at [641, 314] on span "DOSSIÊ ANÁLISE" at bounding box center [604, 317] width 99 height 16
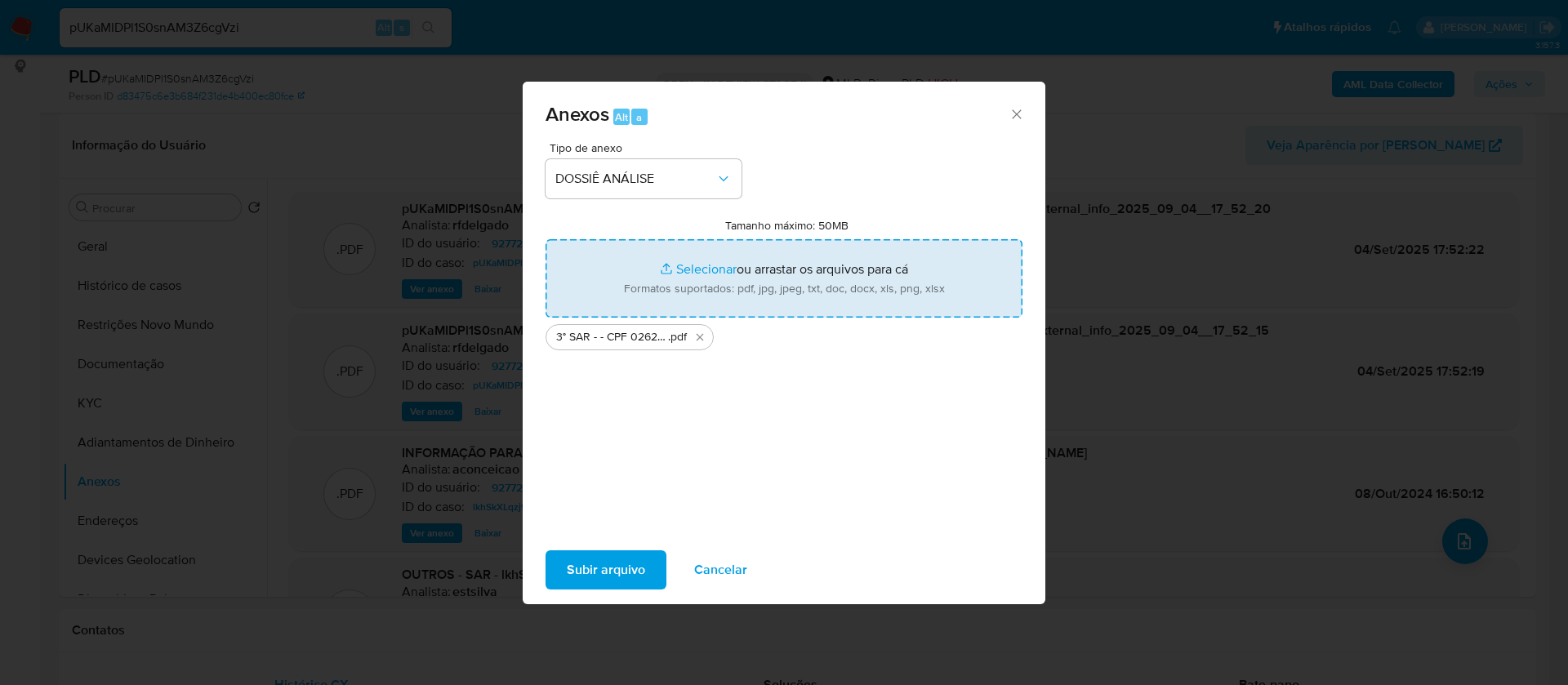
type input "C:\fakepath\Mulan 92772380_2025_09_03_17_19_54.xlsx"
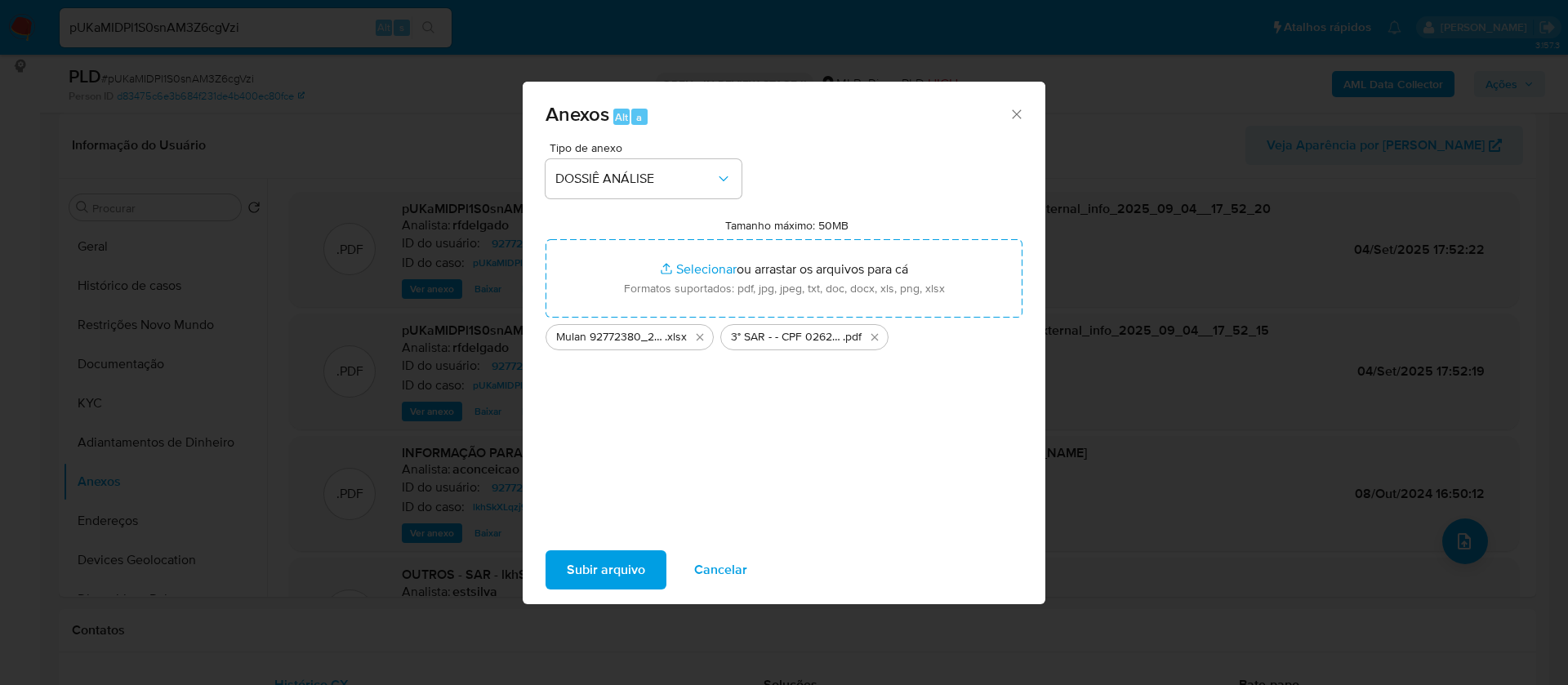
click at [612, 568] on span "Subir arquivo" at bounding box center [605, 569] width 78 height 36
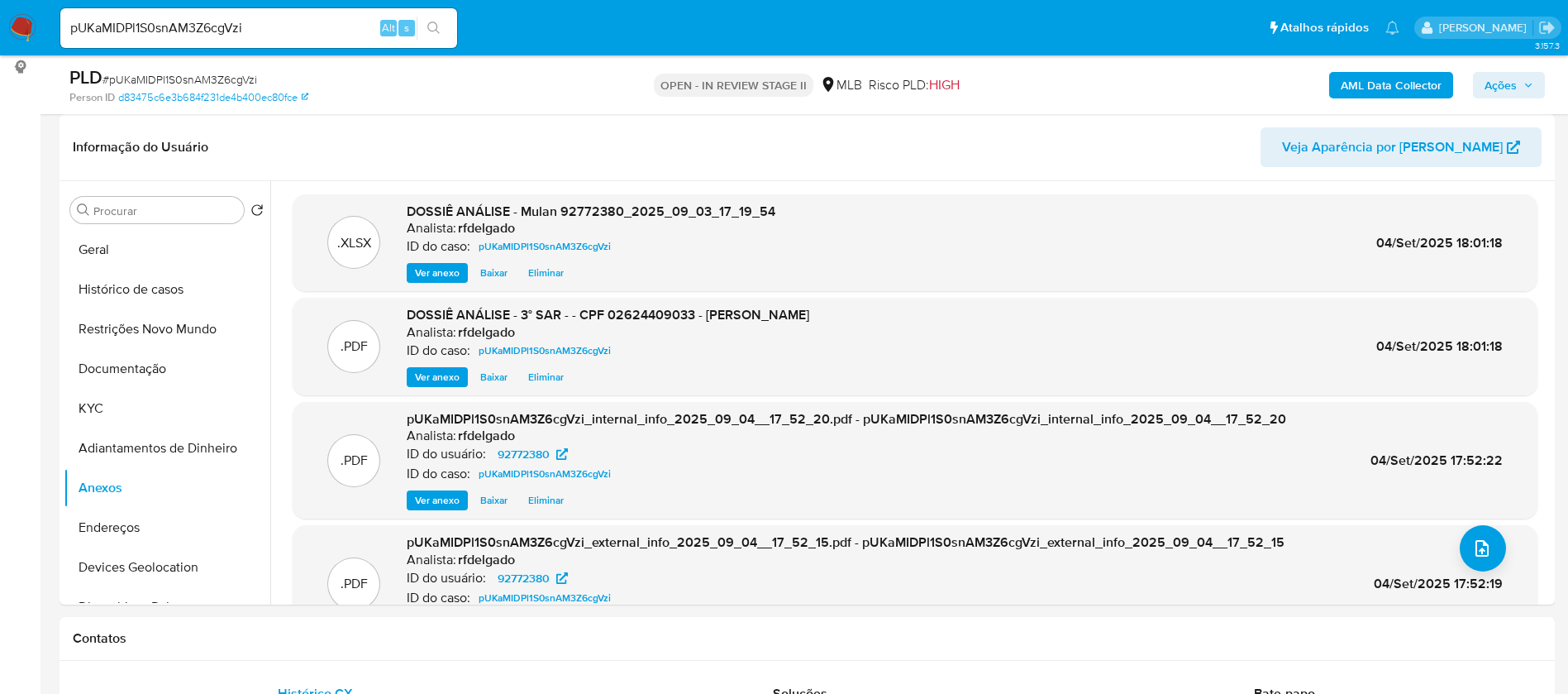
click at [1512, 88] on span "Ações" at bounding box center [1501, 85] width 32 height 26
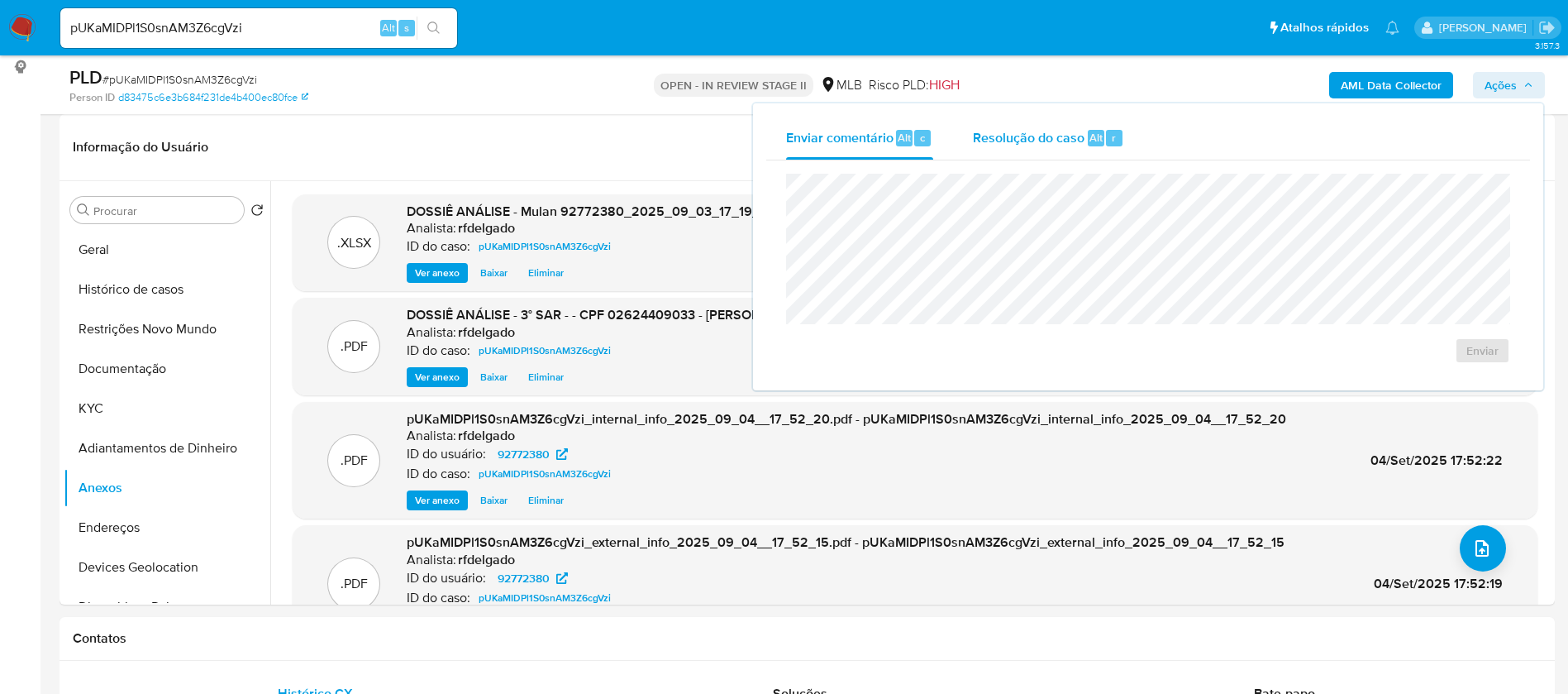
click at [1069, 148] on div "Resolução do caso Alt r" at bounding box center [1048, 138] width 151 height 43
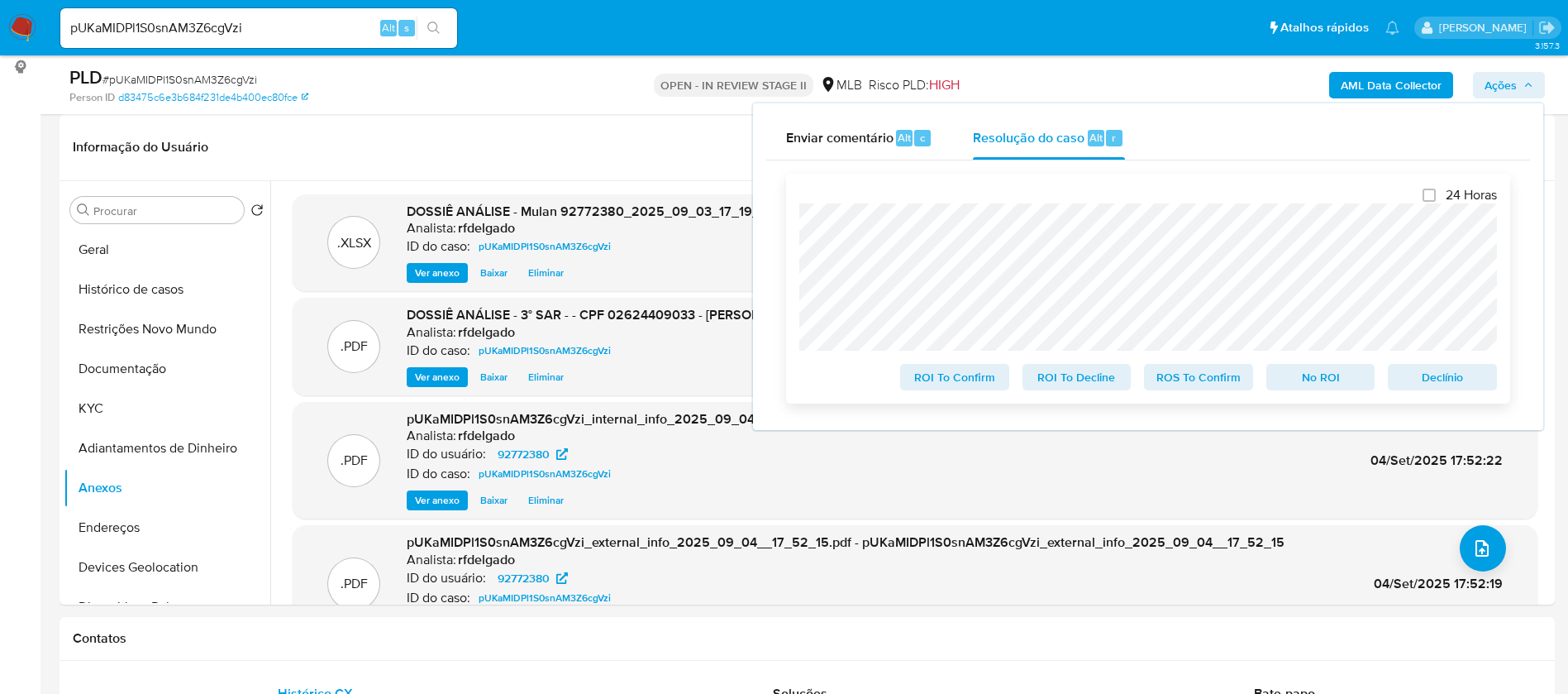
click at [1454, 386] on span "Declínio" at bounding box center [1442, 377] width 86 height 23
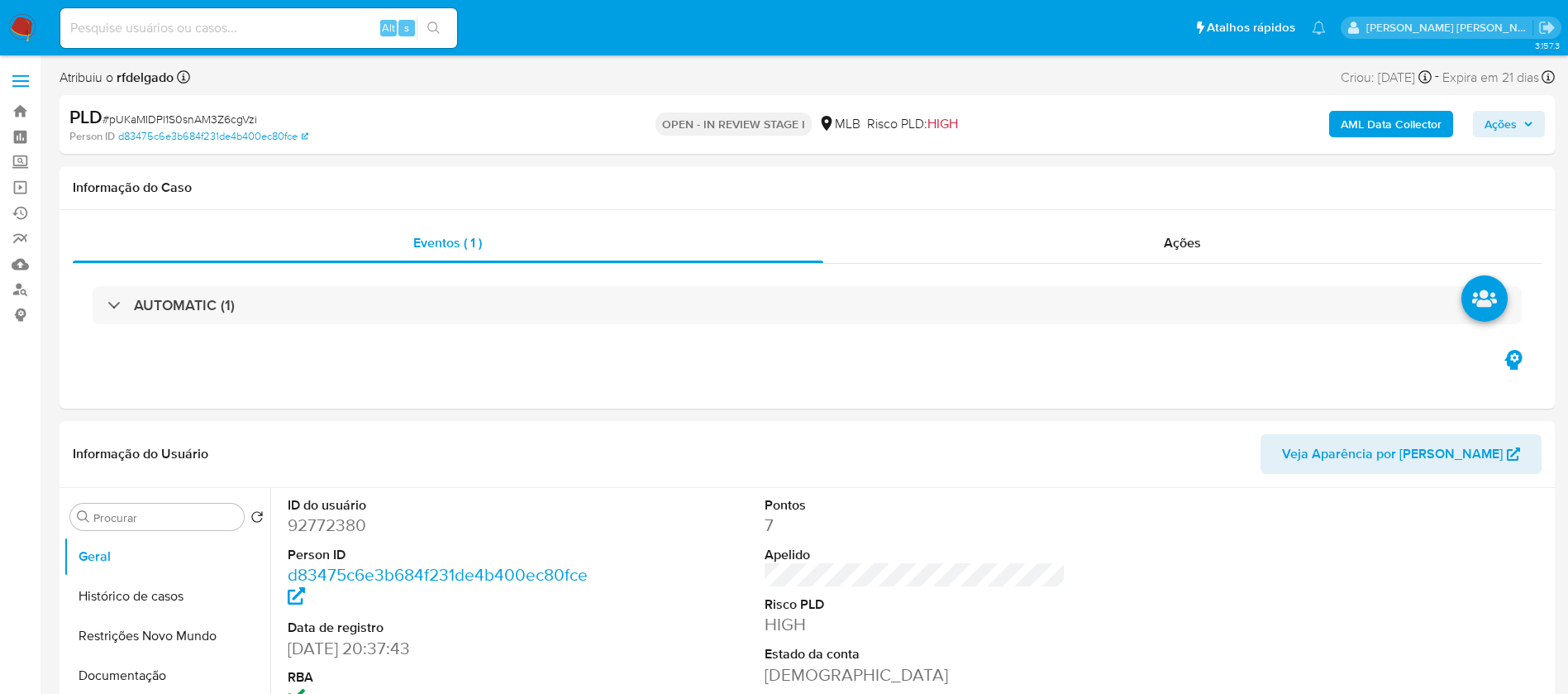
select select "10"
click at [1497, 125] on span "Ações" at bounding box center [1501, 124] width 32 height 26
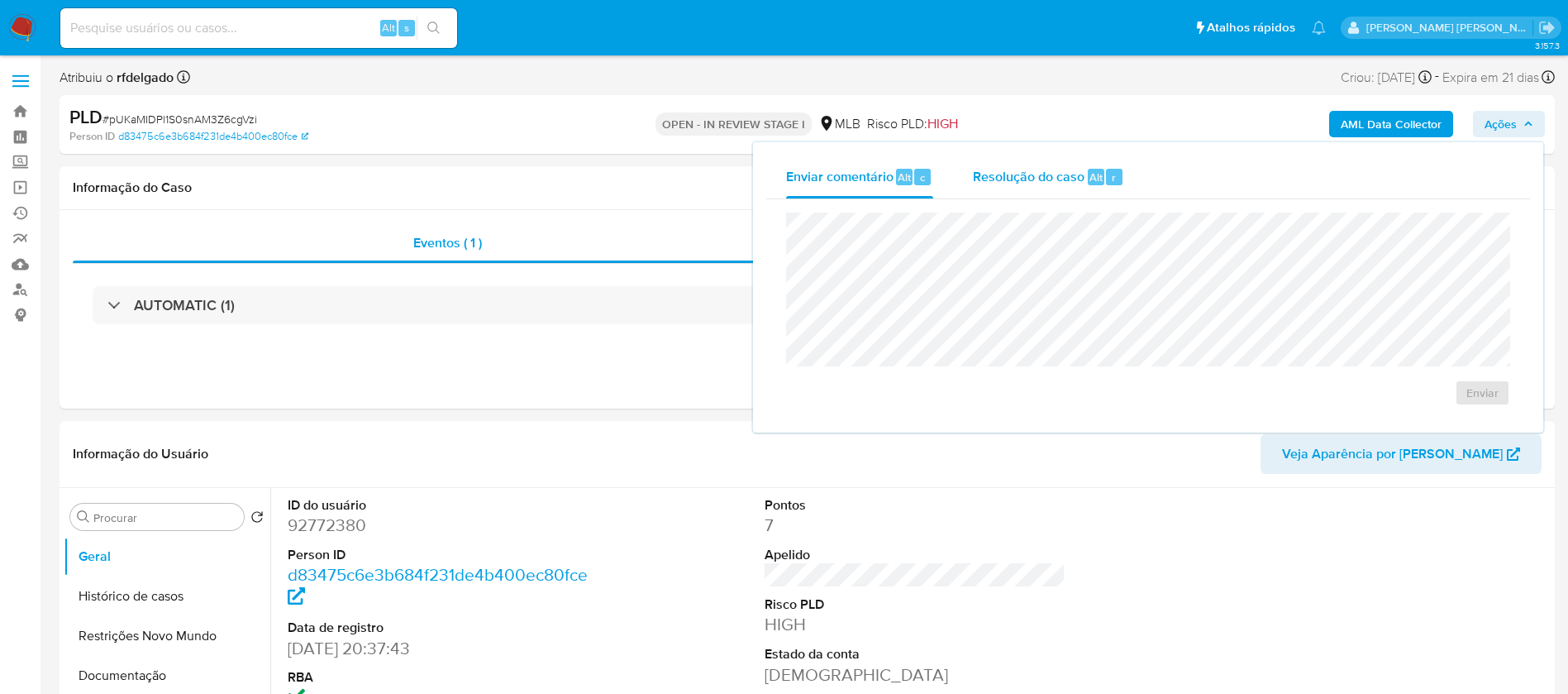
drag, startPoint x: 1040, startPoint y: 176, endPoint x: 1042, endPoint y: 195, distance: 19.1
click at [1040, 175] on span "Resolução do caso" at bounding box center [1029, 176] width 112 height 19
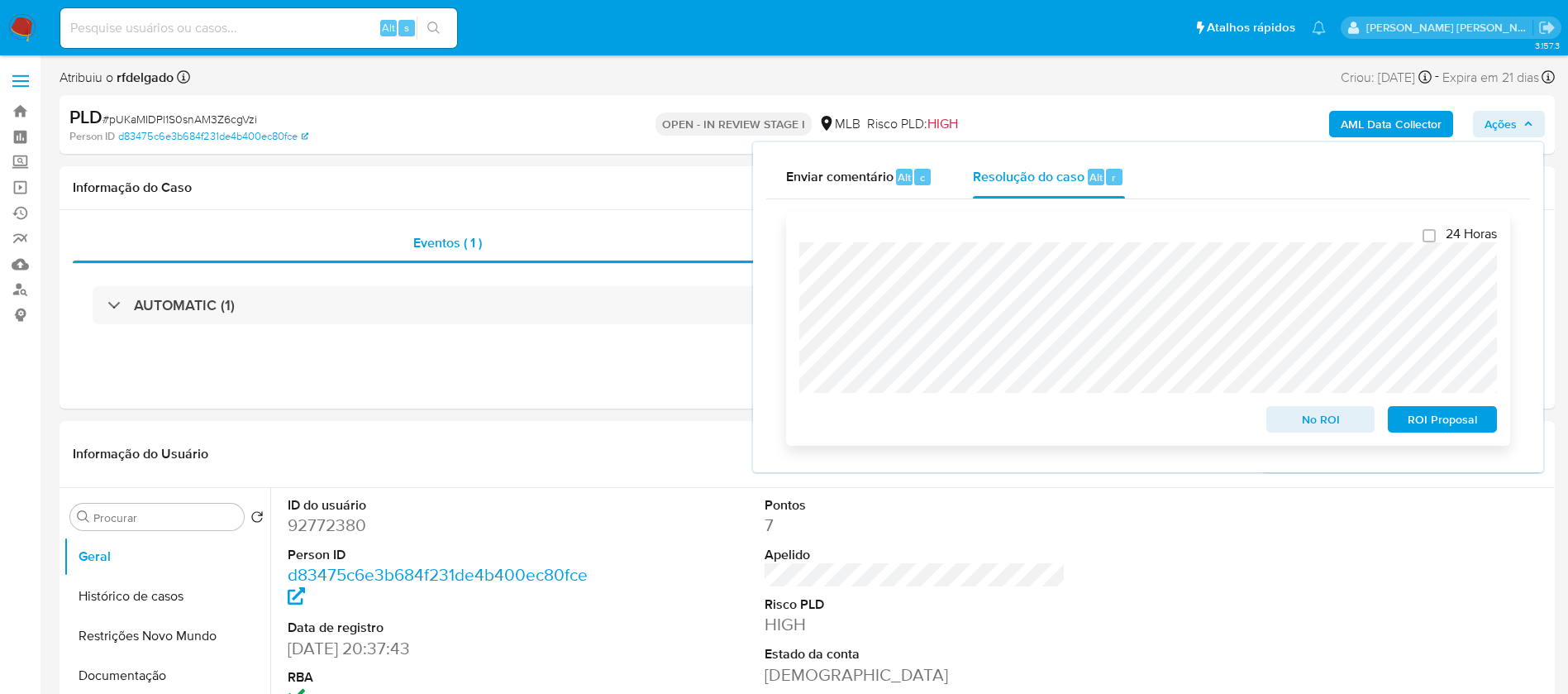
click at [1465, 421] on span "ROI Proposal" at bounding box center [1442, 419] width 86 height 23
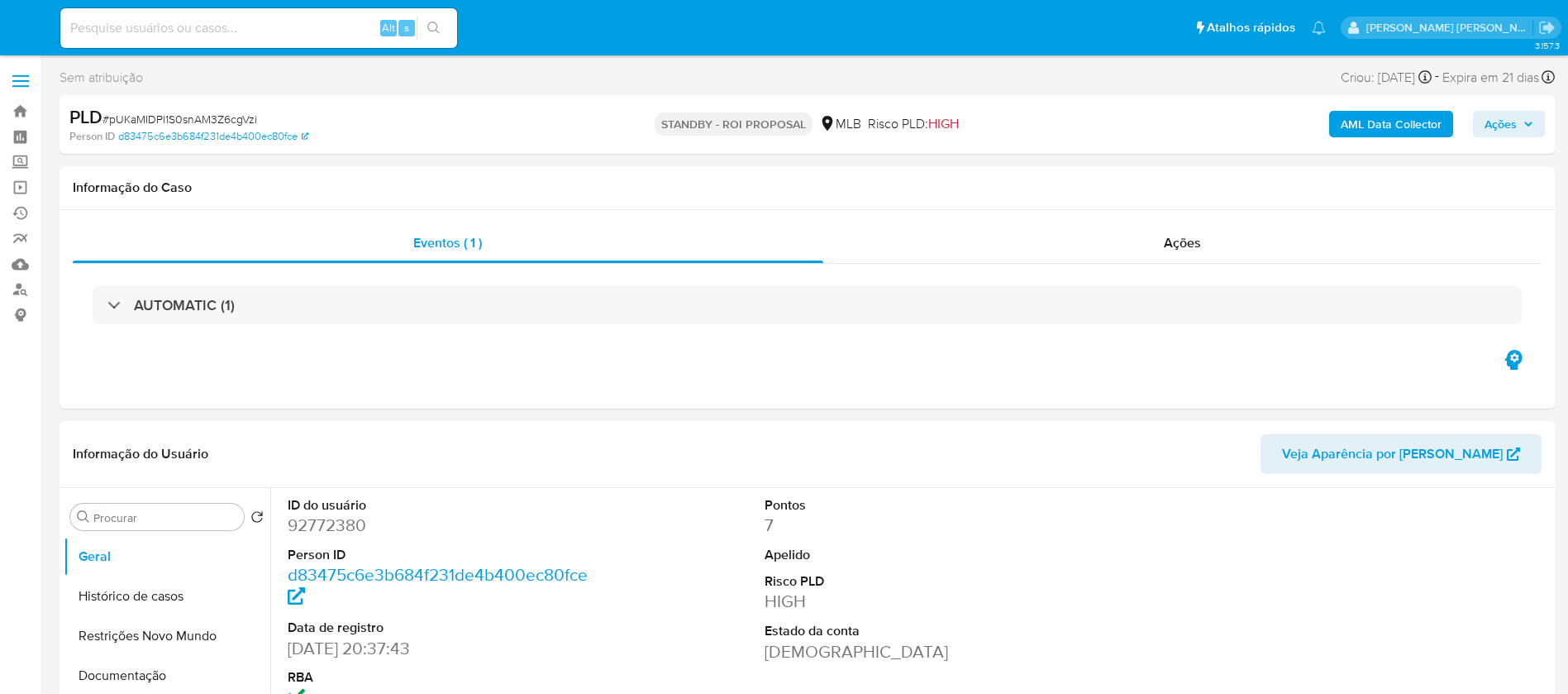
select select "10"
click at [18, 22] on img at bounding box center [22, 27] width 28 height 28
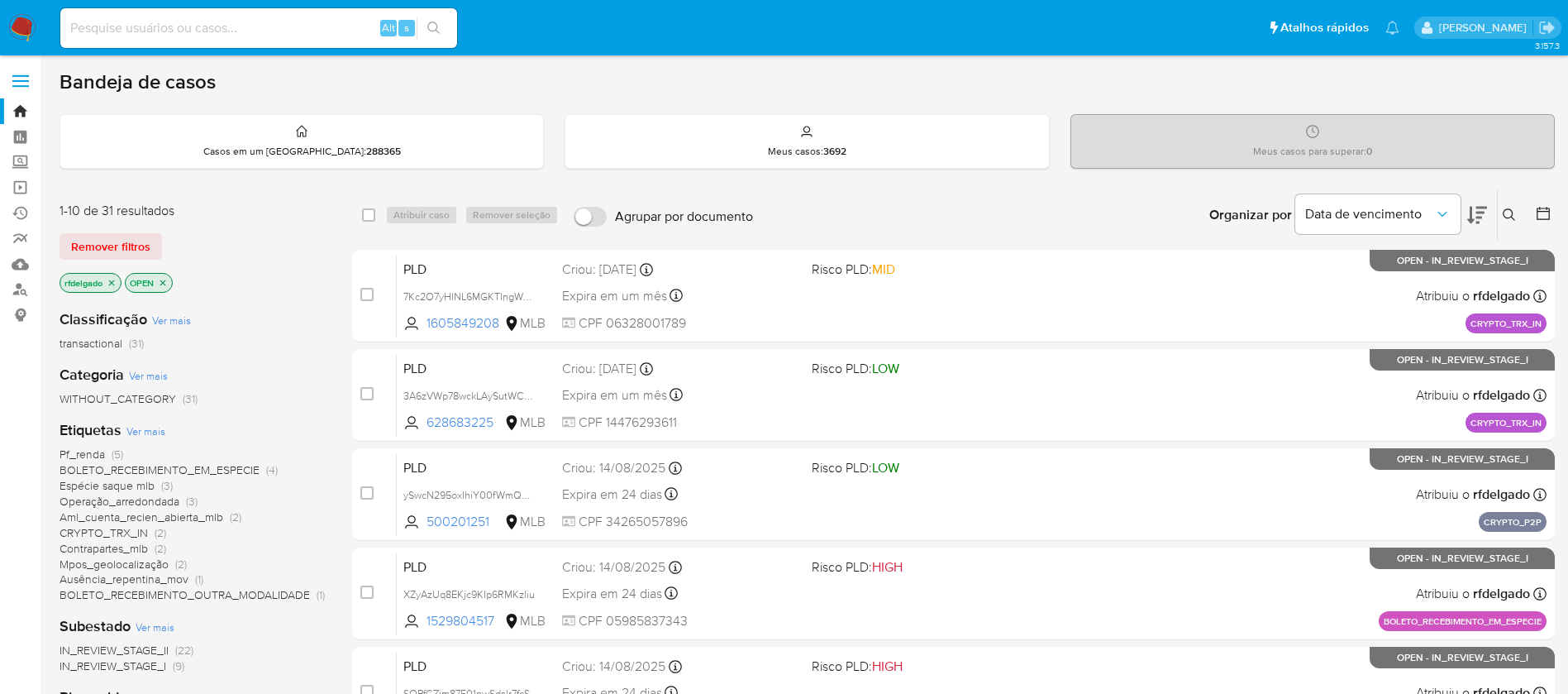
click at [11, 27] on img at bounding box center [22, 27] width 28 height 28
